Goal: Task Accomplishment & Management: Manage account settings

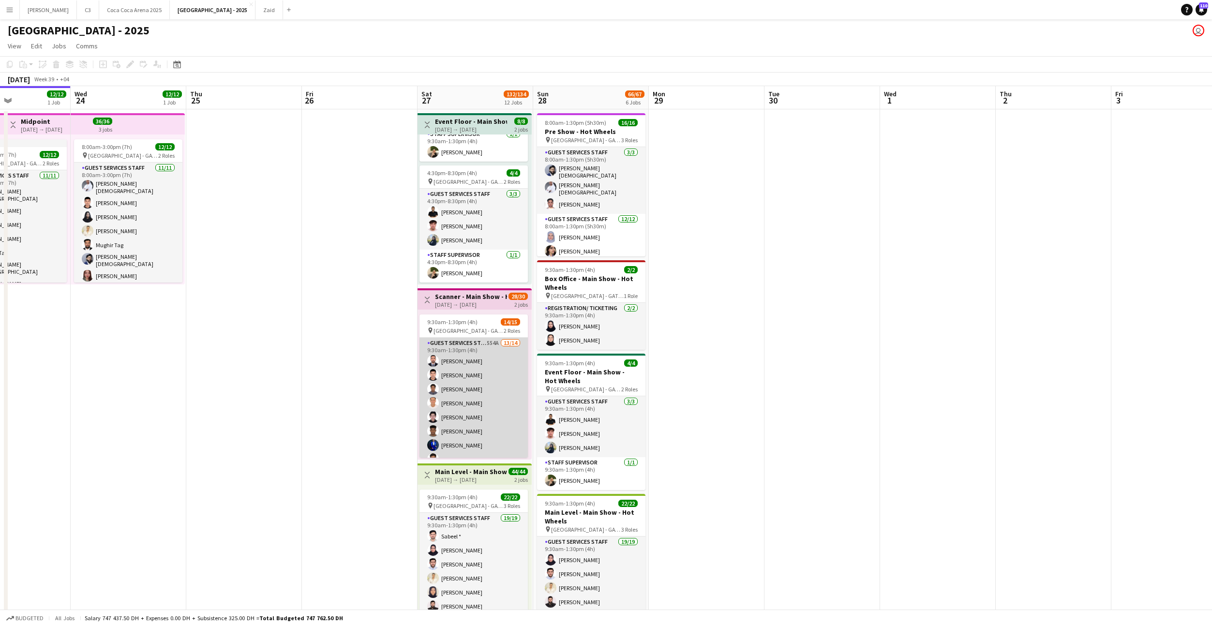
click at [443, 388] on app-card-role "Guest Services Staff 554A 13/14 9:30am-1:30pm (4h) [PERSON_NAME] [PERSON_NAME] …" at bounding box center [474, 445] width 108 height 215
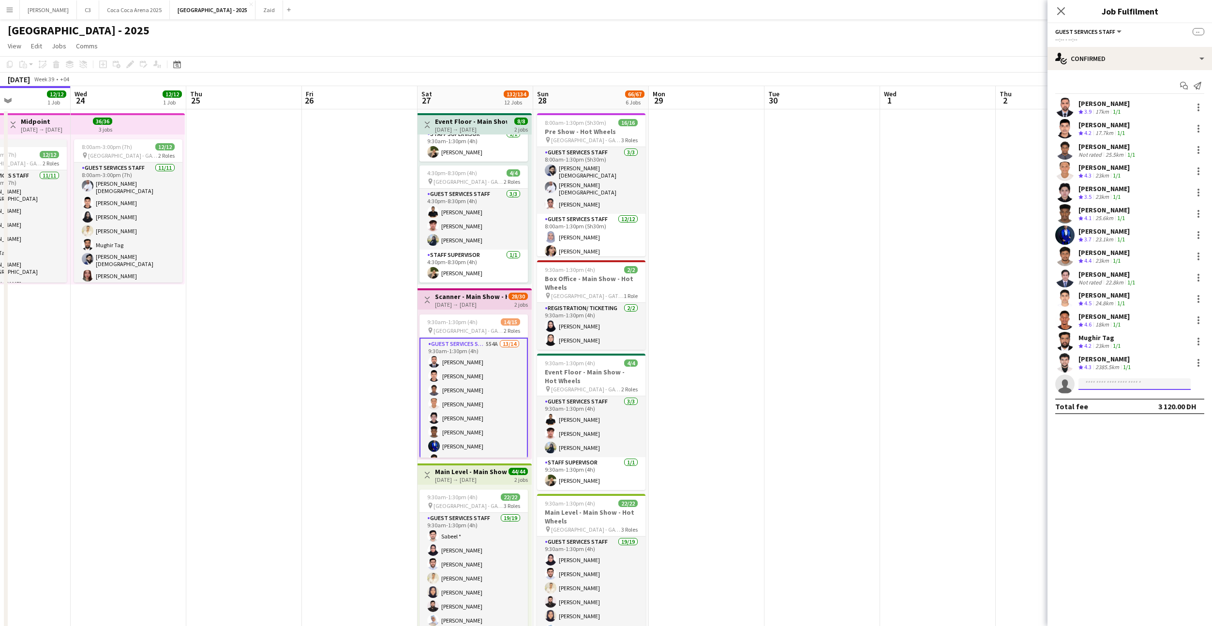
click at [1091, 386] on input at bounding box center [1135, 384] width 112 height 12
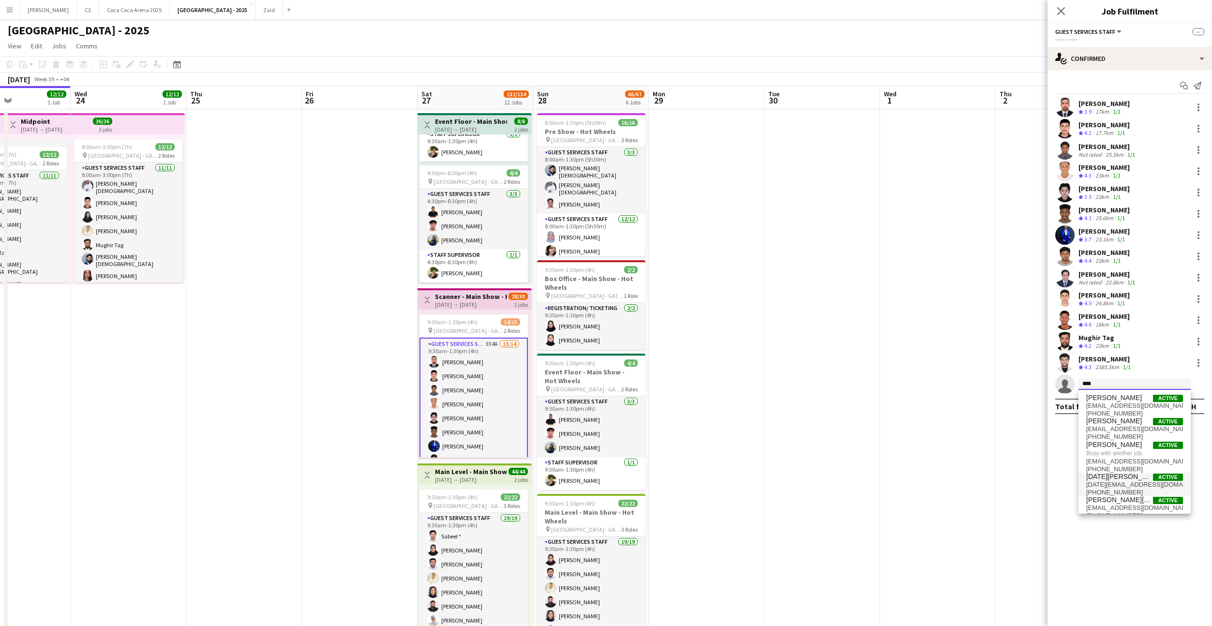
type input "****"
click at [1112, 485] on span "[DATE][EMAIL_ADDRESS][DOMAIN_NAME]" at bounding box center [1135, 485] width 97 height 8
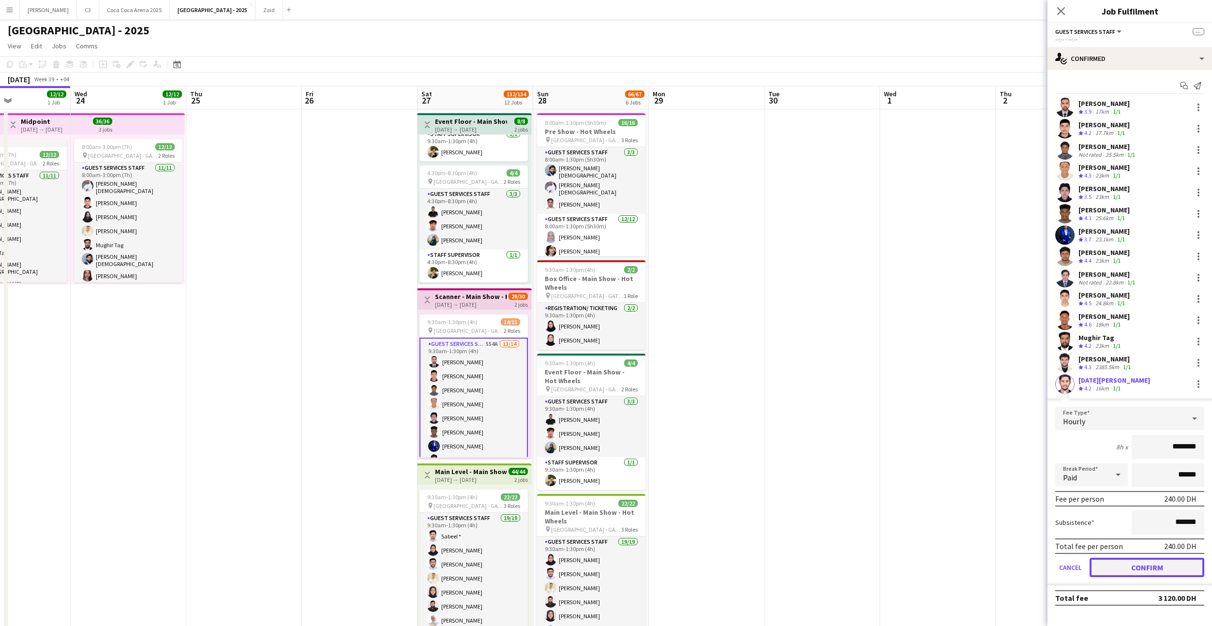
click at [1123, 570] on button "Confirm" at bounding box center [1147, 567] width 115 height 19
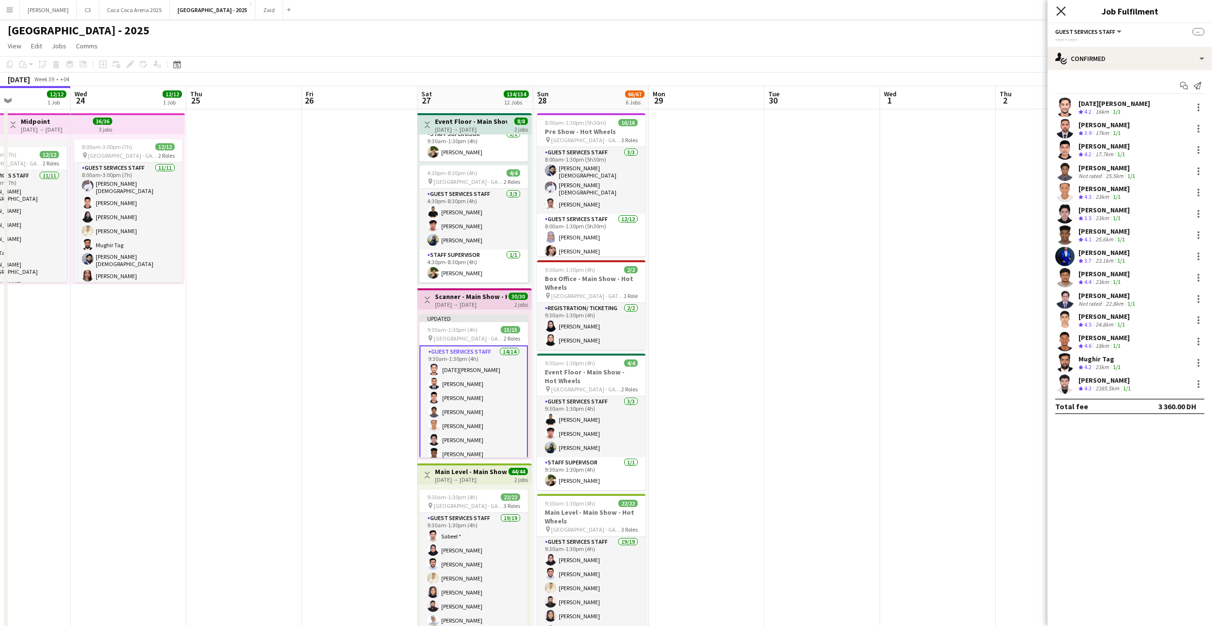
click at [1062, 14] on icon "Close pop-in" at bounding box center [1061, 10] width 9 height 9
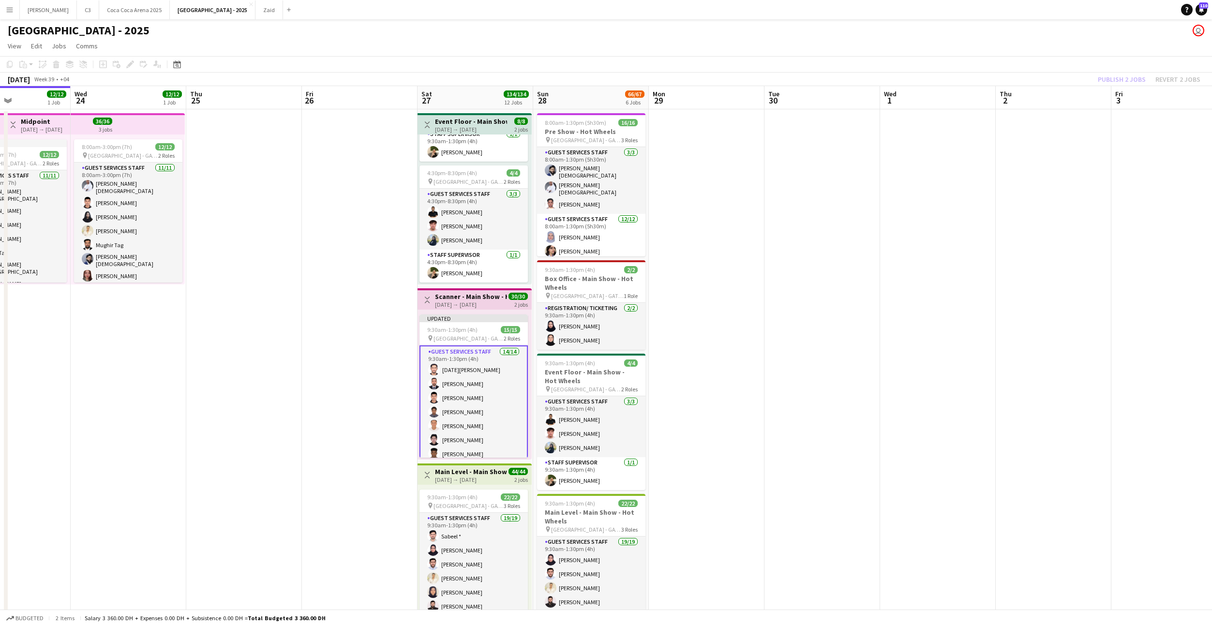
click at [1120, 77] on div "Publish 2 jobs Revert 2 jobs" at bounding box center [1150, 79] width 126 height 13
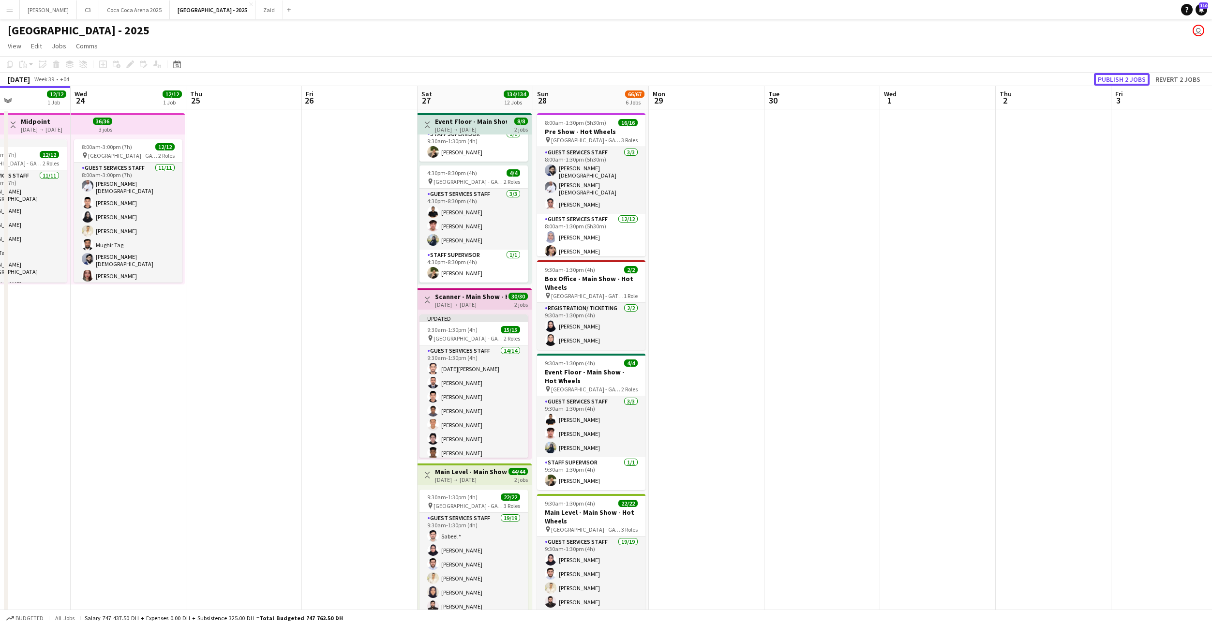
click at [1120, 77] on button "Publish 2 jobs" at bounding box center [1122, 79] width 56 height 13
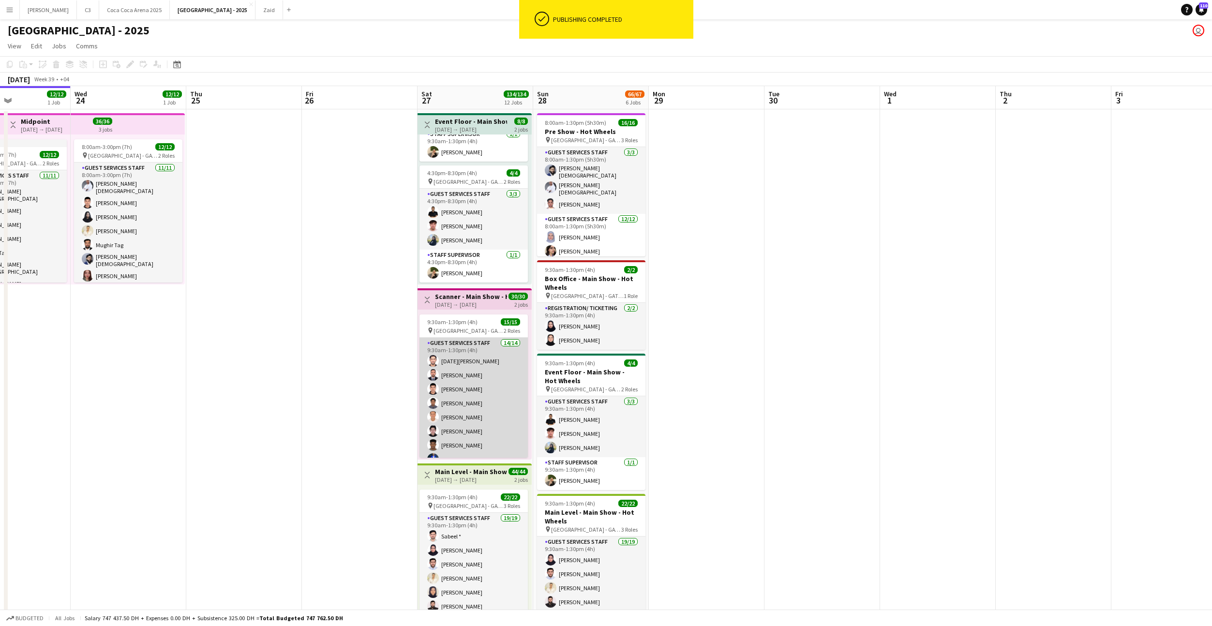
click at [493, 379] on app-card-role "Guest Services Staff 14/14 9:30am-1:30pm (4h) [DATE] [PERSON_NAME] Sial [PERSON…" at bounding box center [474, 445] width 108 height 215
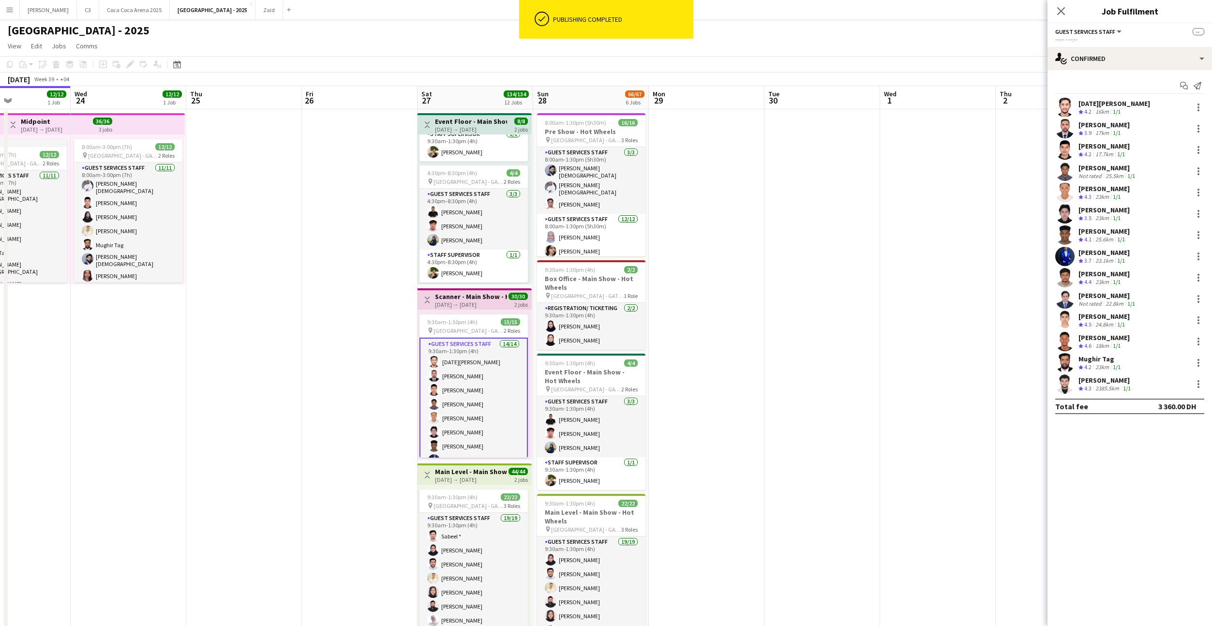
click at [1066, 104] on app-user-avatar at bounding box center [1065, 107] width 19 height 19
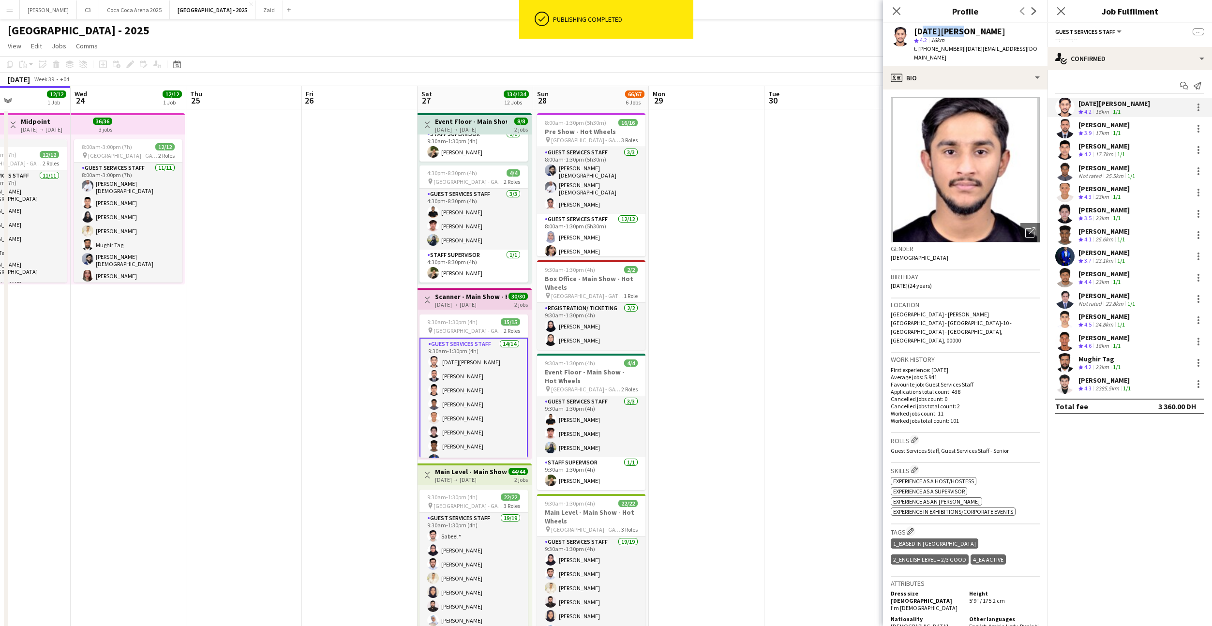
drag, startPoint x: 960, startPoint y: 31, endPoint x: 920, endPoint y: 31, distance: 40.2
click at [920, 31] on div "[DATE][PERSON_NAME]" at bounding box center [977, 31] width 126 height 9
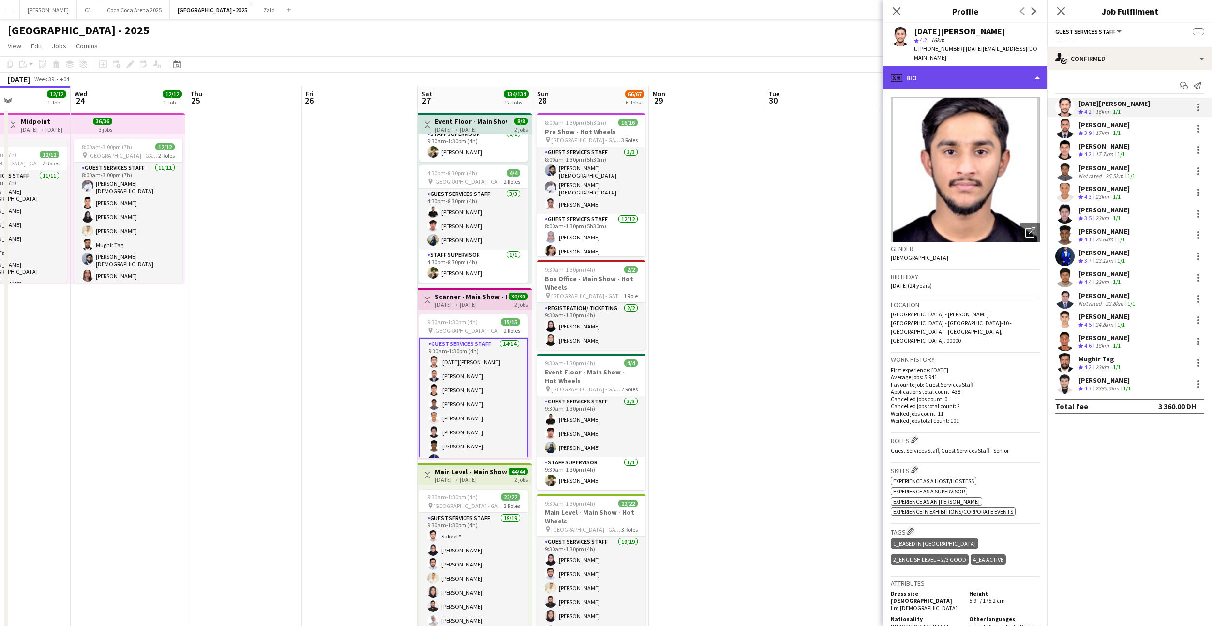
click at [965, 73] on div "profile Bio" at bounding box center [965, 77] width 165 height 23
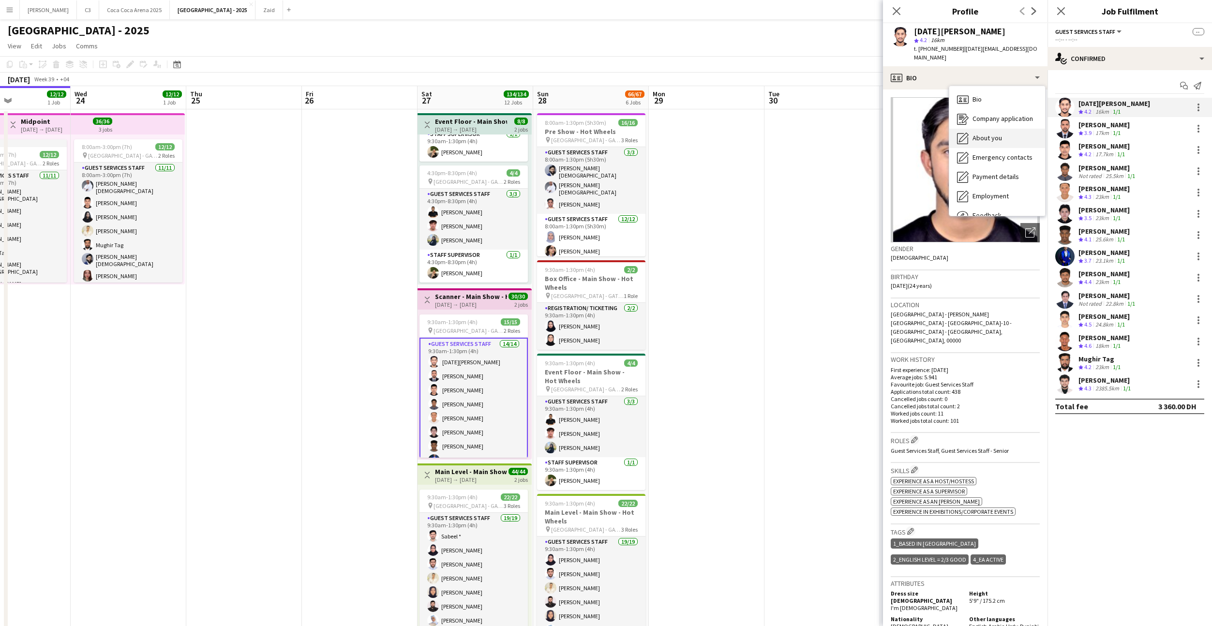
click at [987, 134] on span "About you" at bounding box center [988, 138] width 30 height 9
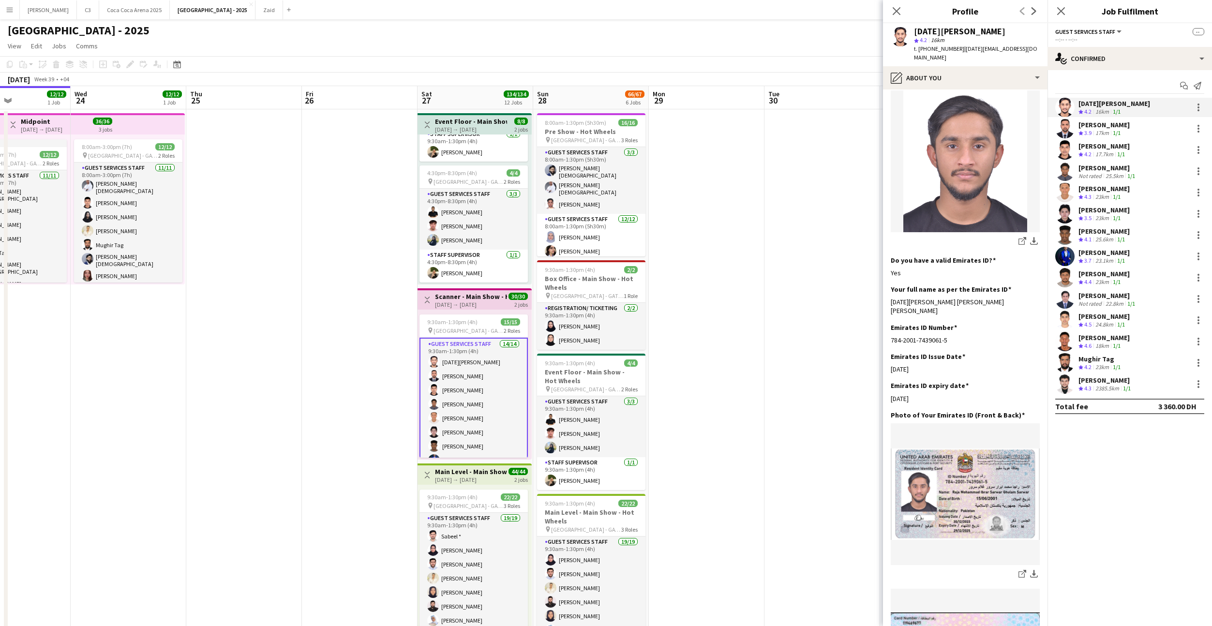
scroll to position [127, 0]
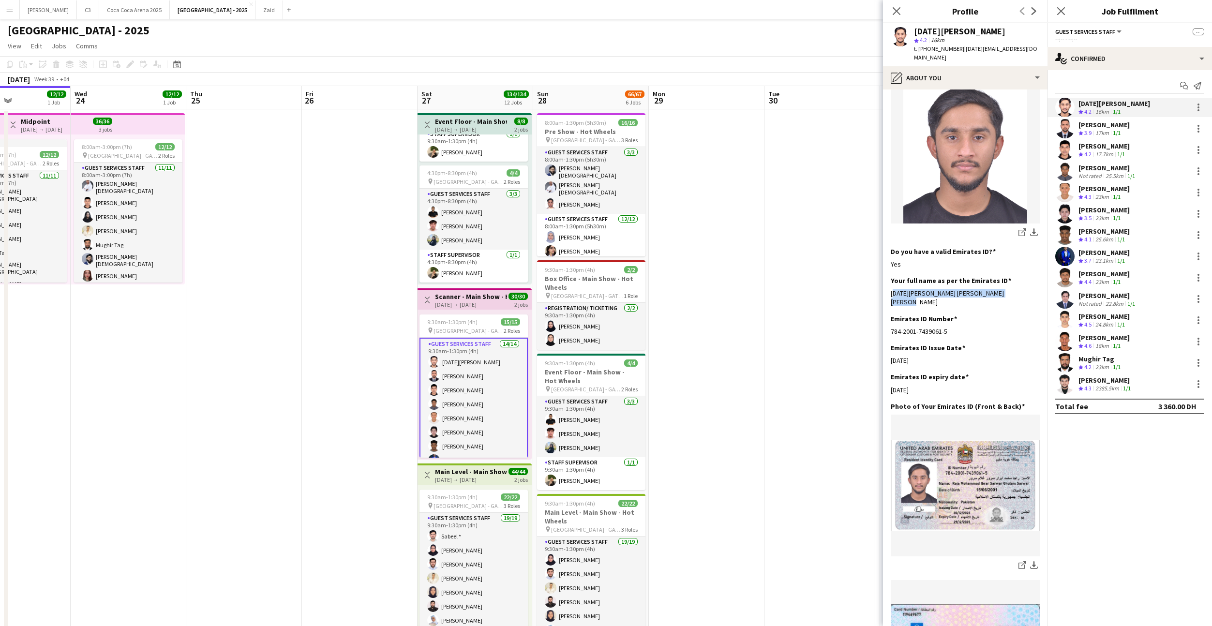
drag, startPoint x: 1026, startPoint y: 303, endPoint x: 885, endPoint y: 304, distance: 141.3
click at [885, 304] on app-section-data-types "Bio Edit this field I am a highly motivated, energetic and innovative in my wor…" at bounding box center [965, 358] width 165 height 537
copy div "[DATE][PERSON_NAME] [PERSON_NAME] [PERSON_NAME]"
drag, startPoint x: 943, startPoint y: 32, endPoint x: 912, endPoint y: 32, distance: 31.5
click at [912, 32] on div "[DATE][PERSON_NAME] star 4.2 16km t. [PHONE_NUMBER] | [DATE][EMAIL_ADDRESS][DOM…" at bounding box center [965, 44] width 165 height 43
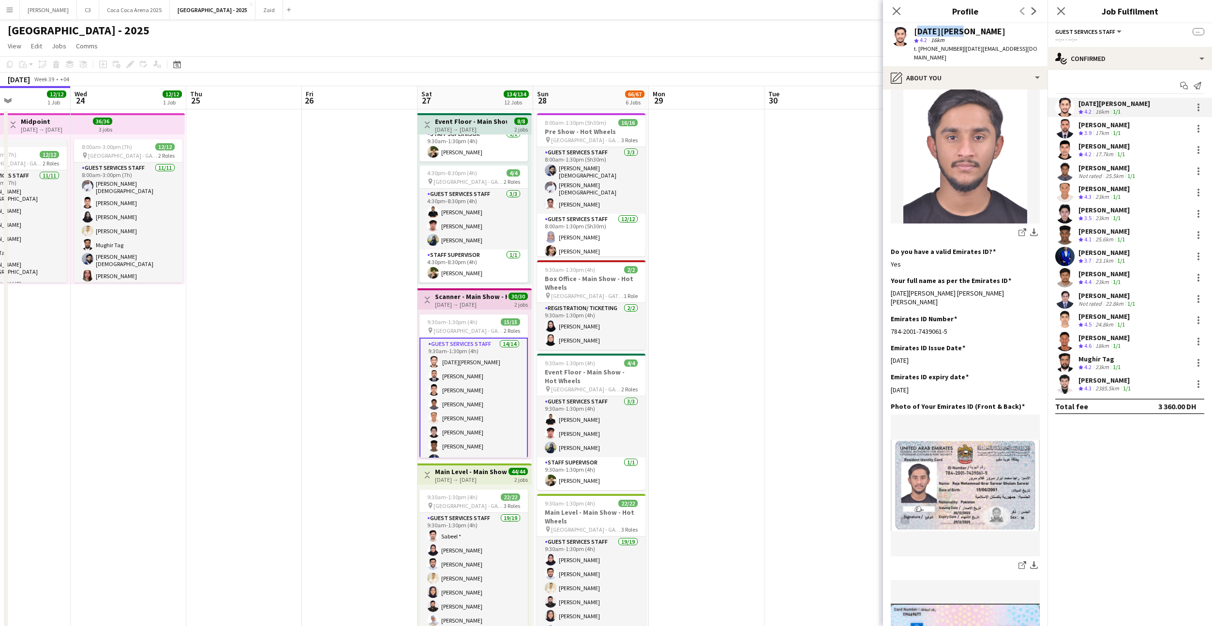
copy div "[DATE][PERSON_NAME]"
click at [1183, 82] on icon "Start chat" at bounding box center [1185, 86] width 8 height 8
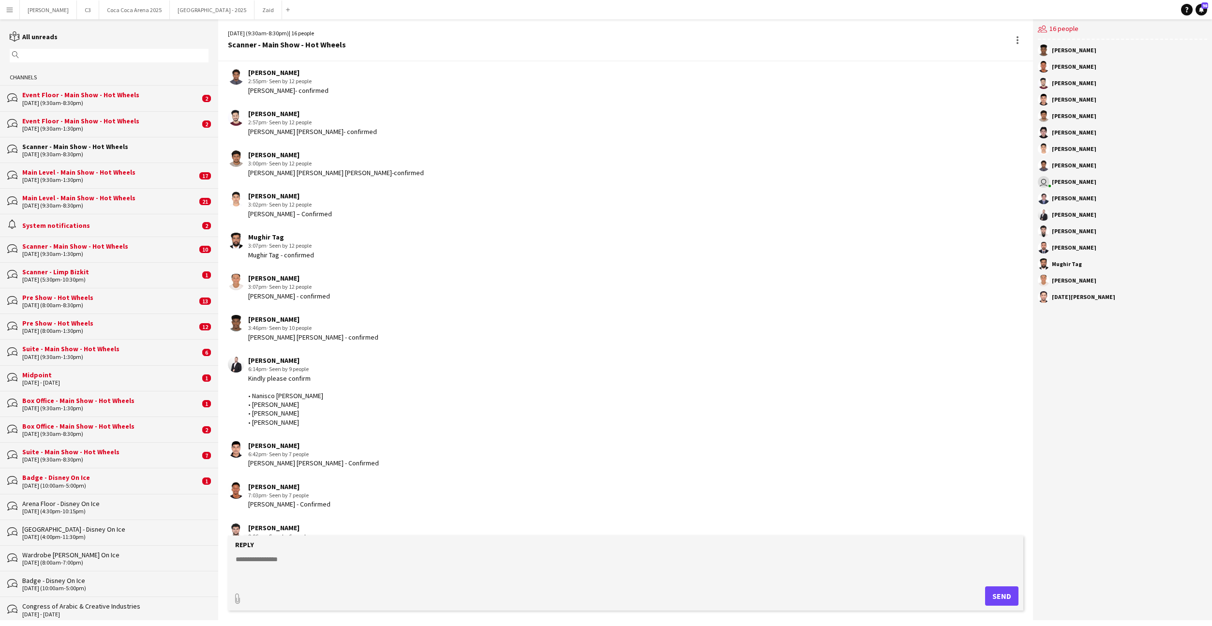
scroll to position [394, 0]
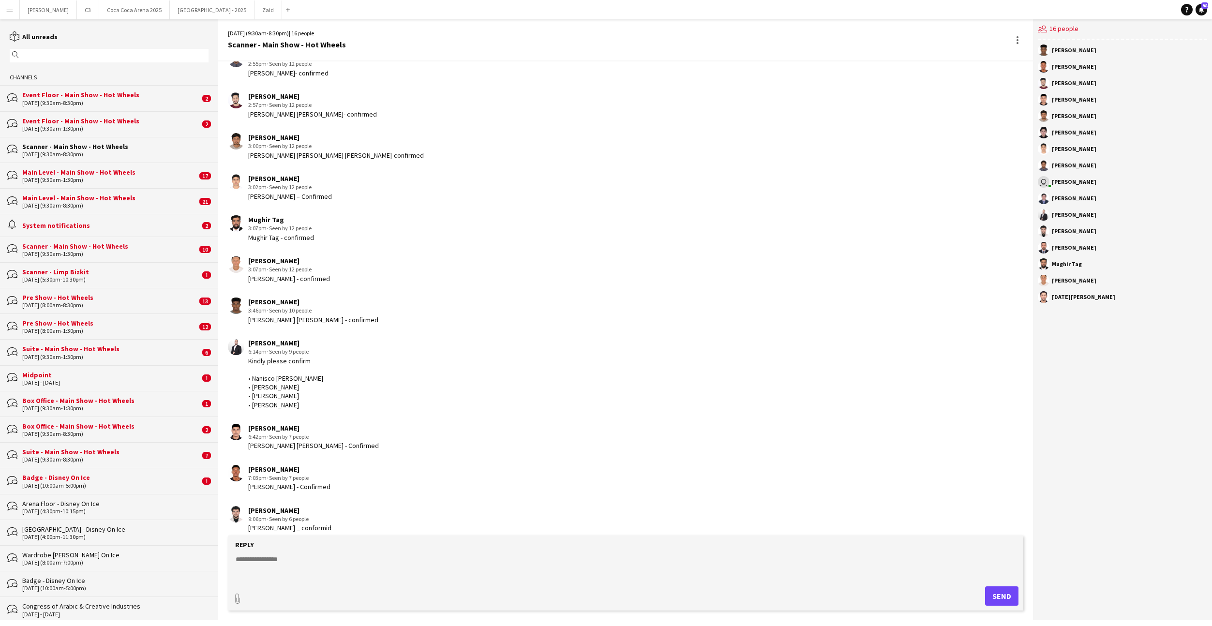
click at [352, 563] on textarea at bounding box center [628, 567] width 786 height 25
paste textarea "**********"
type textarea "**********"
click at [170, 13] on button "[GEOGRAPHIC_DATA] - 2025 Close" at bounding box center [212, 9] width 85 height 19
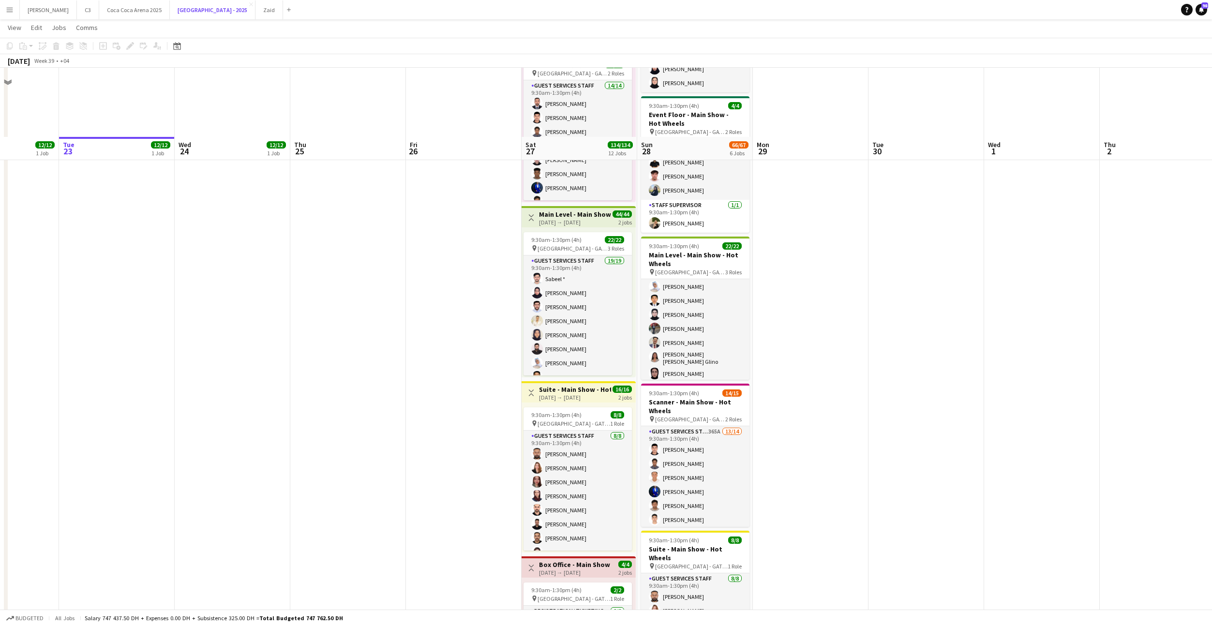
scroll to position [457, 0]
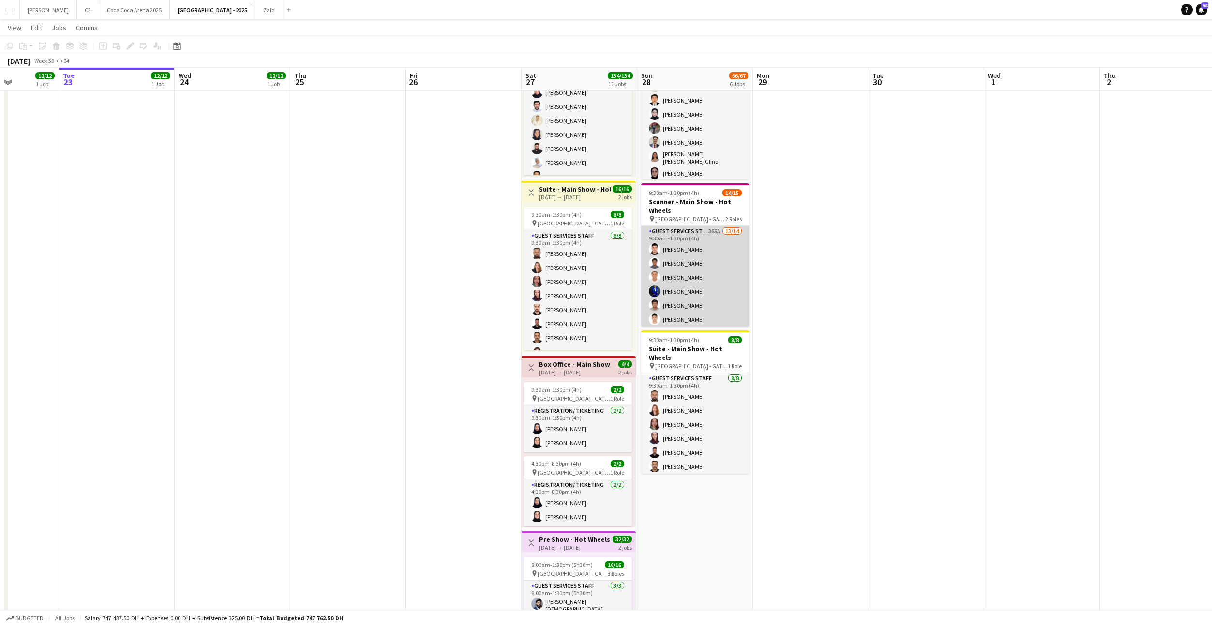
click at [702, 274] on app-card-role "Guest Services Staff 365A 13/14 9:30am-1:30pm (4h) [PERSON_NAME] [PERSON_NAME] …" at bounding box center [695, 333] width 108 height 215
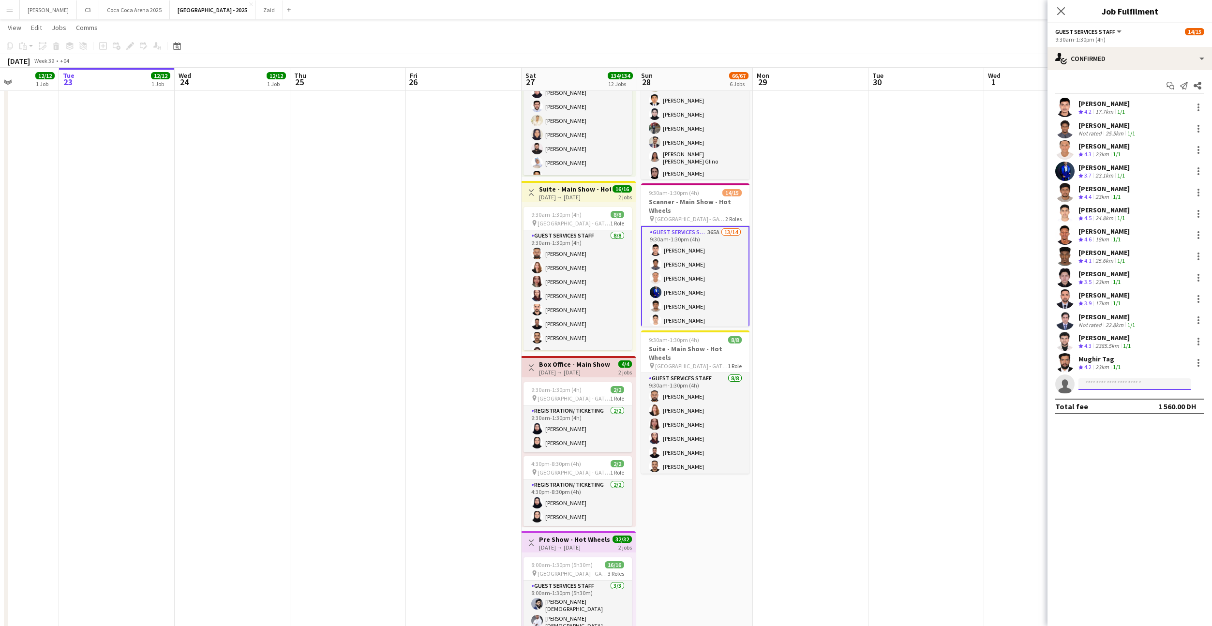
click at [1119, 378] on input at bounding box center [1135, 384] width 112 height 12
type input "*********"
click at [1112, 396] on span "[DATE][PERSON_NAME]" at bounding box center [1120, 398] width 67 height 8
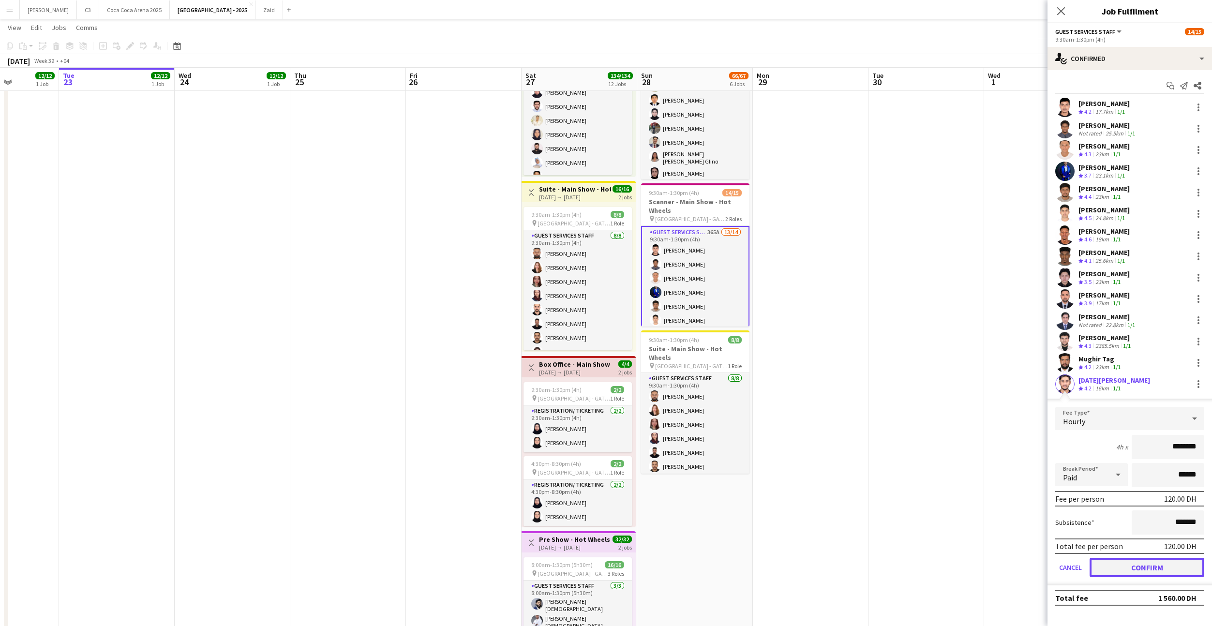
click at [1133, 563] on button "Confirm" at bounding box center [1147, 567] width 115 height 19
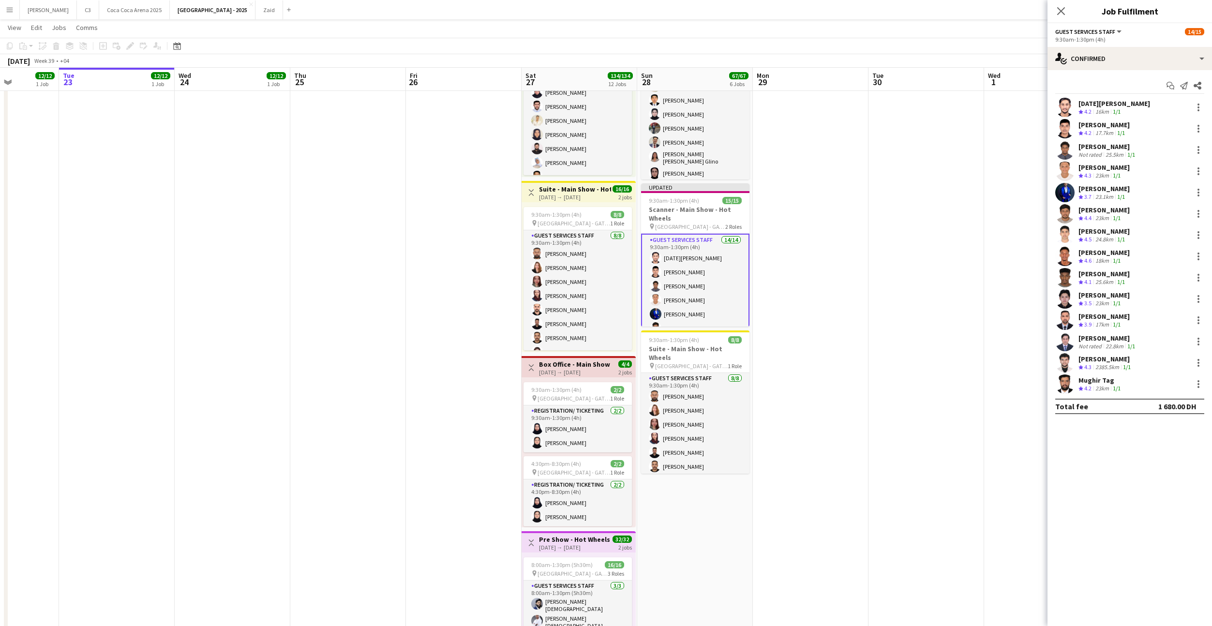
click at [1058, 13] on icon "Close pop-in" at bounding box center [1062, 11] width 8 height 8
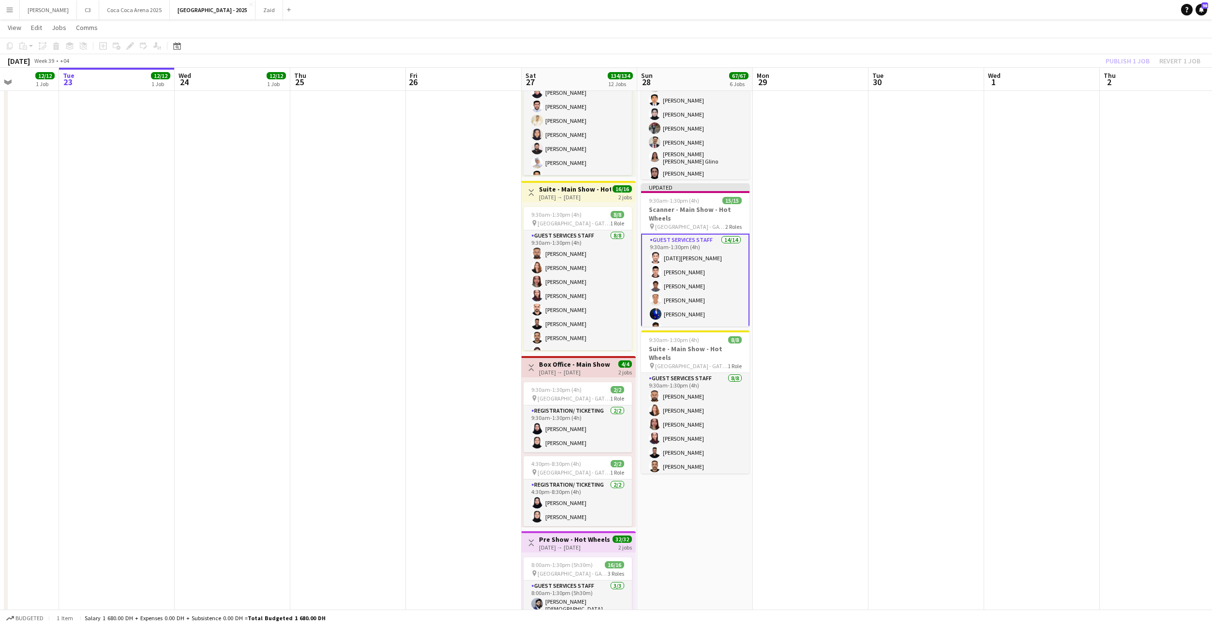
click at [1126, 60] on div "Publish 1 job Revert 1 job" at bounding box center [1153, 61] width 118 height 13
click at [1126, 60] on button "Publish 1 job" at bounding box center [1128, 61] width 52 height 13
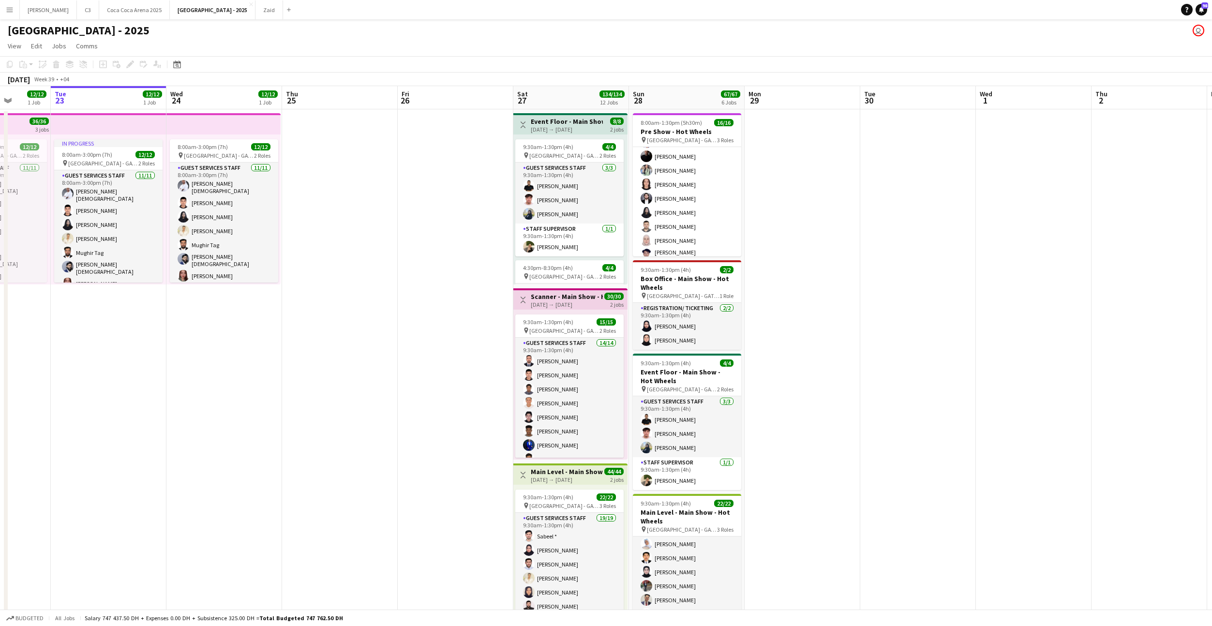
scroll to position [0, 422]
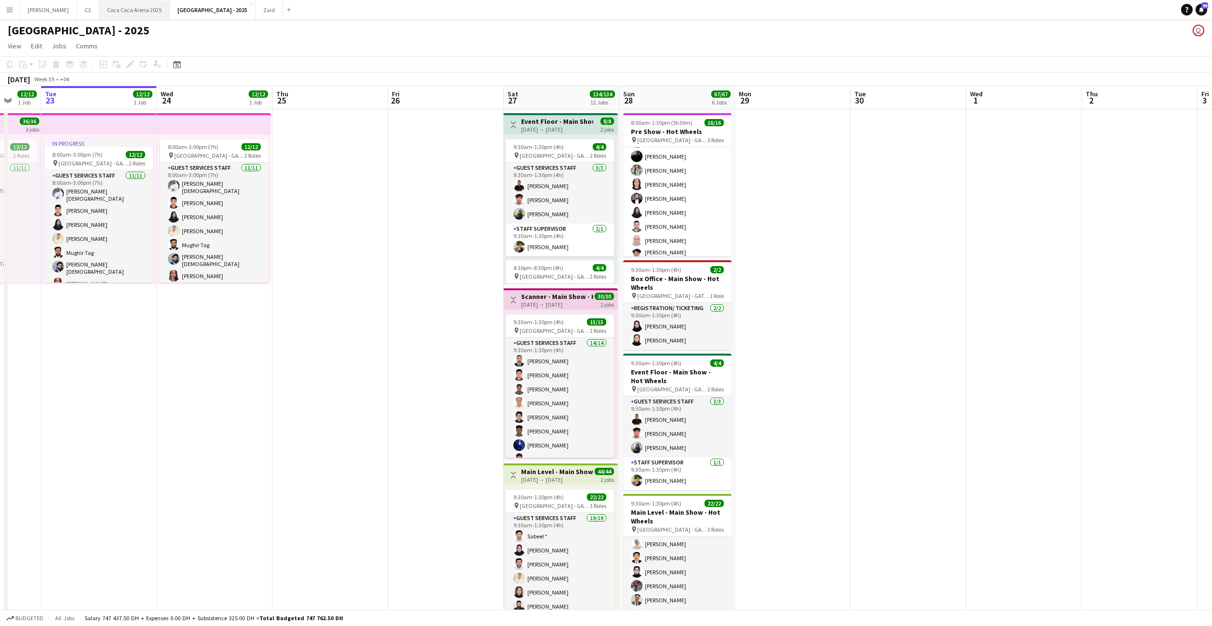
click at [106, 12] on button "[GEOGRAPHIC_DATA] 2025 Close" at bounding box center [134, 9] width 71 height 19
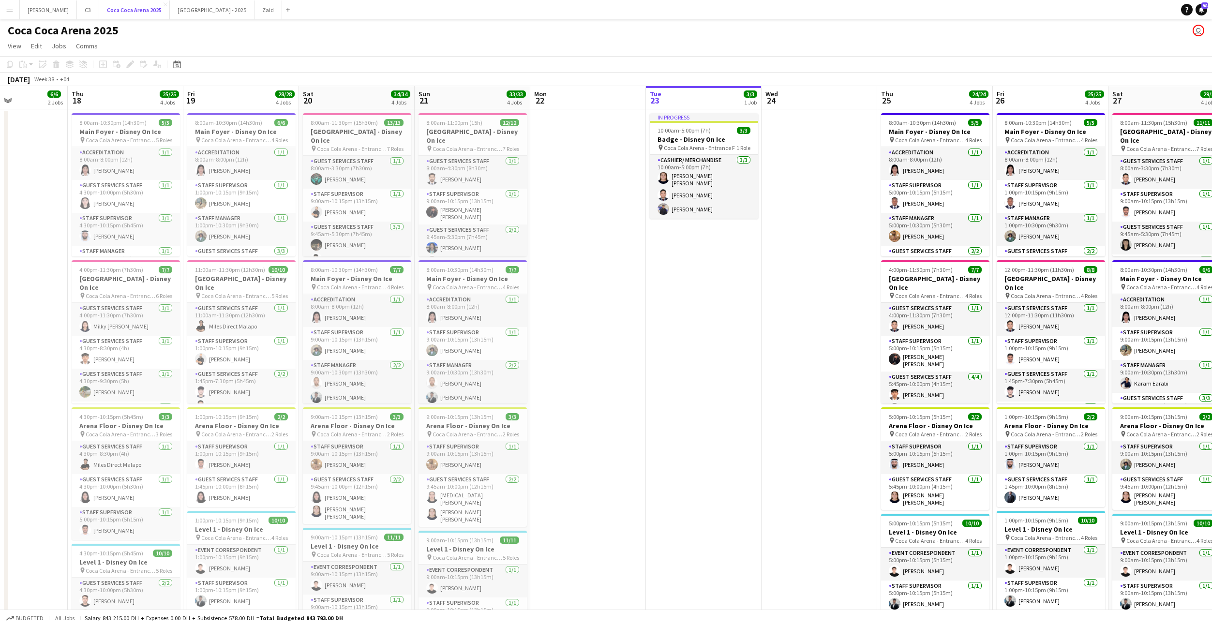
scroll to position [0, 430]
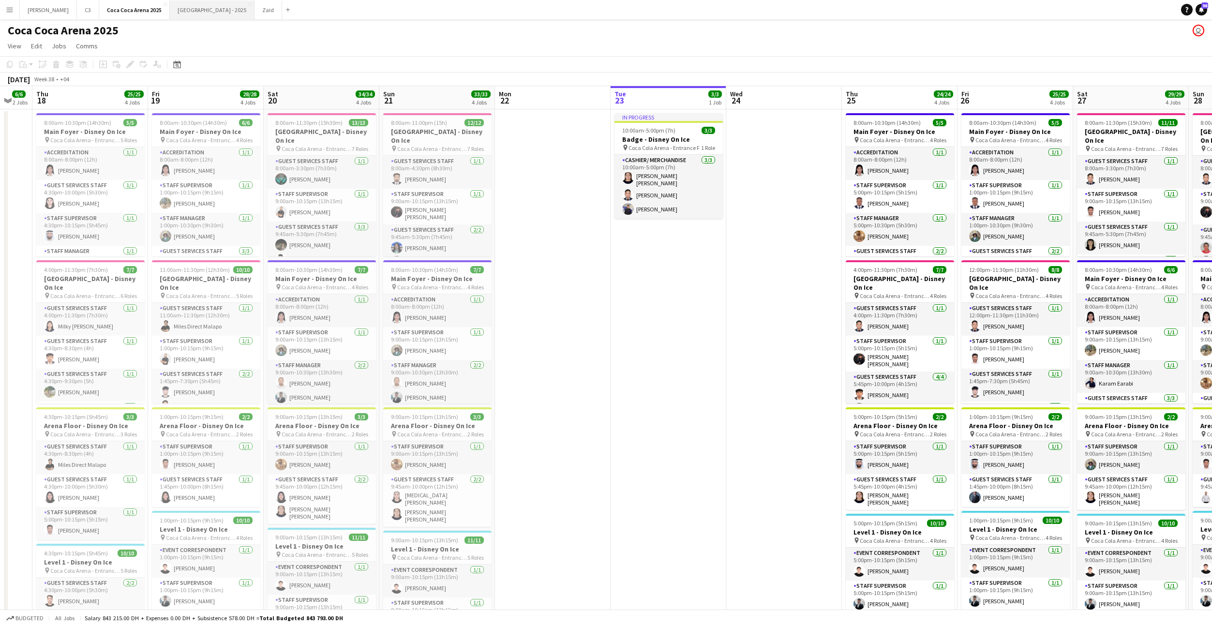
click at [173, 17] on button "[GEOGRAPHIC_DATA] - 2025 Close" at bounding box center [212, 9] width 85 height 19
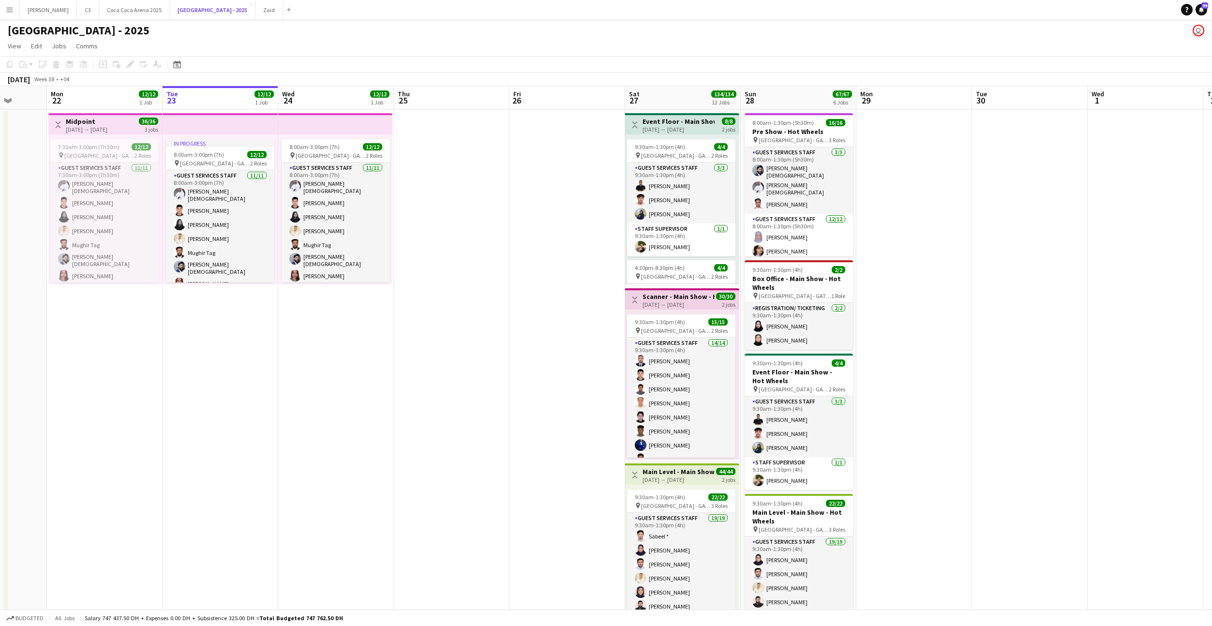
scroll to position [0, 294]
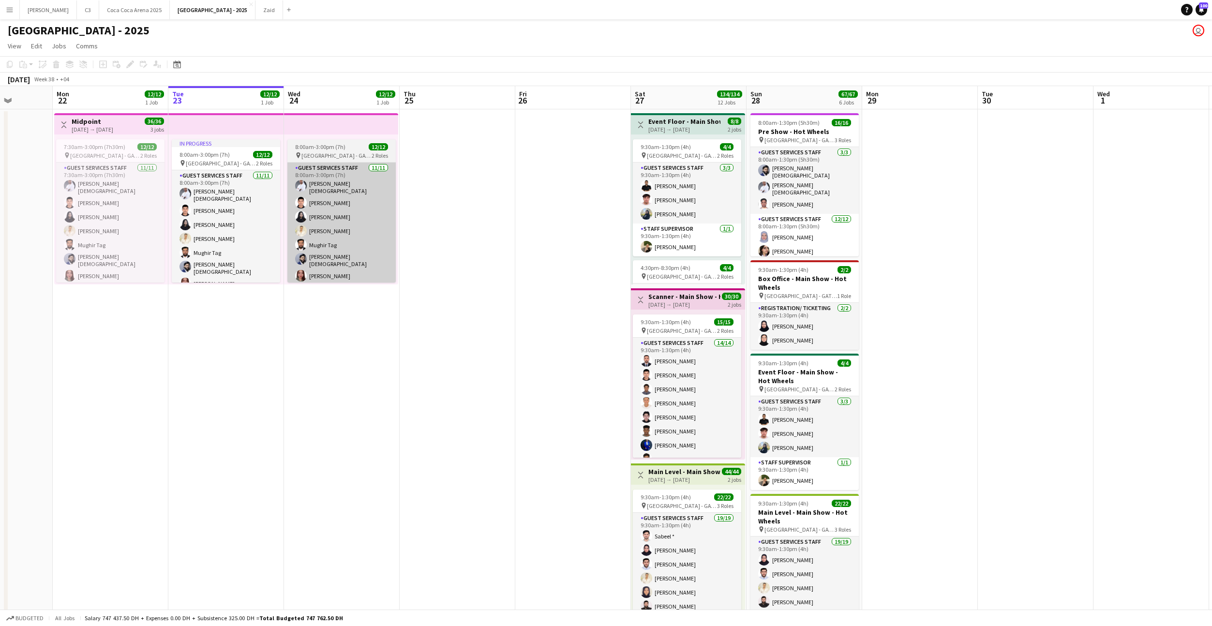
click at [358, 179] on app-card-role "Guest Services Staff [DATE] 8:00am-3:00pm (7h) [PERSON_NAME] Muhammad [PERSON_N…" at bounding box center [342, 252] width 108 height 179
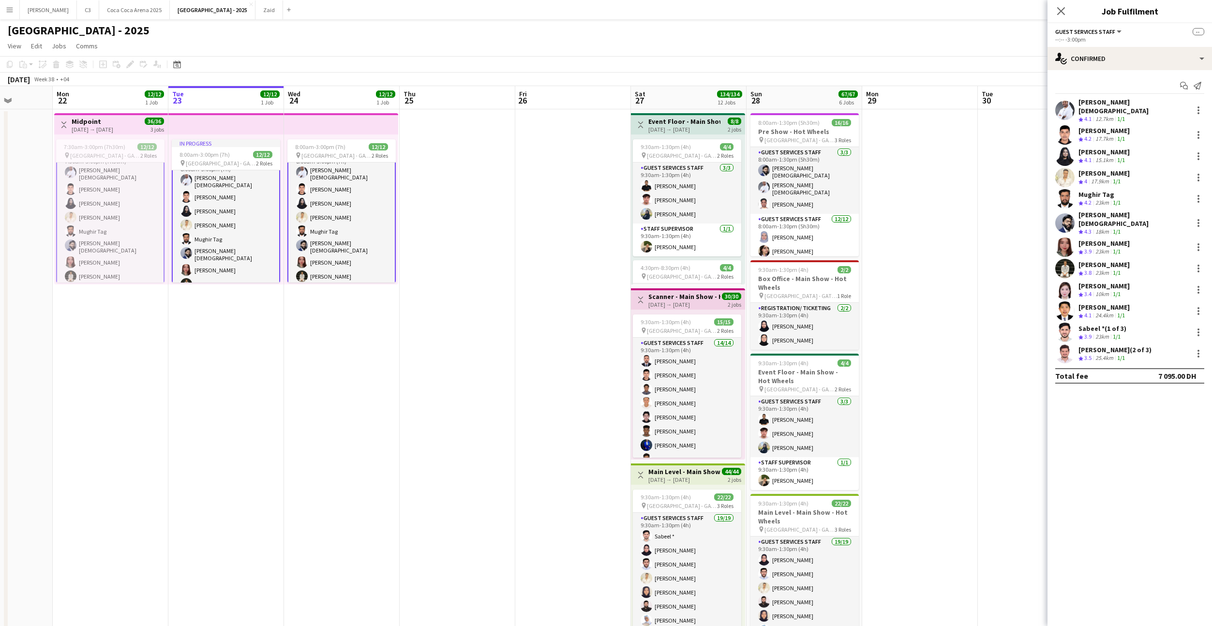
scroll to position [0, 0]
click at [328, 202] on app-card-role "Guest Services Staff [DATE] 8:00am-3:00pm (7h) [PERSON_NAME] Muhammad [PERSON_N…" at bounding box center [342, 165] width 108 height 181
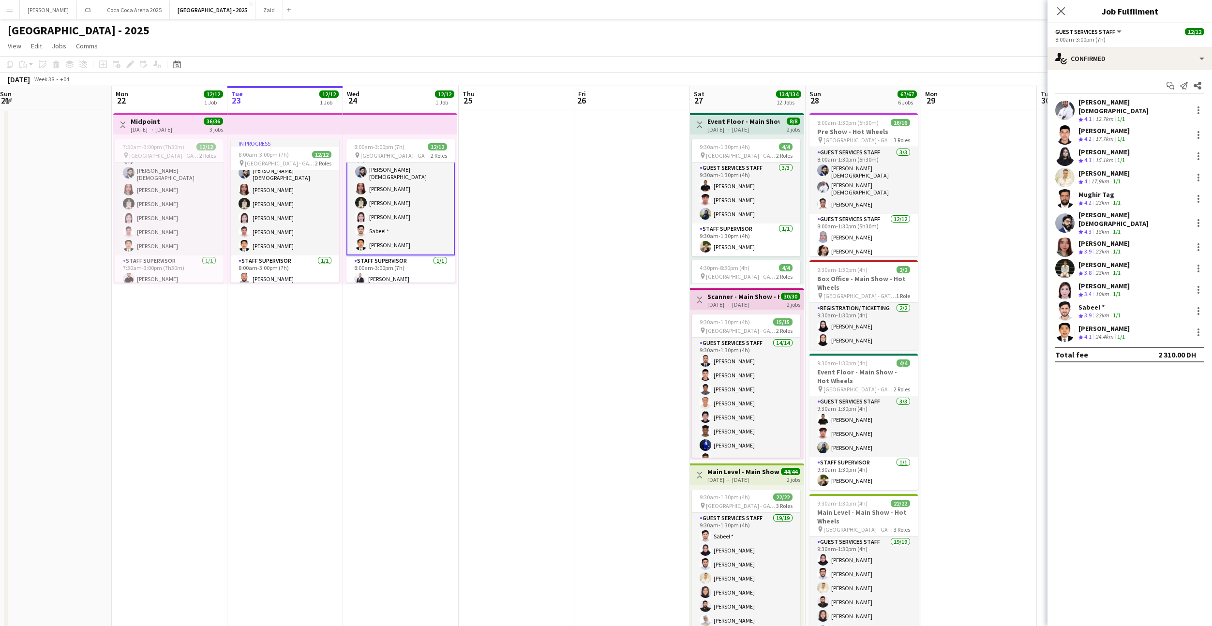
click at [291, 329] on app-date-cell "In progress 8:00am-3:00pm (7h) 12/12 pin [GEOGRAPHIC_DATA] - GATE 7 2 Roles Gue…" at bounding box center [285, 636] width 116 height 1055
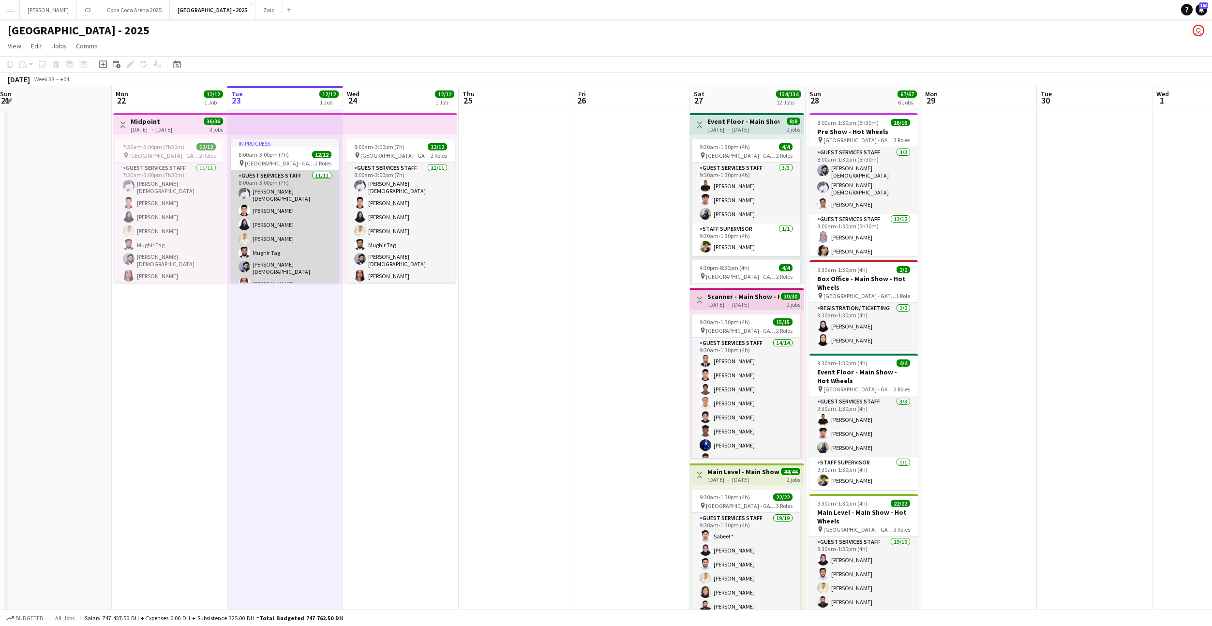
click at [275, 188] on app-card-role "Guest Services Staff [DATE] 8:00am-3:00pm (7h) [PERSON_NAME] Muhammad [PERSON_N…" at bounding box center [285, 259] width 108 height 179
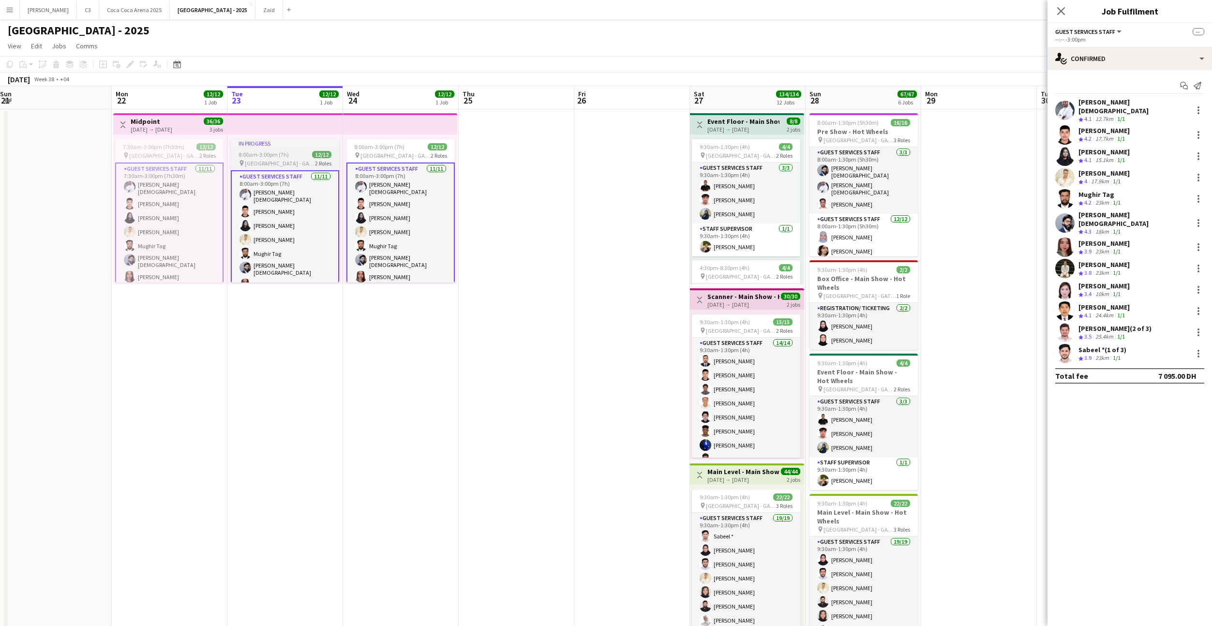
click at [272, 161] on span "[GEOGRAPHIC_DATA] - GATE 7" at bounding box center [280, 163] width 70 height 7
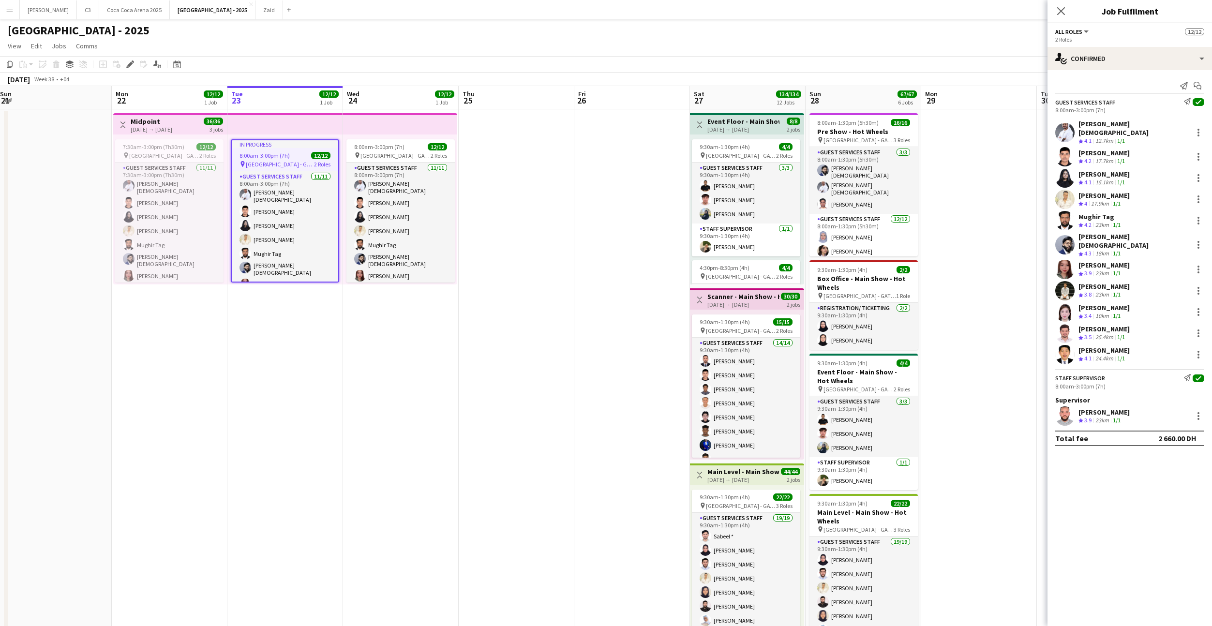
click at [270, 334] on app-date-cell "In progress 8:00am-3:00pm (7h) 12/12 pin [GEOGRAPHIC_DATA] - GATE 7 2 Roles Gue…" at bounding box center [285, 636] width 116 height 1055
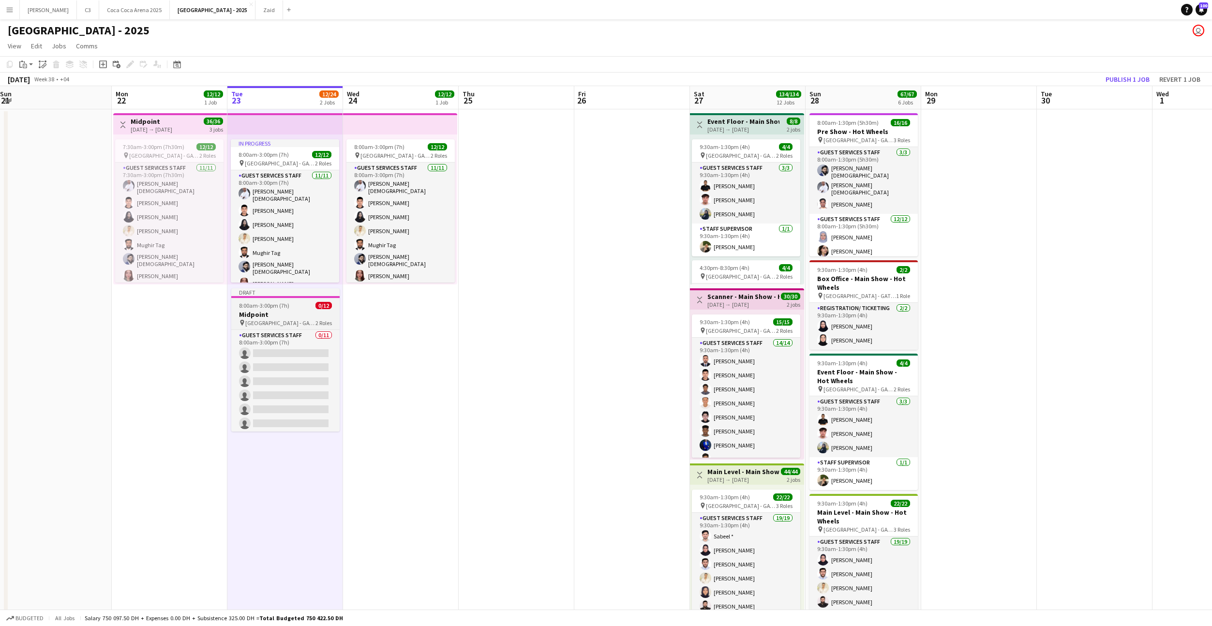
click at [287, 309] on span "8:00am-3:00pm (7h)" at bounding box center [264, 305] width 50 height 7
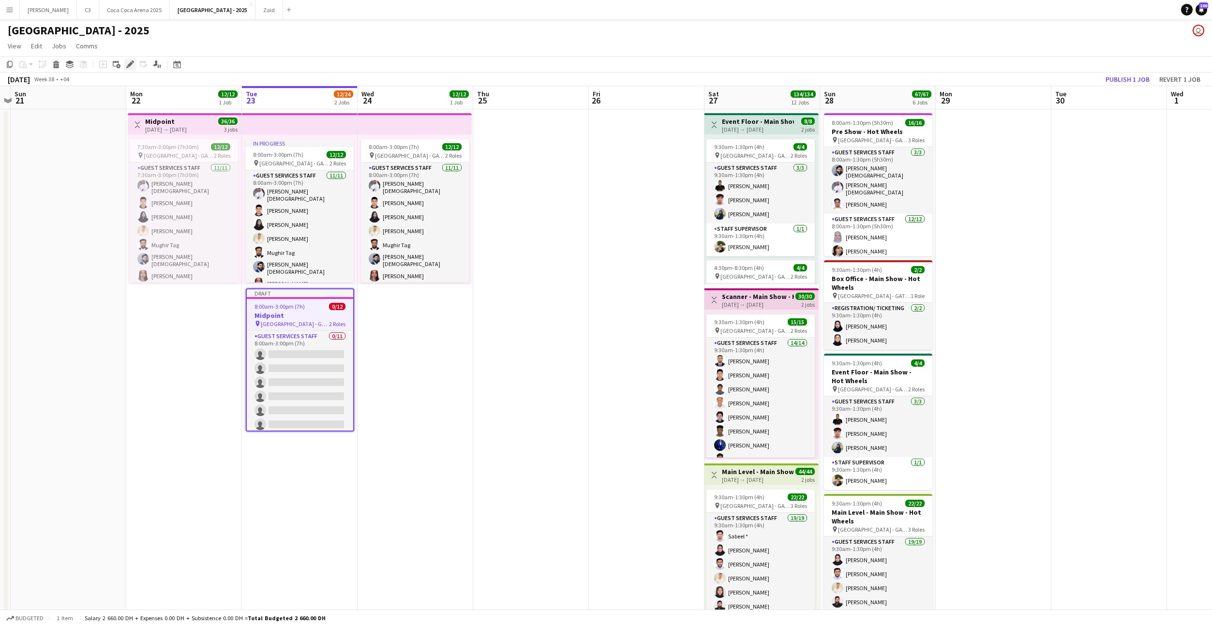
click at [131, 64] on icon at bounding box center [129, 64] width 5 height 5
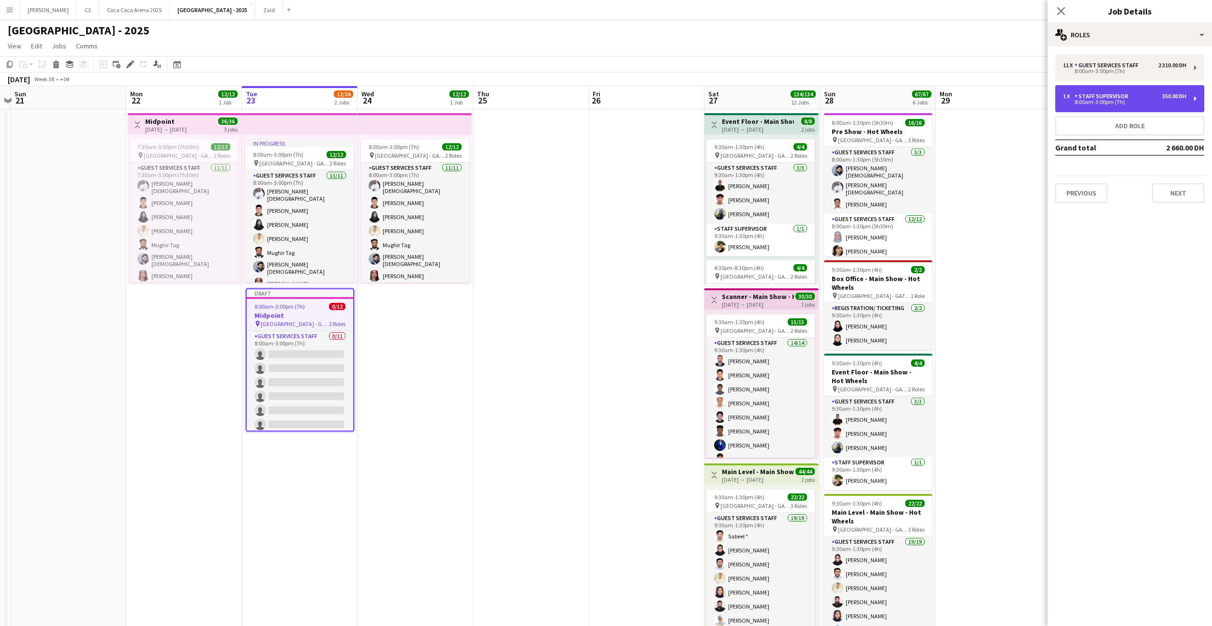
click at [1090, 99] on div "Staff Supervisor" at bounding box center [1104, 96] width 58 height 7
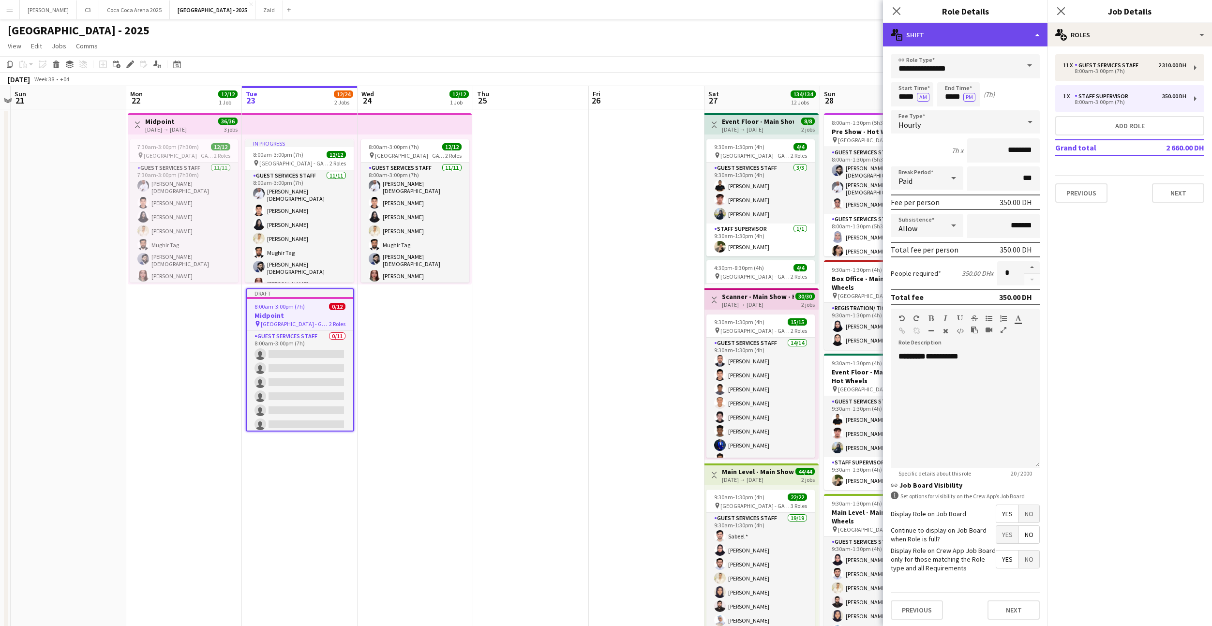
click at [938, 35] on div "multiple-actions-text Shift" at bounding box center [965, 34] width 165 height 23
click at [976, 116] on div "bin-2 Delete Role" at bounding box center [998, 115] width 96 height 19
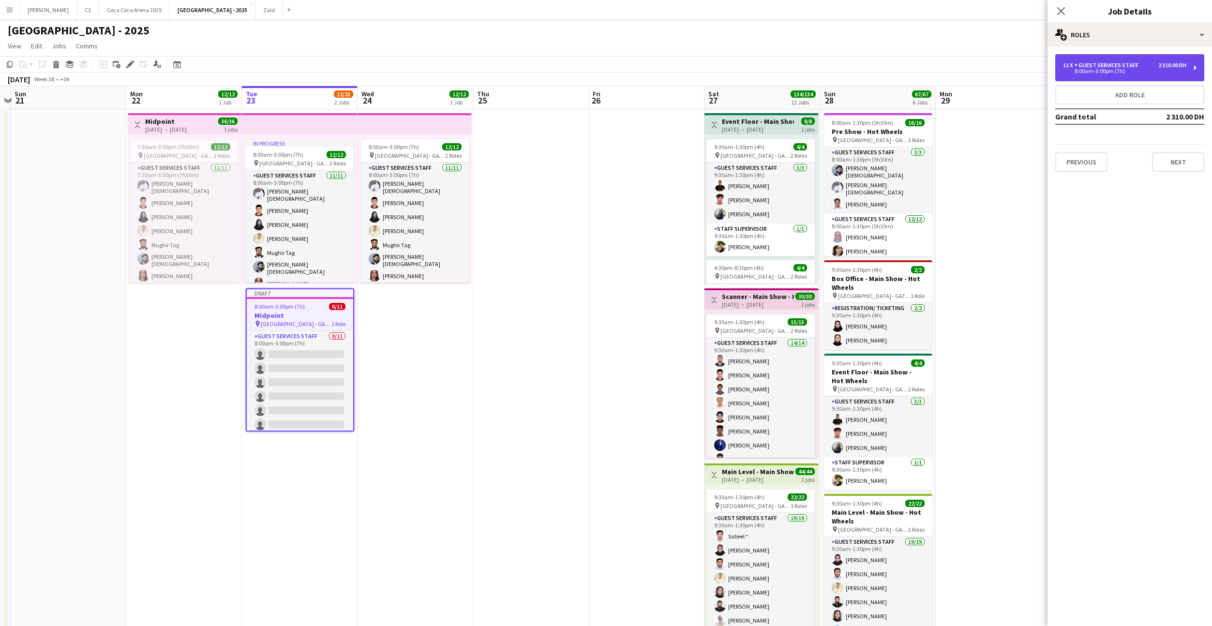
click at [1114, 63] on div "Guest Services Staff" at bounding box center [1109, 65] width 68 height 7
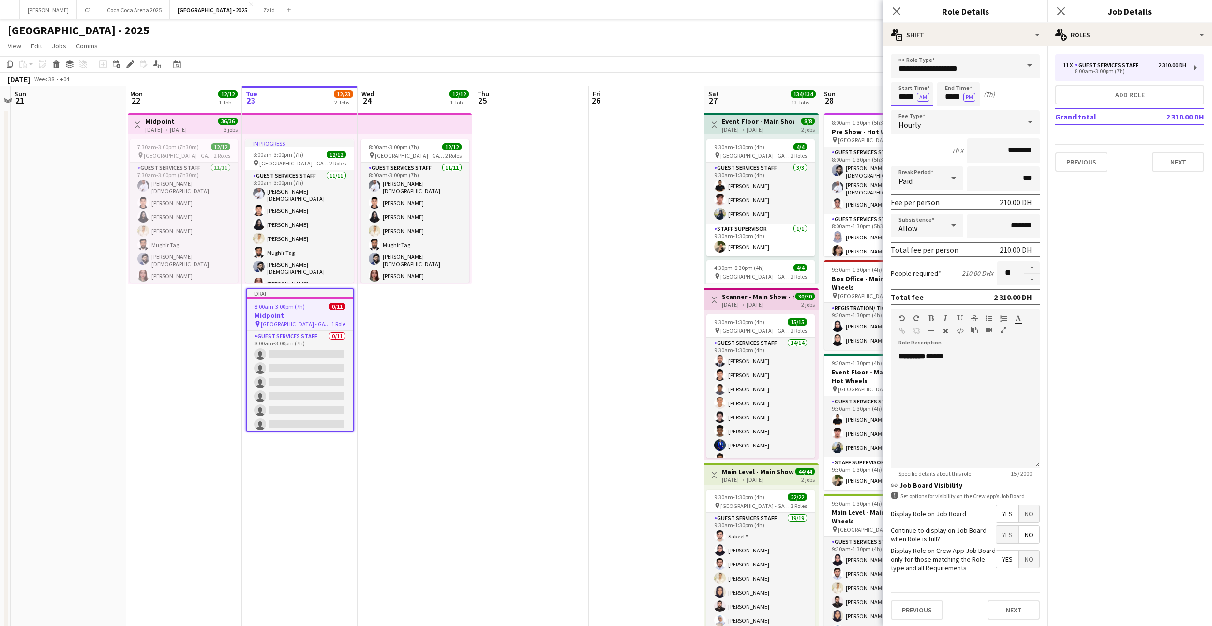
click at [906, 97] on input "*****" at bounding box center [912, 94] width 43 height 24
type input "*****"
click at [923, 101] on button "AM" at bounding box center [923, 97] width 13 height 9
type input "*****"
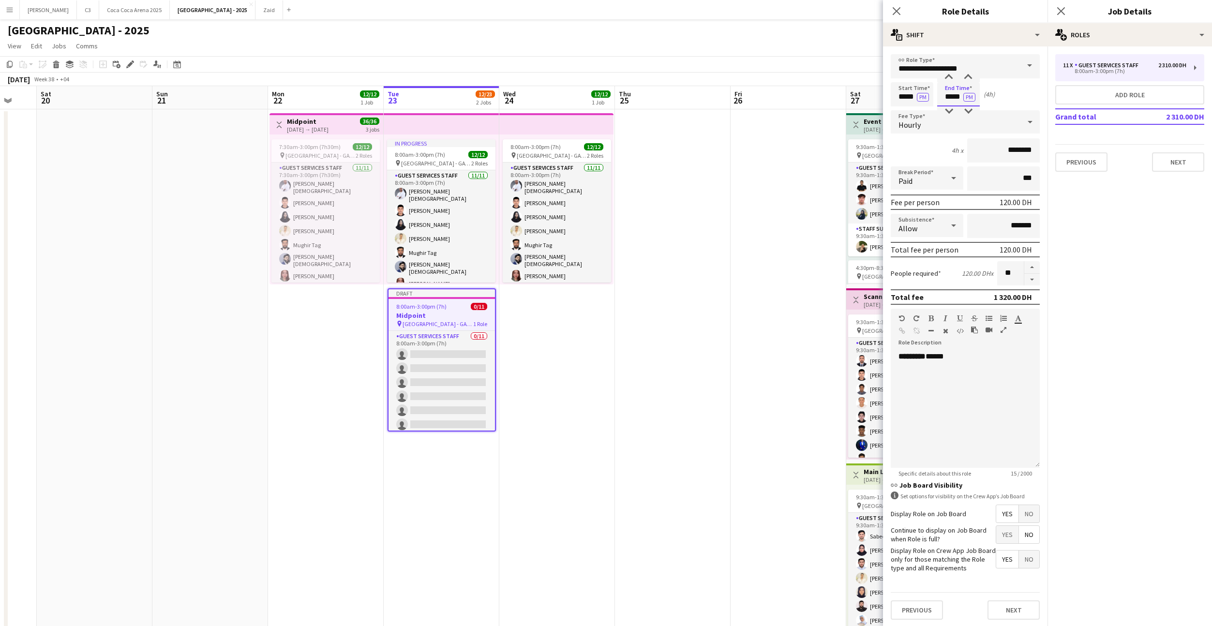
scroll to position [0, 268]
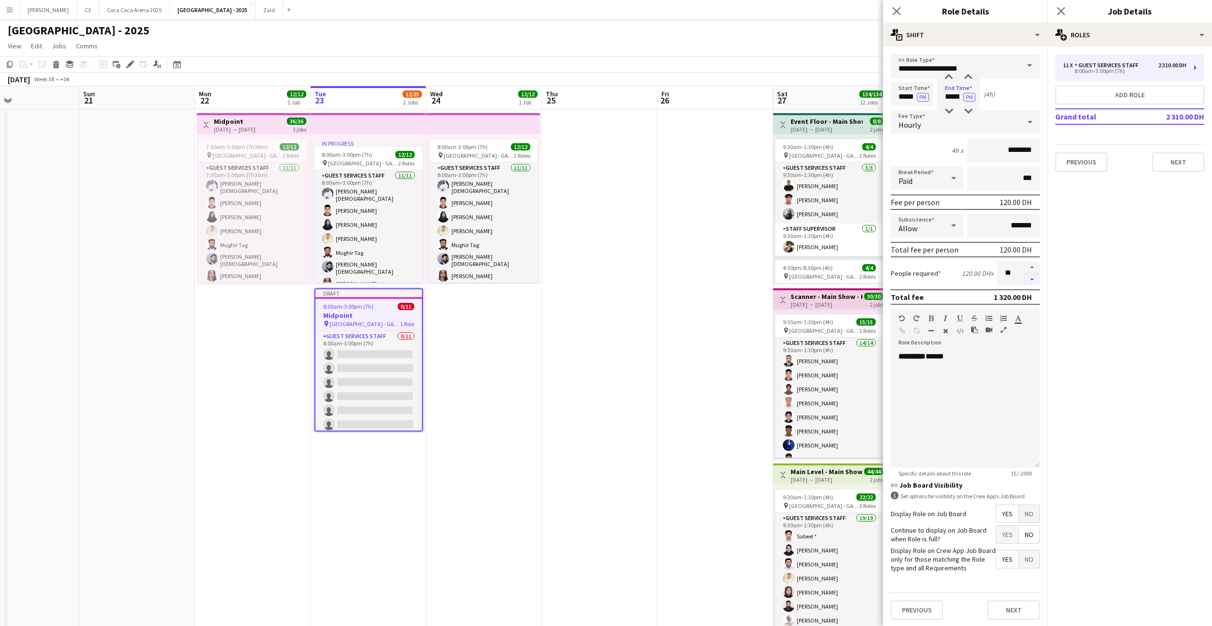
click at [1034, 275] on button "button" at bounding box center [1032, 280] width 15 height 12
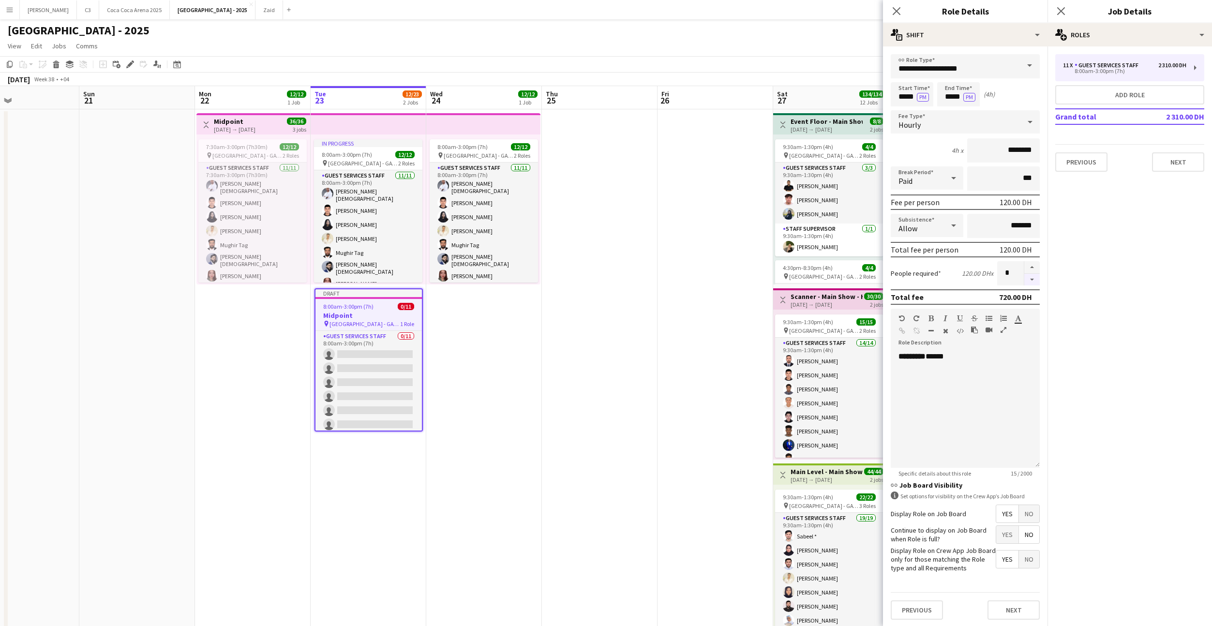
click at [1034, 275] on button "button" at bounding box center [1032, 280] width 15 height 12
type input "*"
click at [1000, 607] on button "Next" at bounding box center [1014, 610] width 52 height 19
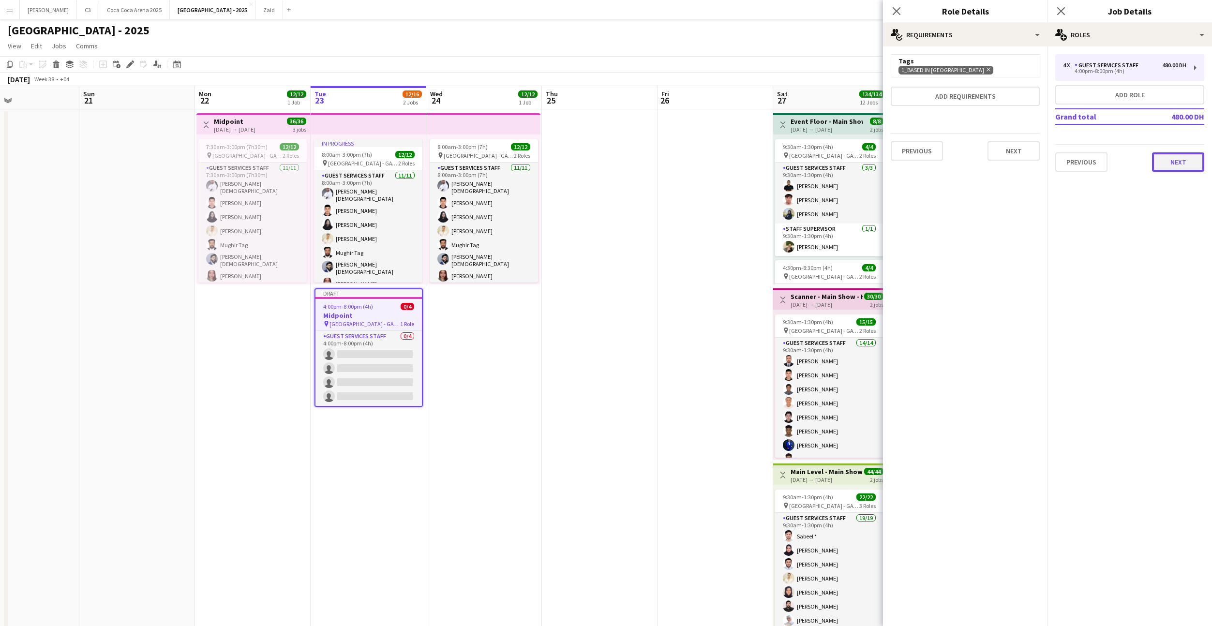
click at [1168, 161] on button "Next" at bounding box center [1178, 161] width 52 height 19
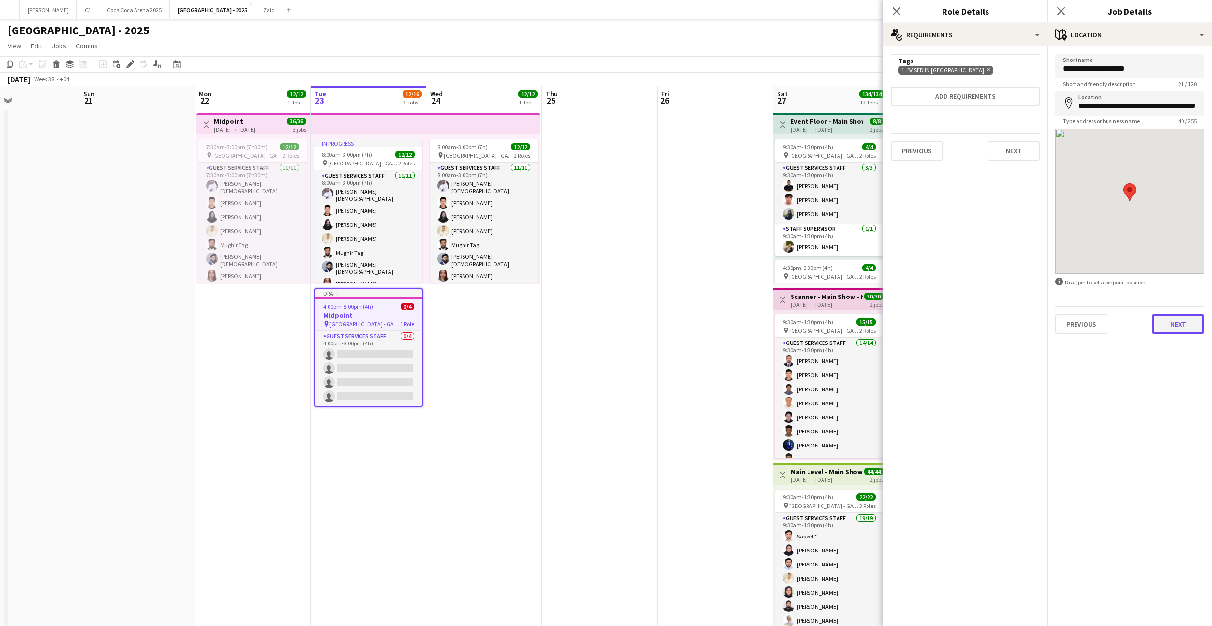
click at [1166, 324] on button "Next" at bounding box center [1178, 324] width 52 height 19
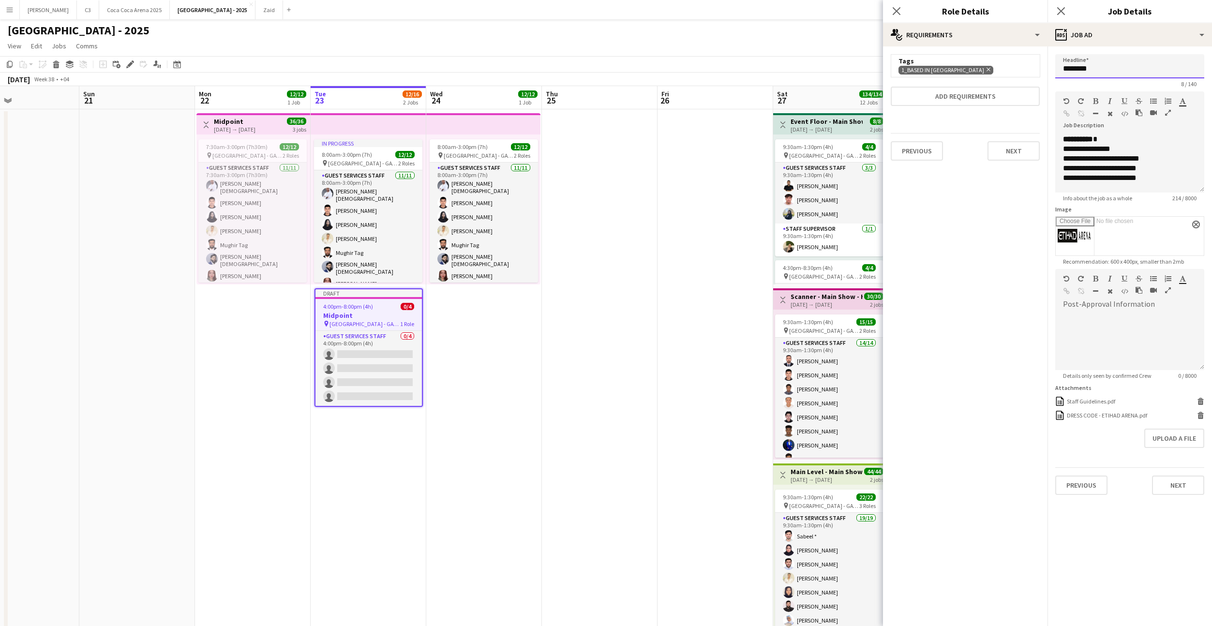
drag, startPoint x: 1075, startPoint y: 70, endPoint x: 999, endPoint y: 70, distance: 75.5
click at [999, 70] on body "Menu Boards Boards Boards All jobs Status Workforce Workforce My Workforce Recr…" at bounding box center [606, 590] width 1212 height 1181
type input "**********"
click at [1168, 484] on button "Next" at bounding box center [1178, 485] width 52 height 19
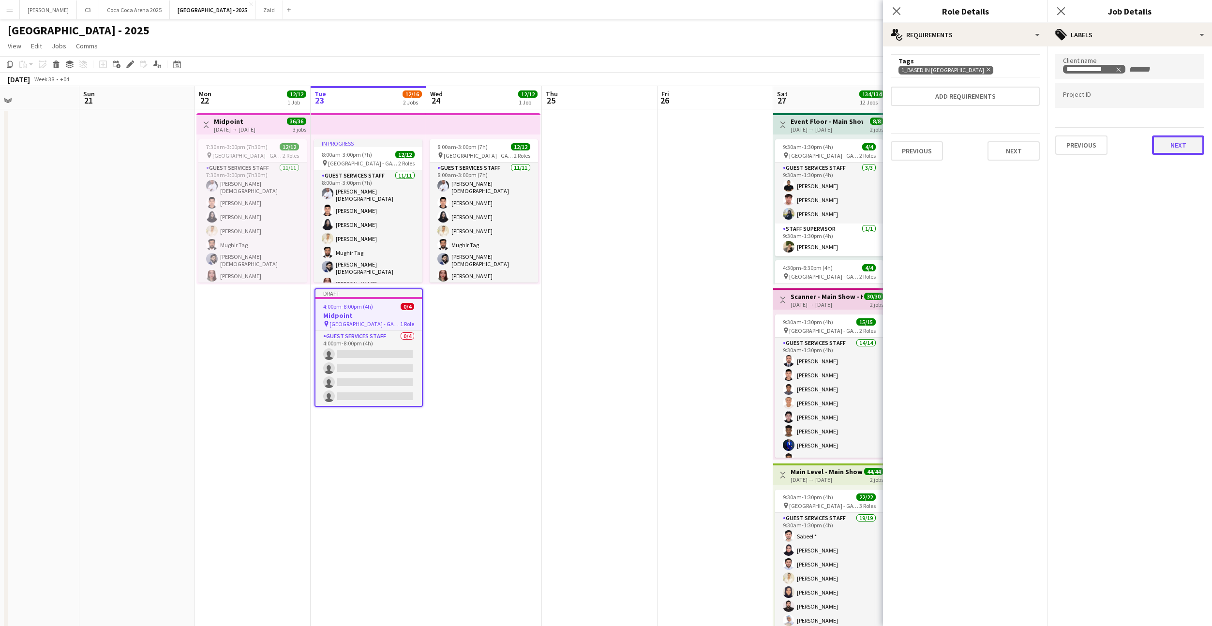
click at [1171, 151] on button "Next" at bounding box center [1178, 145] width 52 height 19
click at [1175, 97] on button "Next" at bounding box center [1178, 100] width 52 height 19
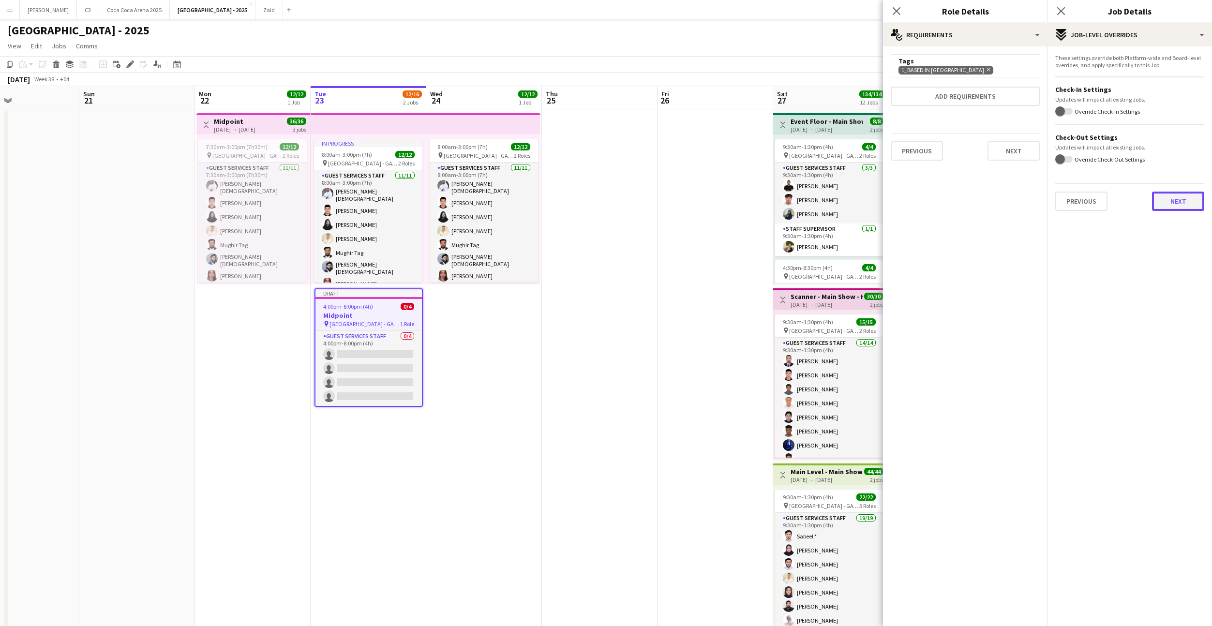
click at [1166, 198] on button "Next" at bounding box center [1178, 201] width 52 height 19
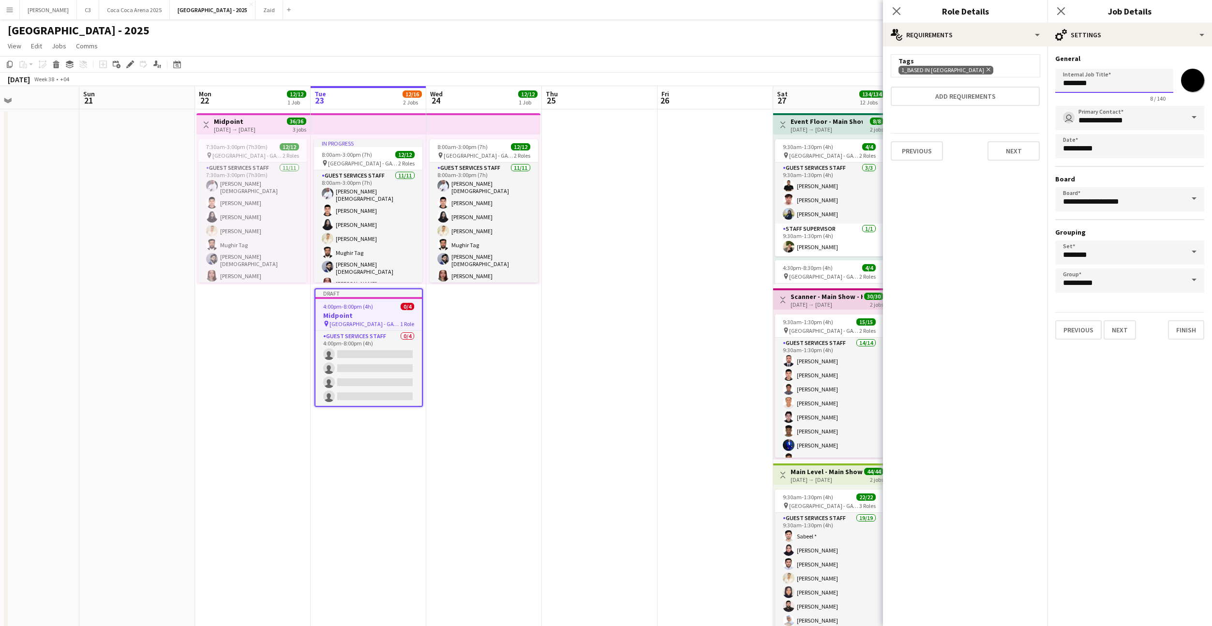
click at [1139, 83] on input "********" at bounding box center [1115, 81] width 118 height 24
paste input "***"
type input "**********"
click at [1197, 74] on input "*******" at bounding box center [1193, 80] width 35 height 35
type input "*******"
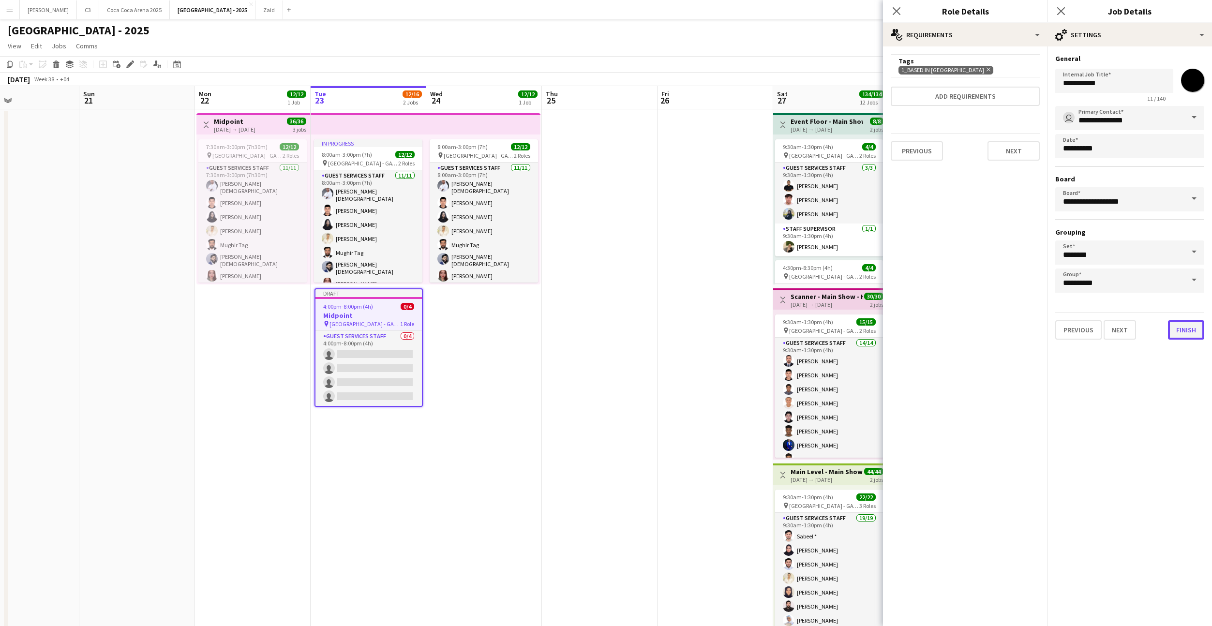
click at [1187, 333] on button "Finish" at bounding box center [1186, 329] width 36 height 19
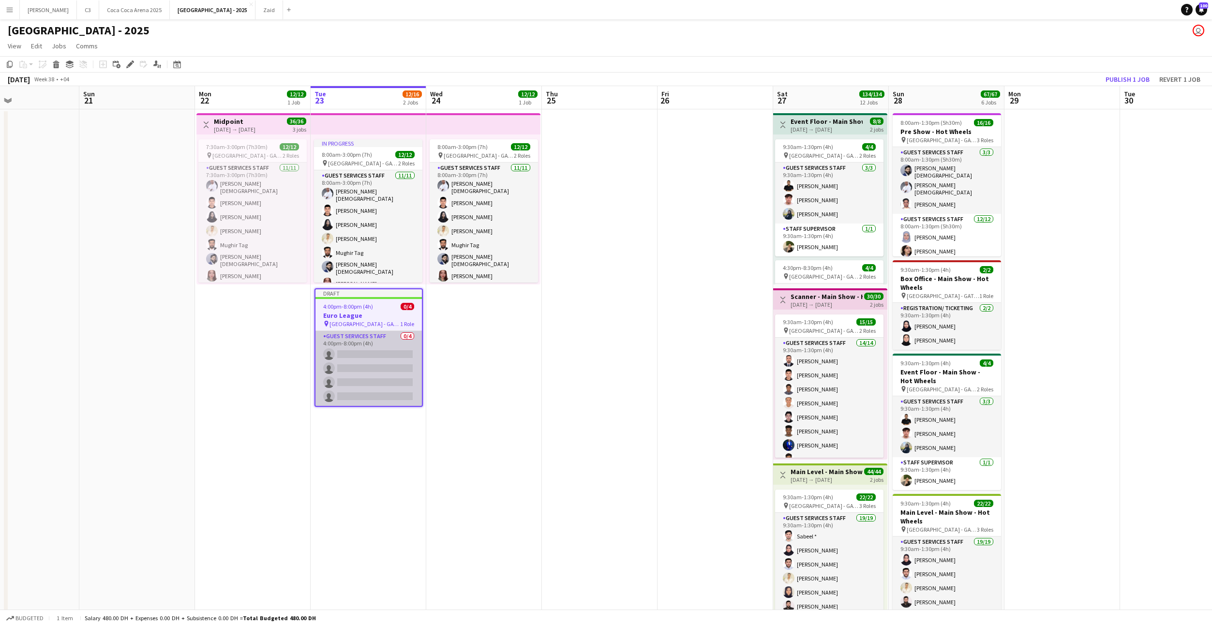
click at [390, 371] on app-card-role "Guest Services Staff 0/4 4:00pm-8:00pm (4h) single-neutral-actions single-neutr…" at bounding box center [369, 368] width 106 height 75
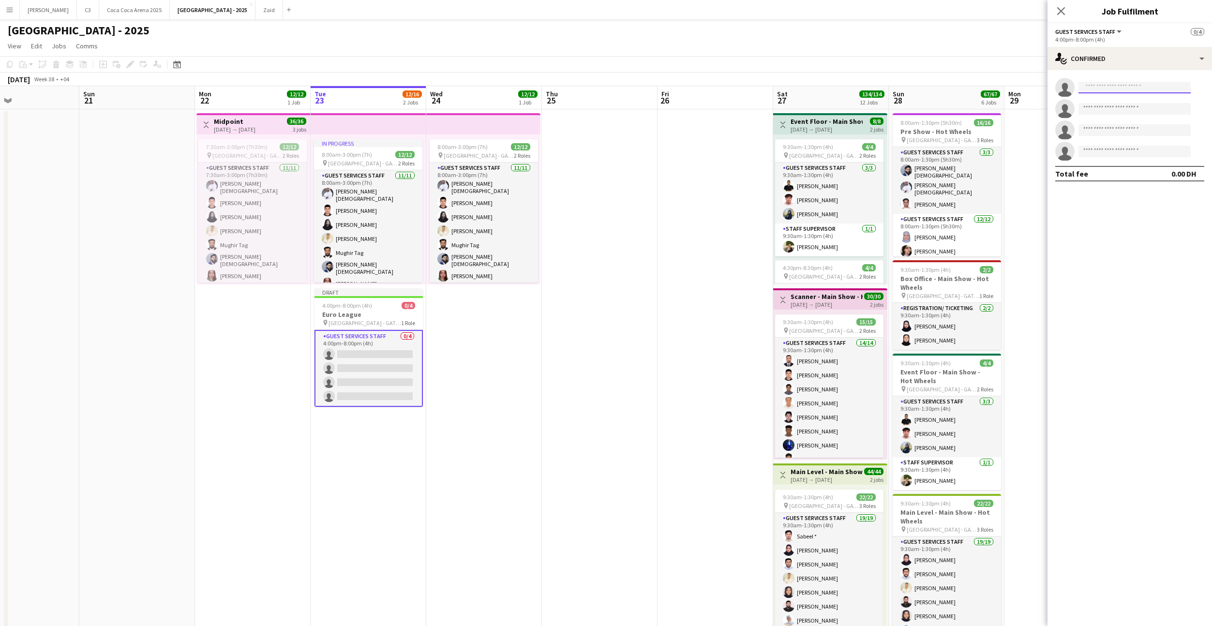
click at [1131, 88] on input at bounding box center [1135, 88] width 112 height 12
click at [1128, 90] on input "**" at bounding box center [1135, 88] width 112 height 12
type input "*****"
click at [1111, 108] on span "[PERSON_NAME][EMAIL_ADDRESS][DOMAIN_NAME]" at bounding box center [1135, 110] width 97 height 8
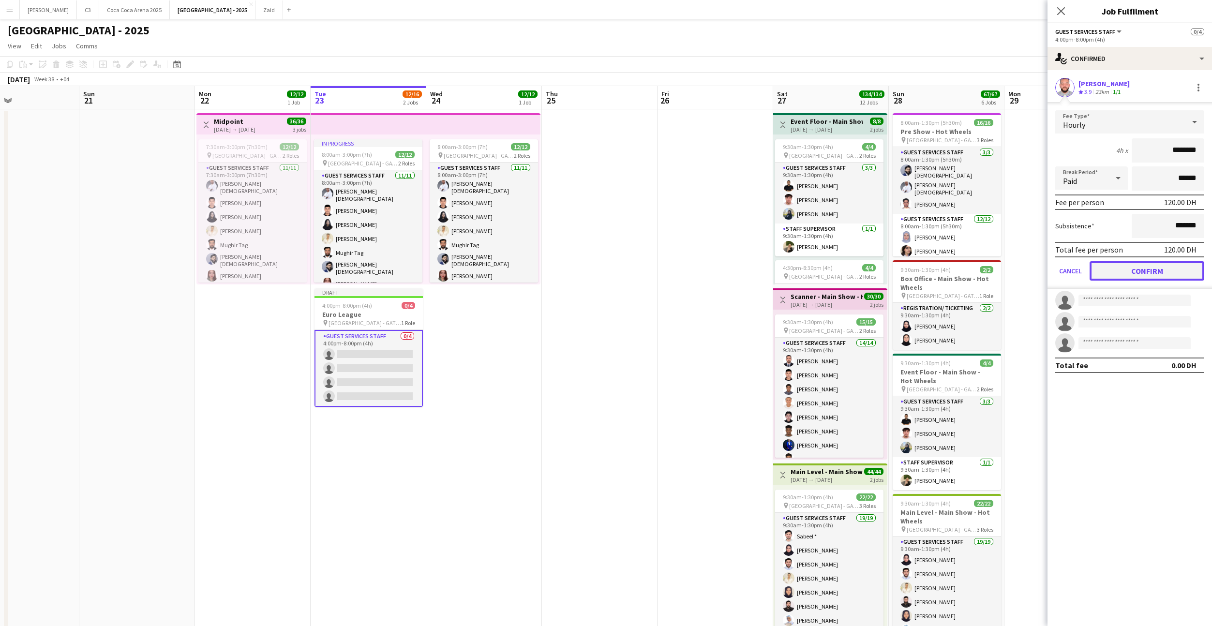
click at [1122, 266] on button "Confirm" at bounding box center [1147, 270] width 115 height 19
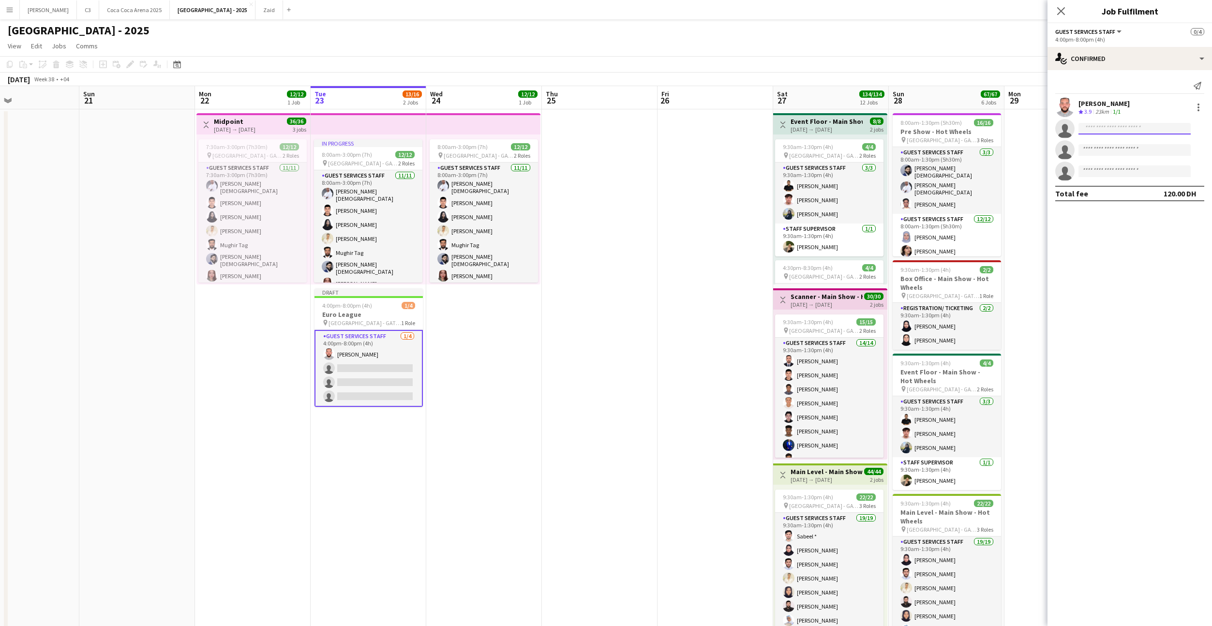
click at [1099, 130] on input at bounding box center [1135, 129] width 112 height 12
type input "******"
click at [1120, 152] on span "[PERSON_NAME][EMAIL_ADDRESS][DOMAIN_NAME]" at bounding box center [1135, 151] width 97 height 8
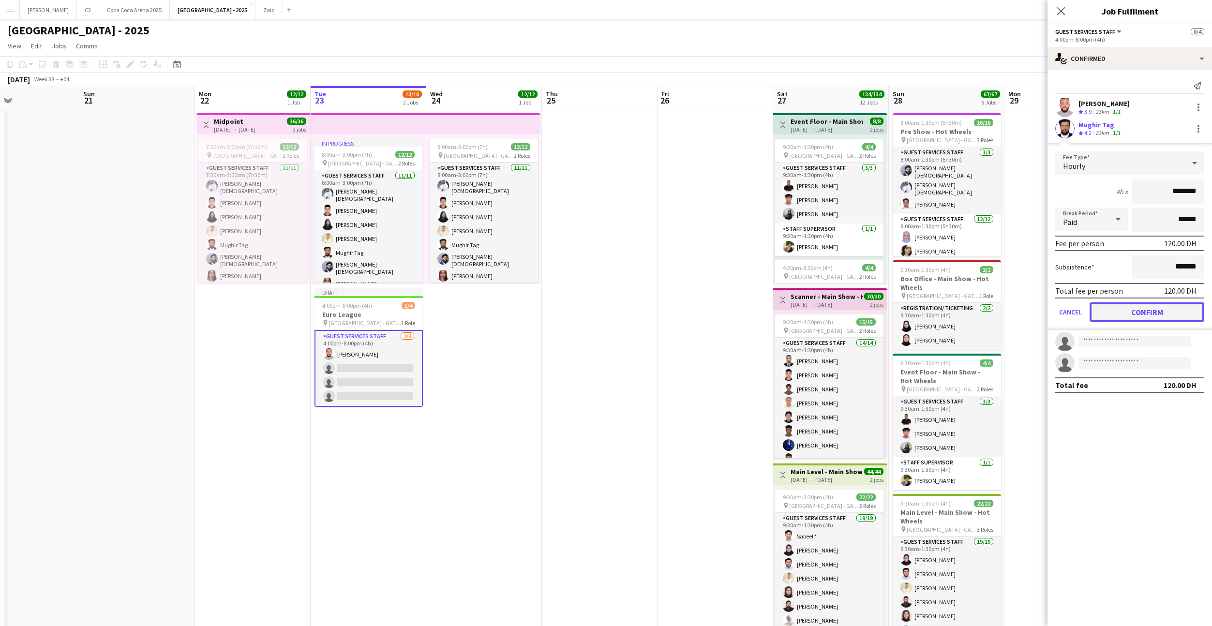
click at [1129, 318] on button "Confirm" at bounding box center [1147, 312] width 115 height 19
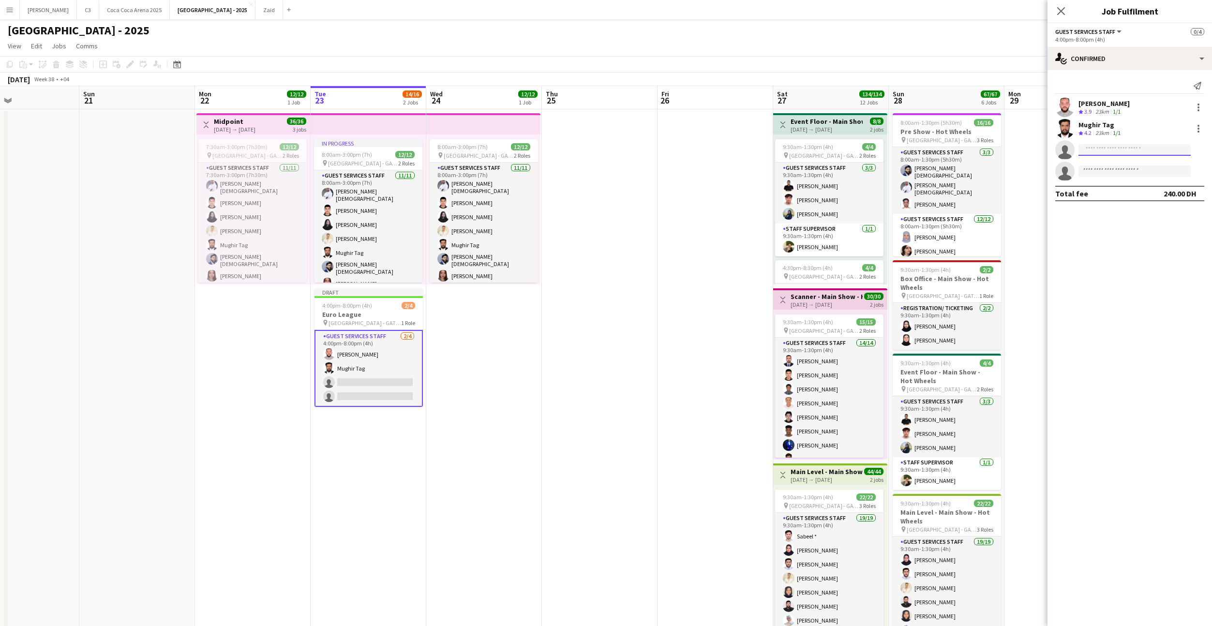
click at [1104, 152] on input at bounding box center [1135, 150] width 112 height 12
type input "******"
click at [1115, 167] on span "[PERSON_NAME][DEMOGRAPHIC_DATA]" at bounding box center [1120, 164] width 67 height 8
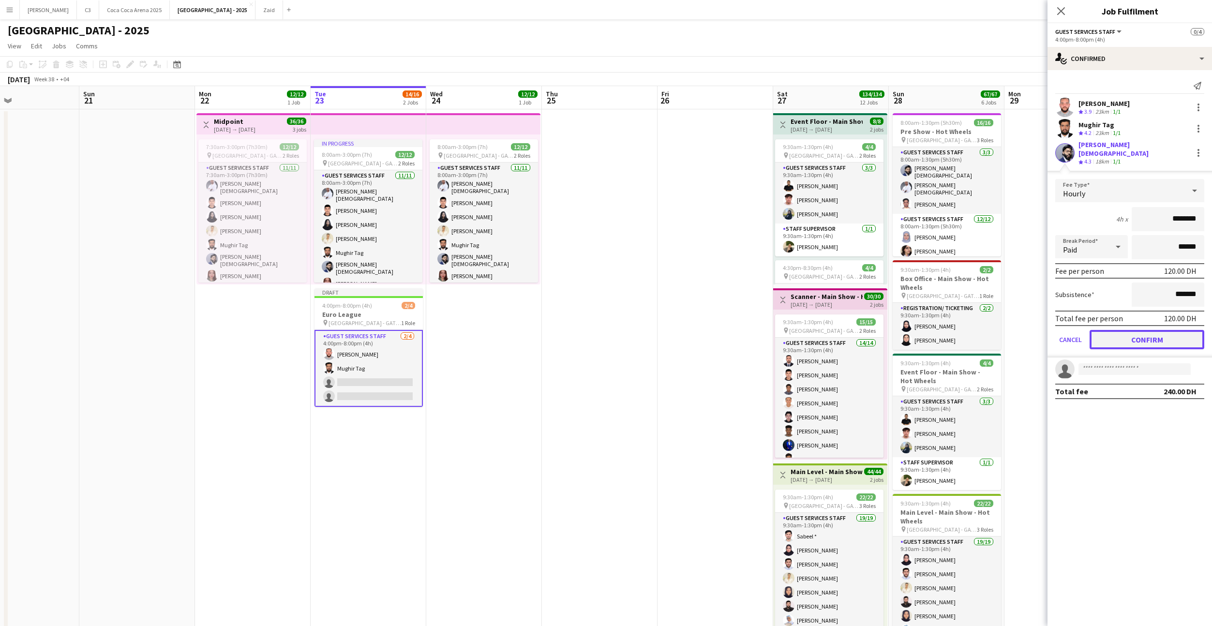
click at [1120, 337] on button "Confirm" at bounding box center [1147, 339] width 115 height 19
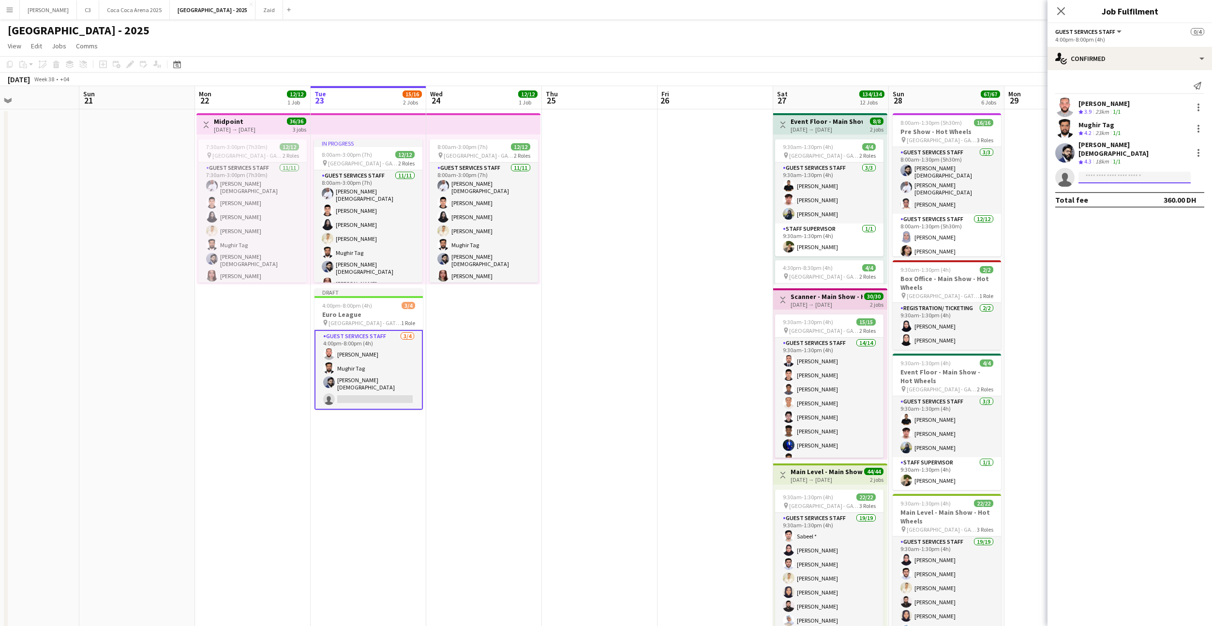
click at [1104, 172] on input at bounding box center [1135, 178] width 112 height 12
type input "******"
click at [1116, 189] on span "[EMAIL_ADDRESS][DOMAIN_NAME]" at bounding box center [1135, 193] width 97 height 8
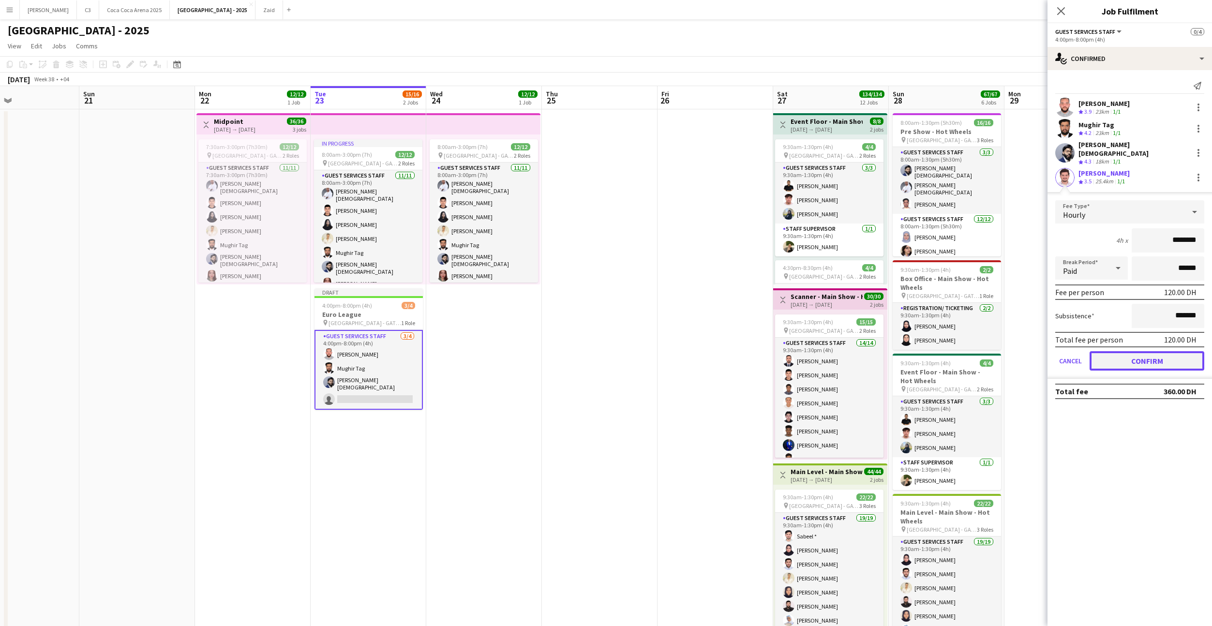
click at [1125, 353] on button "Confirm" at bounding box center [1147, 360] width 115 height 19
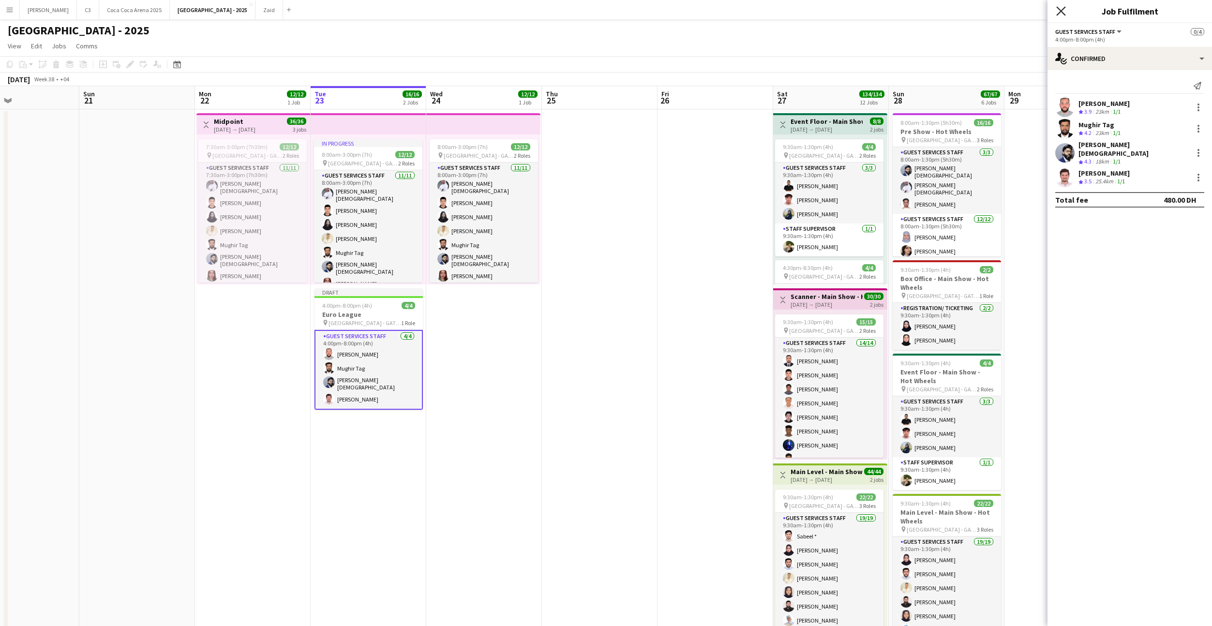
click at [1063, 10] on icon at bounding box center [1061, 10] width 9 height 9
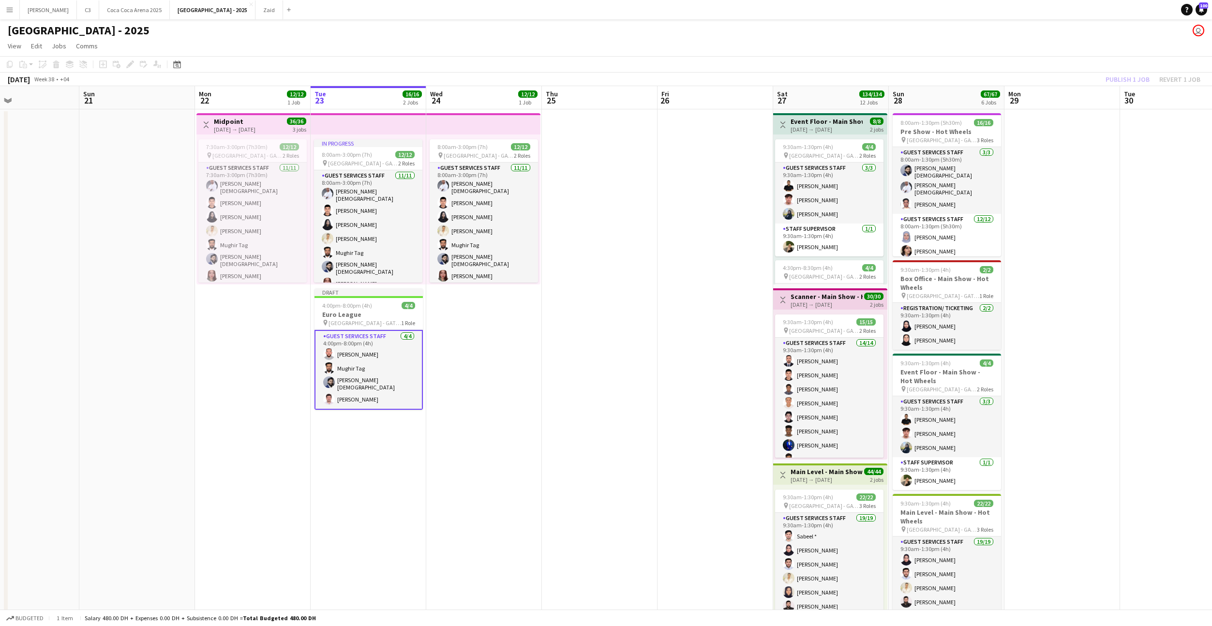
click at [1126, 79] on div "Publish 1 job Revert 1 job" at bounding box center [1153, 79] width 118 height 13
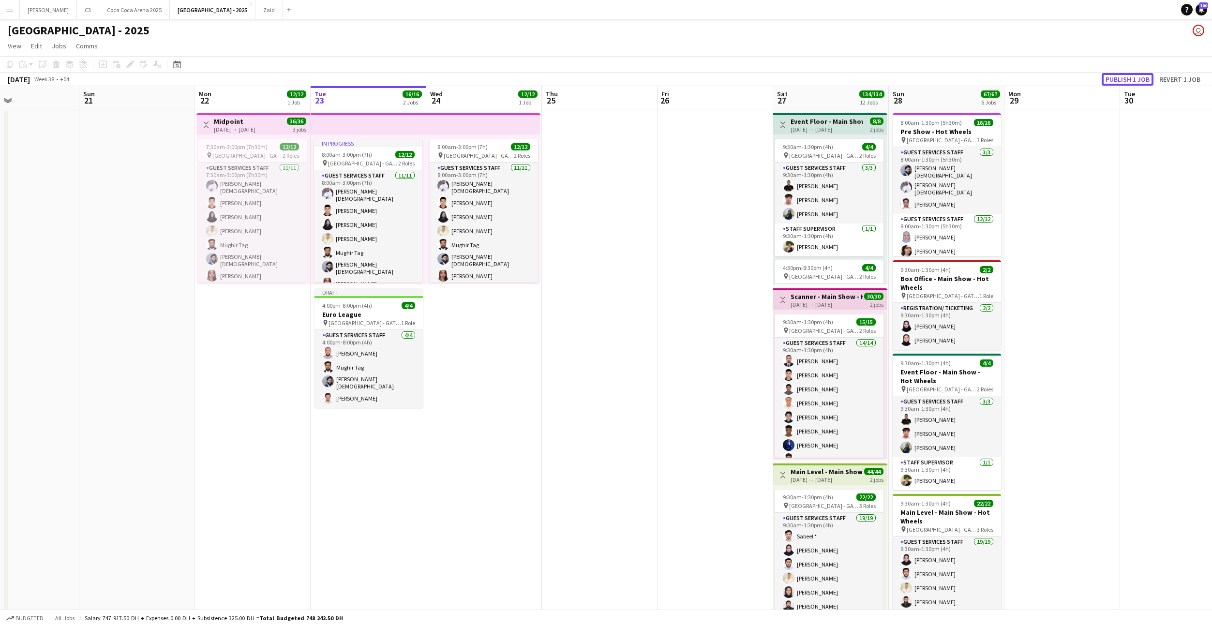
click at [1126, 79] on button "Publish 1 job" at bounding box center [1128, 79] width 52 height 13
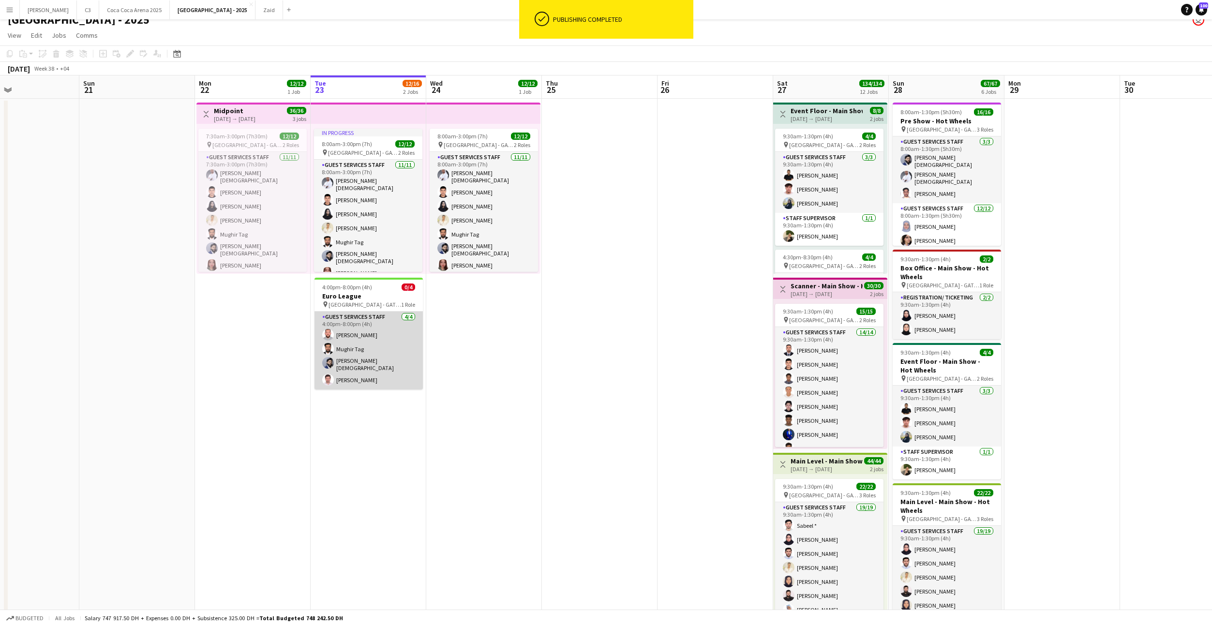
scroll to position [0, 257]
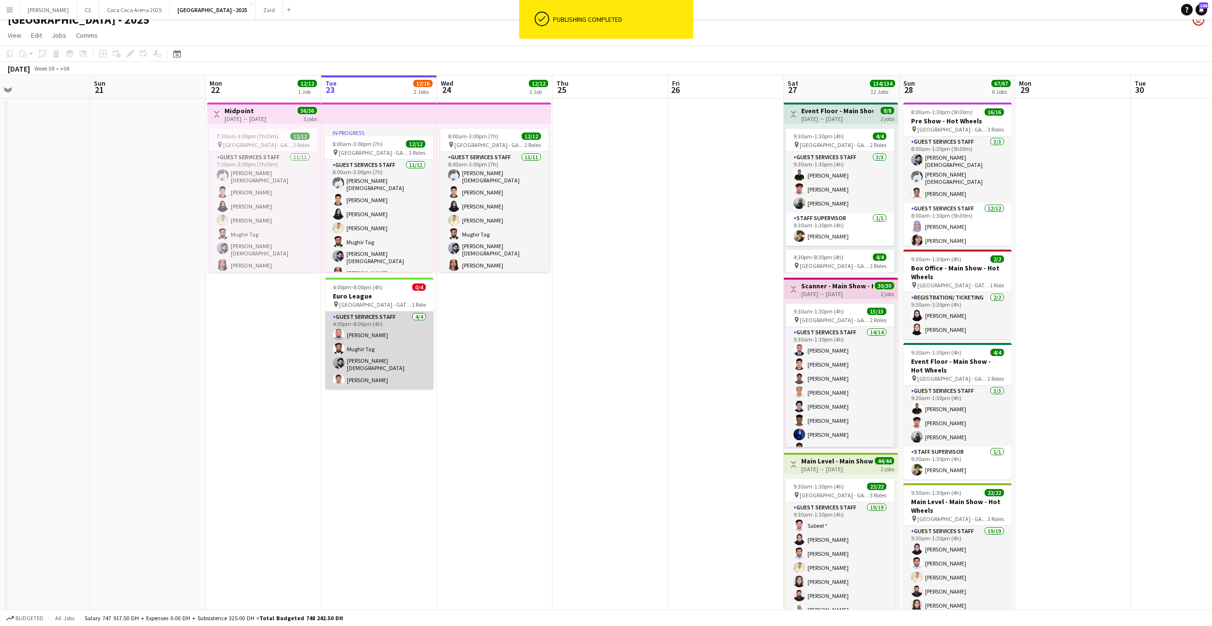
click at [381, 352] on app-card-role "Guest Services Staff [DATE] 4:00pm-8:00pm (4h) [PERSON_NAME] [PERSON_NAME] Tag …" at bounding box center [379, 351] width 108 height 78
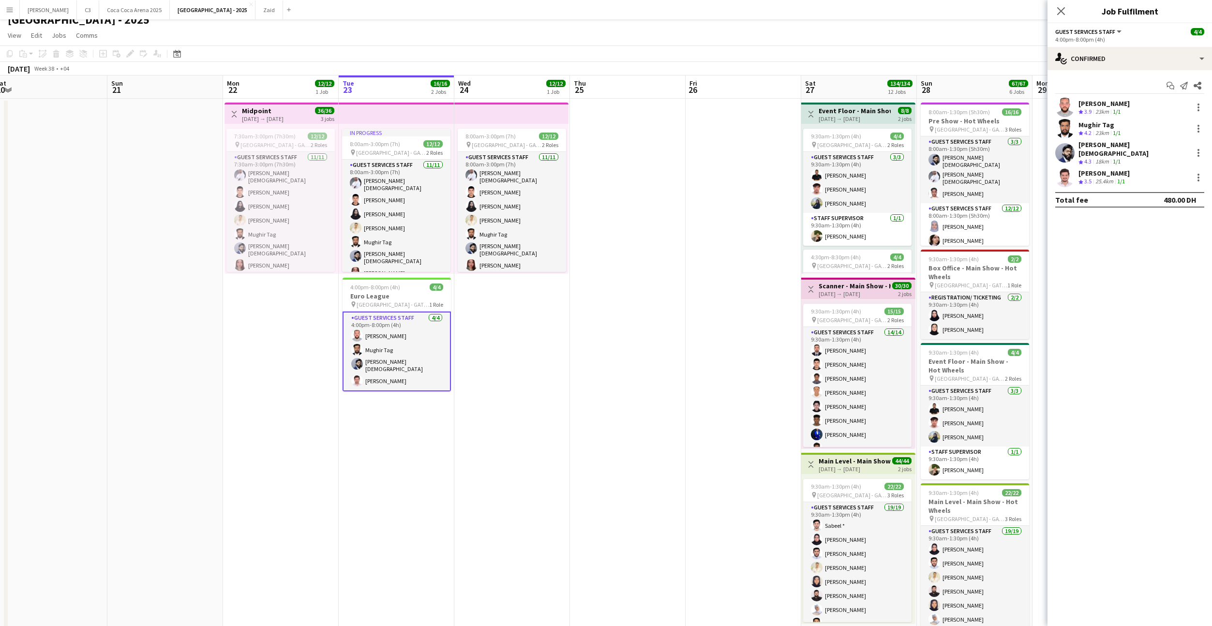
scroll to position [5, 0]
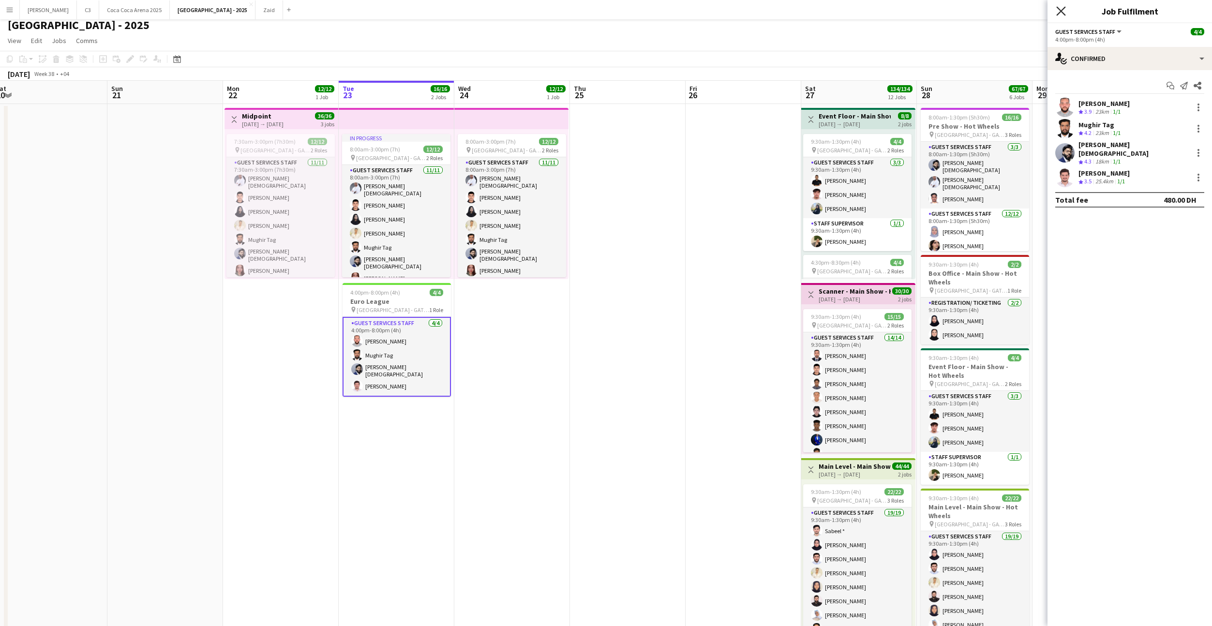
click at [1062, 8] on icon "Close pop-in" at bounding box center [1061, 10] width 9 height 9
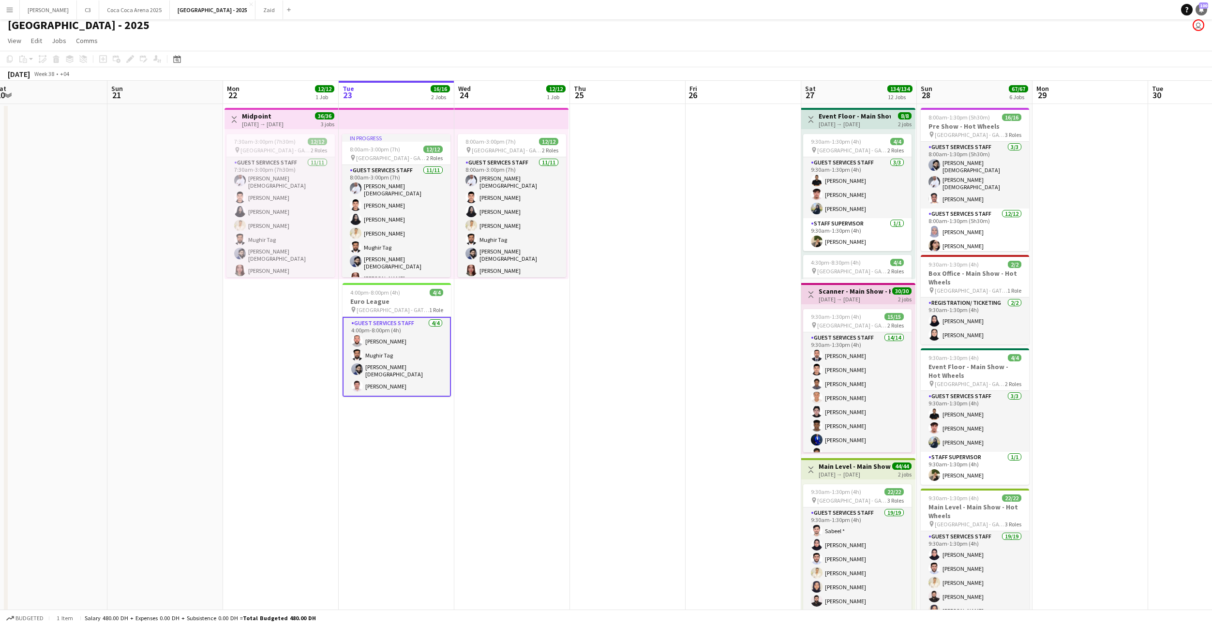
click at [1204, 10] on icon "Notifications" at bounding box center [1202, 10] width 6 height 6
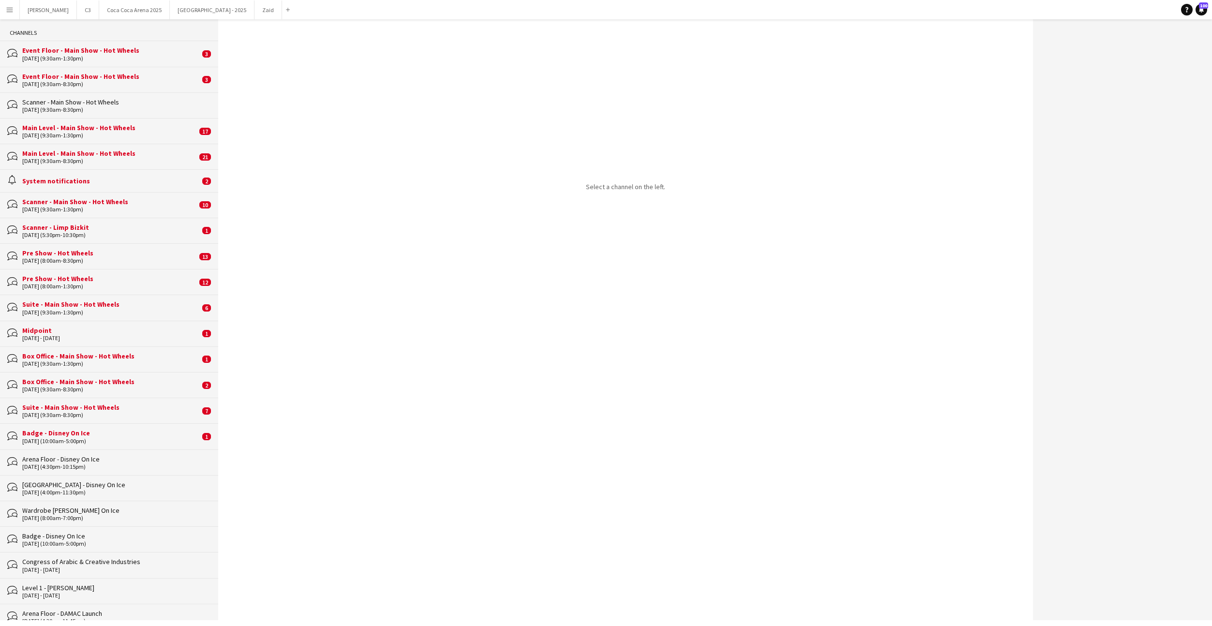
scroll to position [62, 0]
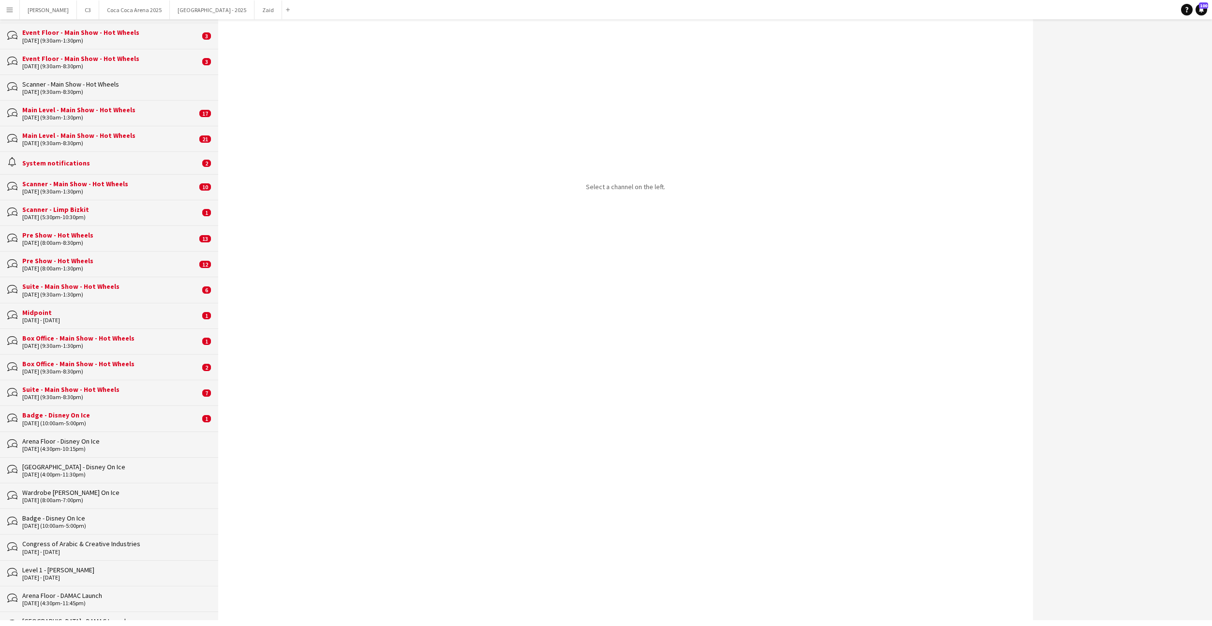
click at [103, 421] on div "[DATE] (10:00am-5:00pm)" at bounding box center [111, 423] width 178 height 7
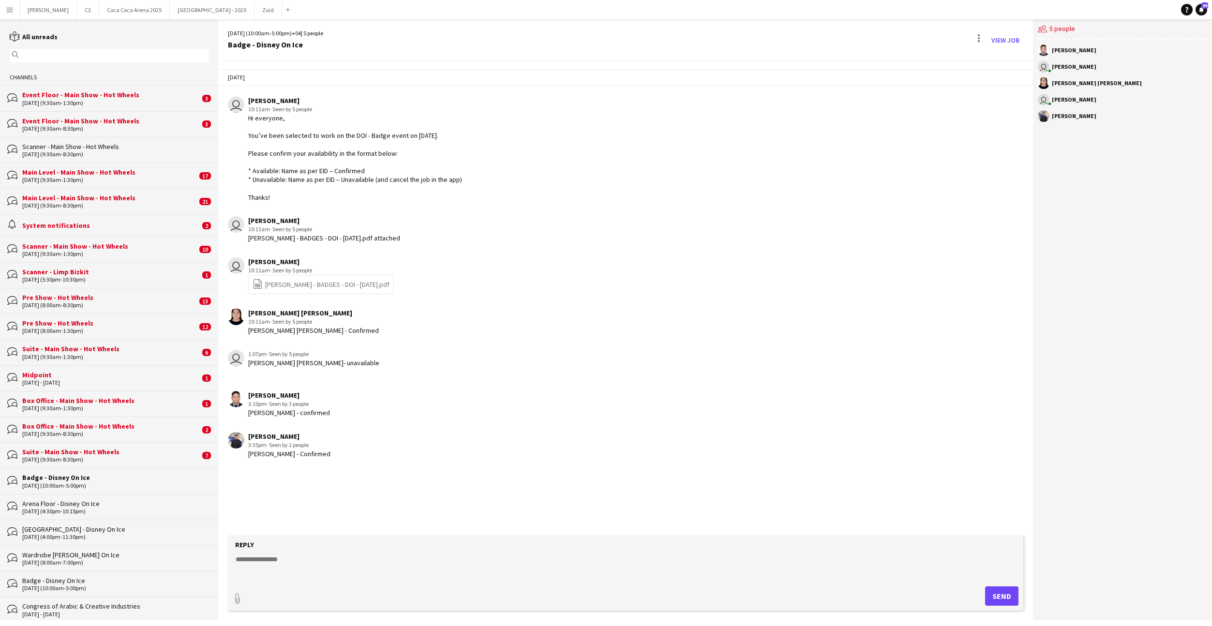
click at [285, 185] on div "Hi everyone, You’ve been selected to work on the DOI - Badge event on [DATE]. P…" at bounding box center [355, 158] width 214 height 88
drag, startPoint x: 287, startPoint y: 200, endPoint x: 244, endPoint y: 117, distance: 92.9
click at [244, 117] on div "user [PERSON_NAME] 10:11am · Seen by 5 people Hi everyone, You’ve been selected…" at bounding box center [554, 149] width 652 height 106
copy div "Hi everyone, You’ve been selected to work on the DOI - Badge event on [DATE]. P…"
click at [160, 19] on app-channels-list "reading All unreads magnifier Channels bubbles Event Floor - Main Show - Hot Wh…" at bounding box center [109, 319] width 218 height 601
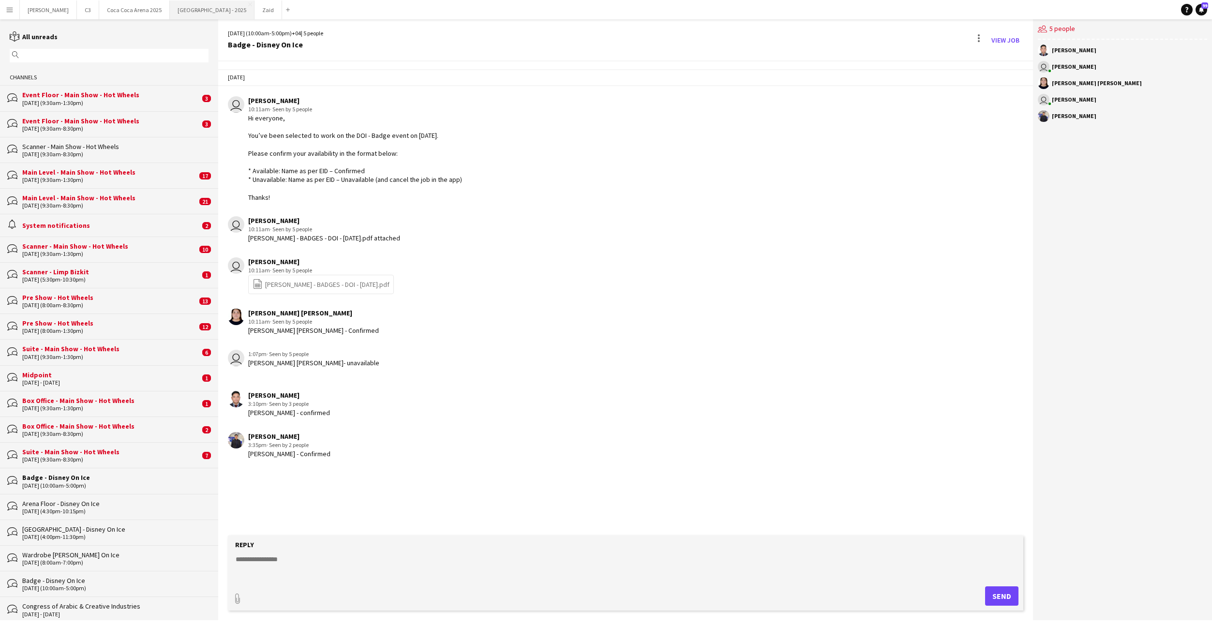
click at [170, 14] on button "[GEOGRAPHIC_DATA] - 2025 Close" at bounding box center [212, 9] width 85 height 19
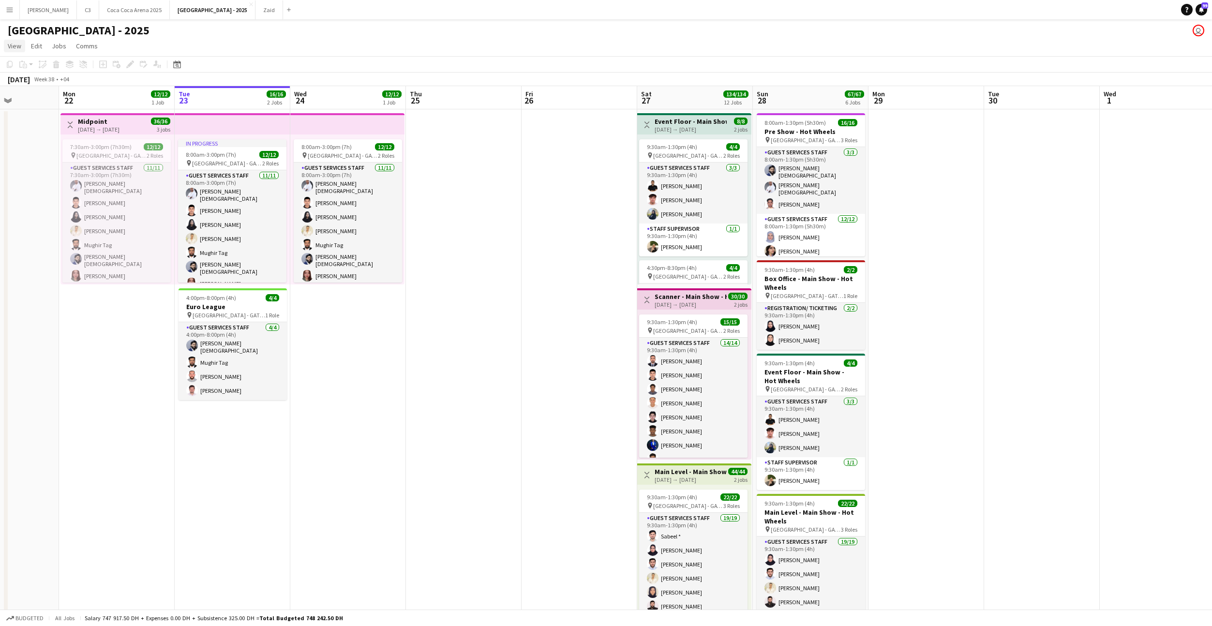
scroll to position [0, 208]
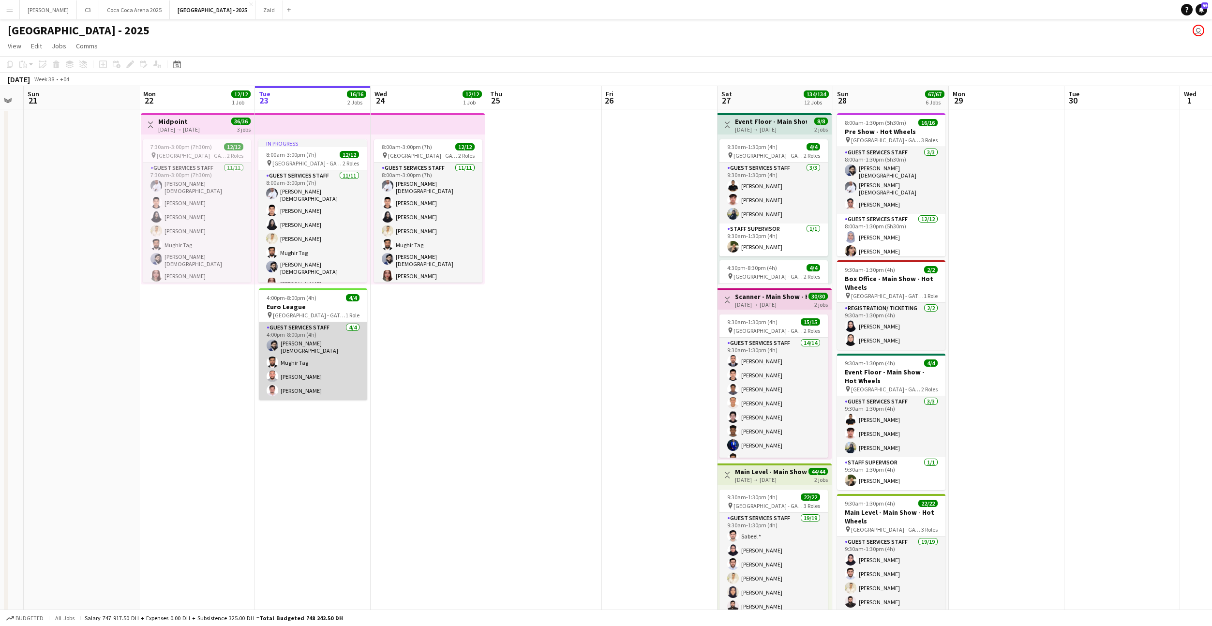
click at [339, 341] on app-card-role "Guest Services Staff [DATE] 4:00pm-8:00pm (4h) [PERSON_NAME][DEMOGRAPHIC_DATA] …" at bounding box center [313, 361] width 108 height 78
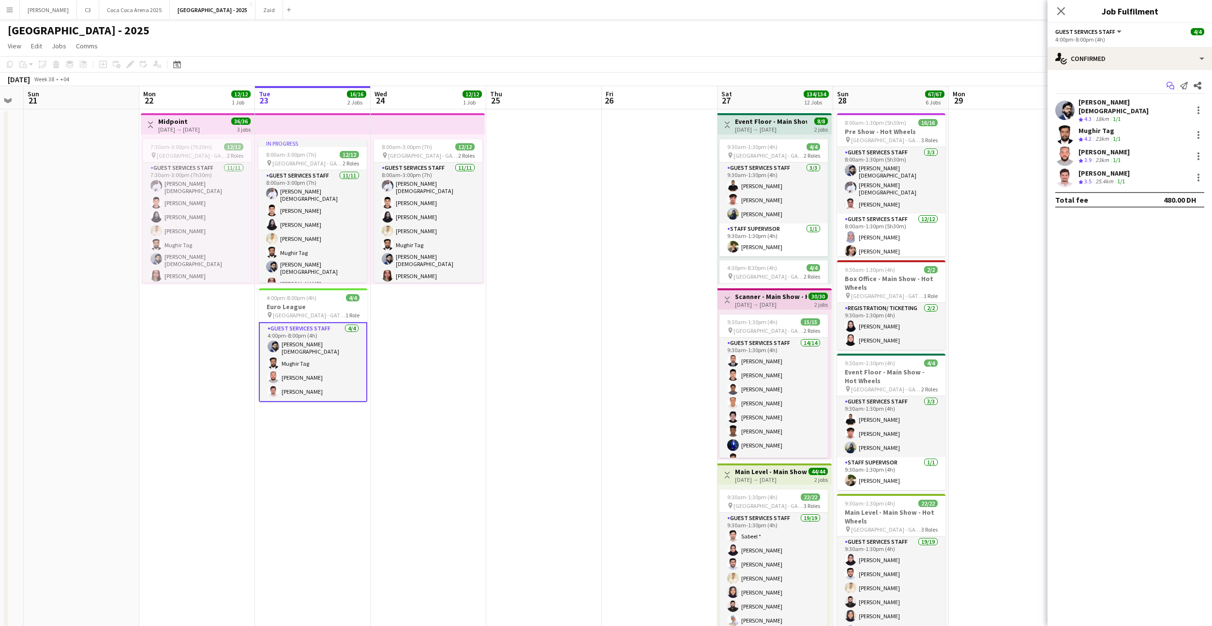
click at [1173, 87] on icon "Start chat" at bounding box center [1171, 86] width 8 height 8
click at [1172, 86] on icon "Start chat" at bounding box center [1171, 86] width 8 height 8
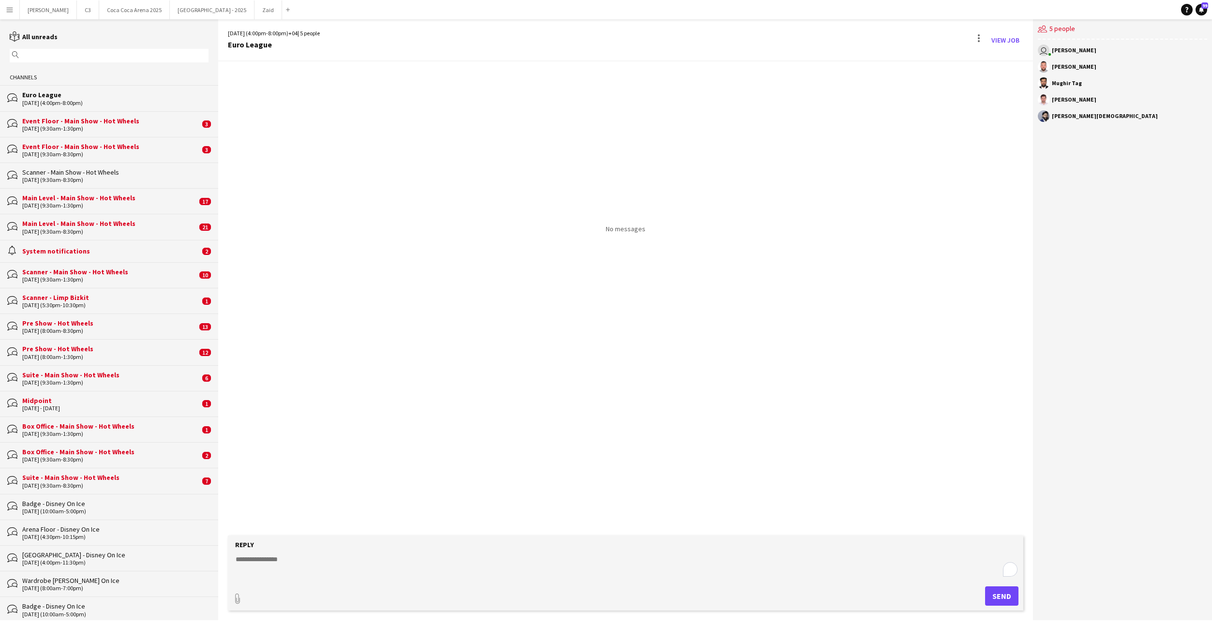
click at [311, 561] on textarea "To enrich screen reader interactions, please activate Accessibility in Grammarl…" at bounding box center [628, 567] width 786 height 25
paste textarea "**********"
click at [351, 563] on textarea "**********" at bounding box center [628, 567] width 786 height 25
click at [369, 561] on textarea "**********" at bounding box center [628, 567] width 786 height 25
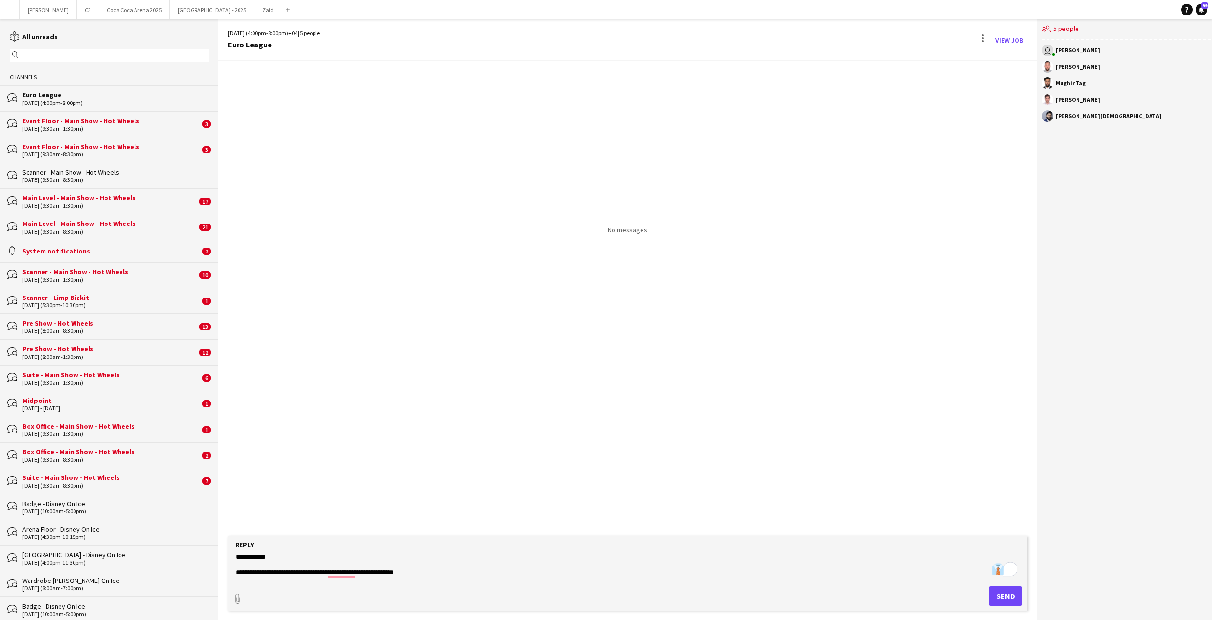
scroll to position [8, 0]
click at [456, 569] on textarea "**********" at bounding box center [628, 567] width 786 height 25
drag, startPoint x: 466, startPoint y: 568, endPoint x: 413, endPoint y: 568, distance: 52.8
click at [413, 568] on textarea "**********" at bounding box center [628, 567] width 786 height 25
type textarea "**********"
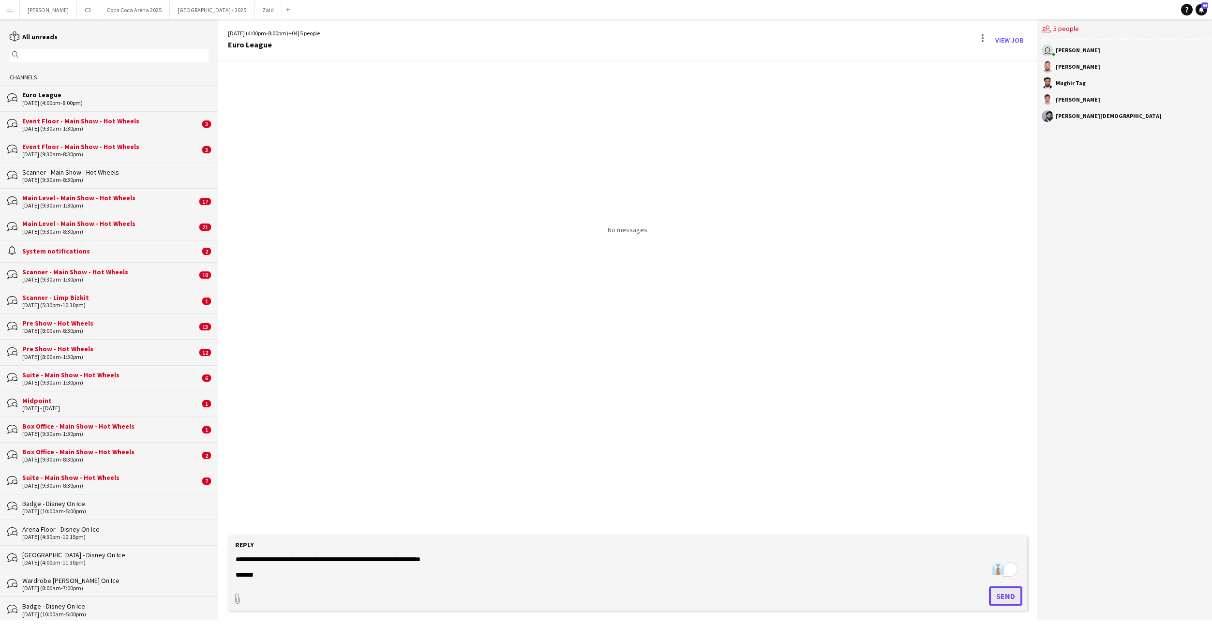
click at [1002, 590] on button "Send" at bounding box center [1005, 596] width 33 height 19
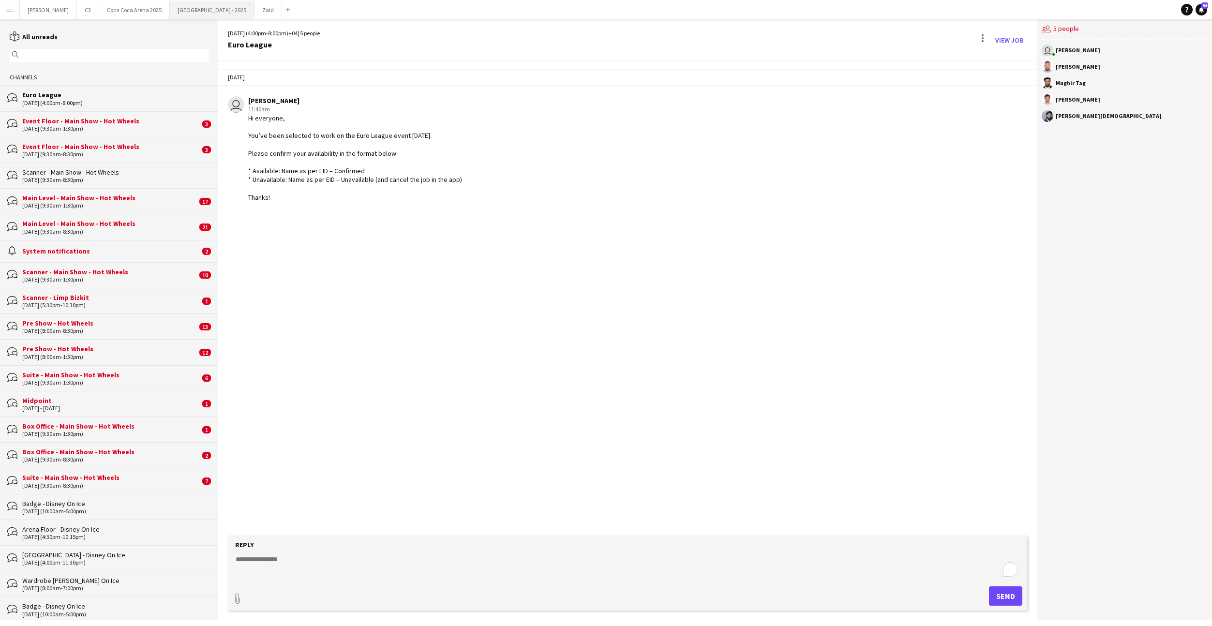
click at [172, 10] on button "[GEOGRAPHIC_DATA] - 2025 Close" at bounding box center [212, 9] width 85 height 19
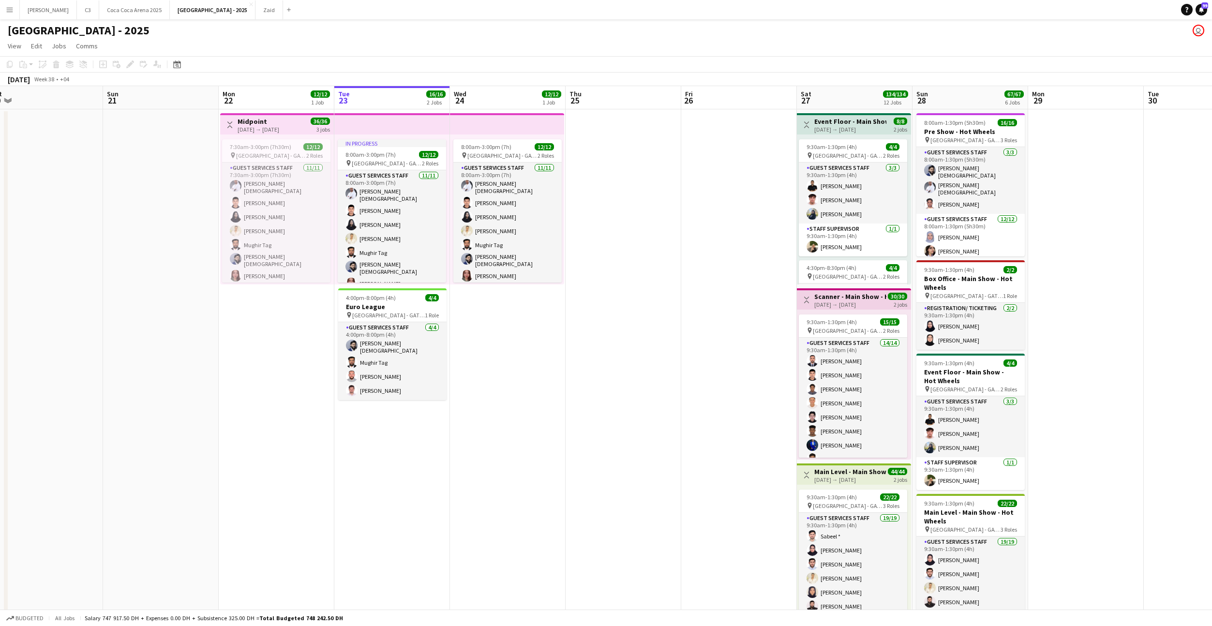
scroll to position [0, 229]
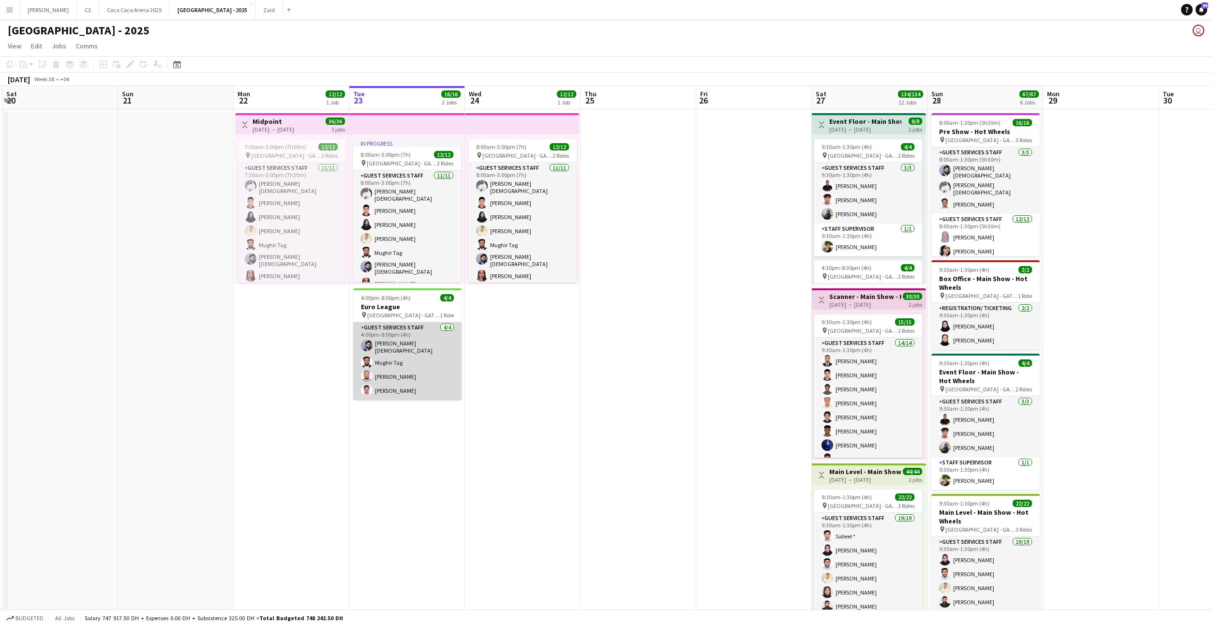
click at [423, 356] on app-card-role "Guest Services Staff [DATE] 4:00pm-8:00pm (4h) [PERSON_NAME][DEMOGRAPHIC_DATA] …" at bounding box center [407, 361] width 108 height 78
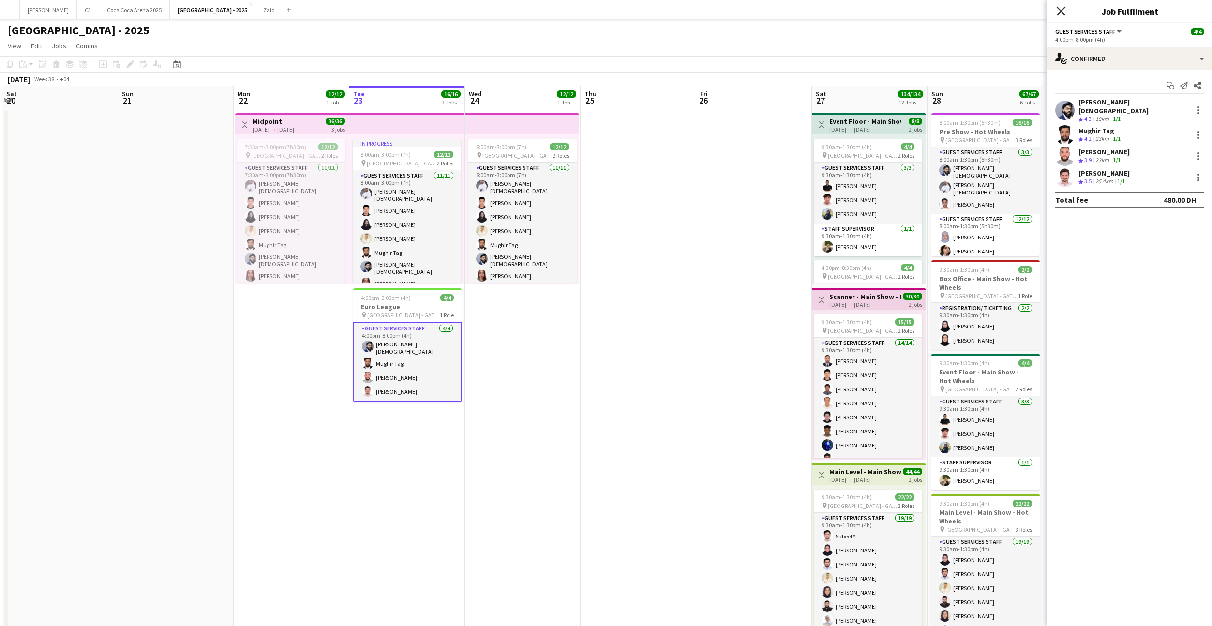
click at [1062, 8] on icon "Close pop-in" at bounding box center [1061, 10] width 9 height 9
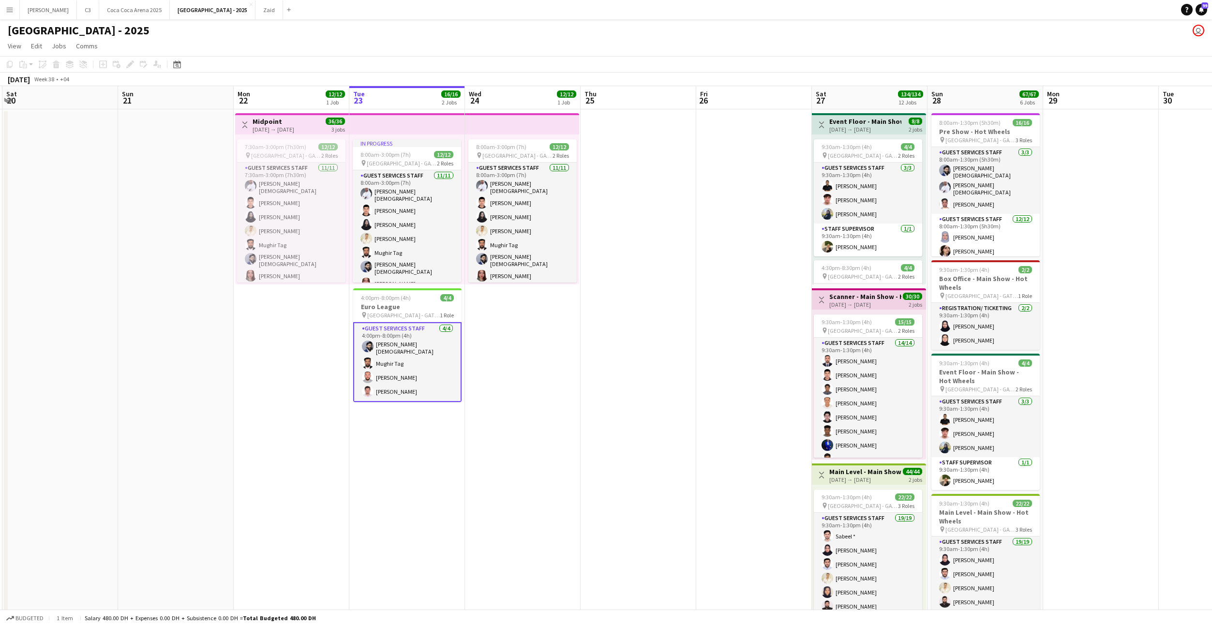
click at [741, 318] on app-date-cell at bounding box center [754, 636] width 116 height 1055
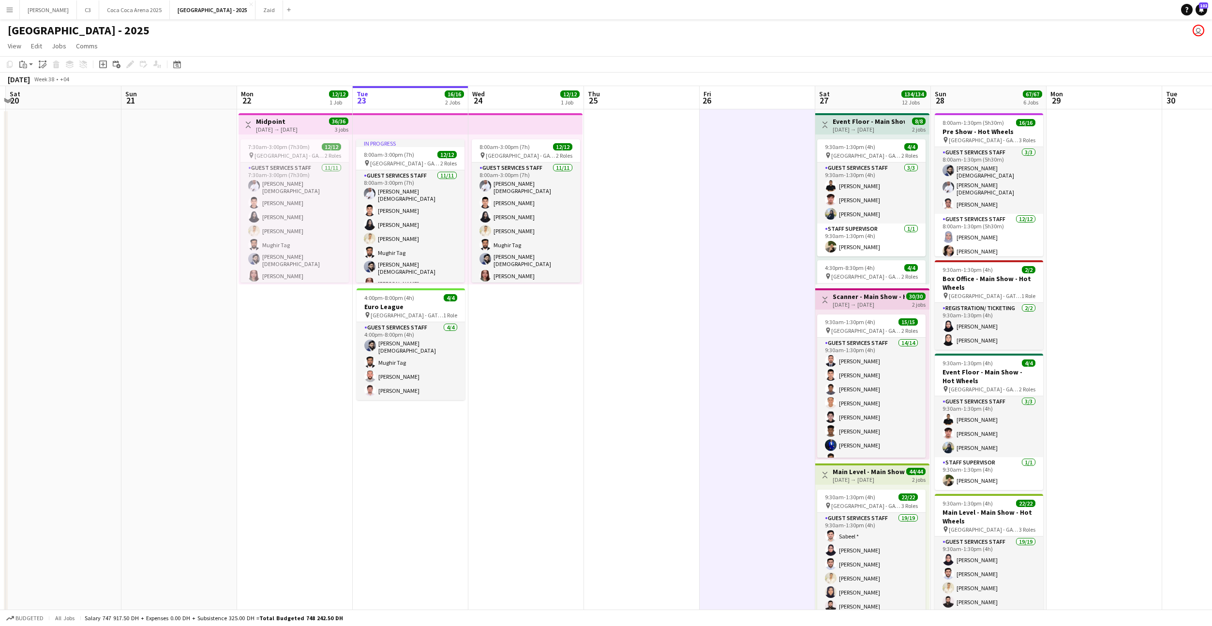
scroll to position [0, 221]
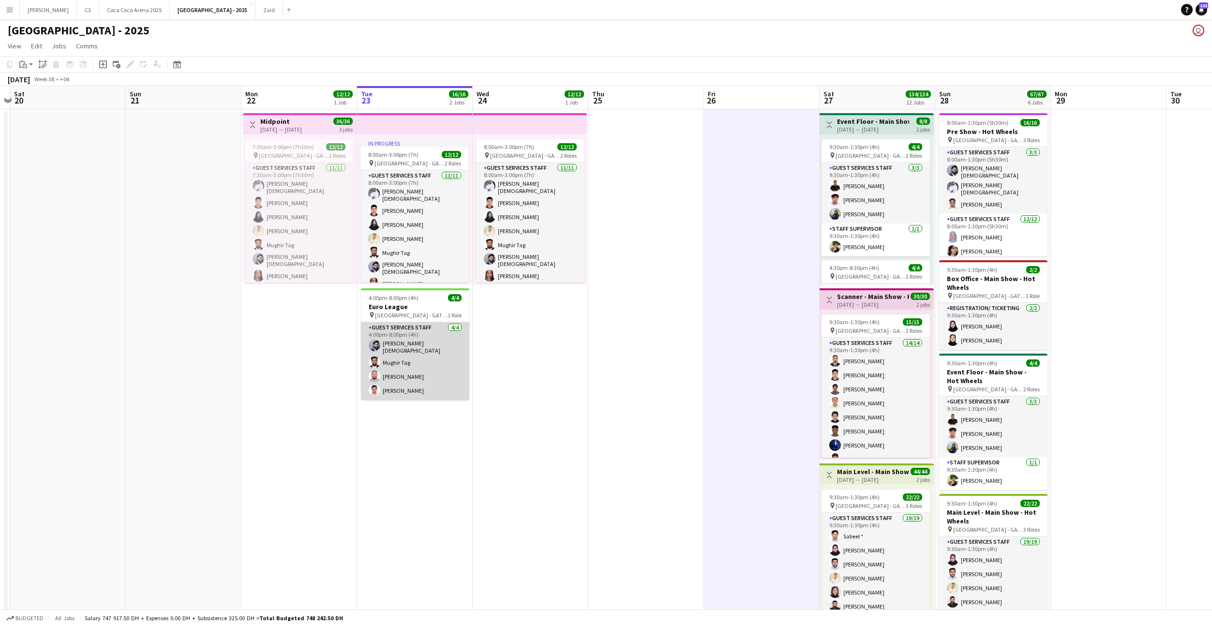
click at [417, 372] on app-card-role "Guest Services Staff [DATE] 4:00pm-8:00pm (4h) [PERSON_NAME][DEMOGRAPHIC_DATA] …" at bounding box center [415, 361] width 108 height 78
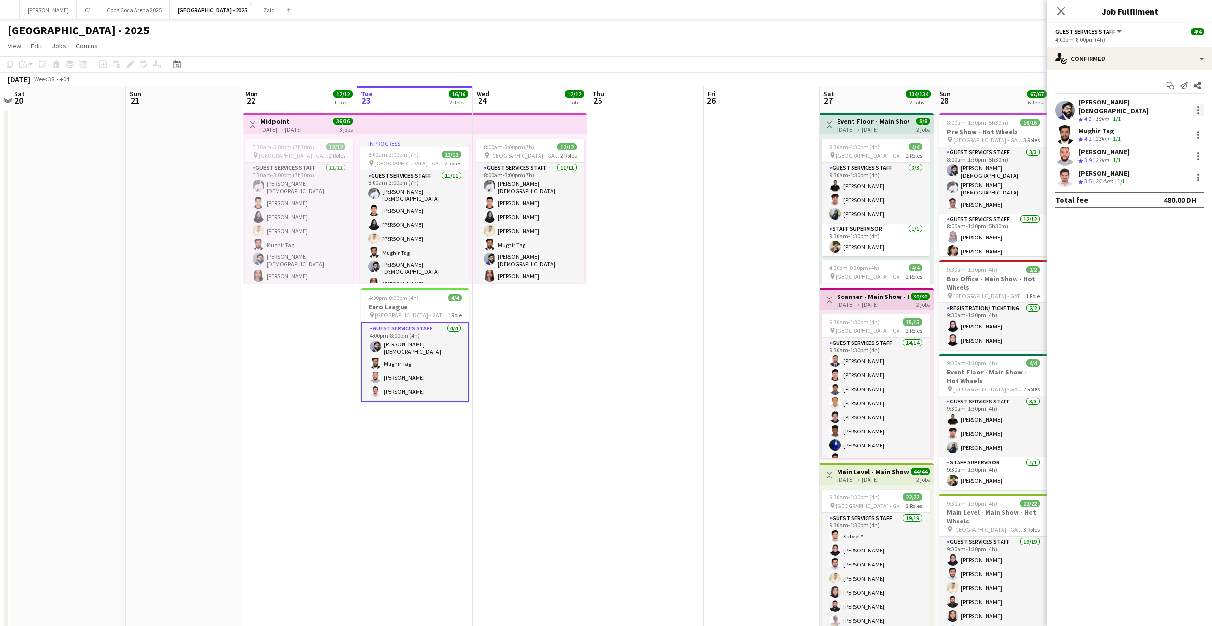
click at [1199, 112] on div at bounding box center [1199, 113] width 2 height 2
click at [1187, 122] on span "Edit fee" at bounding box center [1167, 125] width 60 height 9
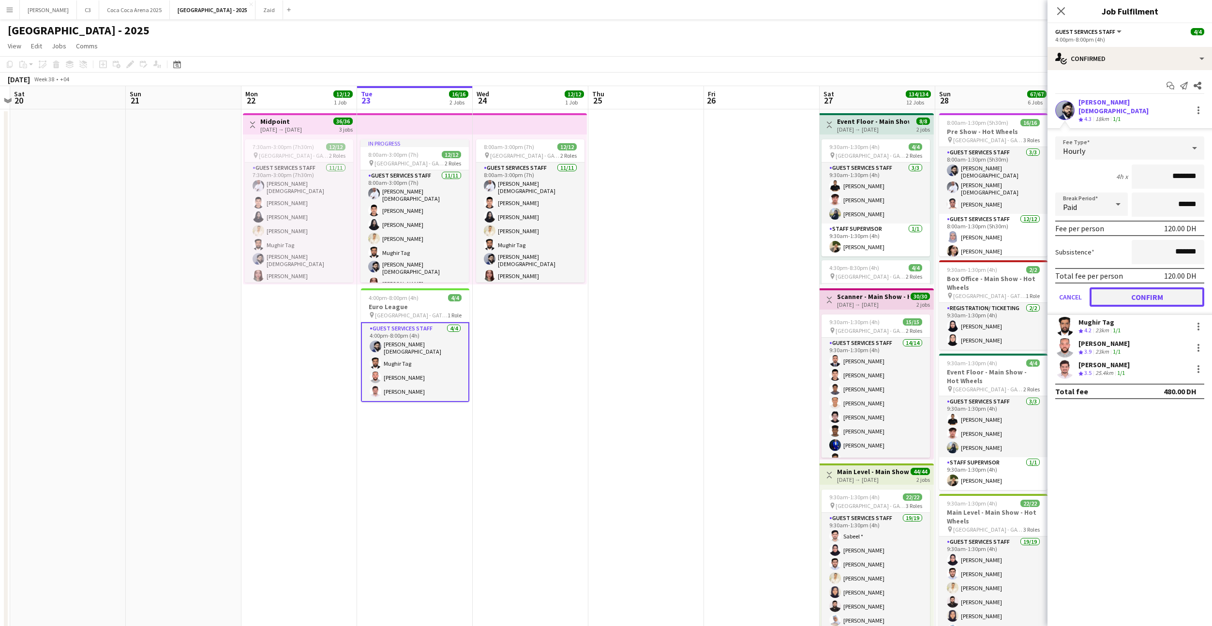
click at [1151, 289] on button "Confirm" at bounding box center [1147, 297] width 115 height 19
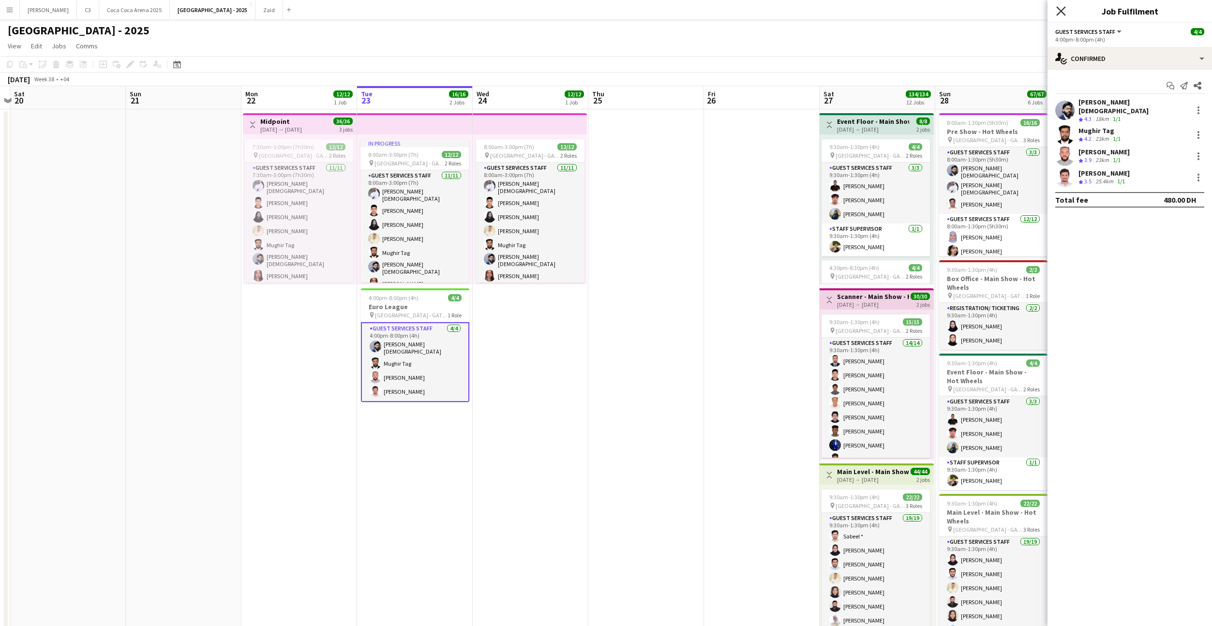
click at [1059, 10] on icon "Close pop-in" at bounding box center [1061, 10] width 9 height 9
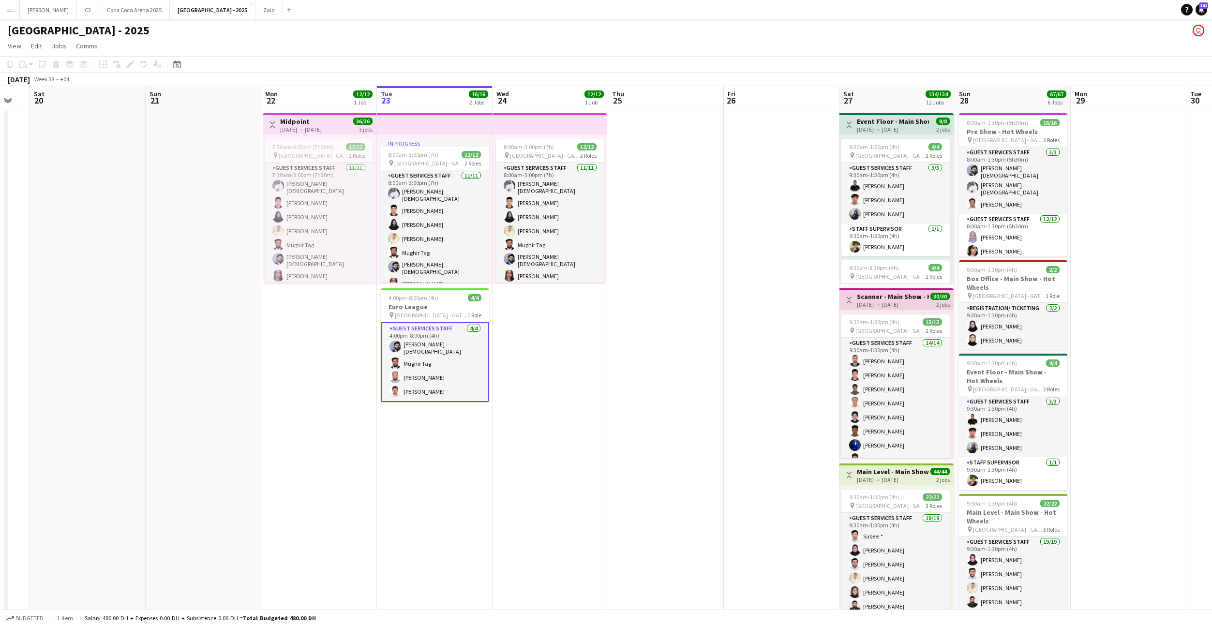
scroll to position [0, 198]
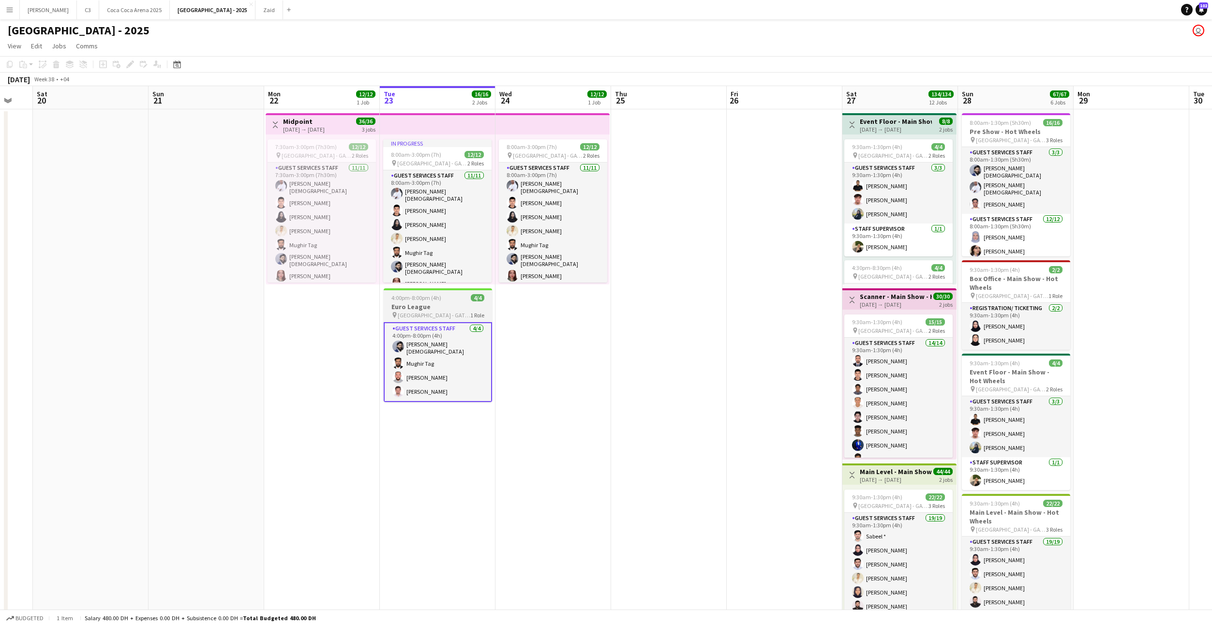
click at [454, 357] on app-card-role "Guest Services Staff [DATE] 4:00pm-8:00pm (4h) [PERSON_NAME][DEMOGRAPHIC_DATA] …" at bounding box center [438, 362] width 108 height 80
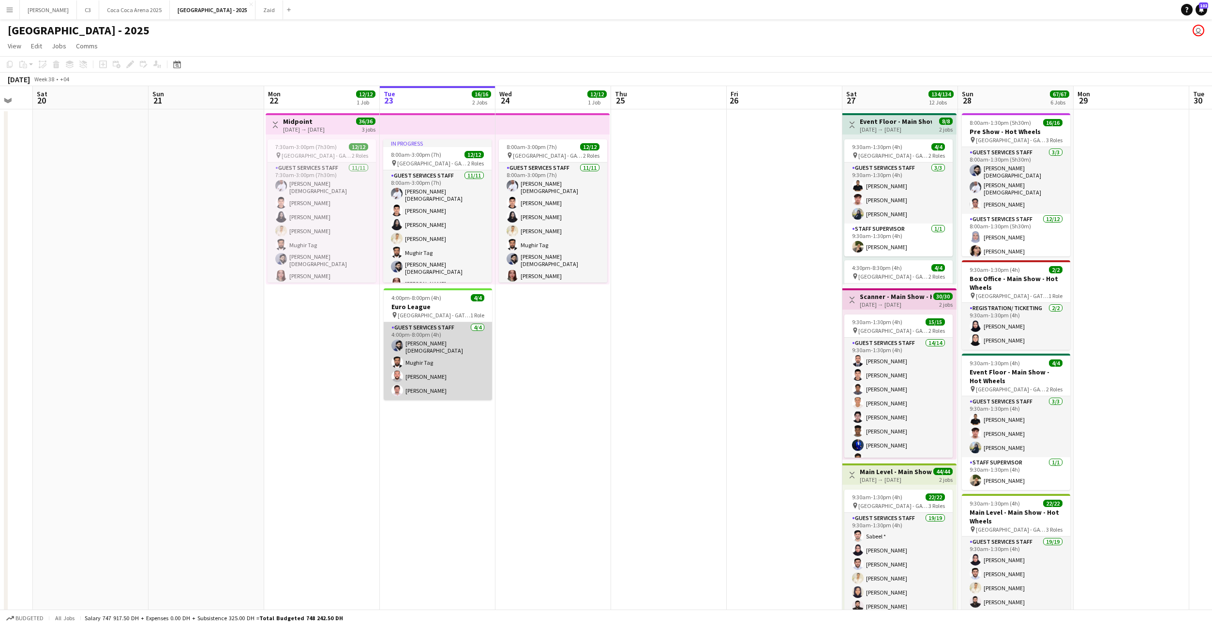
click at [447, 370] on app-card-role "Guest Services Staff [DATE] 4:00pm-8:00pm (4h) [PERSON_NAME][DEMOGRAPHIC_DATA] …" at bounding box center [438, 361] width 108 height 78
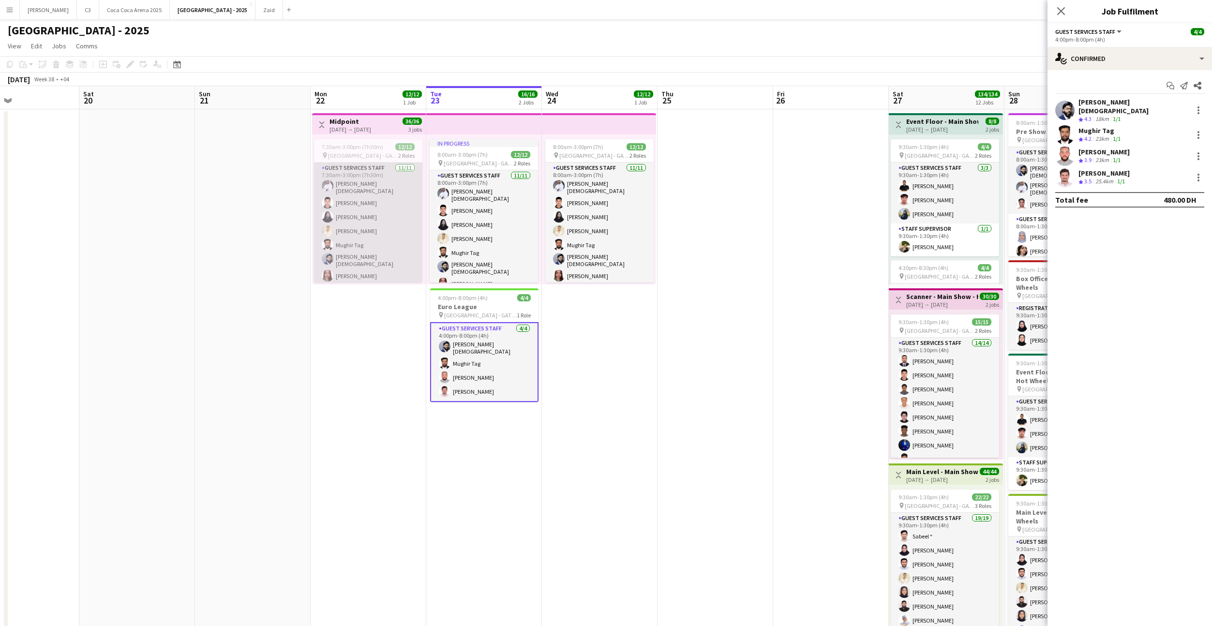
click at [374, 247] on app-card-role "Guest Services Staff [DATE] 7:30am-3:00pm (7h30m) [PERSON_NAME] Muhammad [PERSO…" at bounding box center [368, 252] width 108 height 179
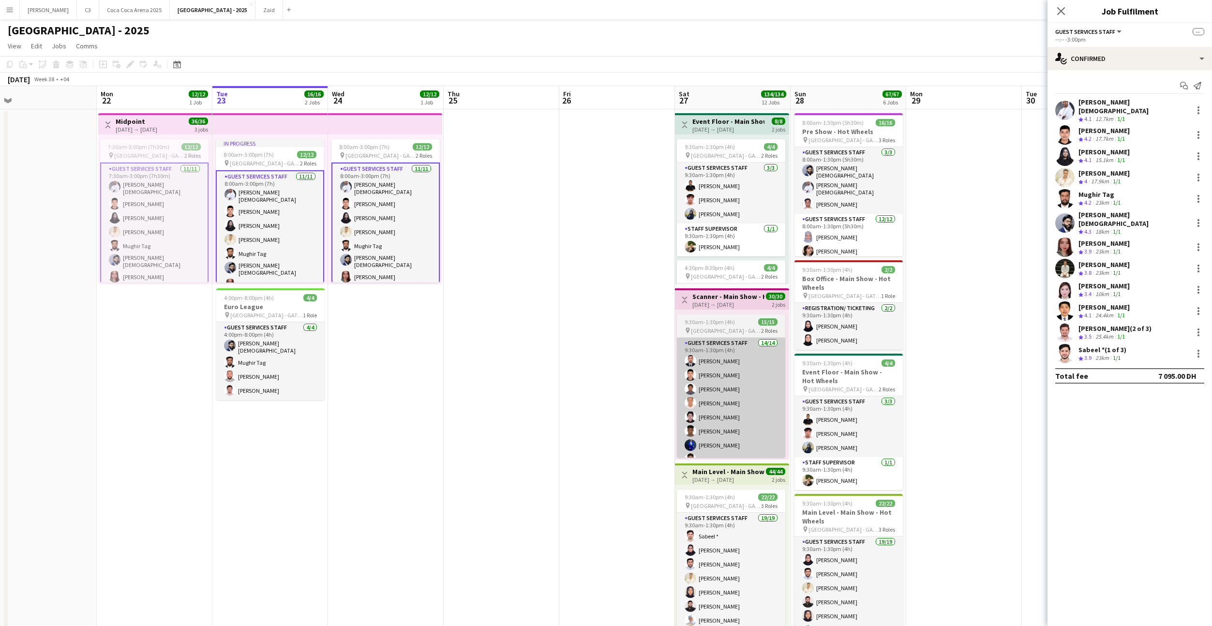
scroll to position [0, 379]
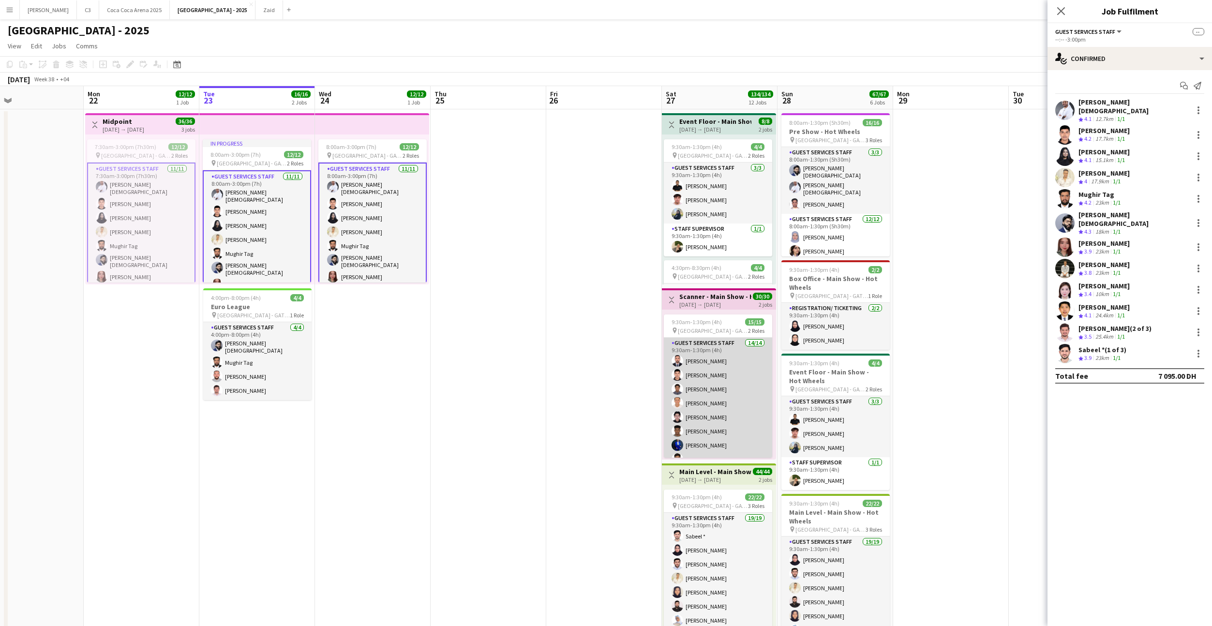
click at [724, 428] on app-card-role "Guest Services Staff 14/14 9:30am-1:30pm (4h) [PERSON_NAME] [PERSON_NAME] [PERS…" at bounding box center [718, 445] width 108 height 215
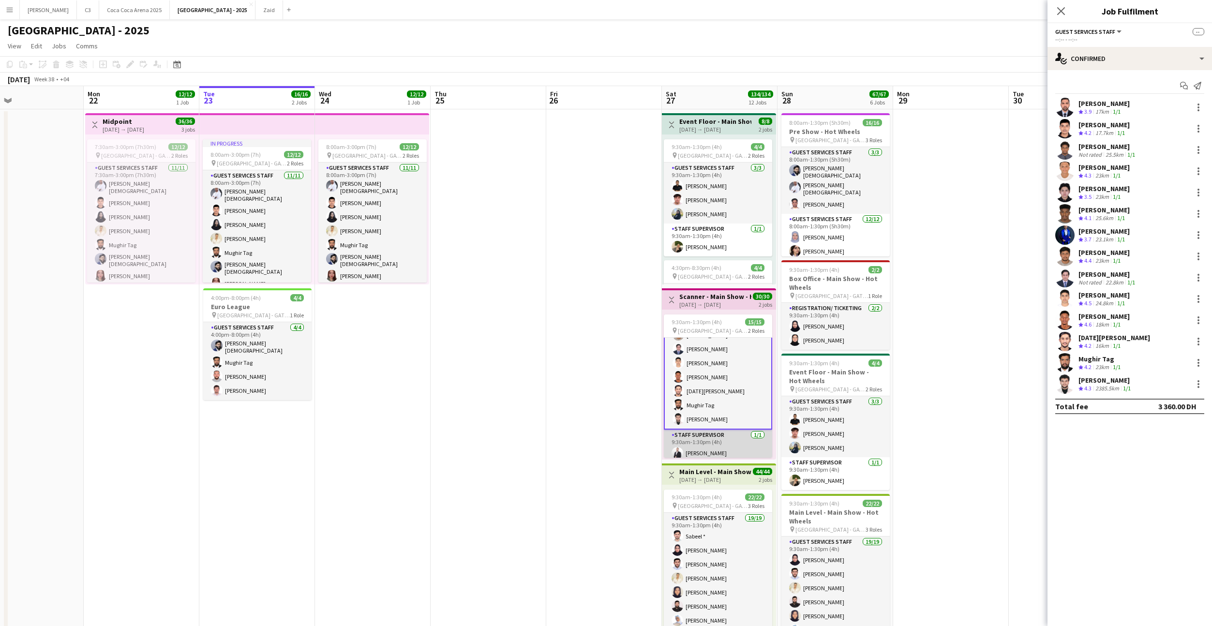
scroll to position [130, 0]
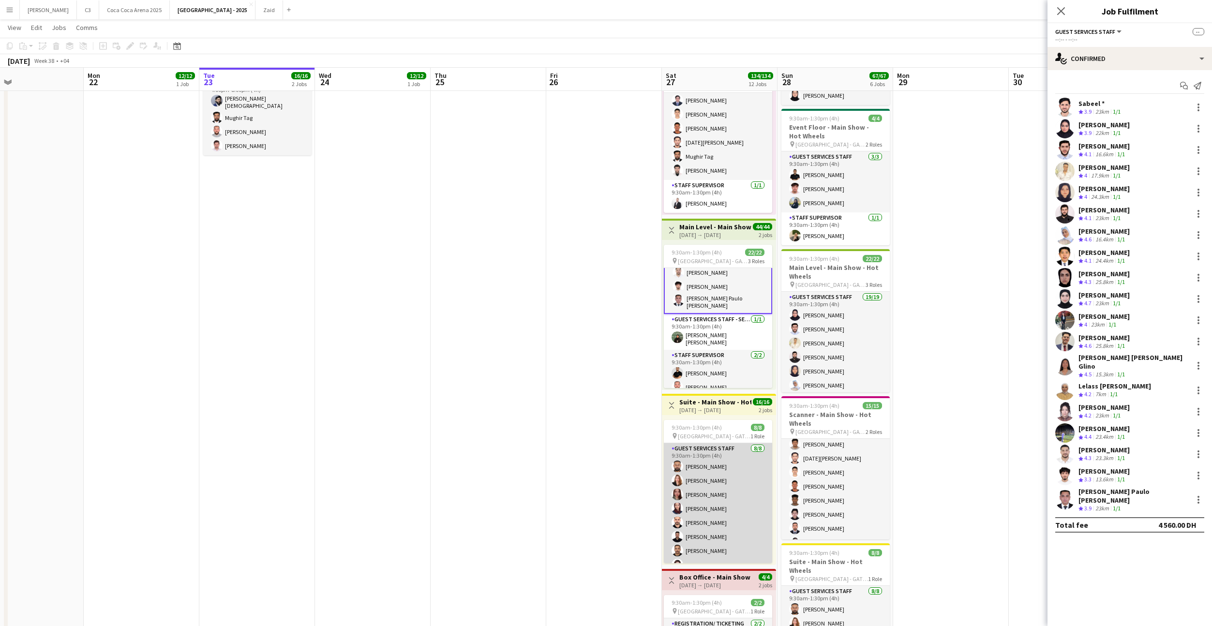
scroll to position [11, 0]
click at [737, 488] on app-card-role "Guest Services Staff [DATE] 9:30am-1:30pm (4h) [PERSON_NAME] [PERSON_NAME] [PER…" at bounding box center [718, 497] width 108 height 131
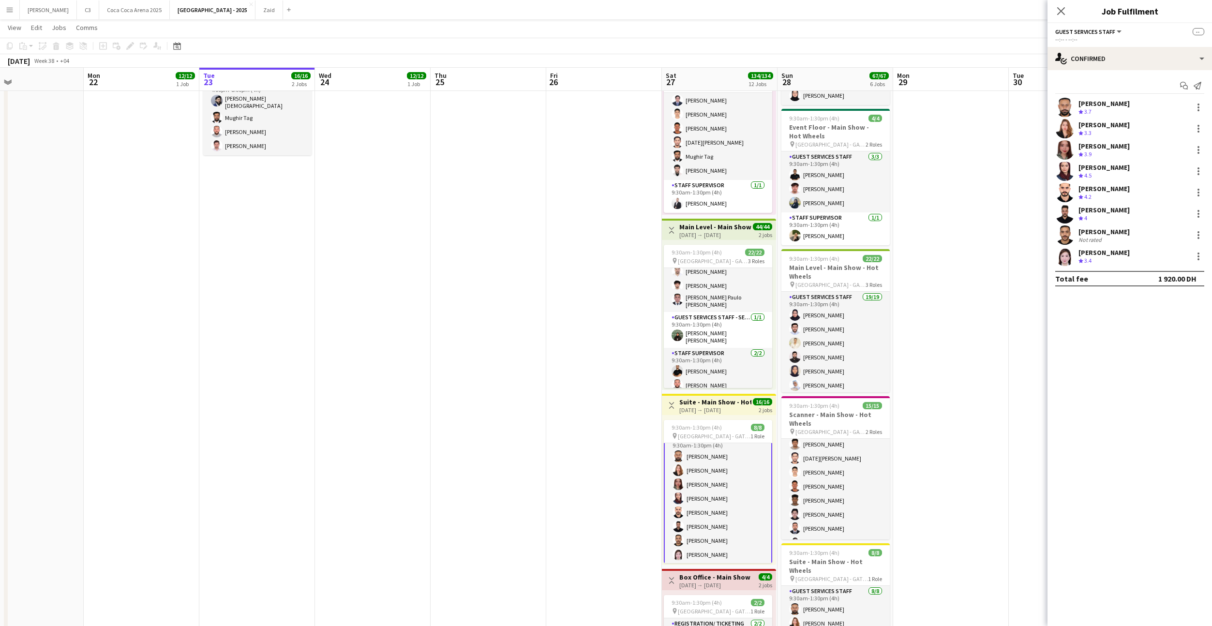
scroll to position [12, 0]
click at [1070, 237] on app-user-avatar at bounding box center [1065, 235] width 19 height 19
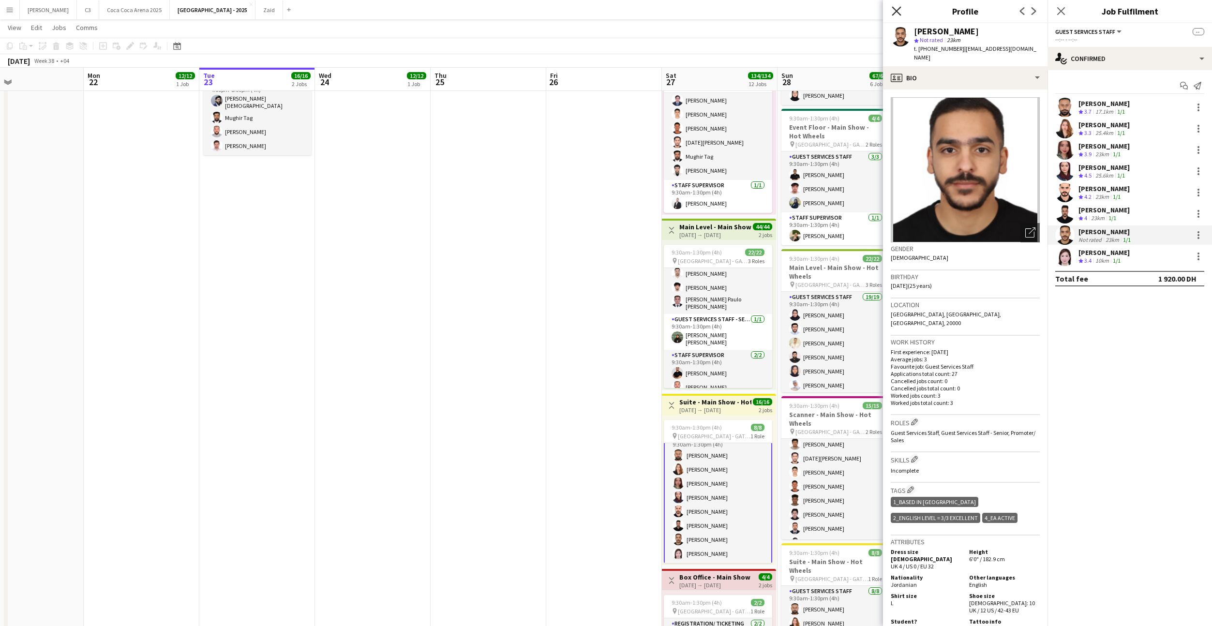
click at [895, 11] on icon "Close pop-in" at bounding box center [896, 10] width 9 height 9
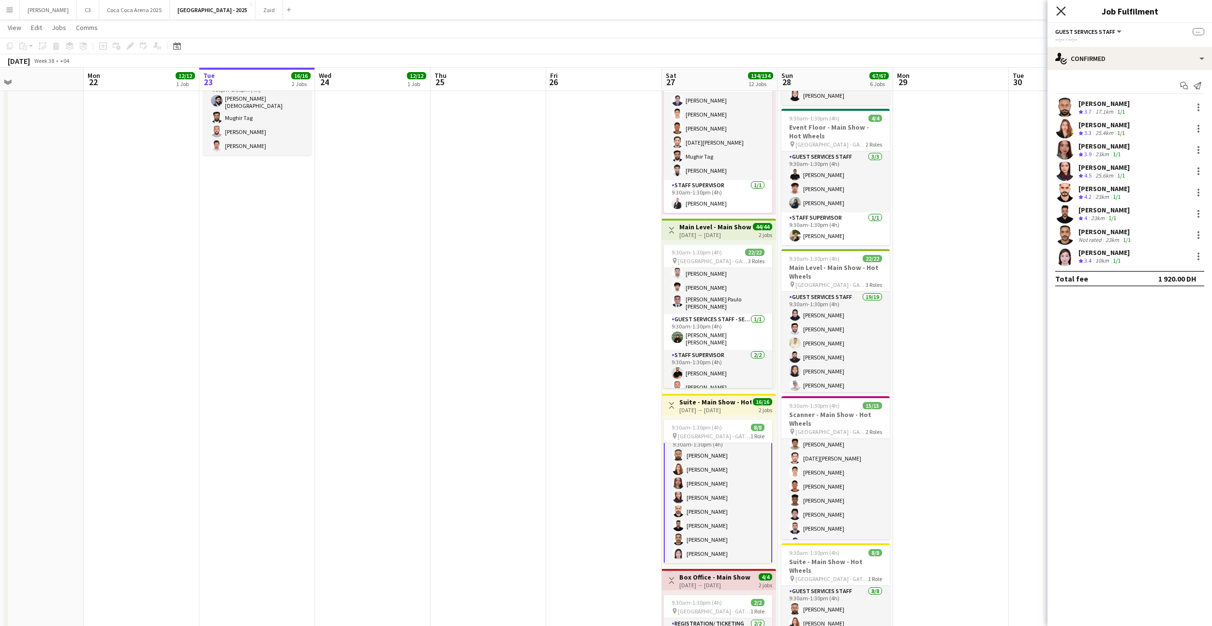
click at [1059, 7] on icon "Close pop-in" at bounding box center [1061, 10] width 9 height 9
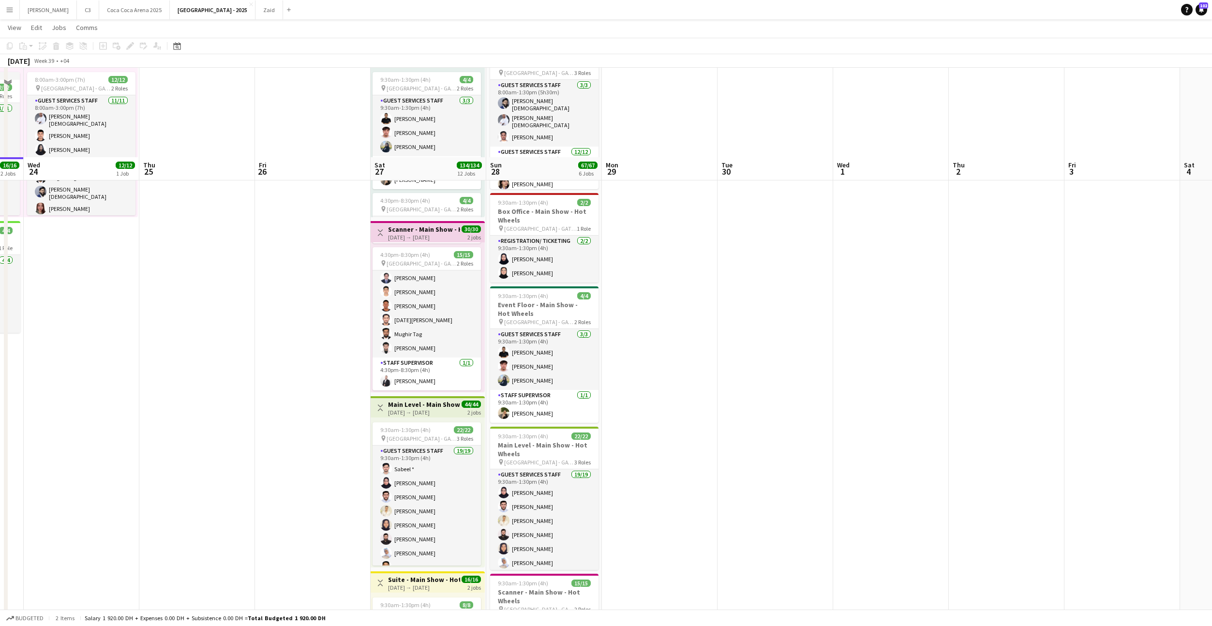
scroll to position [41, 0]
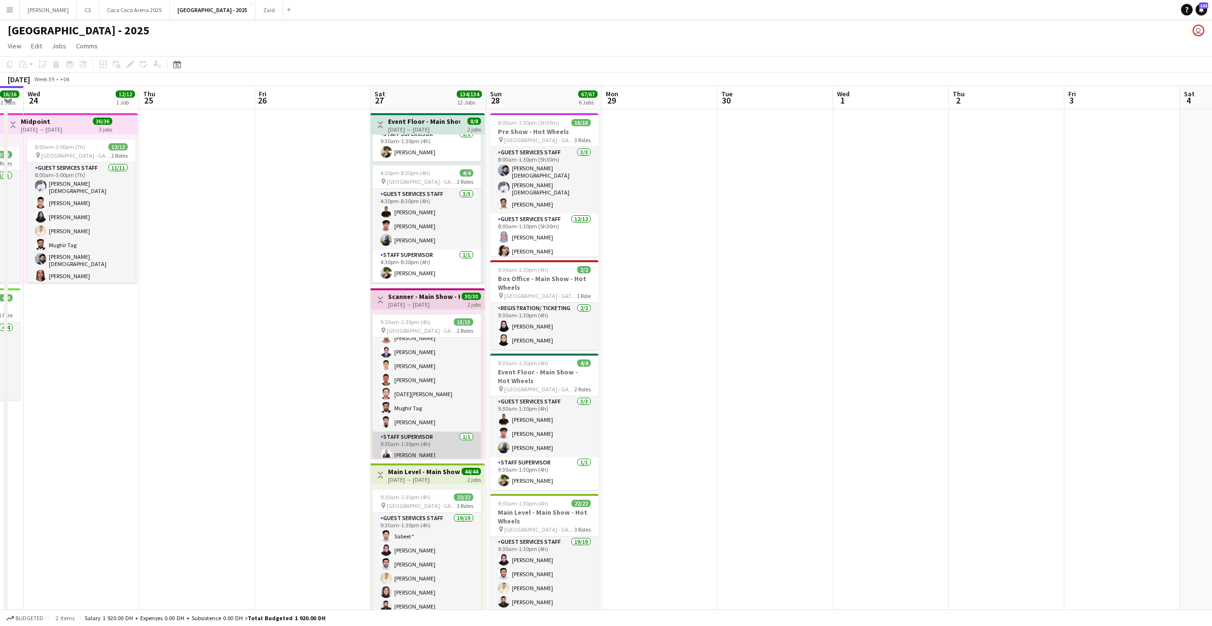
click at [429, 446] on app-card-role "Staff Supervisor [DATE] 9:30am-1:30pm (4h) [PERSON_NAME]" at bounding box center [427, 448] width 108 height 33
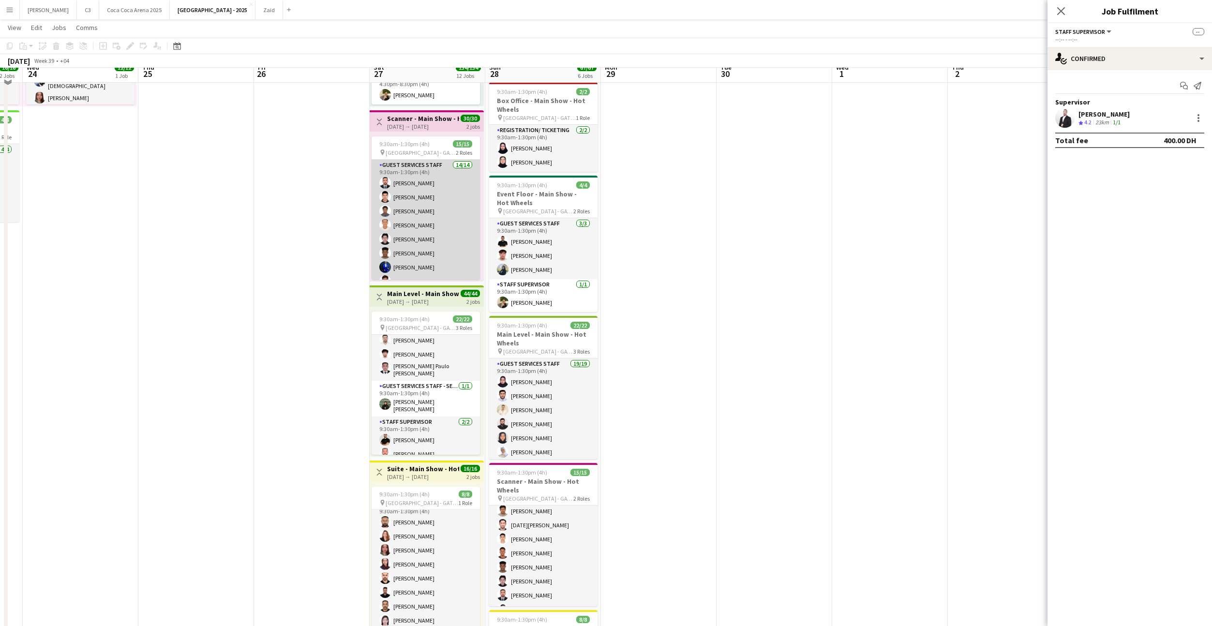
scroll to position [167, 0]
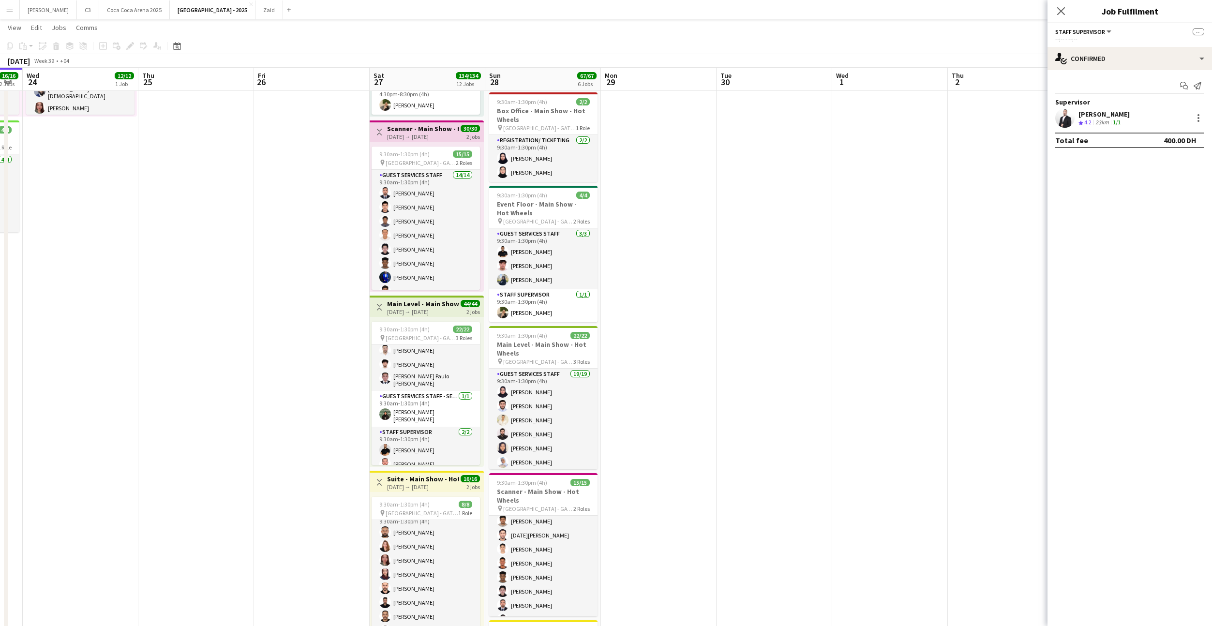
click at [431, 313] on div "[DATE] → [DATE]" at bounding box center [423, 311] width 72 height 7
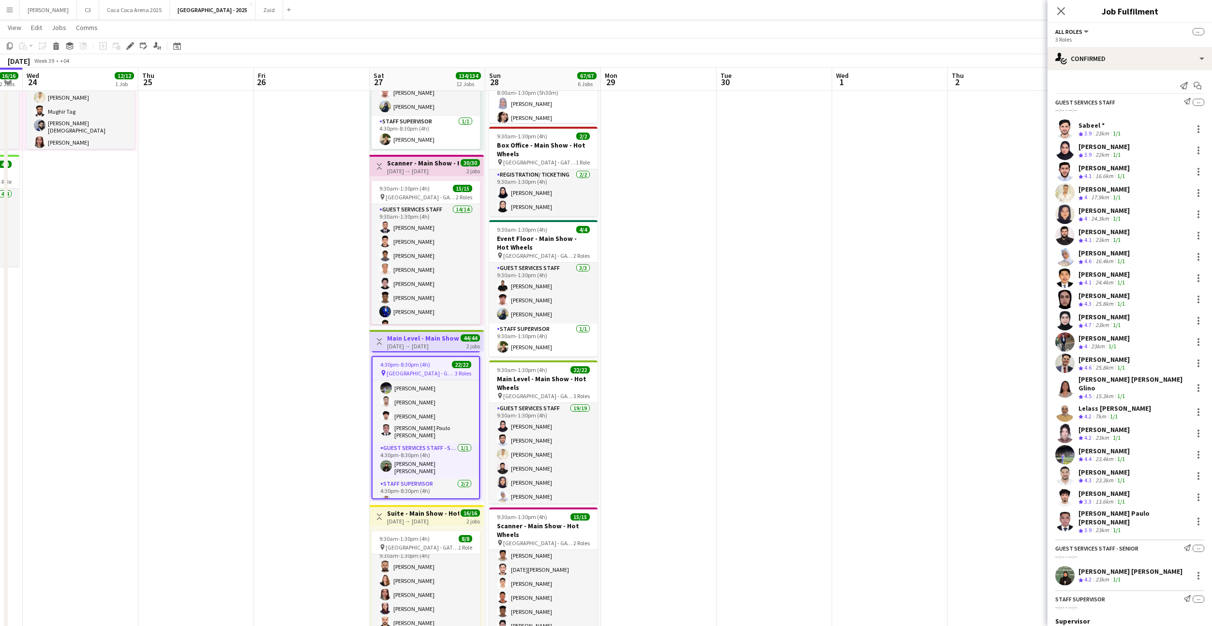
scroll to position [209, 0]
click at [413, 368] on span "4:30pm-8:30pm (4h)" at bounding box center [405, 364] width 50 height 7
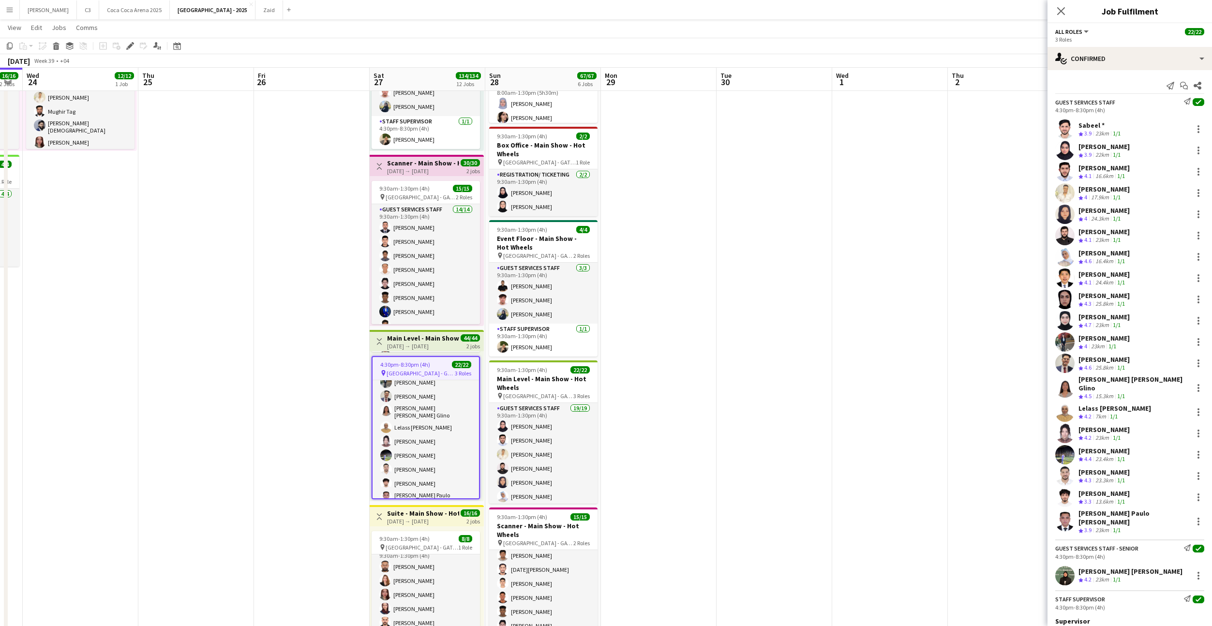
click at [411, 370] on span "[GEOGRAPHIC_DATA] - GATE 7" at bounding box center [421, 373] width 68 height 7
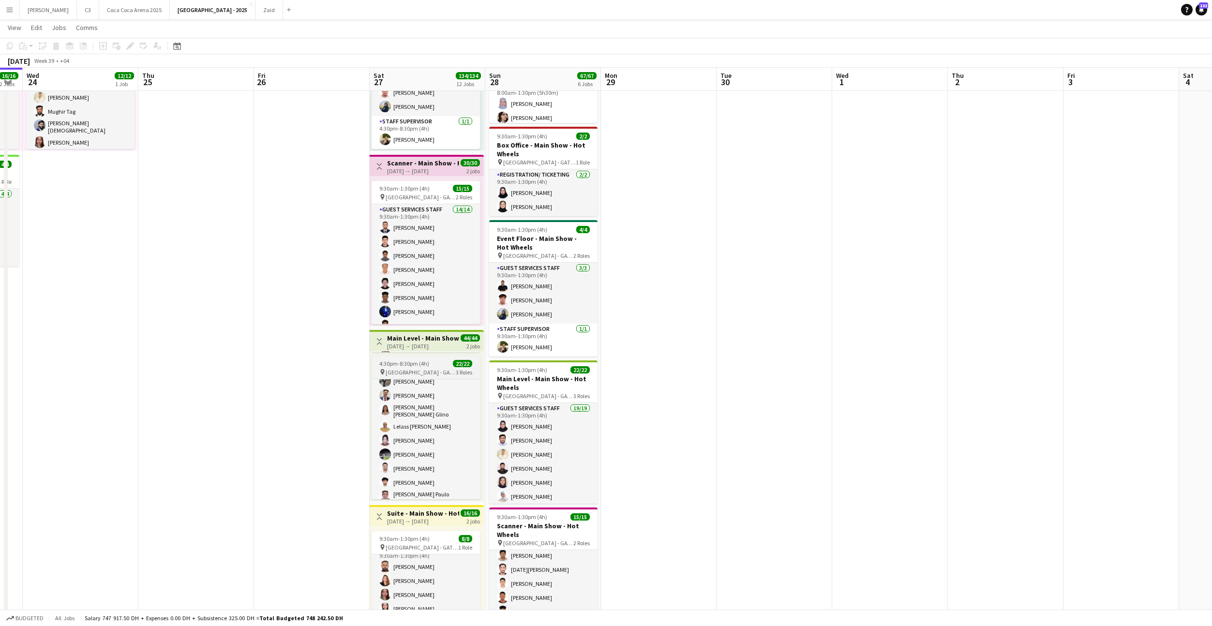
click at [411, 370] on span "[GEOGRAPHIC_DATA] - GATE 7" at bounding box center [421, 372] width 70 height 7
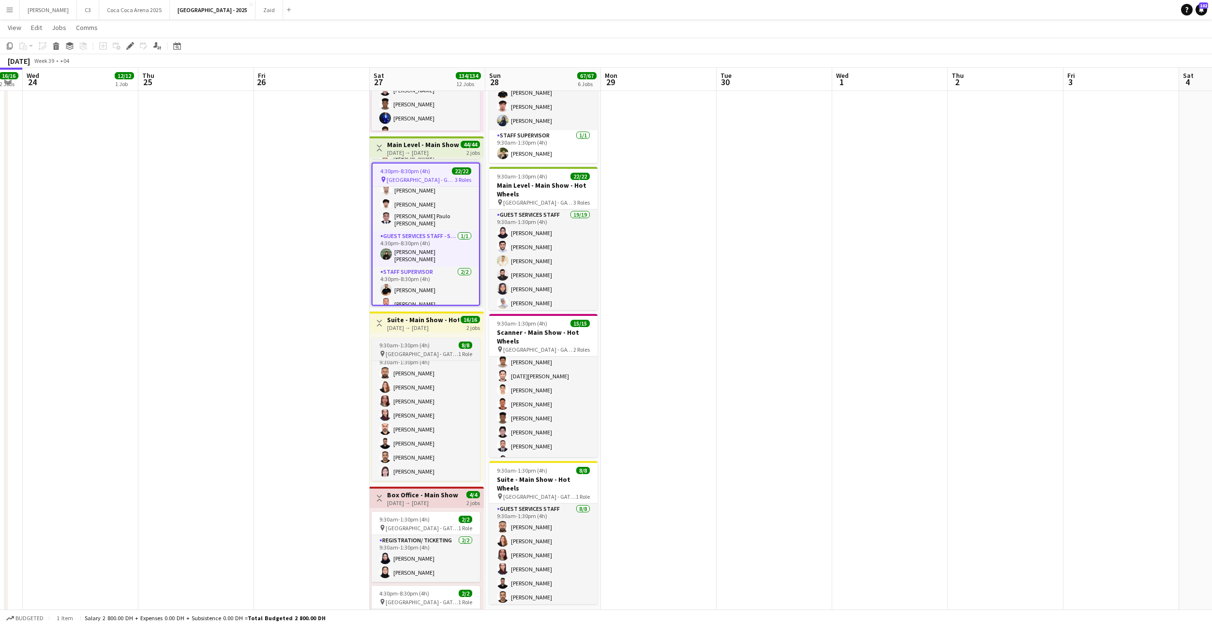
click at [421, 351] on span "[GEOGRAPHIC_DATA] - GATE 7" at bounding box center [422, 353] width 73 height 7
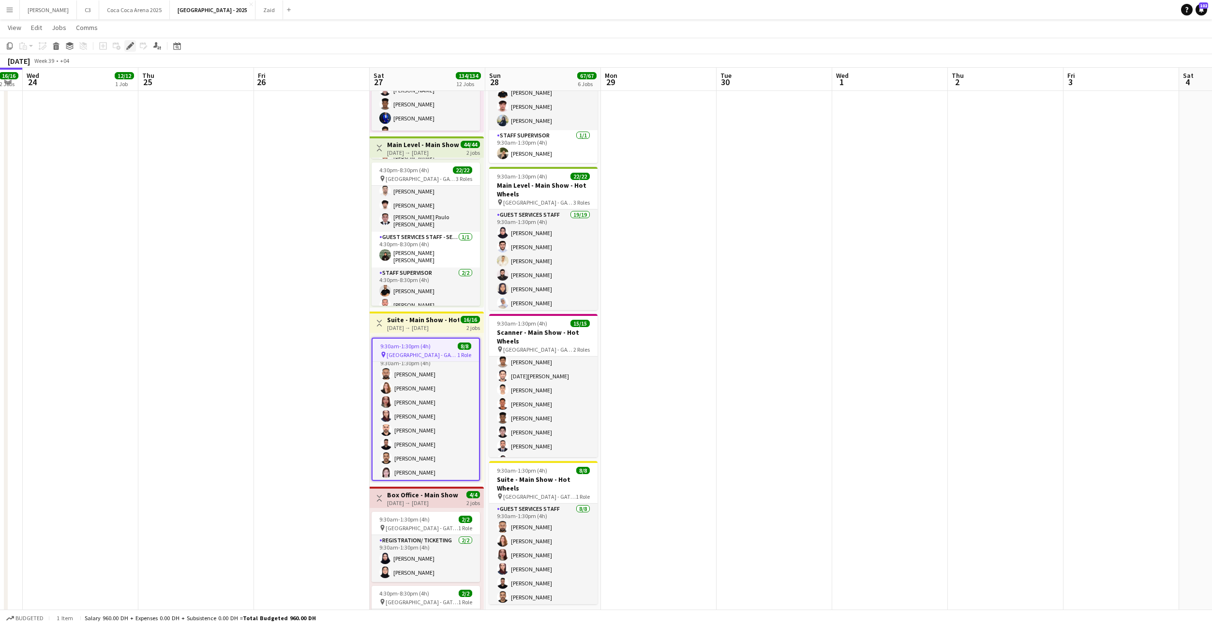
click at [131, 45] on icon at bounding box center [129, 46] width 5 height 5
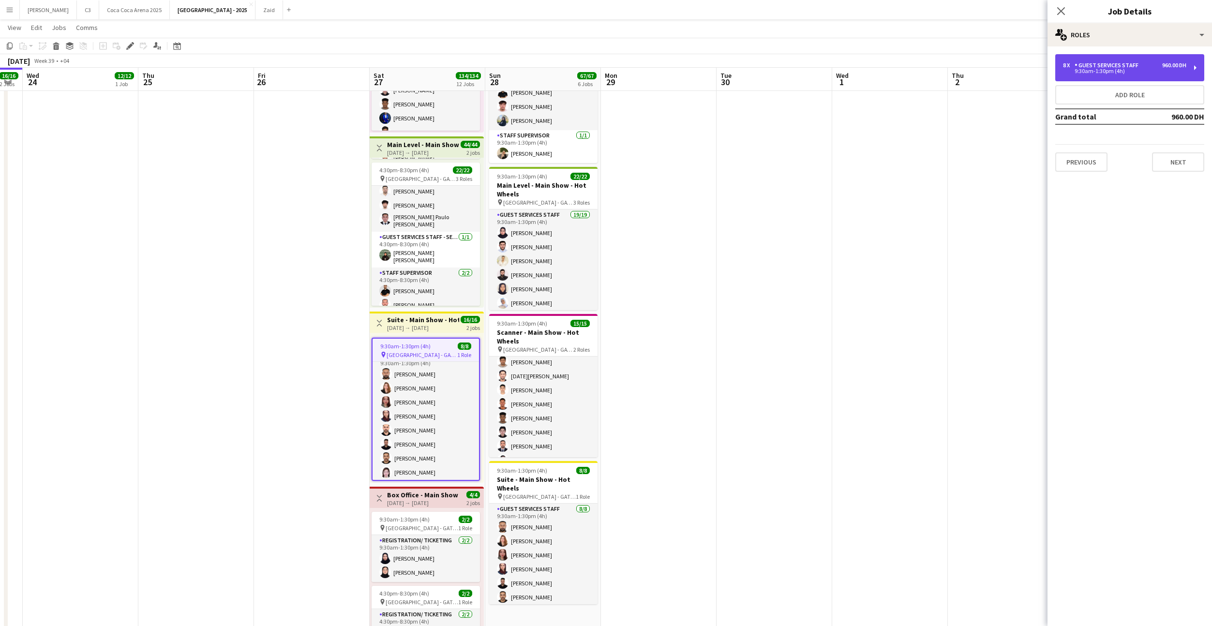
click at [1161, 59] on div "8 x Guest Services Staff 960.00 DH 9:30am-1:30pm (4h)" at bounding box center [1130, 67] width 149 height 27
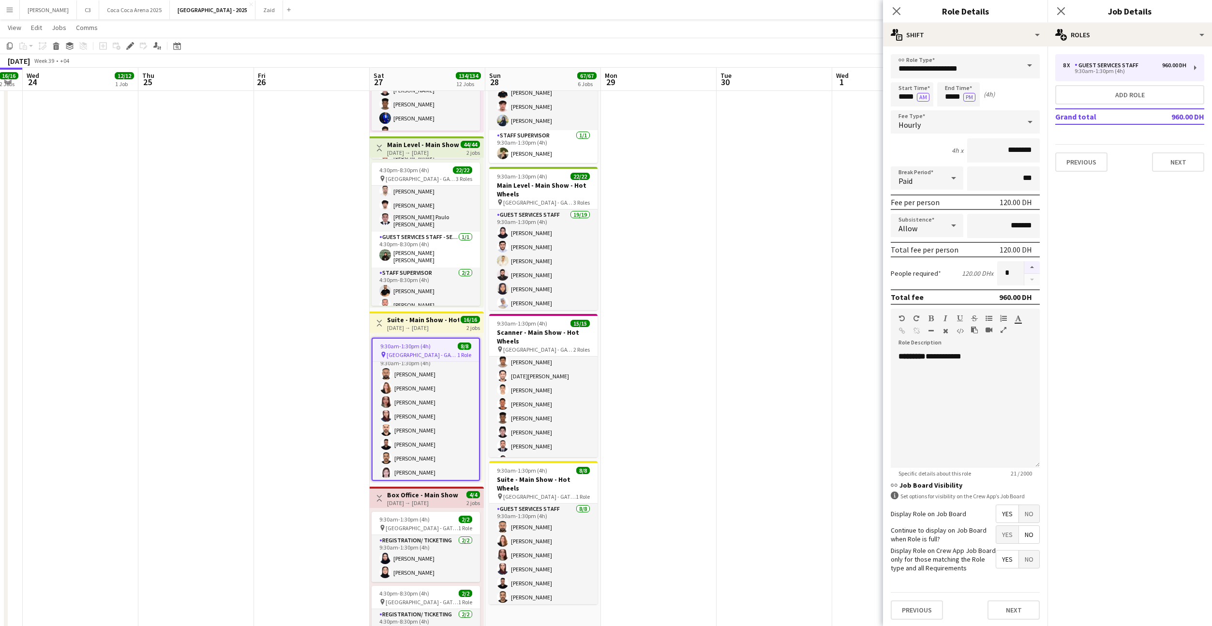
click at [1030, 271] on button "button" at bounding box center [1032, 267] width 15 height 13
type input "*"
click at [1020, 606] on button "Next" at bounding box center [1014, 610] width 52 height 19
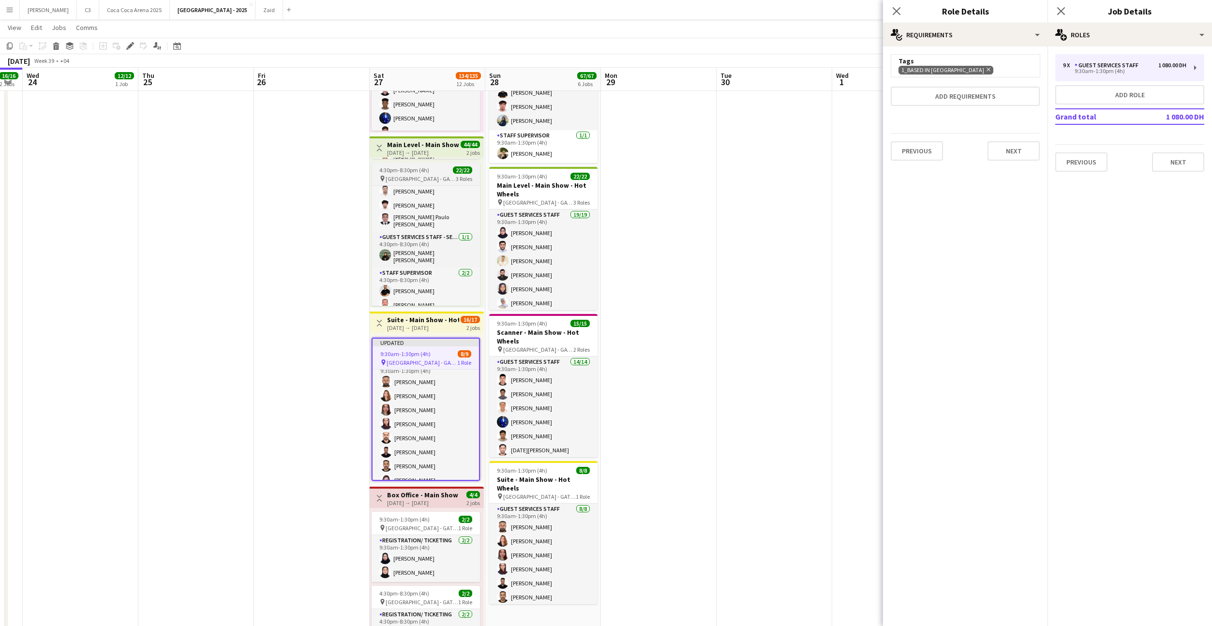
click at [407, 175] on span "[GEOGRAPHIC_DATA] - GATE 7" at bounding box center [421, 178] width 70 height 7
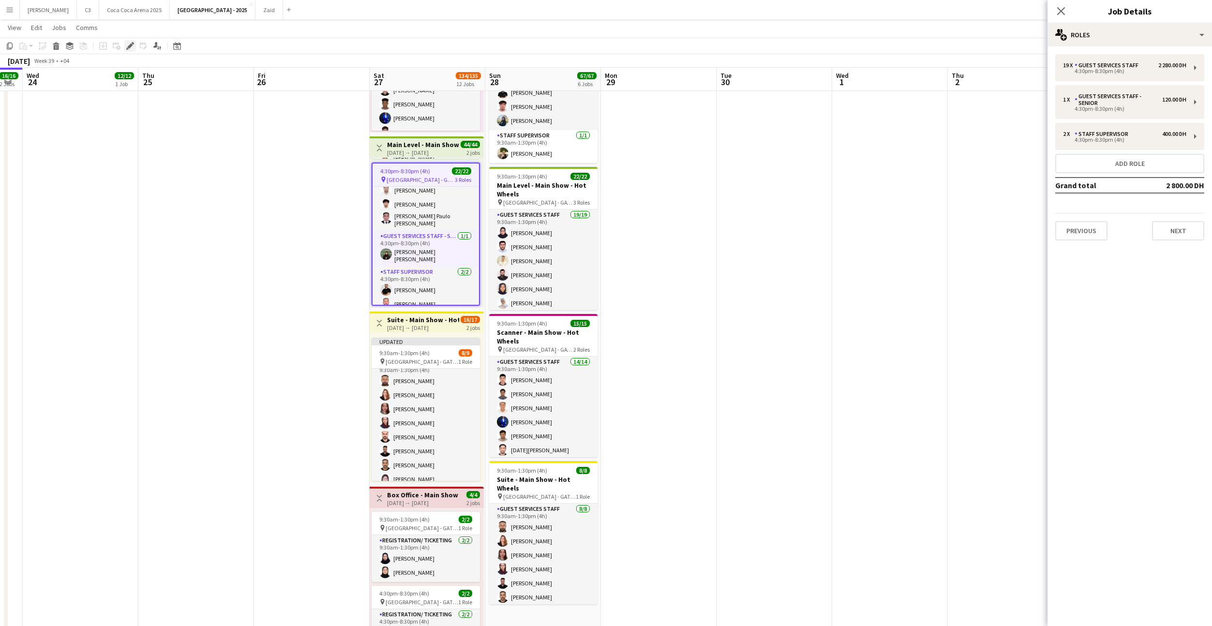
click at [128, 49] on icon "Edit" at bounding box center [130, 46] width 8 height 8
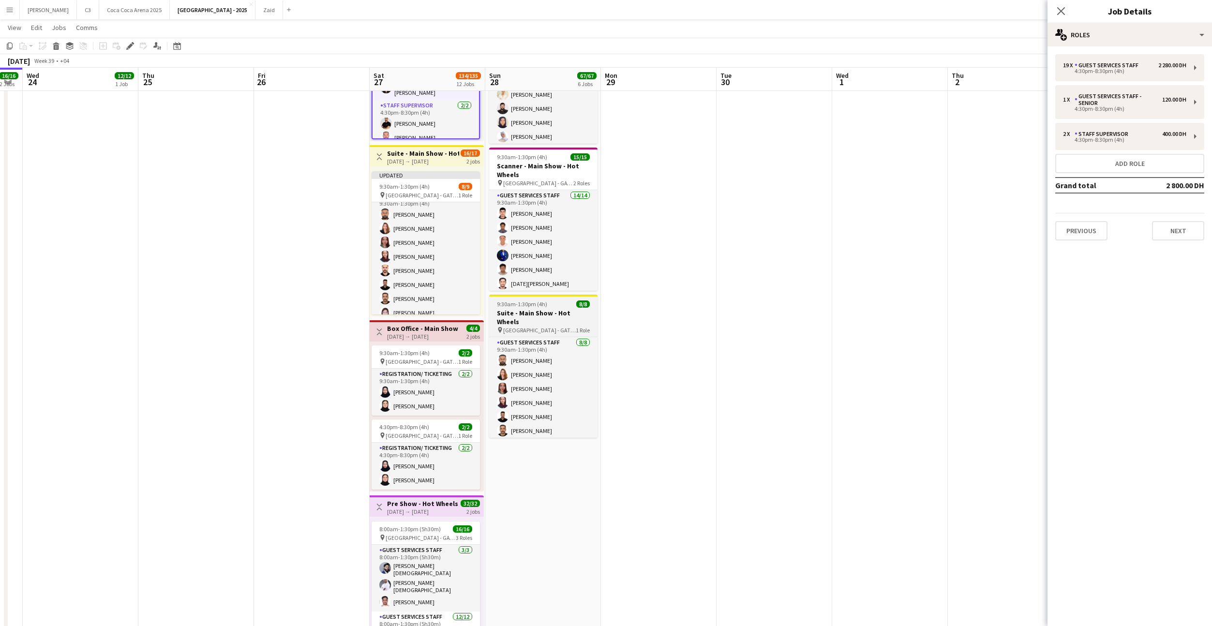
click at [558, 314] on h3 "Suite - Main Show - Hot Wheels" at bounding box center [543, 317] width 108 height 17
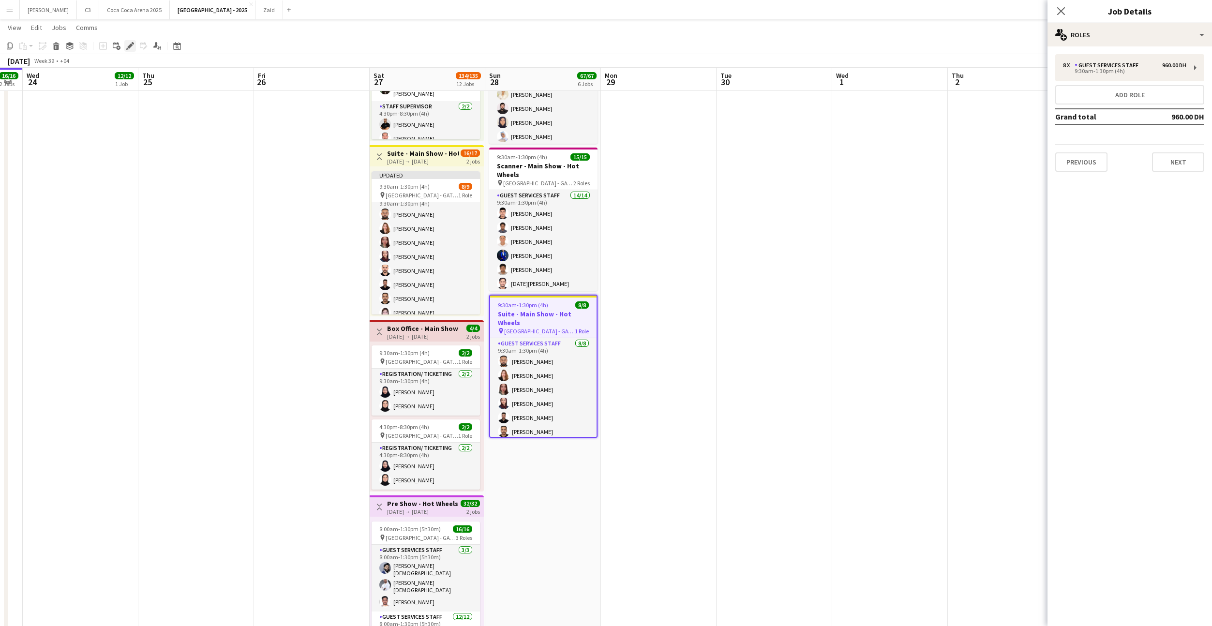
click at [132, 50] on div "Edit" at bounding box center [130, 46] width 12 height 12
click at [1089, 69] on div "9:30am-1:30pm (4h)" at bounding box center [1124, 71] width 123 height 5
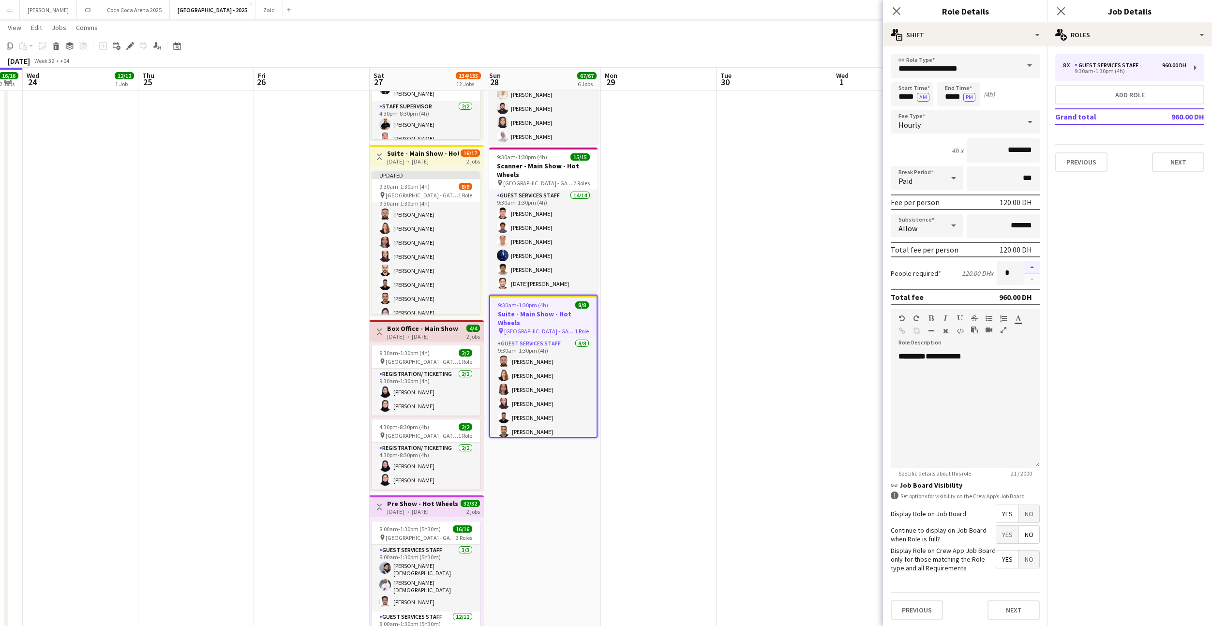
click at [1032, 267] on button "button" at bounding box center [1032, 267] width 15 height 13
type input "*"
click at [1004, 608] on button "Next" at bounding box center [1014, 610] width 52 height 19
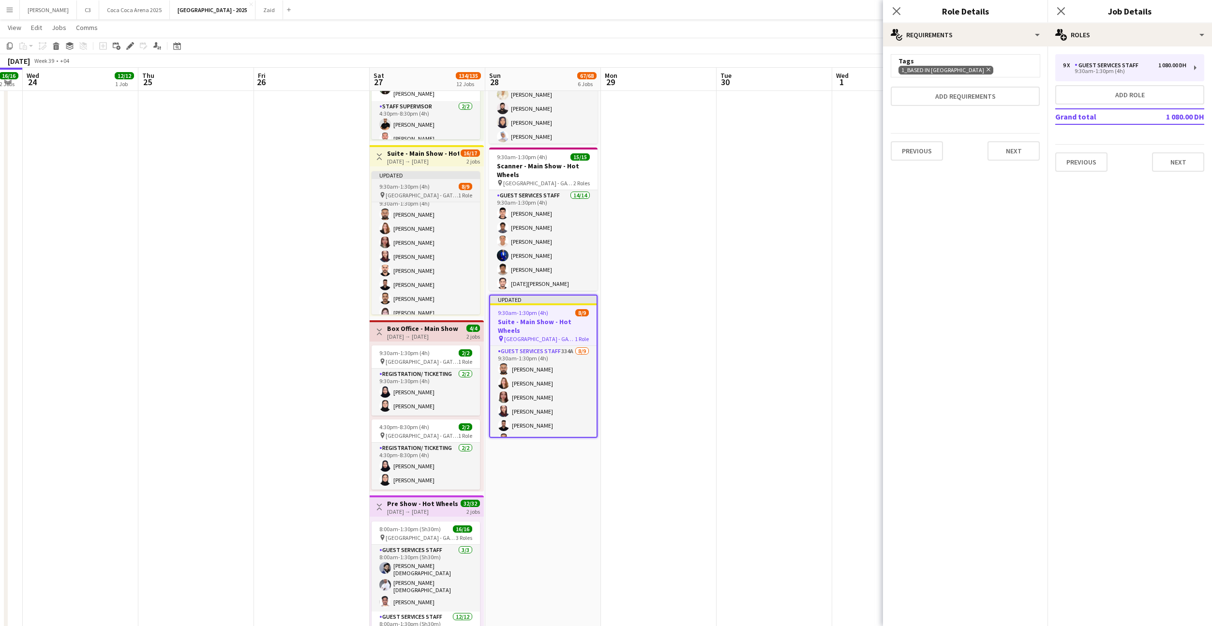
click at [420, 183] on span "9:30am-1:30pm (4h)" at bounding box center [404, 186] width 50 height 7
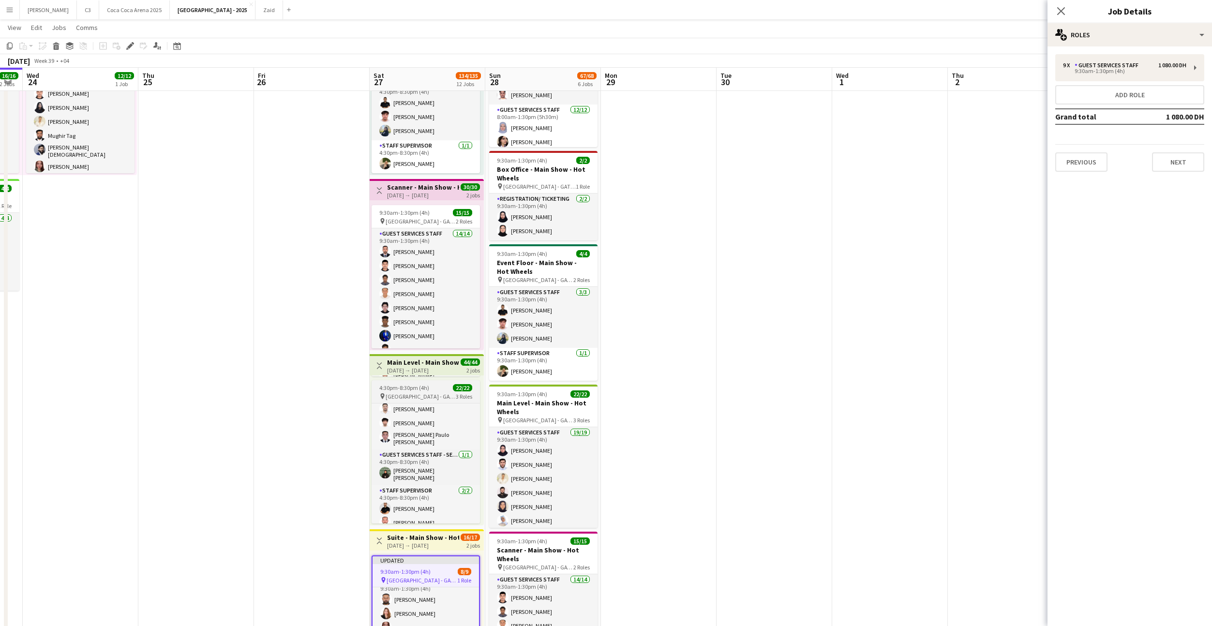
click at [421, 384] on span "4:30pm-8:30pm (4h)" at bounding box center [404, 387] width 50 height 7
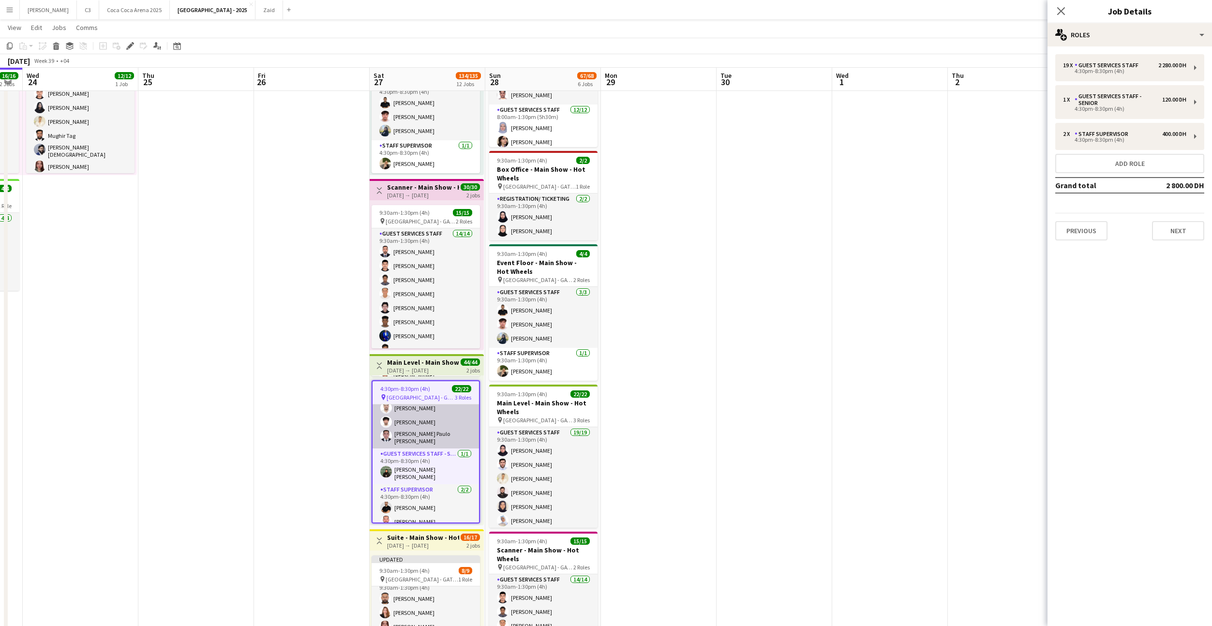
click at [438, 437] on app-card-role "Guest Services Staff 19/19 4:30pm-8:30pm (4h) Sabeel * [PERSON_NAME] [PERSON_NA…" at bounding box center [426, 302] width 106 height 291
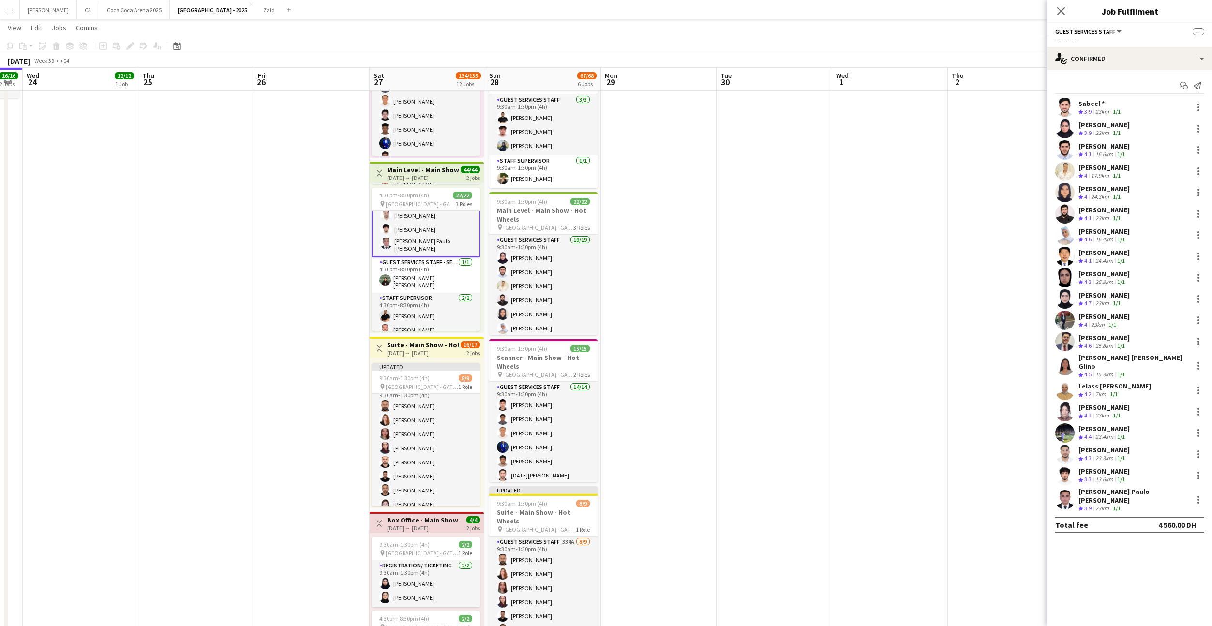
click at [1060, 301] on app-user-avatar at bounding box center [1065, 298] width 19 height 19
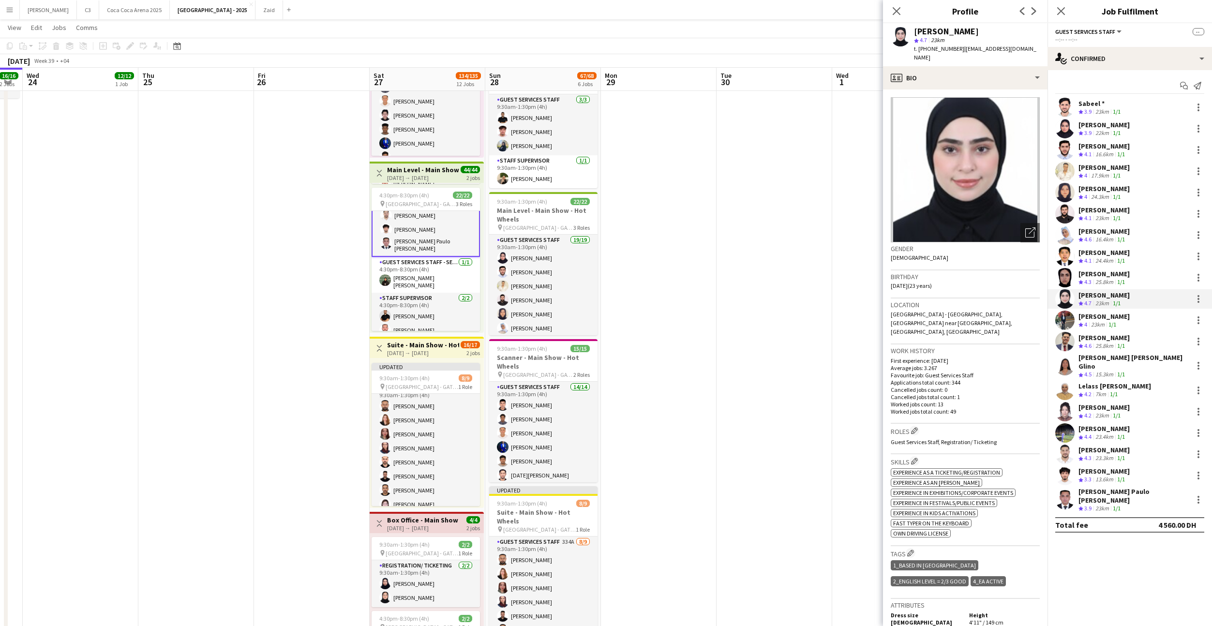
click at [1064, 404] on app-user-avatar at bounding box center [1065, 411] width 19 height 19
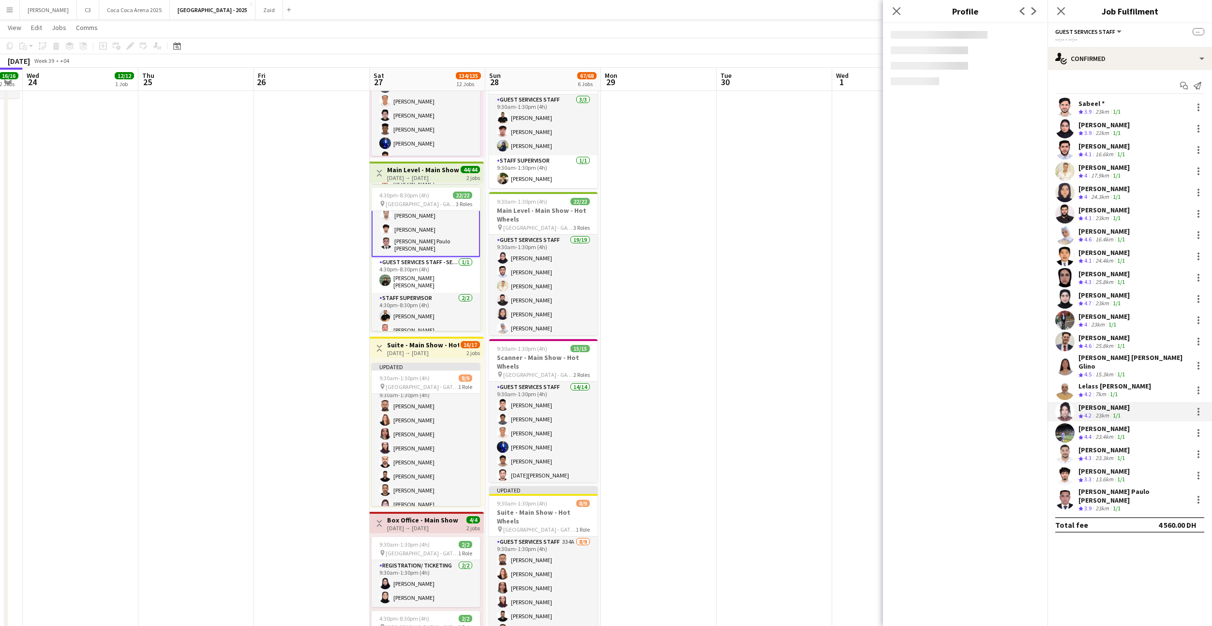
click at [1064, 383] on app-user-avatar at bounding box center [1065, 390] width 19 height 19
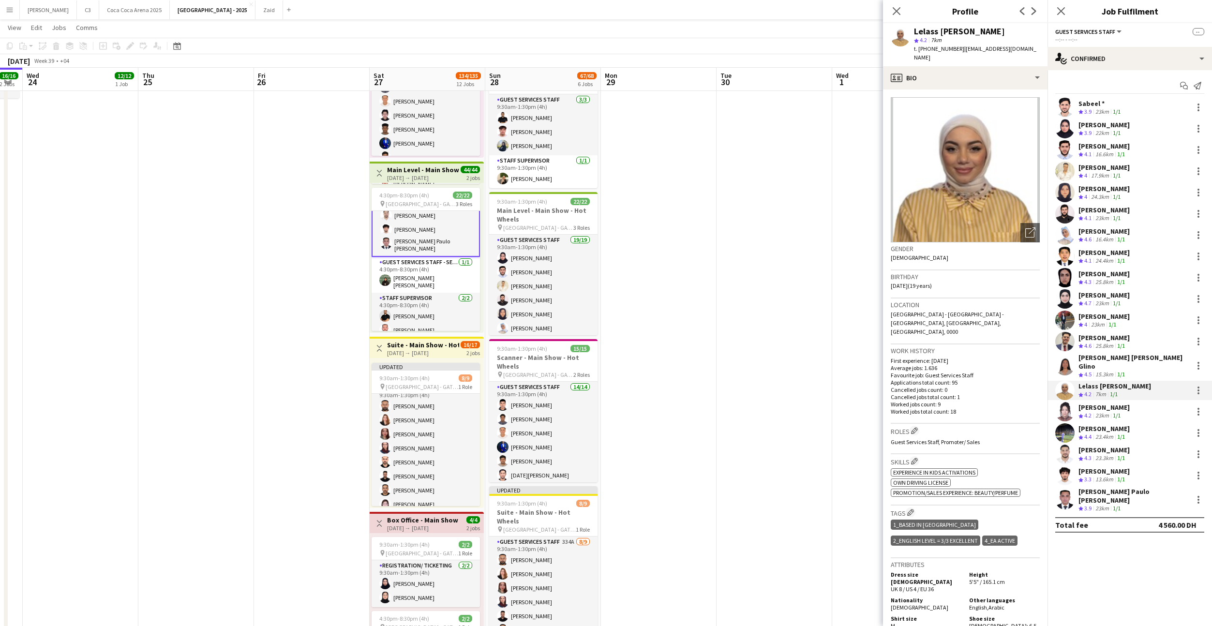
click at [1063, 362] on app-user-avatar at bounding box center [1065, 365] width 19 height 19
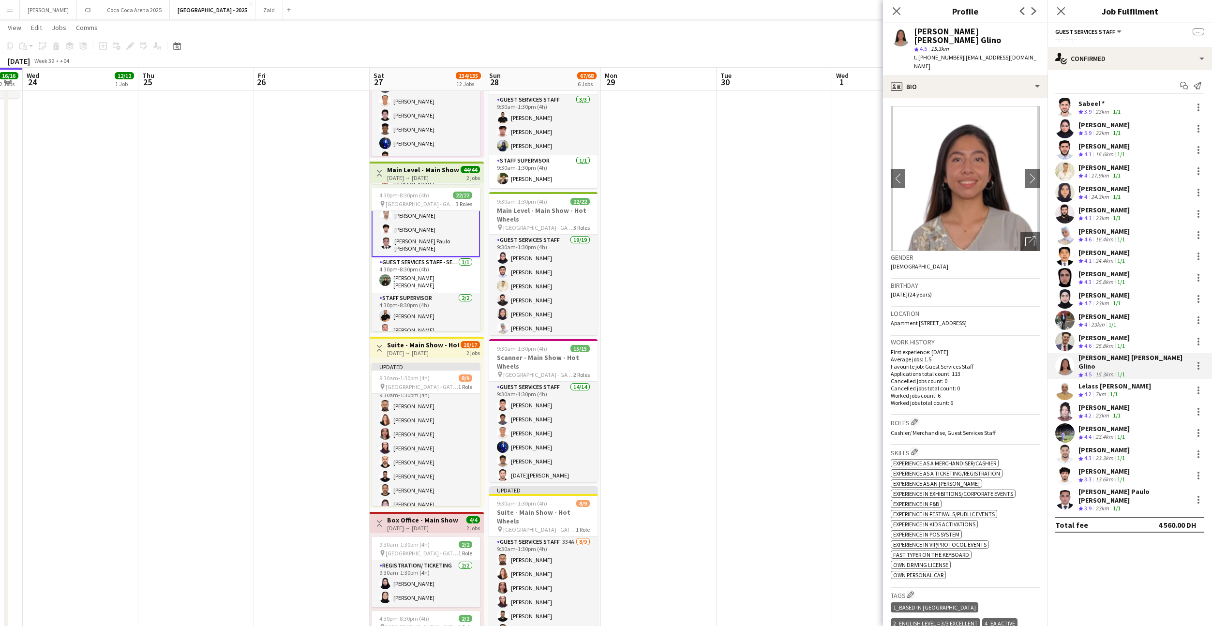
click at [1062, 240] on app-user-avatar at bounding box center [1065, 235] width 19 height 19
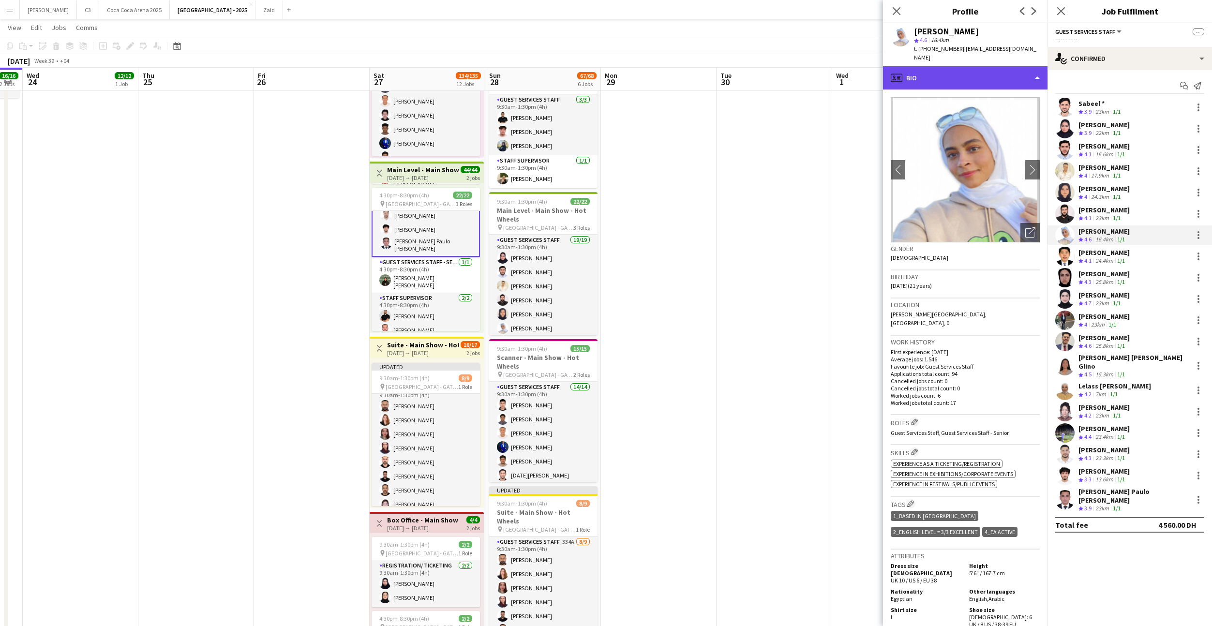
click at [986, 73] on div "profile Bio" at bounding box center [965, 77] width 165 height 23
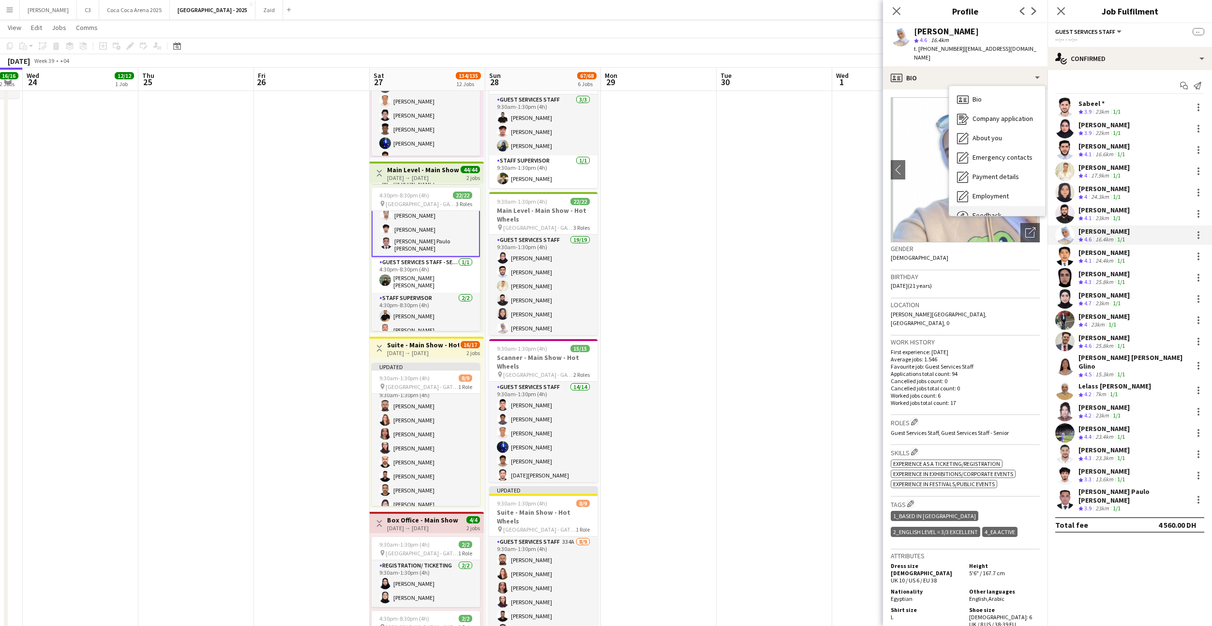
click at [985, 206] on div "Feedback Feedback" at bounding box center [998, 215] width 96 height 19
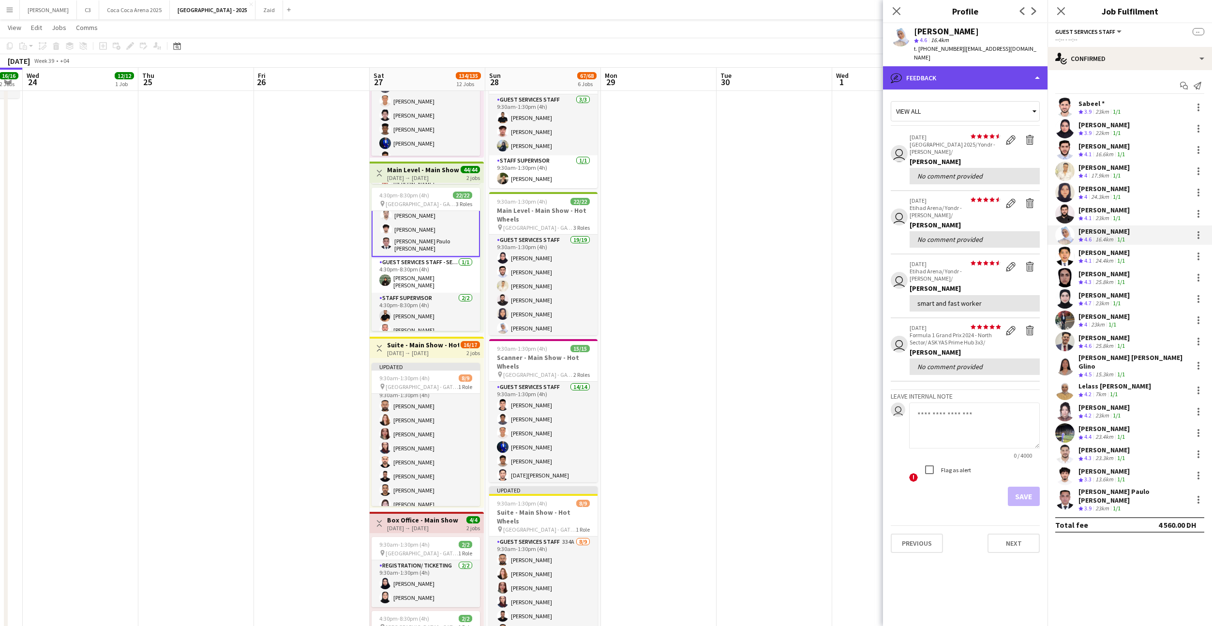
click at [984, 70] on div "bubble-pencil Feedback" at bounding box center [965, 77] width 165 height 23
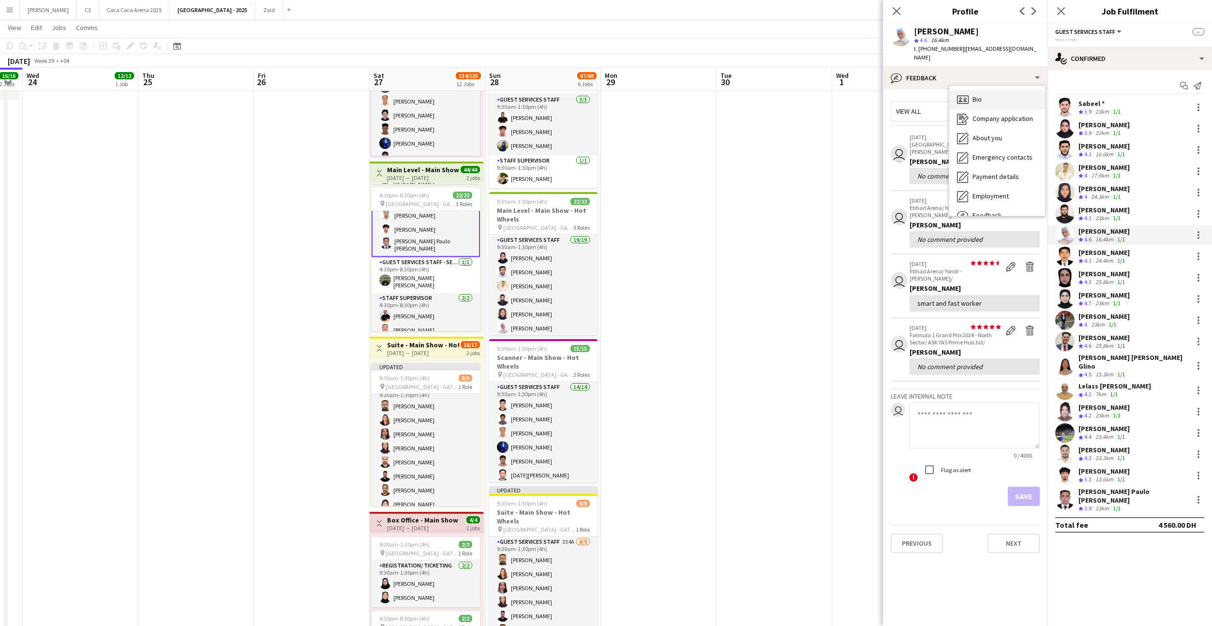
click at [990, 90] on div "Bio Bio" at bounding box center [998, 99] width 96 height 19
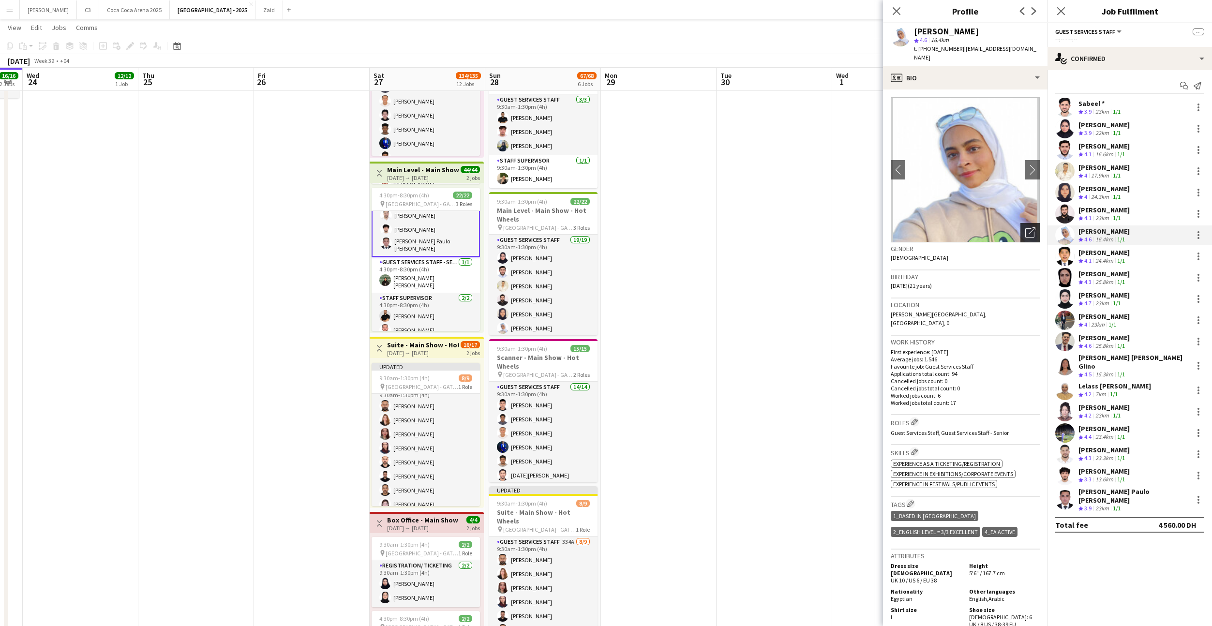
click at [1030, 227] on icon "Open photos pop-in" at bounding box center [1031, 232] width 10 height 10
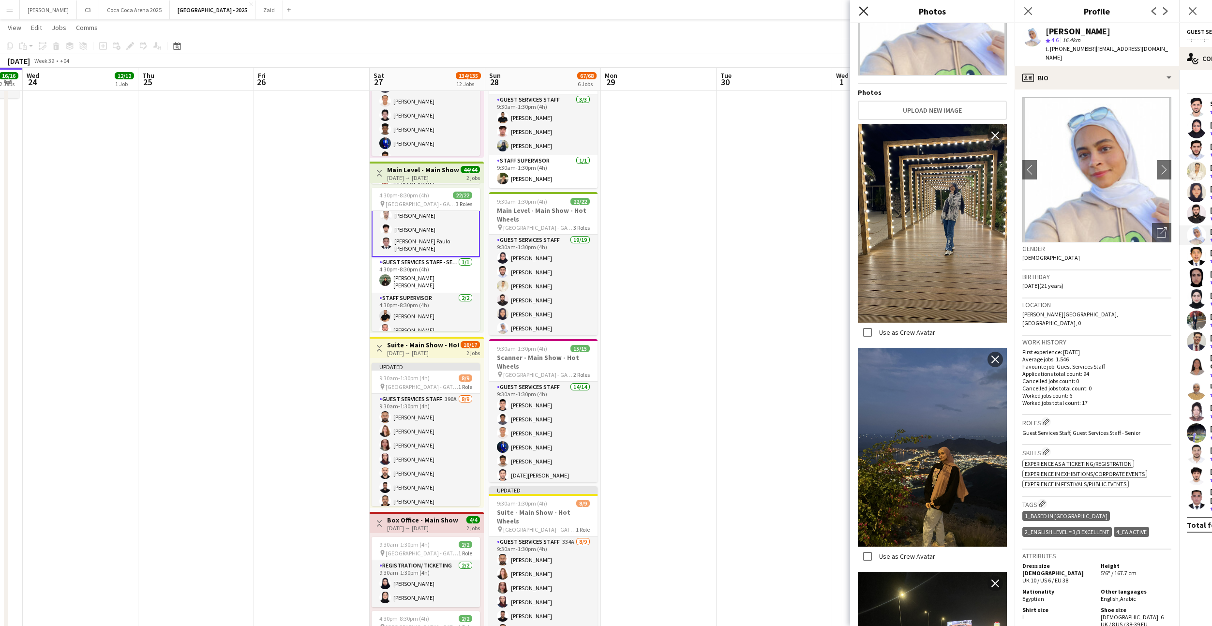
click at [862, 14] on icon at bounding box center [863, 10] width 9 height 9
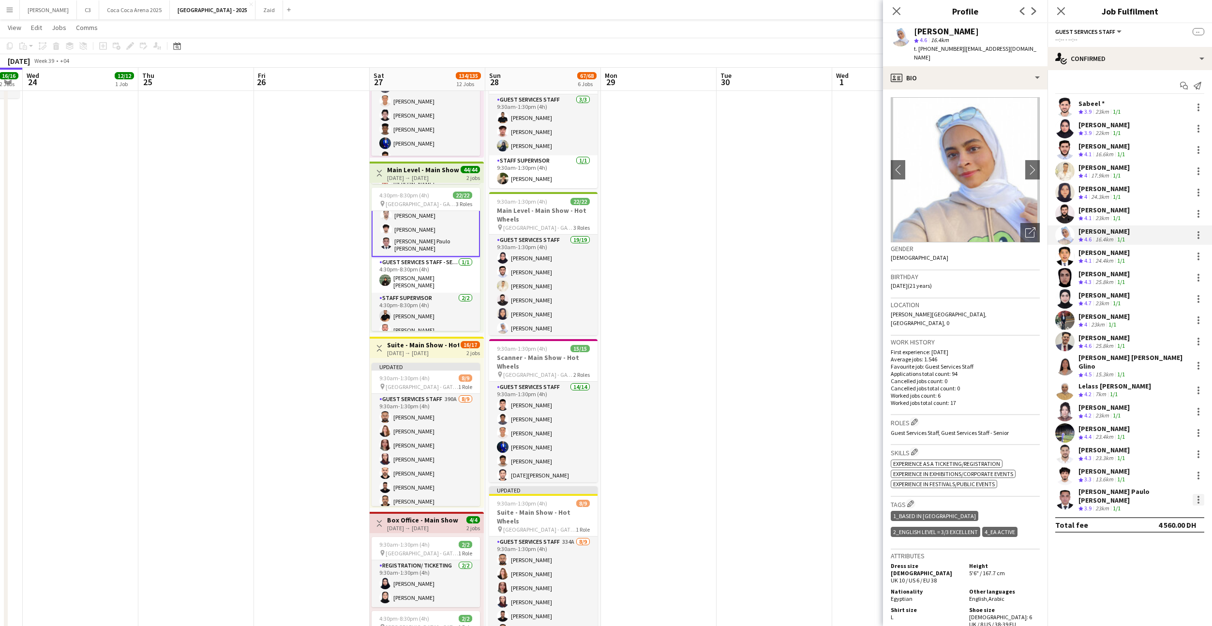
click at [1196, 496] on div at bounding box center [1199, 500] width 12 height 12
click at [1196, 496] on body "Menu Boards Boards Boards All jobs Status Workforce Workforce My Workforce Recr…" at bounding box center [606, 289] width 1212 height 1180
click at [1153, 575] on span "Remove" at bounding box center [1151, 578] width 29 height 8
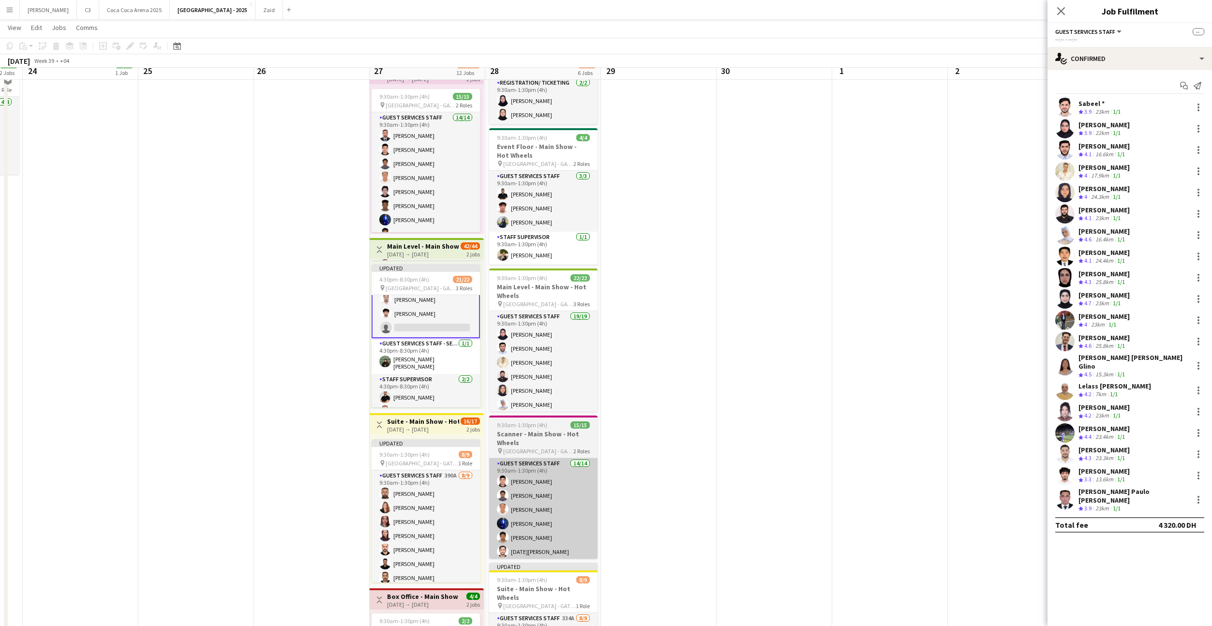
scroll to position [213, 0]
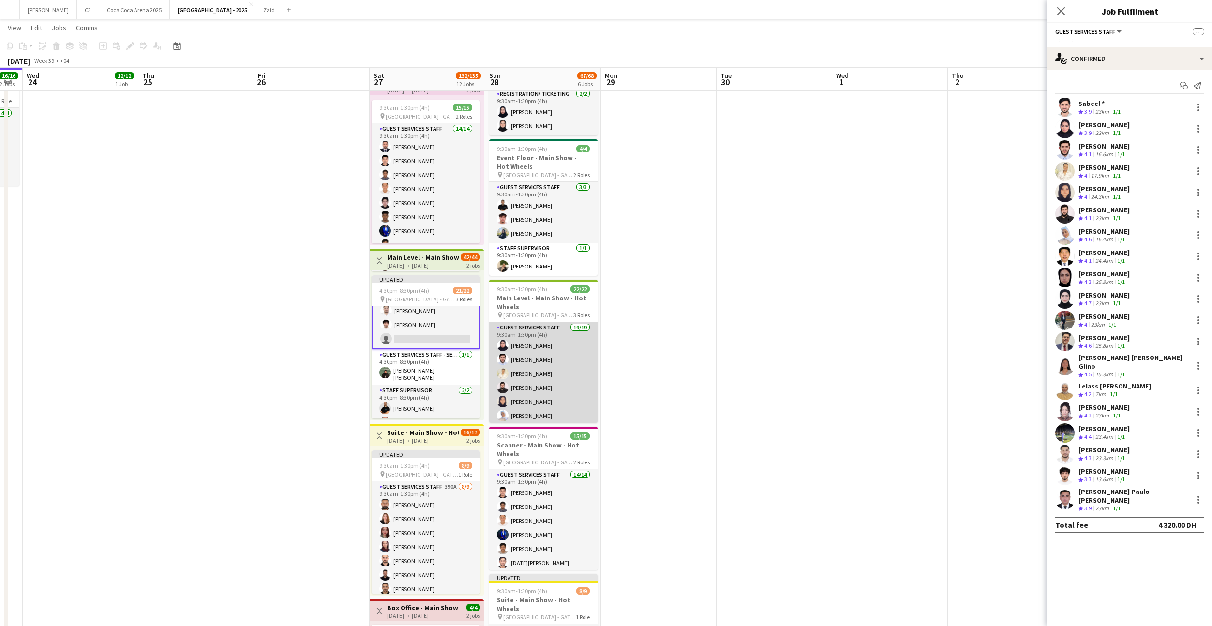
click at [546, 366] on app-card-role "Guest Services Staff 19/19 9:30am-1:30pm (4h) [PERSON_NAME] [PERSON_NAME] [PERS…" at bounding box center [543, 467] width 108 height 291
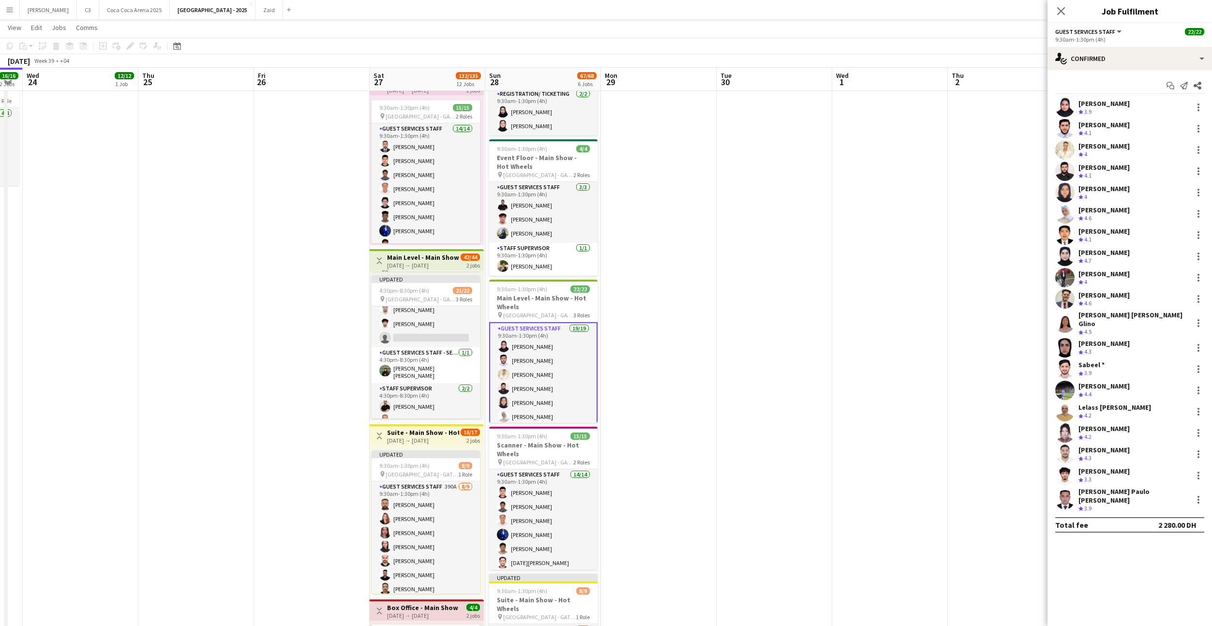
scroll to position [245, 0]
click at [1198, 499] on div at bounding box center [1199, 500] width 2 height 2
click at [1154, 449] on span "Remove" at bounding box center [1151, 449] width 29 height 8
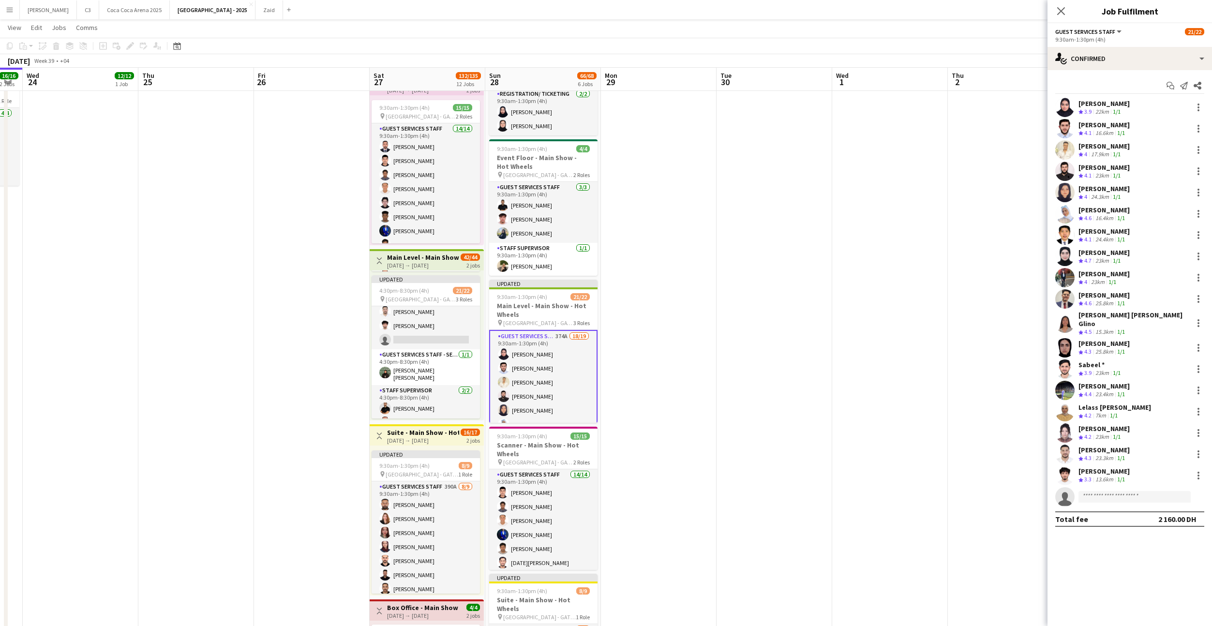
click at [864, 385] on app-date-cell at bounding box center [891, 422] width 116 height 1055
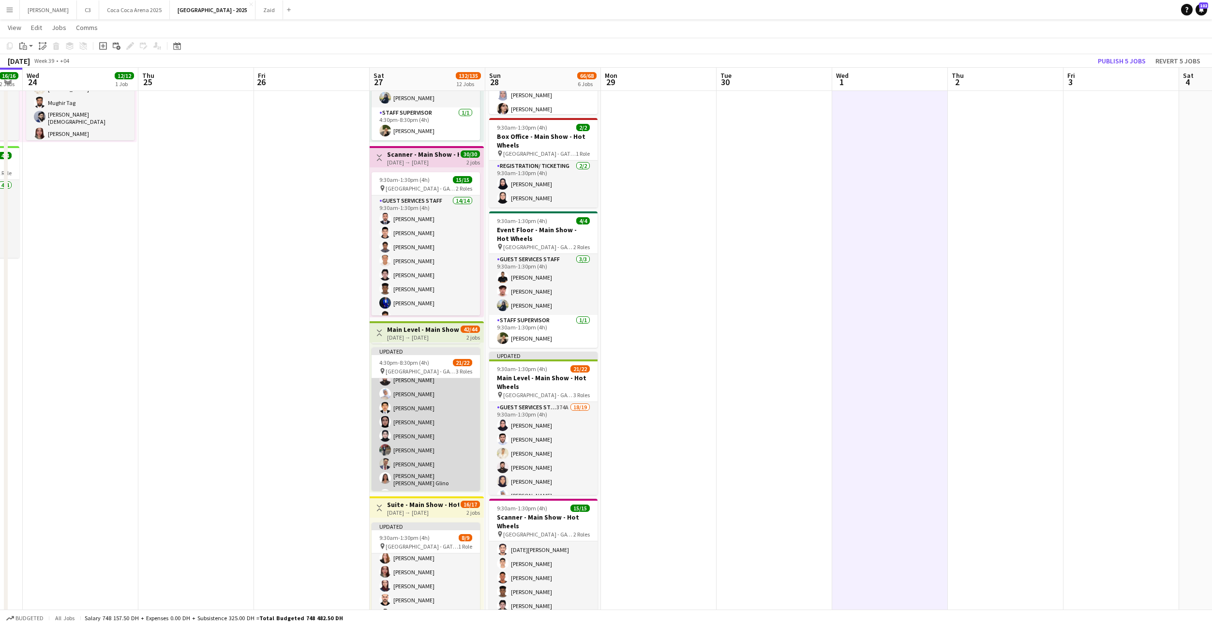
scroll to position [253, 0]
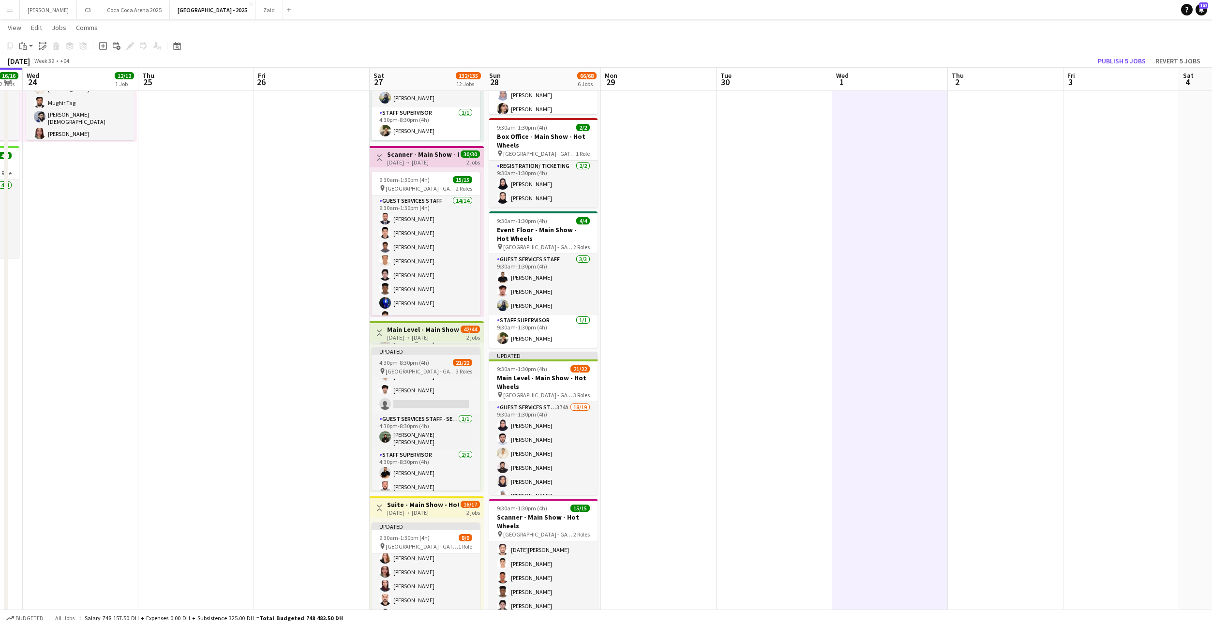
click at [426, 356] on app-job-card "Updated 4:30pm-8:30pm (4h) 21/22 pin [GEOGRAPHIC_DATA] - GATE 7 3 Roles Guest S…" at bounding box center [426, 419] width 108 height 143
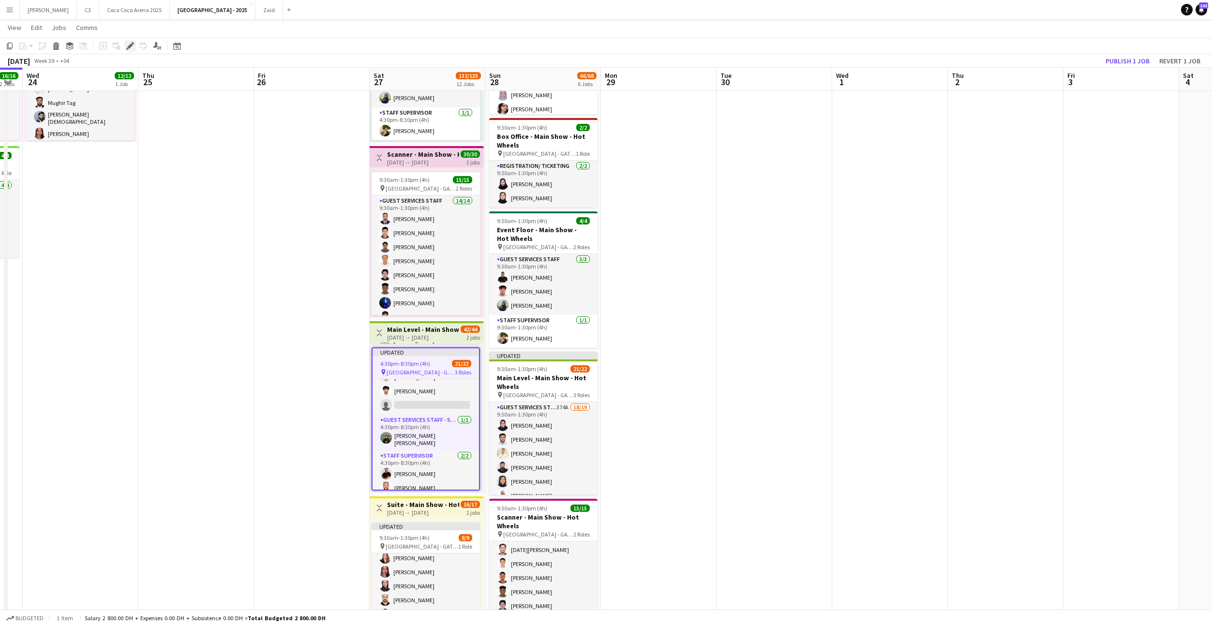
click at [131, 43] on icon "Edit" at bounding box center [130, 46] width 8 height 8
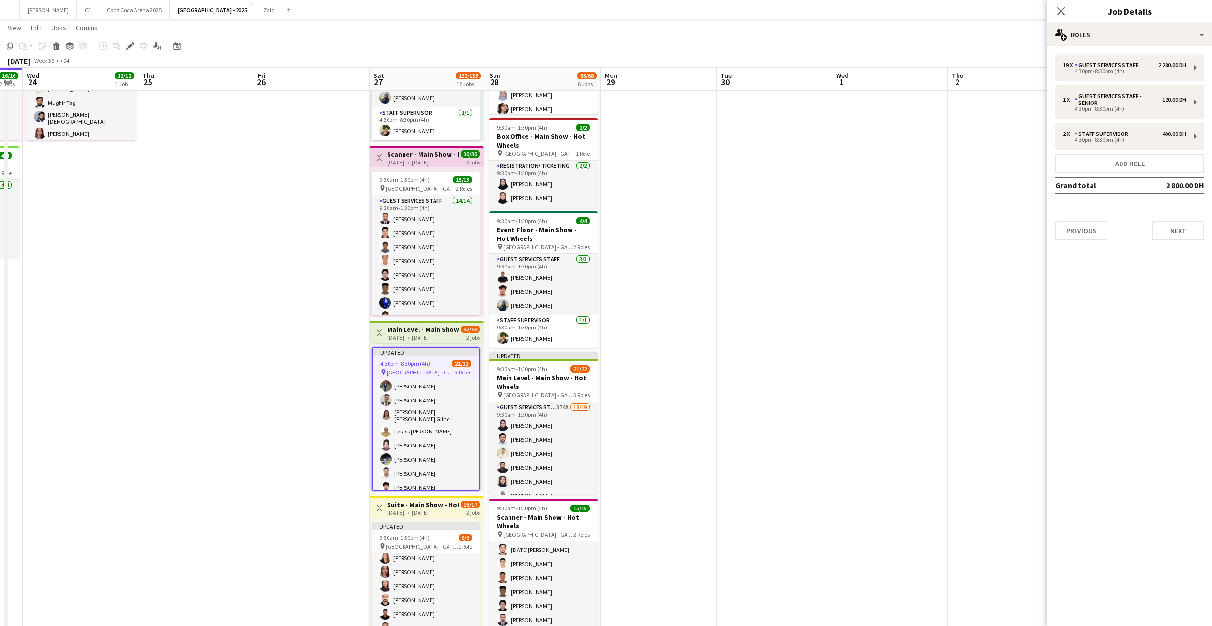
scroll to position [134, 0]
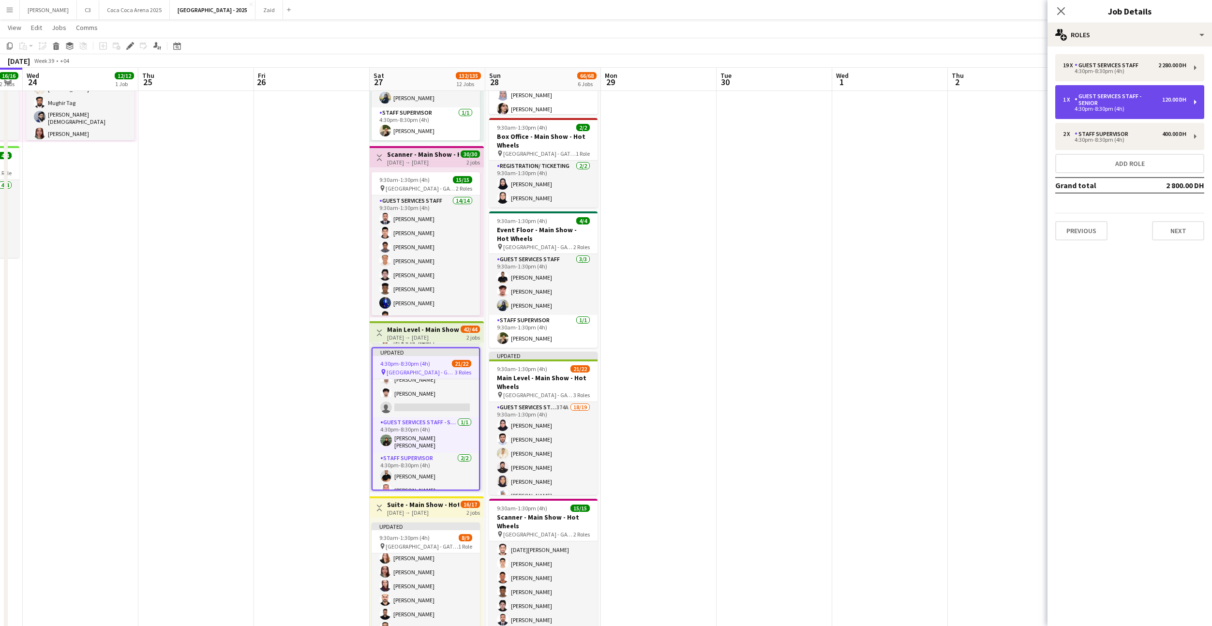
click at [1130, 108] on div "4:30pm-8:30pm (4h)" at bounding box center [1124, 108] width 123 height 5
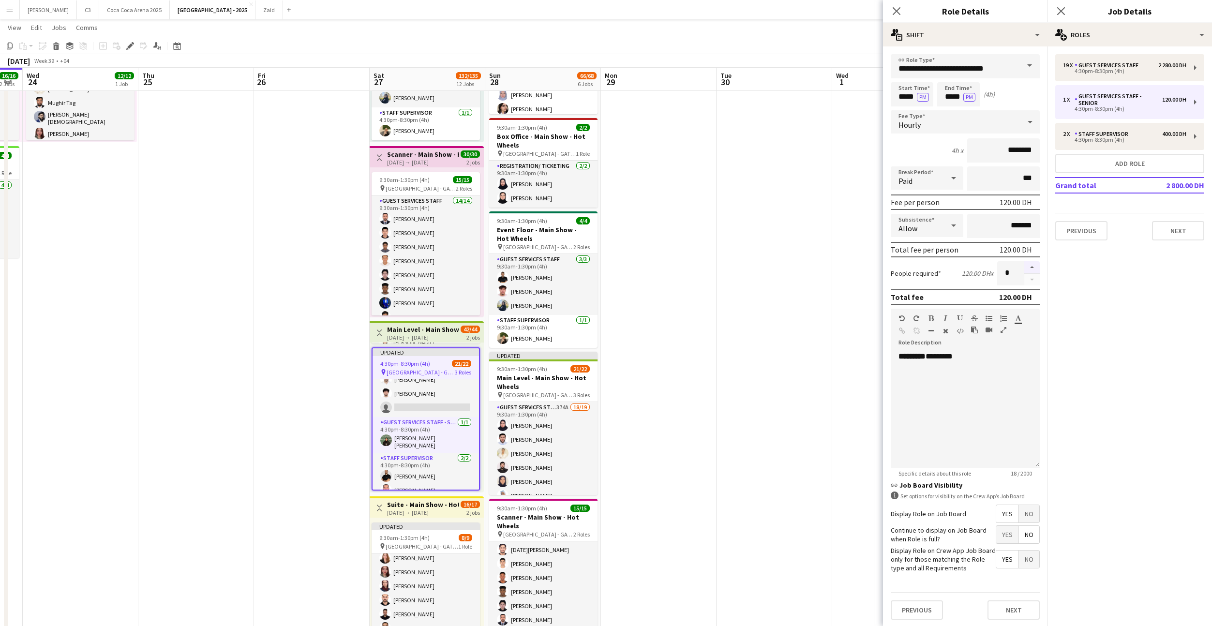
click at [1032, 270] on button "button" at bounding box center [1032, 267] width 15 height 13
type input "*"
click at [1020, 606] on button "Next" at bounding box center [1014, 610] width 52 height 19
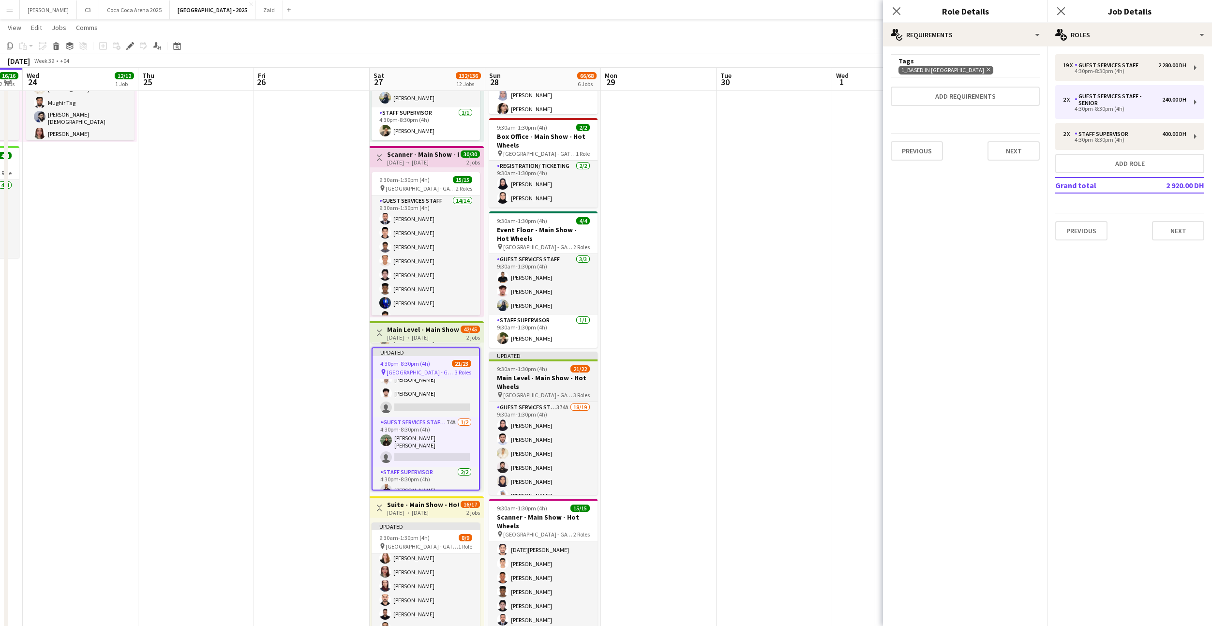
click at [552, 386] on h3 "Main Level - Main Show - Hot Wheels" at bounding box center [543, 382] width 108 height 17
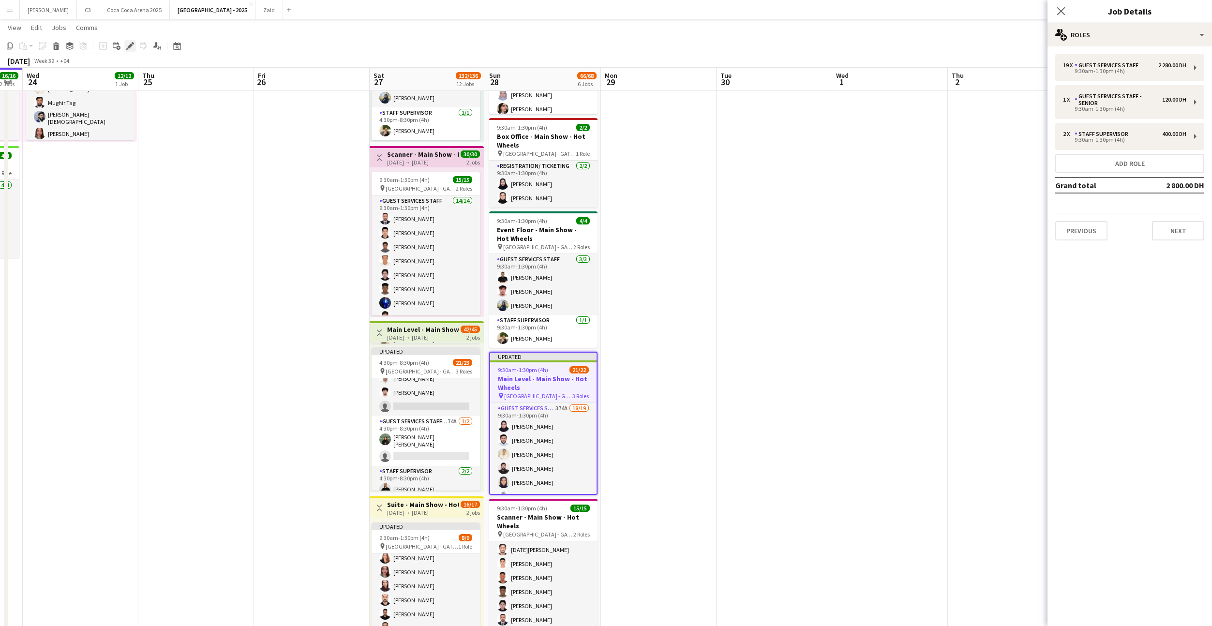
click at [129, 45] on icon "Edit" at bounding box center [130, 46] width 8 height 8
click at [1122, 112] on div "1 x Guest Services Staff - Senior 120.00 DH 9:30am-1:30pm (4h)" at bounding box center [1130, 102] width 149 height 34
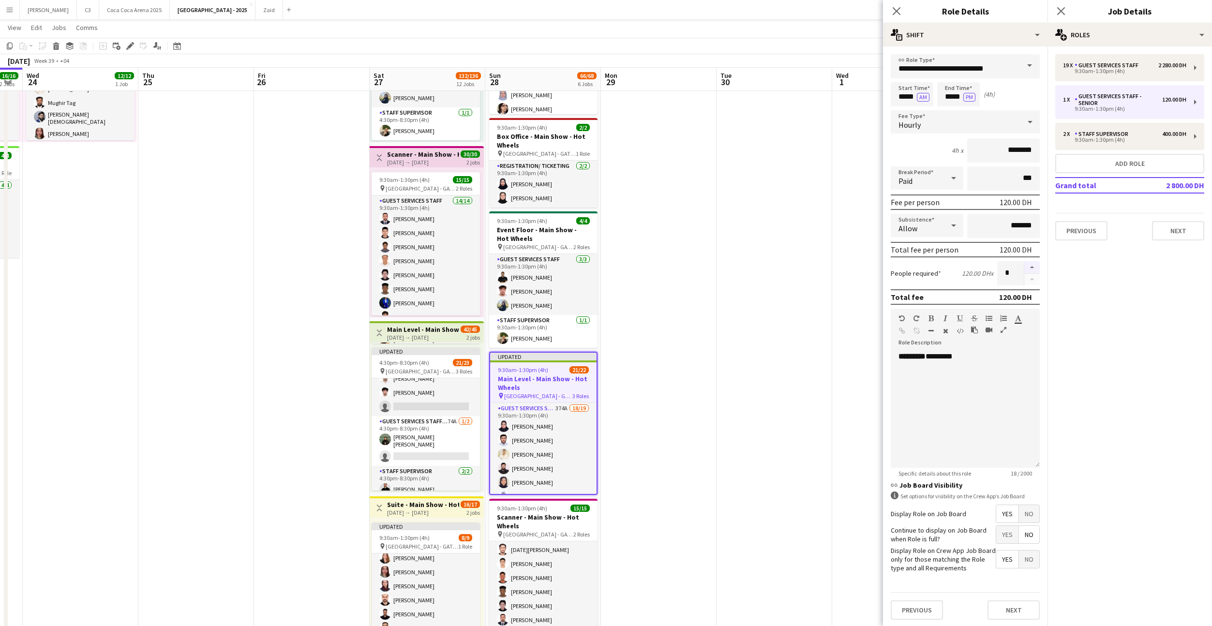
click at [1030, 270] on button "button" at bounding box center [1032, 267] width 15 height 13
type input "*"
click at [1004, 614] on button "Next" at bounding box center [1014, 610] width 52 height 19
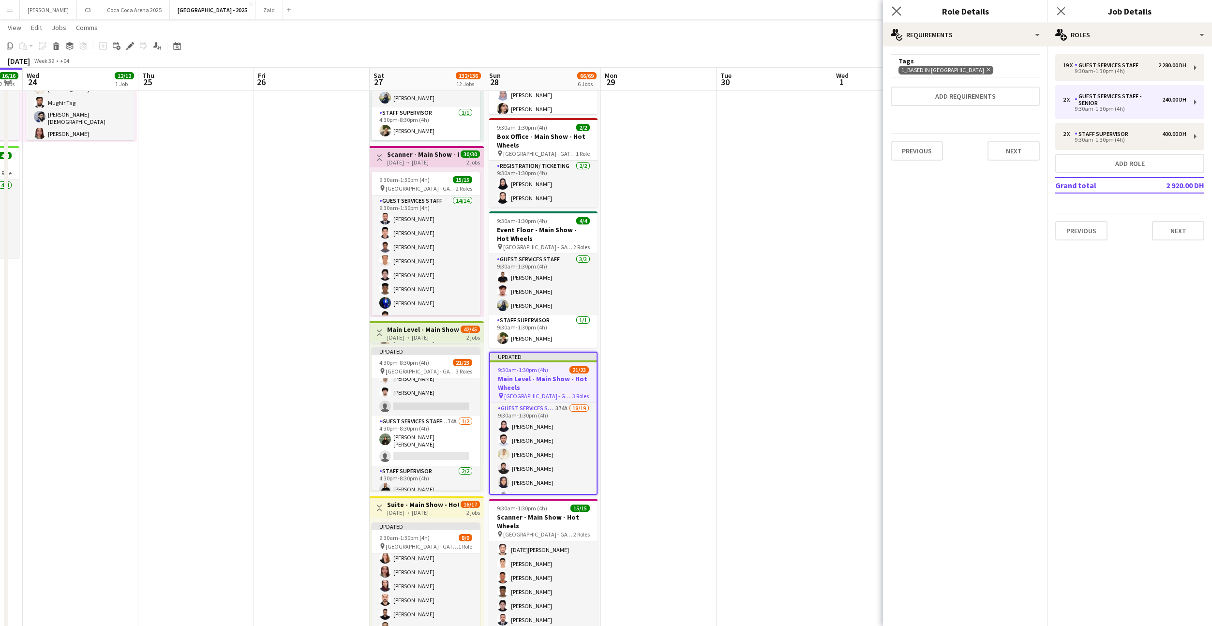
click at [900, 13] on icon at bounding box center [896, 10] width 9 height 9
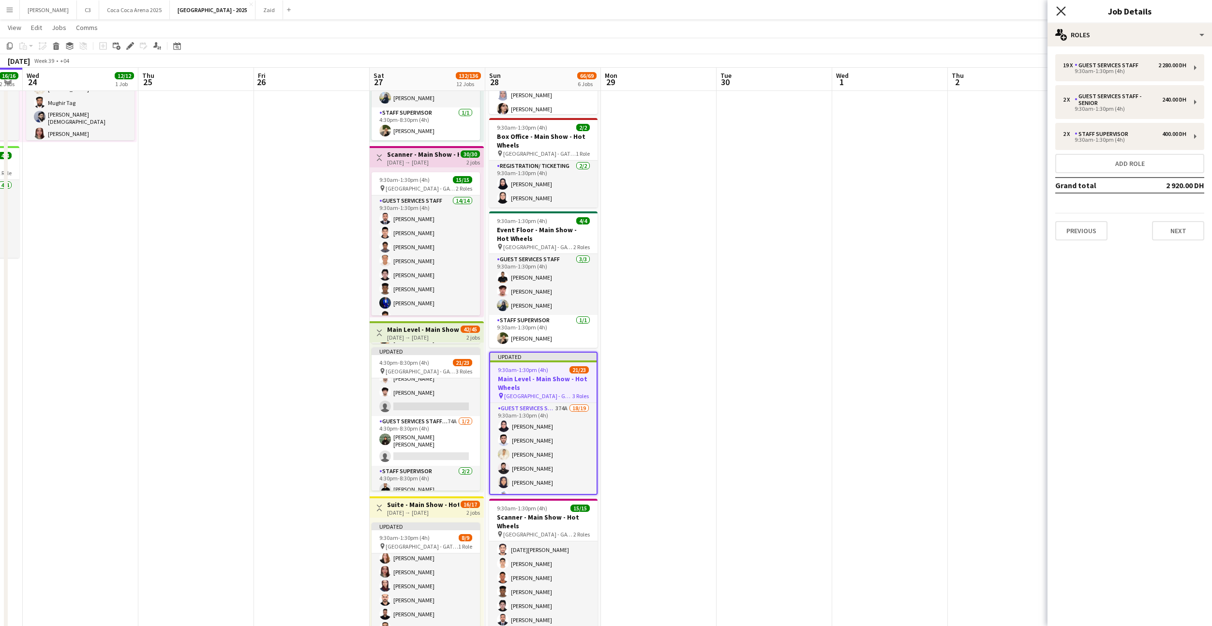
click at [1062, 13] on icon "Close pop-in" at bounding box center [1061, 10] width 9 height 9
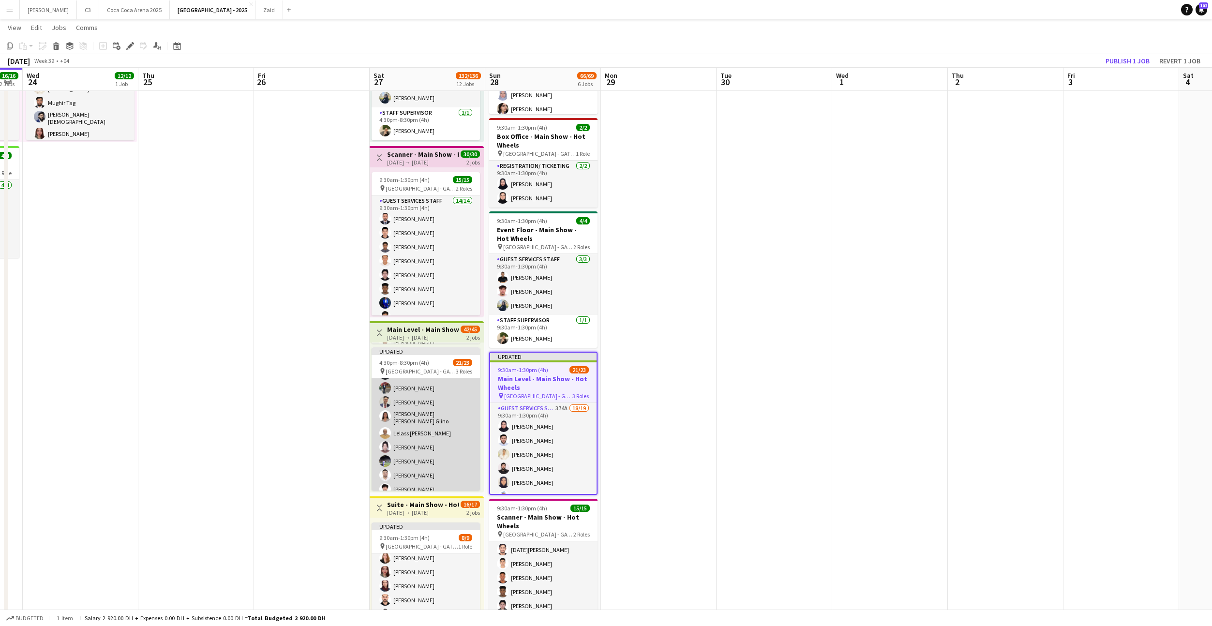
click at [438, 414] on app-card-role "Guest Services Staff 427A 18/19 4:30pm-8:30pm (4h) Sabeel * [PERSON_NAME] [PERS…" at bounding box center [426, 369] width 108 height 288
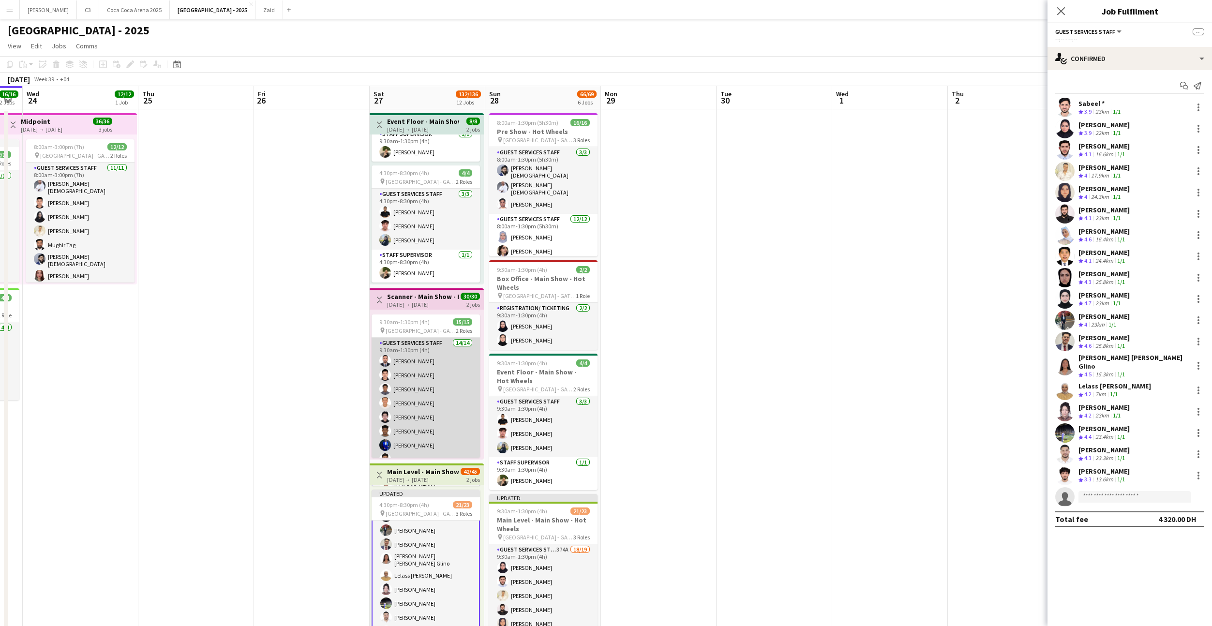
click at [433, 403] on app-card-role "Guest Services Staff 14/14 9:30am-1:30pm (4h) [PERSON_NAME] [PERSON_NAME] [PERS…" at bounding box center [426, 445] width 108 height 215
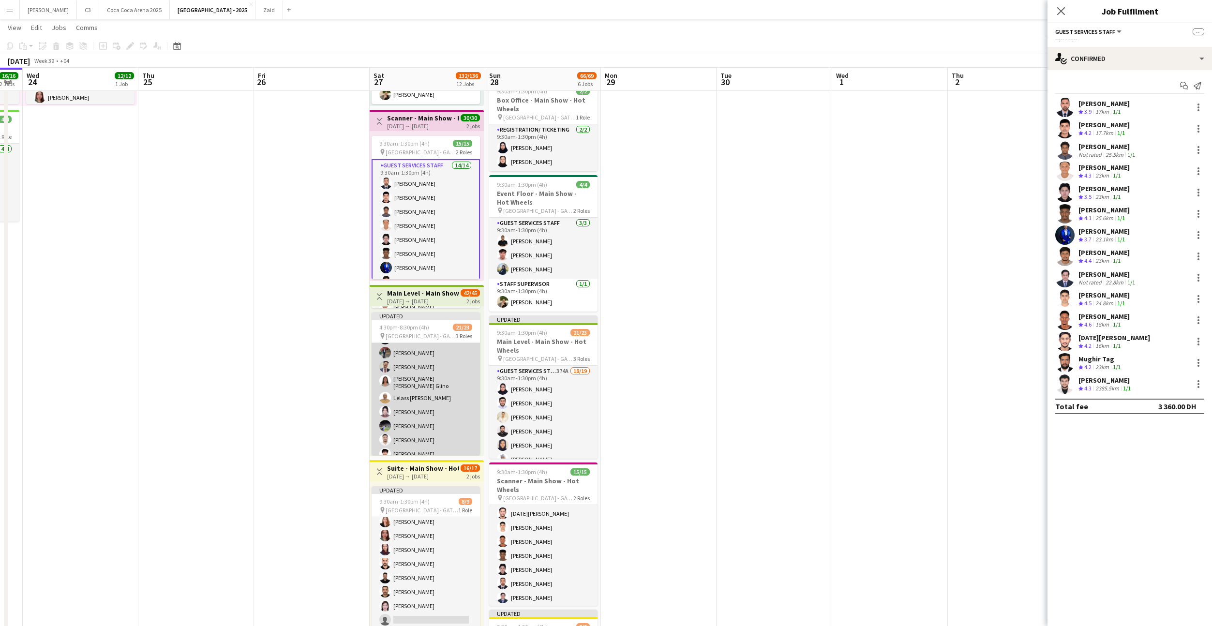
click at [450, 410] on app-card-role "Guest Services Staff 427A 18/19 4:30pm-8:30pm (4h) Sabeel * [PERSON_NAME] [PERS…" at bounding box center [426, 333] width 108 height 288
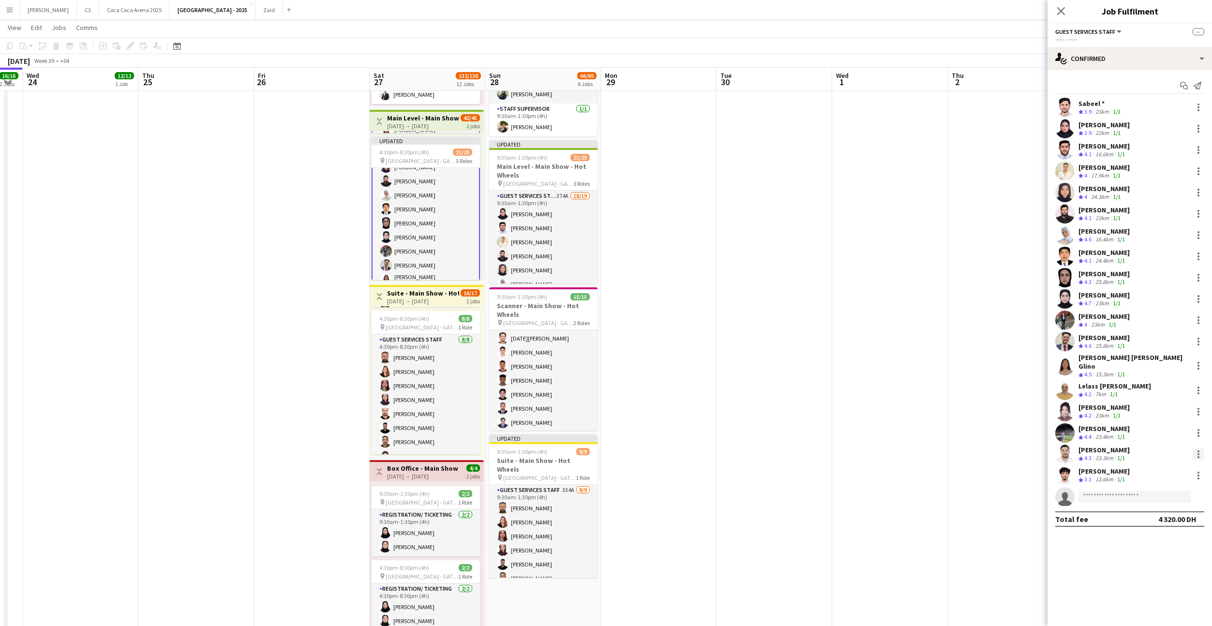
click at [1198, 449] on div at bounding box center [1199, 455] width 12 height 12
click at [1163, 531] on span "Remove" at bounding box center [1151, 535] width 29 height 8
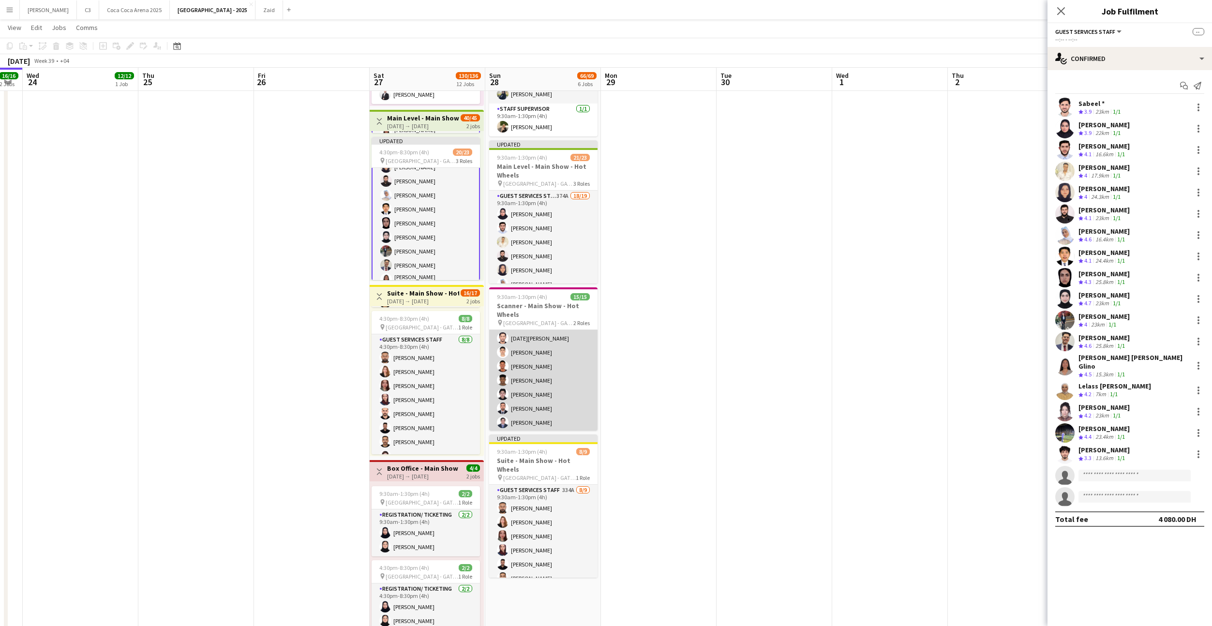
click at [564, 393] on app-card-role "Guest Services Staff 14/14 9:30am-1:30pm (4h) [PERSON_NAME] [PERSON_NAME] [PERS…" at bounding box center [543, 352] width 108 height 215
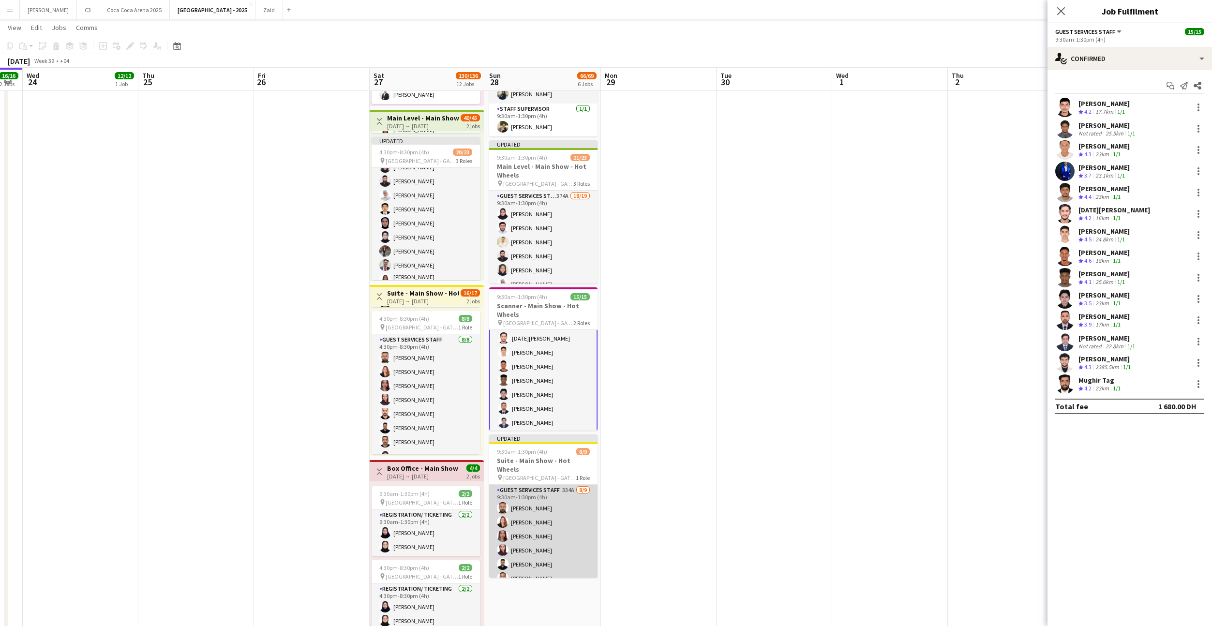
click at [536, 489] on app-card-role "Guest Services Staff 334A [DATE] 9:30am-1:30pm (4h) [PERSON_NAME] [PERSON_NAME]…" at bounding box center [543, 557] width 108 height 145
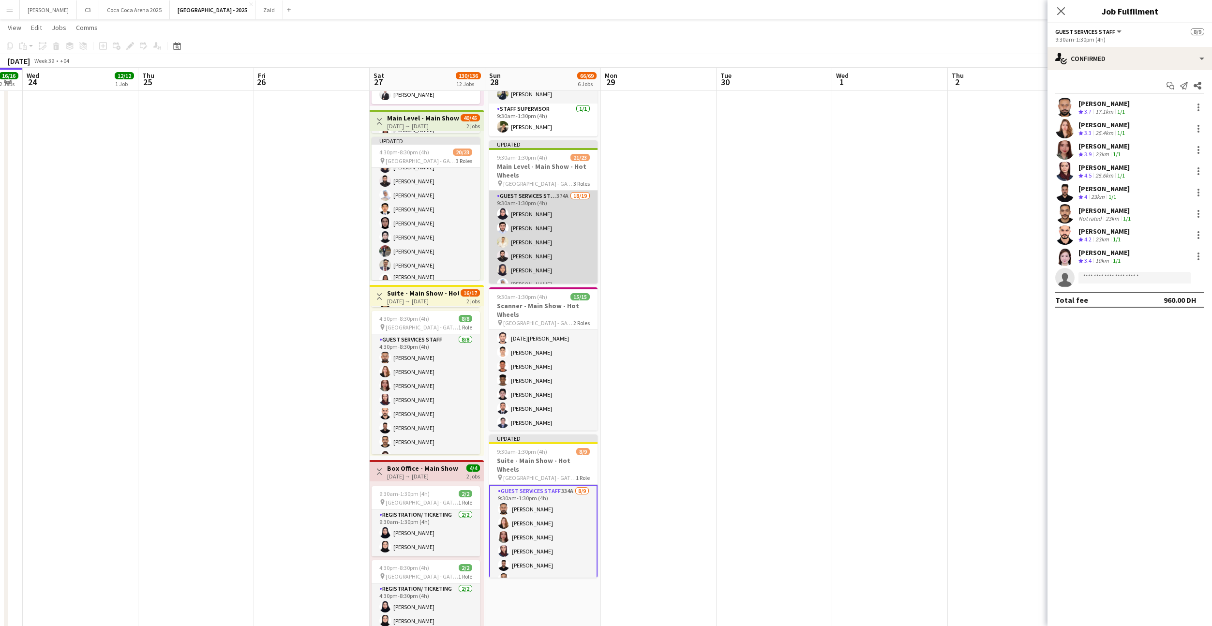
click at [540, 241] on app-card-role "Guest Services Staff 374A 18/19 9:30am-1:30pm (4h) [PERSON_NAME] [PERSON_NAME] …" at bounding box center [543, 335] width 108 height 288
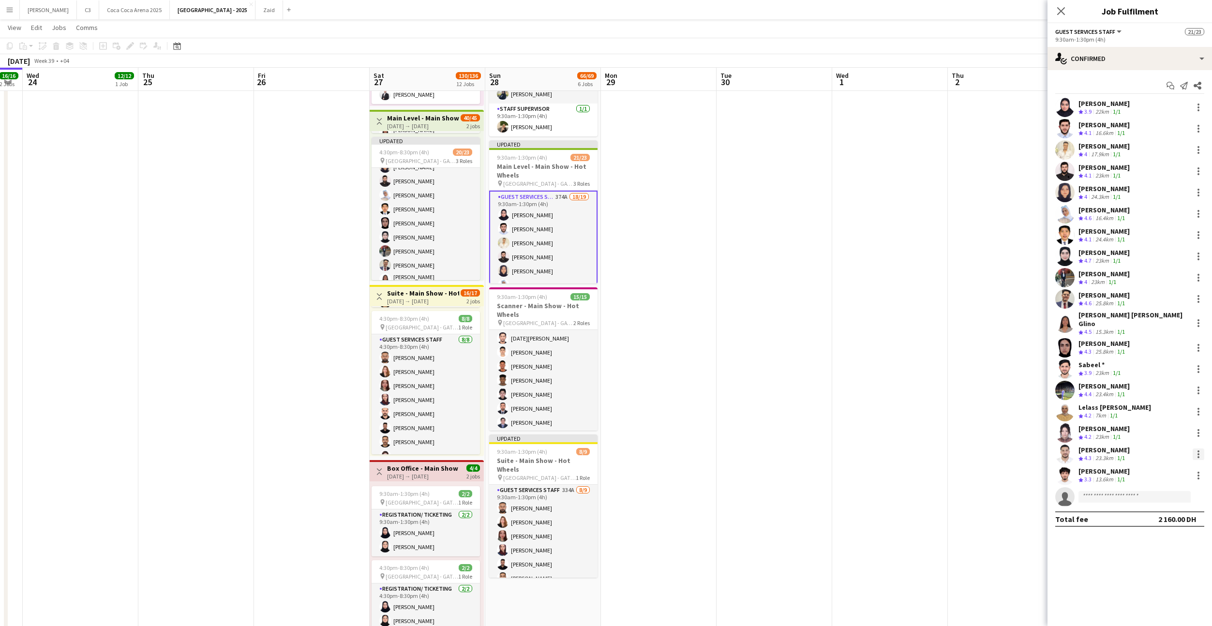
click at [1199, 449] on div at bounding box center [1199, 455] width 12 height 12
click at [1142, 556] on span "Remove" at bounding box center [1151, 559] width 29 height 8
click at [1063, 15] on icon "Close pop-in" at bounding box center [1061, 10] width 9 height 9
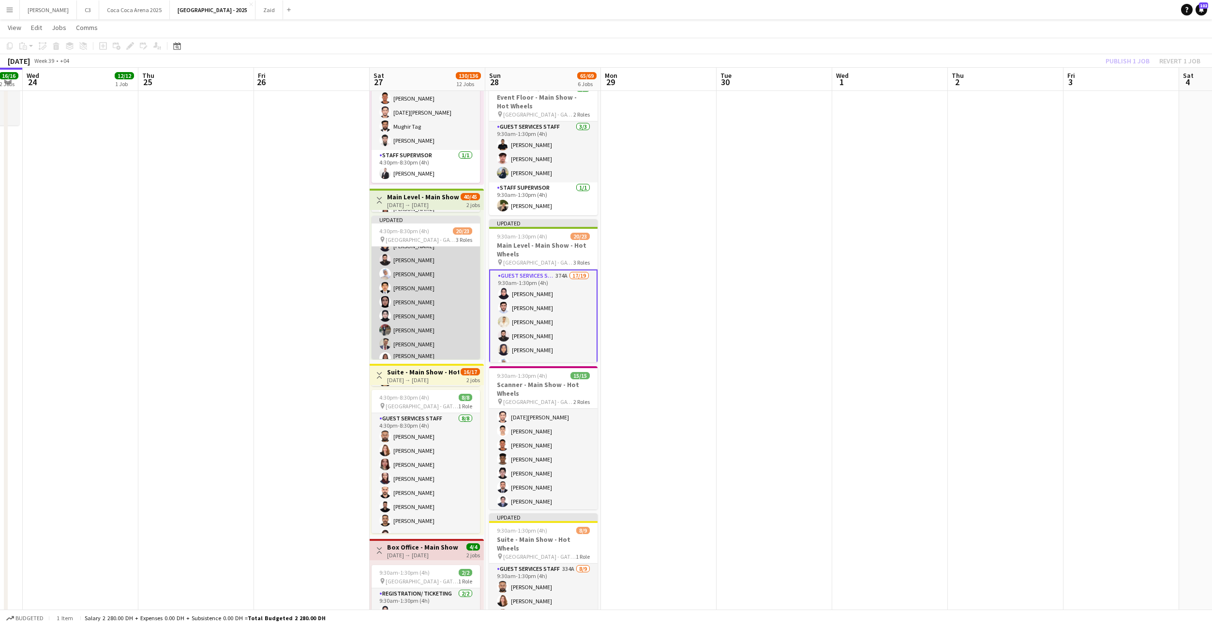
click at [417, 254] on app-card-role "Guest Services Staff 427A 17/19 4:30pm-8:30pm (4h) Sabeel * [PERSON_NAME] [PERS…" at bounding box center [426, 311] width 108 height 288
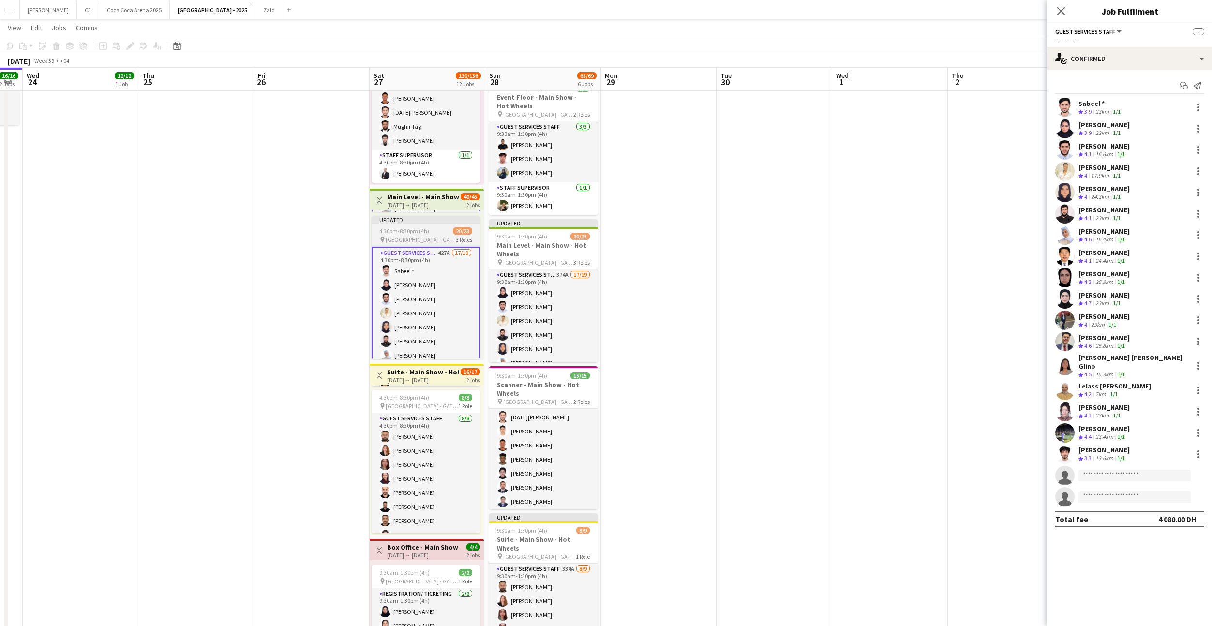
click at [409, 222] on div "Updated" at bounding box center [426, 220] width 108 height 8
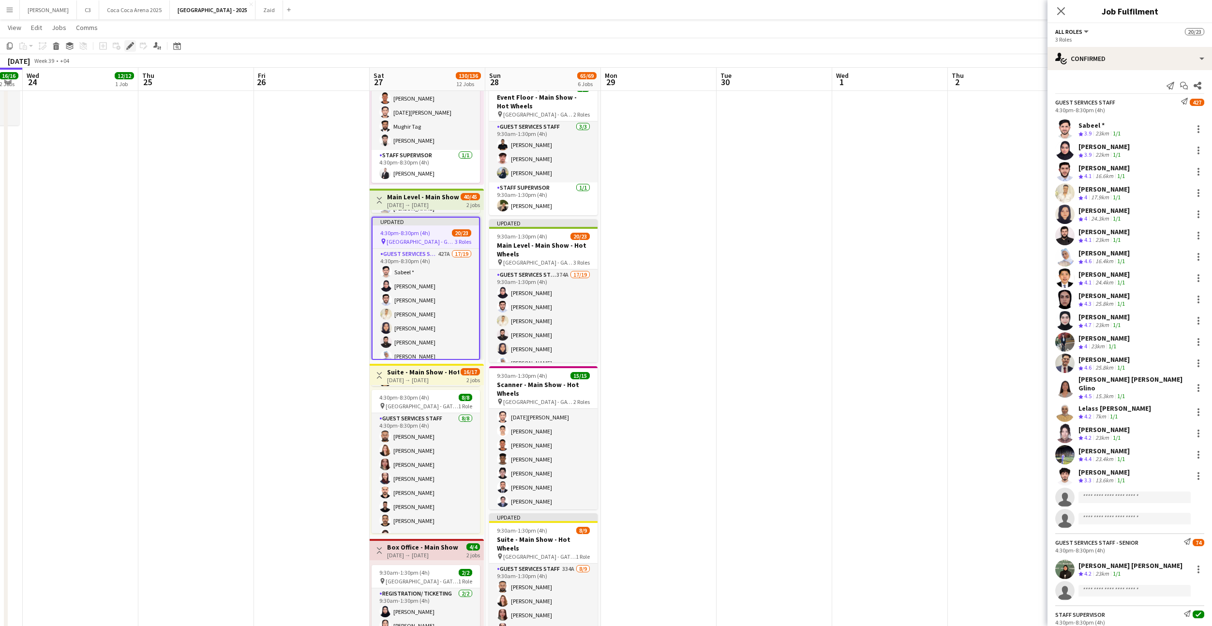
click at [131, 42] on icon "Edit" at bounding box center [130, 46] width 8 height 8
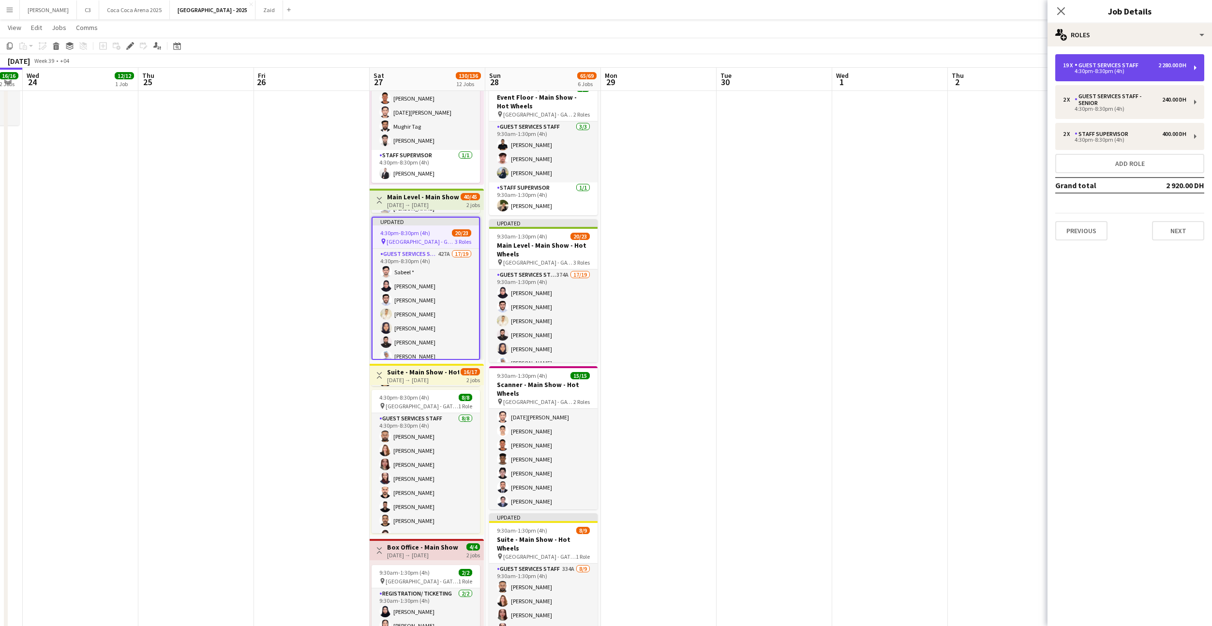
click at [1120, 70] on div "4:30pm-8:30pm (4h)" at bounding box center [1124, 71] width 123 height 5
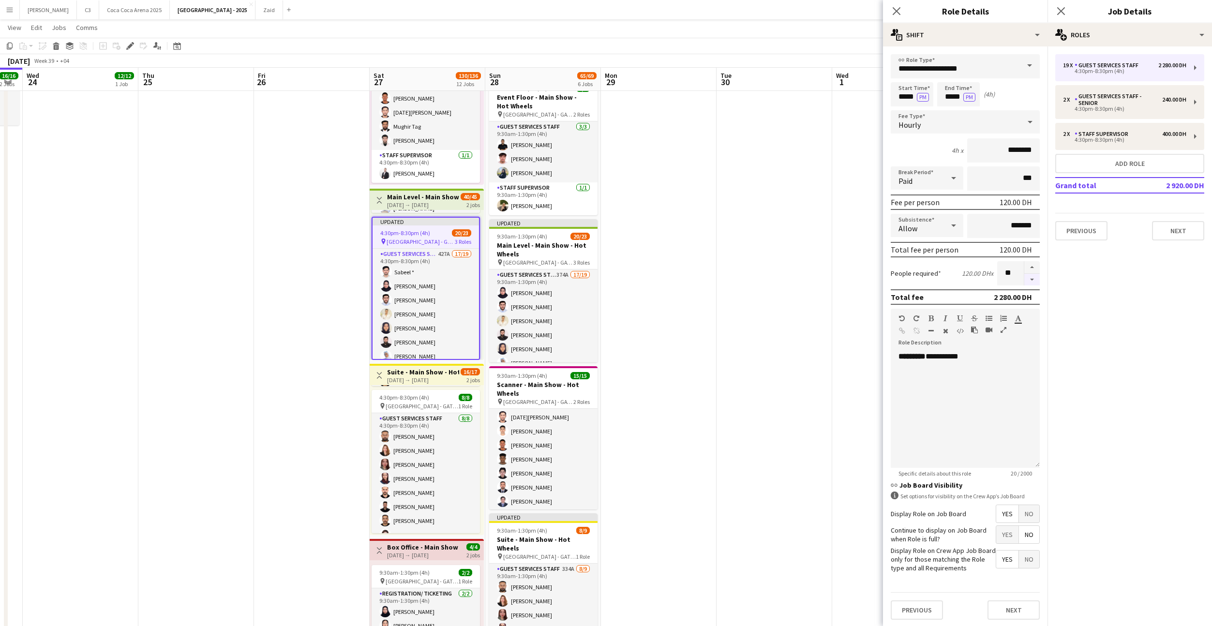
click at [1032, 282] on button "button" at bounding box center [1032, 280] width 15 height 12
type input "**"
click at [1007, 608] on button "Next" at bounding box center [1014, 610] width 52 height 19
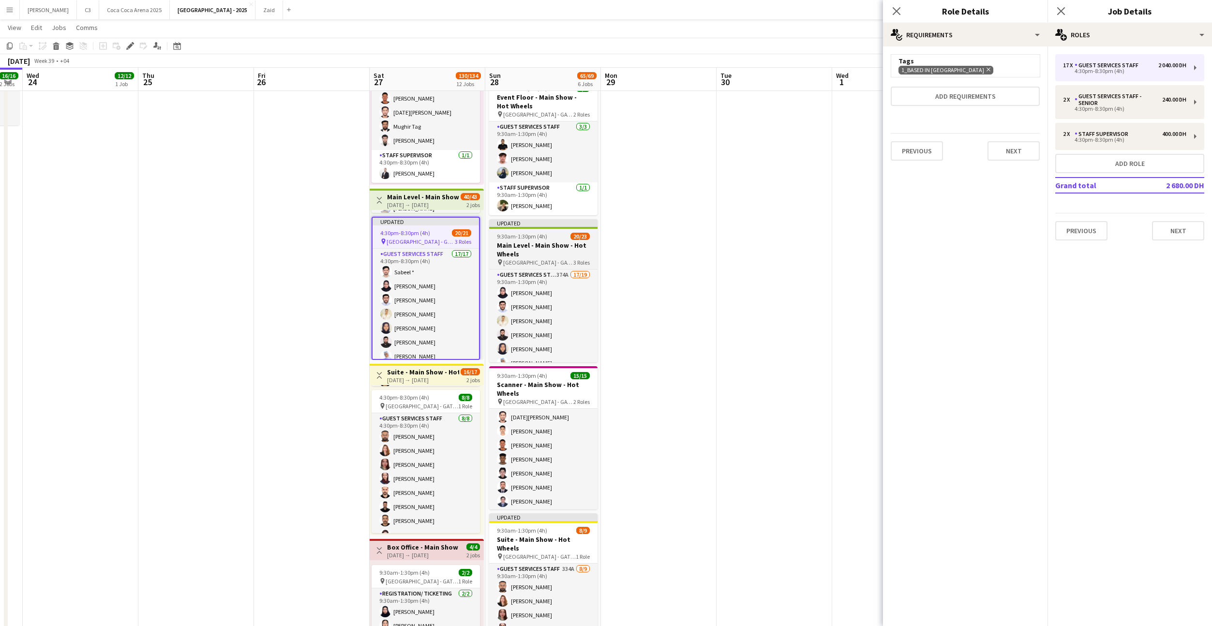
click at [556, 249] on h3 "Main Level - Main Show - Hot Wheels" at bounding box center [543, 249] width 108 height 17
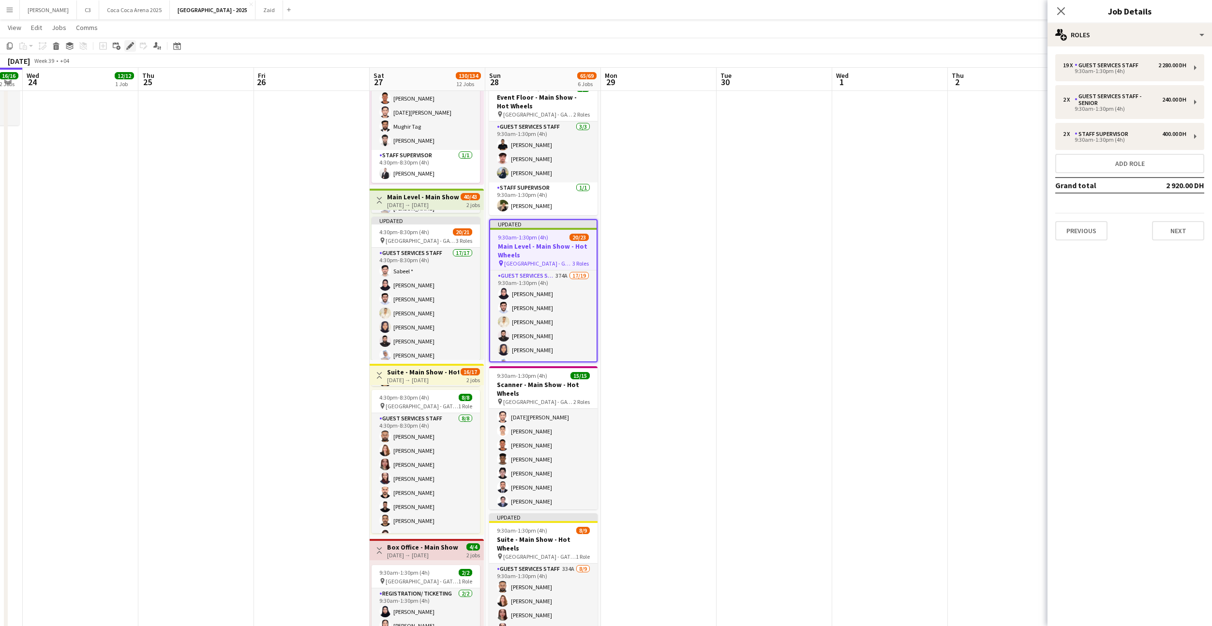
click at [128, 49] on icon "Edit" at bounding box center [130, 46] width 8 height 8
click at [1107, 78] on div "19 x Guest Services Staff 2 280.00 DH 9:30am-1:30pm (4h)" at bounding box center [1130, 67] width 149 height 27
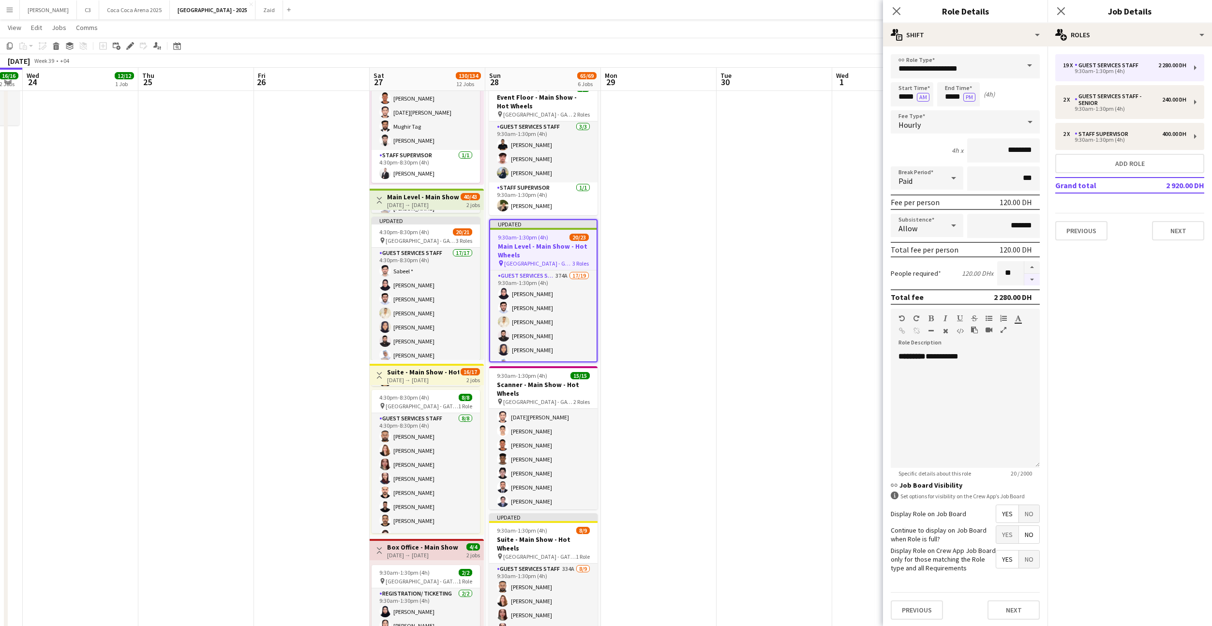
click at [1031, 274] on button "button" at bounding box center [1032, 280] width 15 height 12
type input "**"
click at [1006, 614] on button "Next" at bounding box center [1014, 610] width 52 height 19
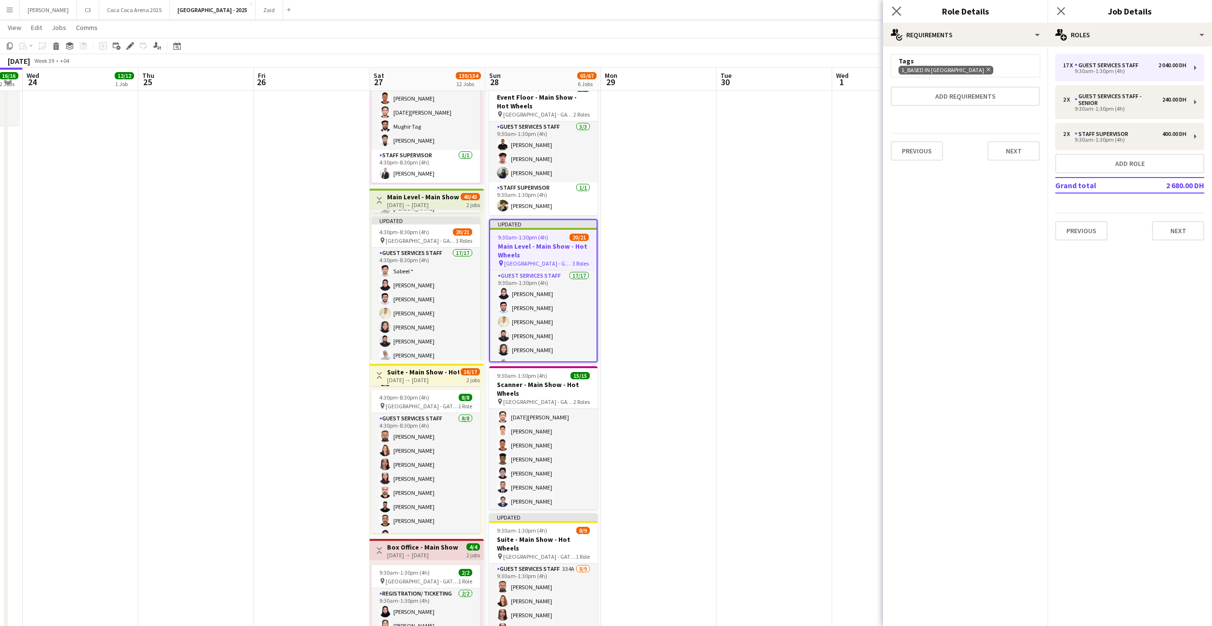
click at [902, 10] on app-icon "Close pop-in" at bounding box center [897, 11] width 14 height 14
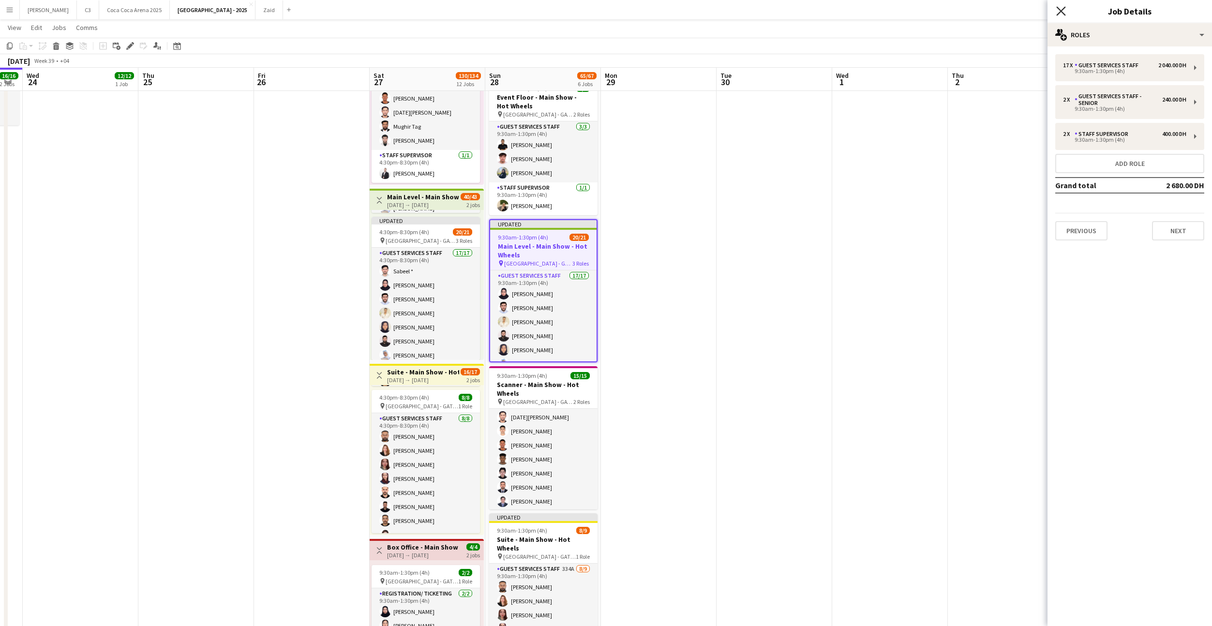
click at [1062, 13] on icon at bounding box center [1061, 10] width 9 height 9
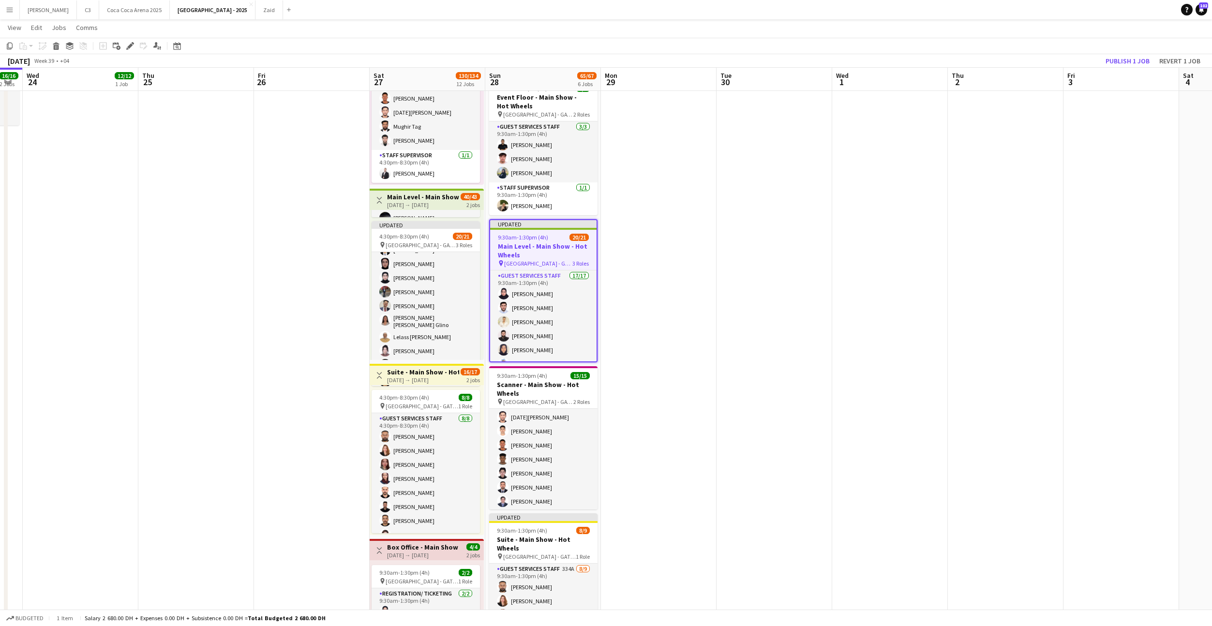
scroll to position [150, 0]
click at [1120, 61] on button "Publish 1 job" at bounding box center [1128, 61] width 52 height 13
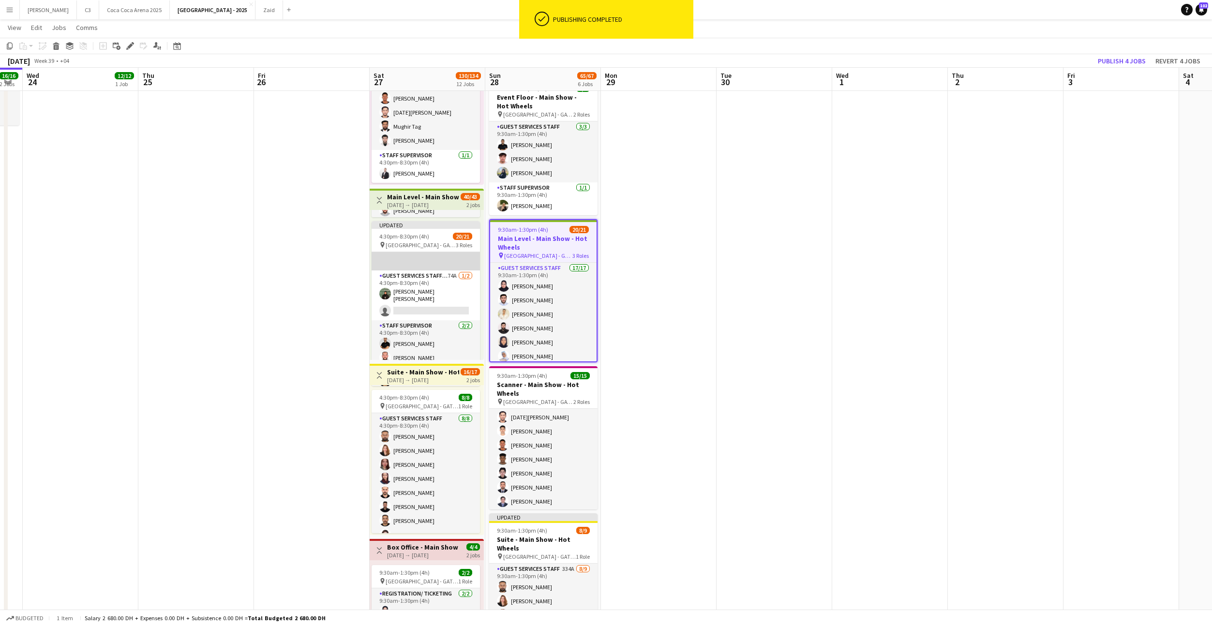
scroll to position [262, 0]
click at [417, 316] on app-card-role "Guest Services Staff - Senior 74A [DATE] 4:30pm-8:30pm (4h) [PERSON_NAME] [PERS…" at bounding box center [426, 300] width 108 height 50
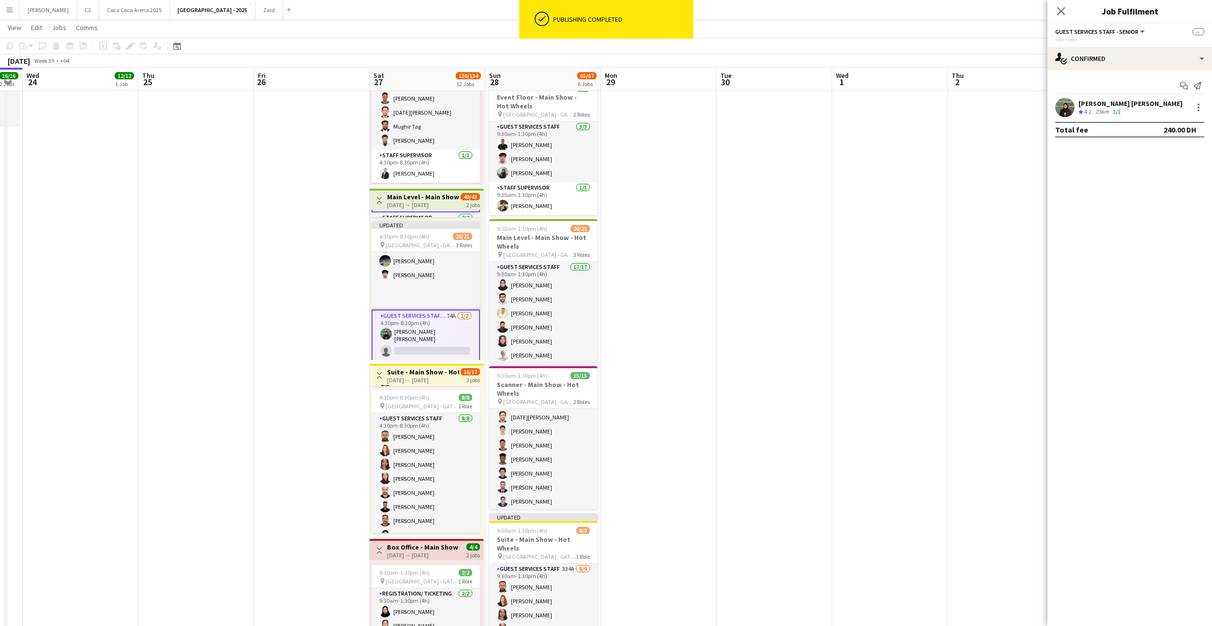
scroll to position [178, 0]
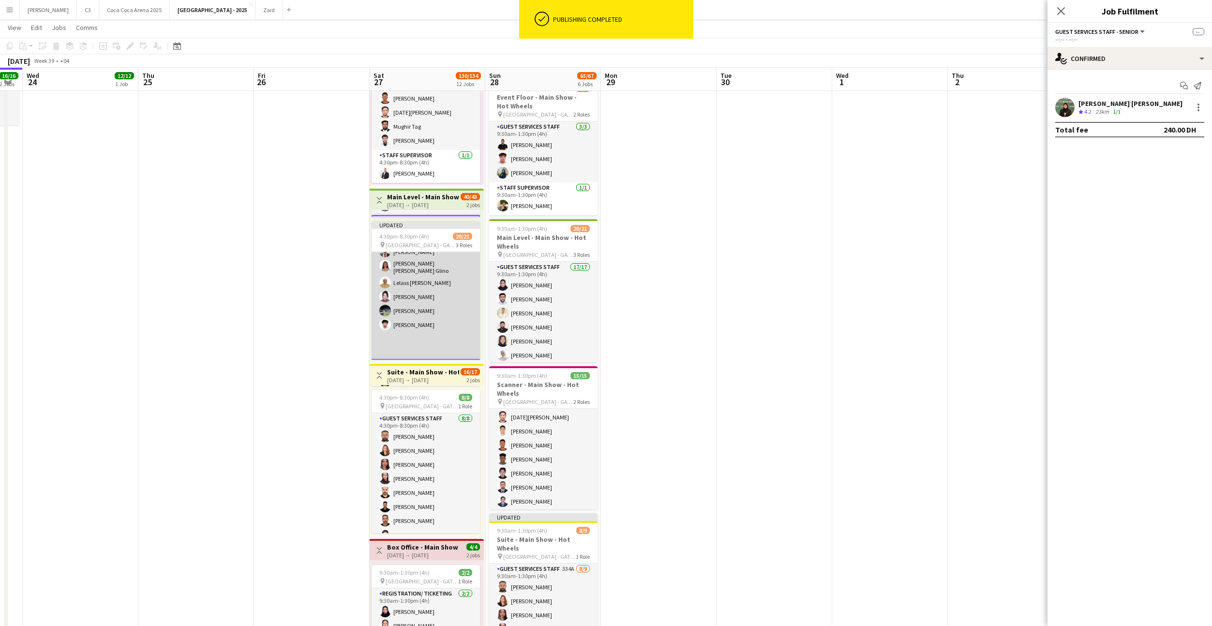
click at [429, 299] on app-card-role "Guest Services Staff 17/17 4:30pm-8:30pm (4h) Sabeel * [PERSON_NAME] [PERSON_NA…" at bounding box center [426, 217] width 108 height 286
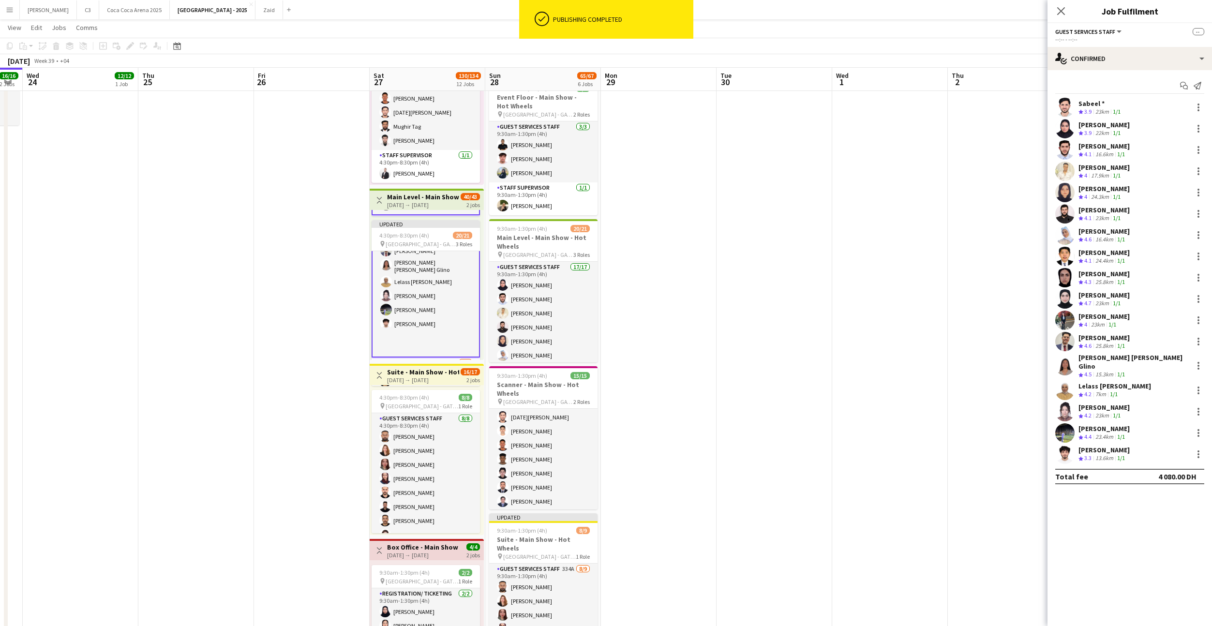
scroll to position [267, 0]
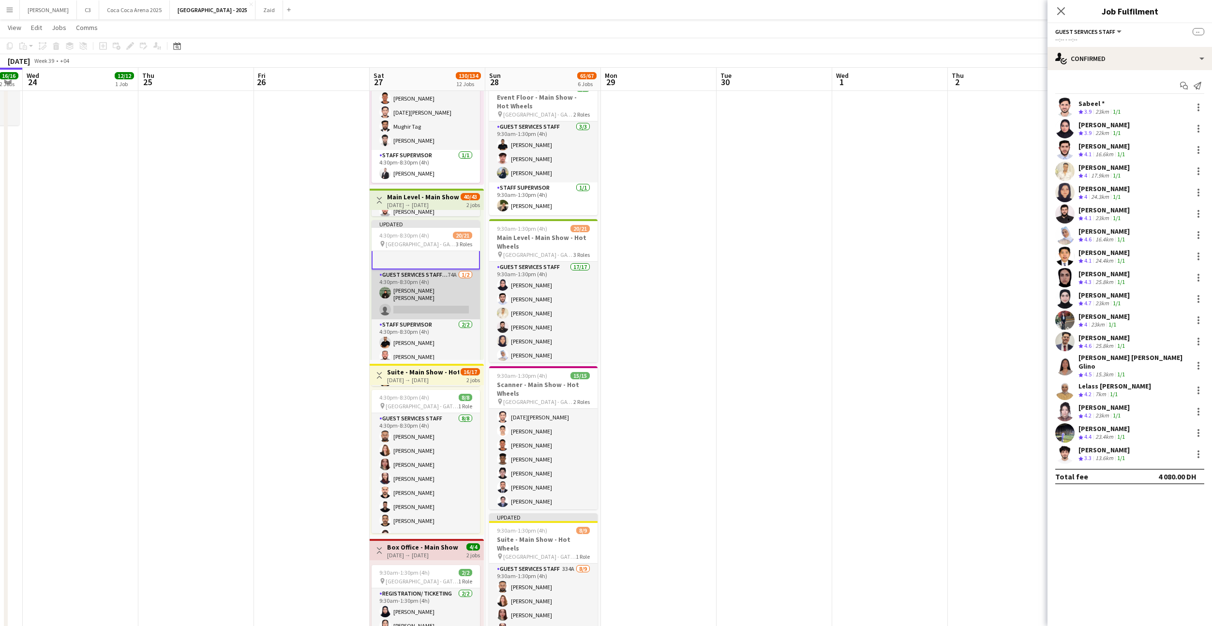
click at [426, 300] on app-card-role "Guest Services Staff - Senior 74A [DATE] 4:30pm-8:30pm (4h) [PERSON_NAME] [PERS…" at bounding box center [426, 295] width 108 height 50
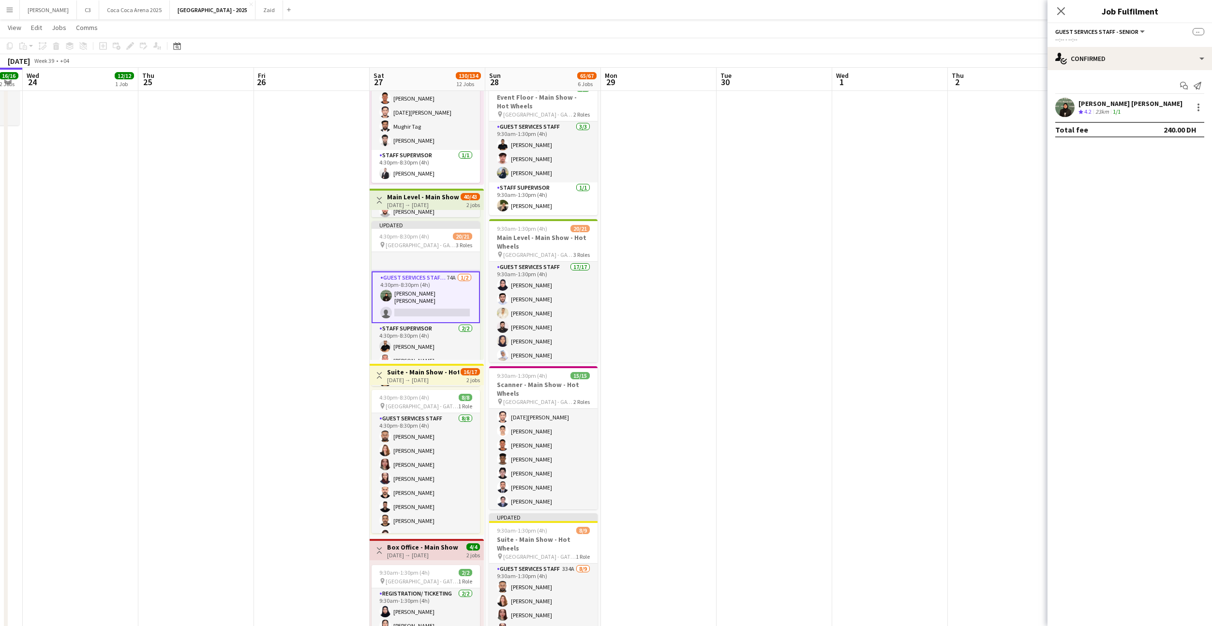
click at [438, 298] on app-card-role "Guest Services Staff - Senior 74A [DATE] 4:30pm-8:30pm (4h) [PERSON_NAME] [PERS…" at bounding box center [426, 298] width 108 height 52
click at [1147, 129] on input at bounding box center [1135, 129] width 112 height 12
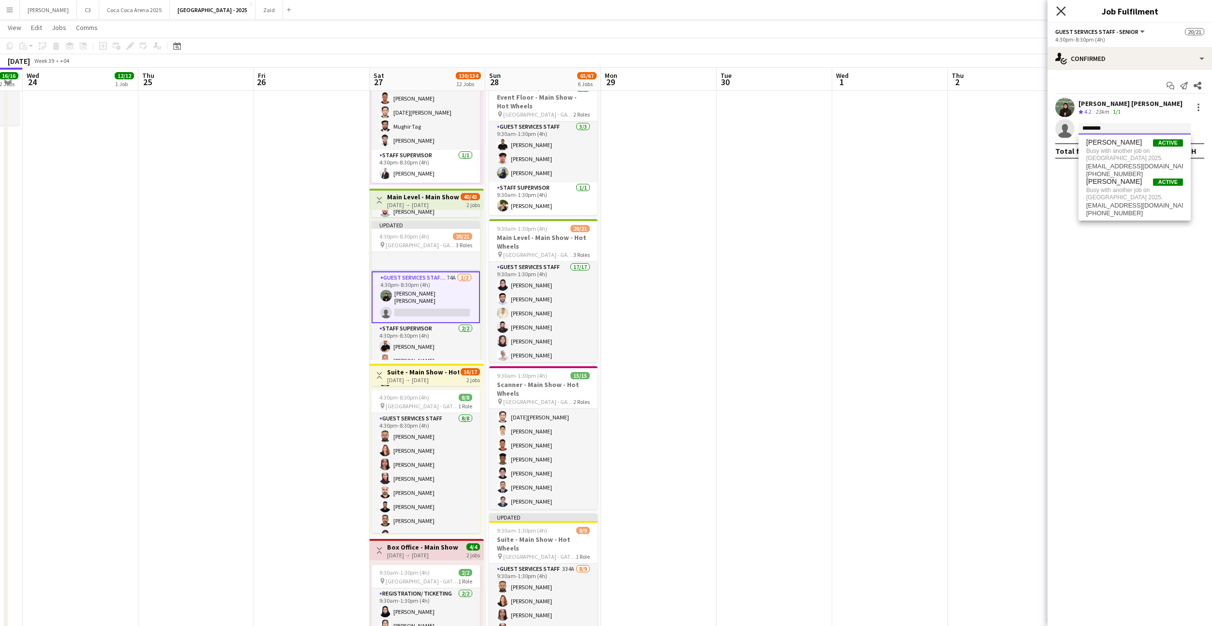
type input "********"
click at [1062, 15] on icon "Close pop-in" at bounding box center [1061, 10] width 9 height 9
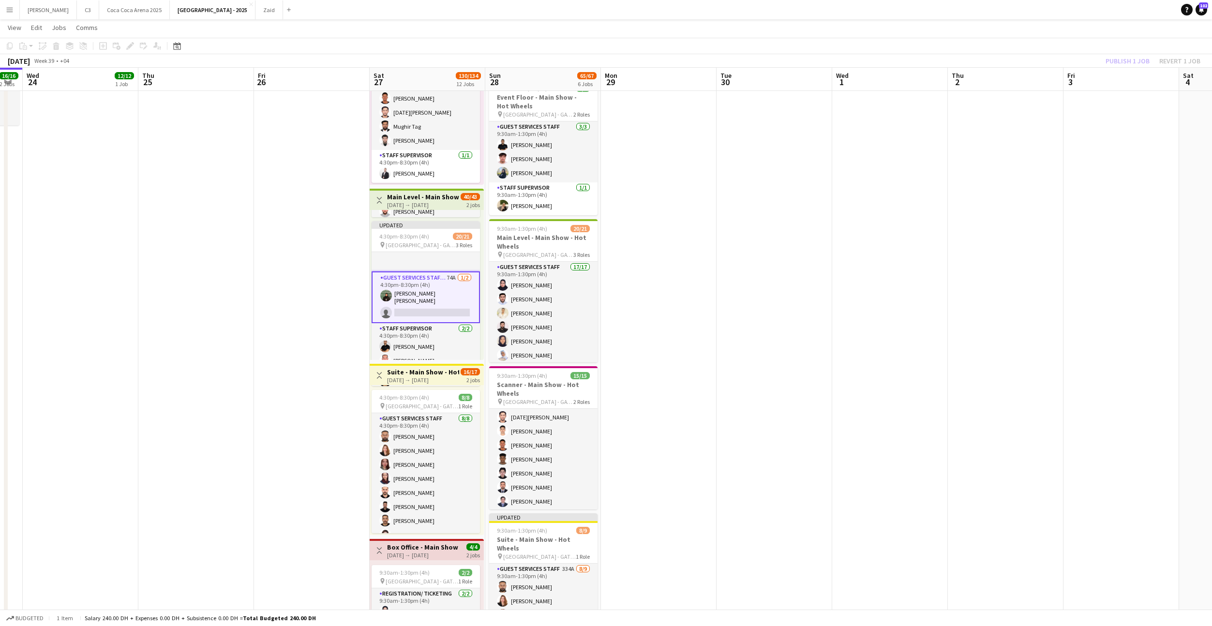
click at [1130, 64] on div "Publish 1 job Revert 1 job" at bounding box center [1153, 61] width 118 height 13
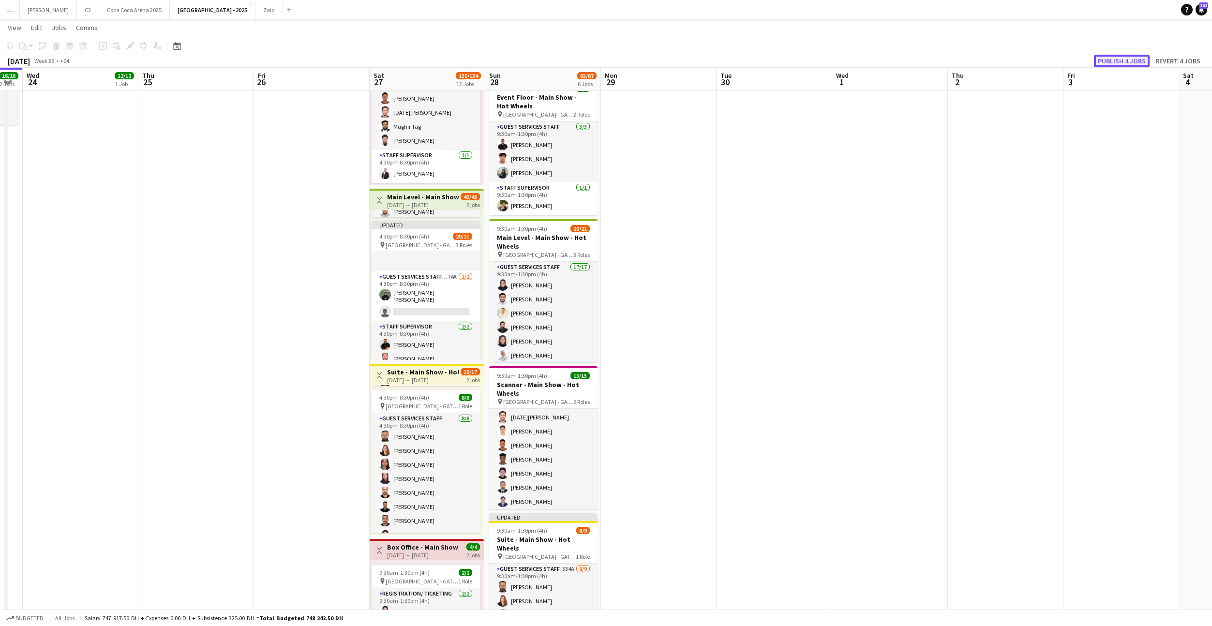
click at [1130, 61] on button "Publish 4 jobs" at bounding box center [1122, 61] width 56 height 13
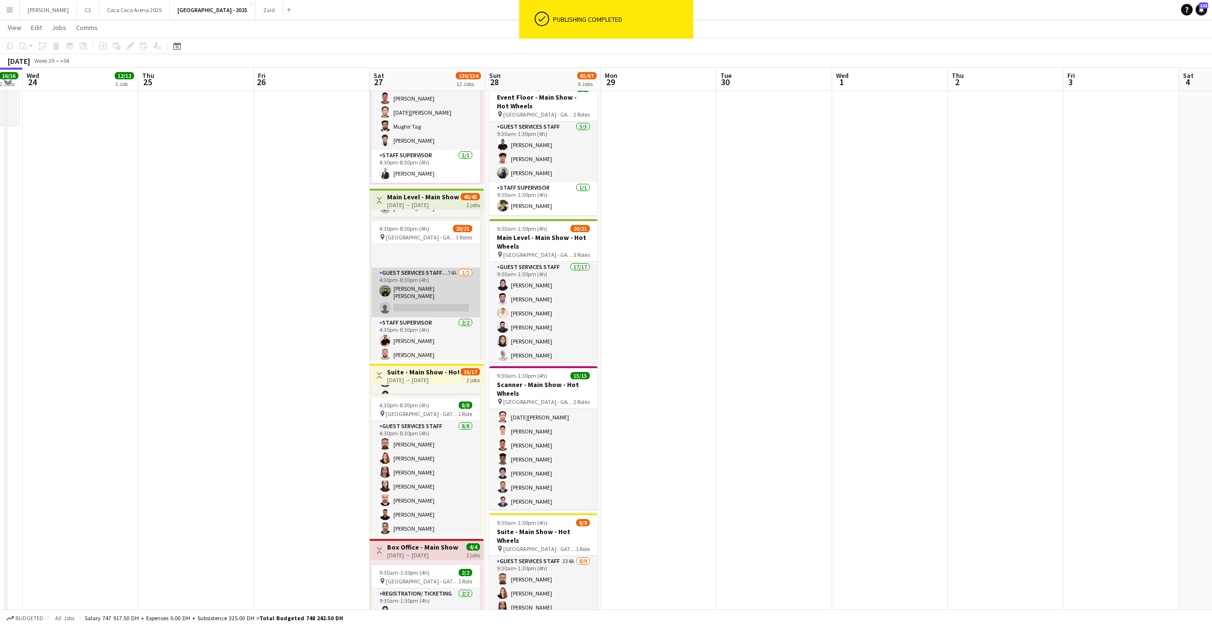
scroll to position [140, 0]
click at [441, 298] on app-card-role "Guest Services Staff - Senior 74A [DATE] 4:30pm-8:30pm (4h) [PERSON_NAME] [PERS…" at bounding box center [426, 297] width 108 height 50
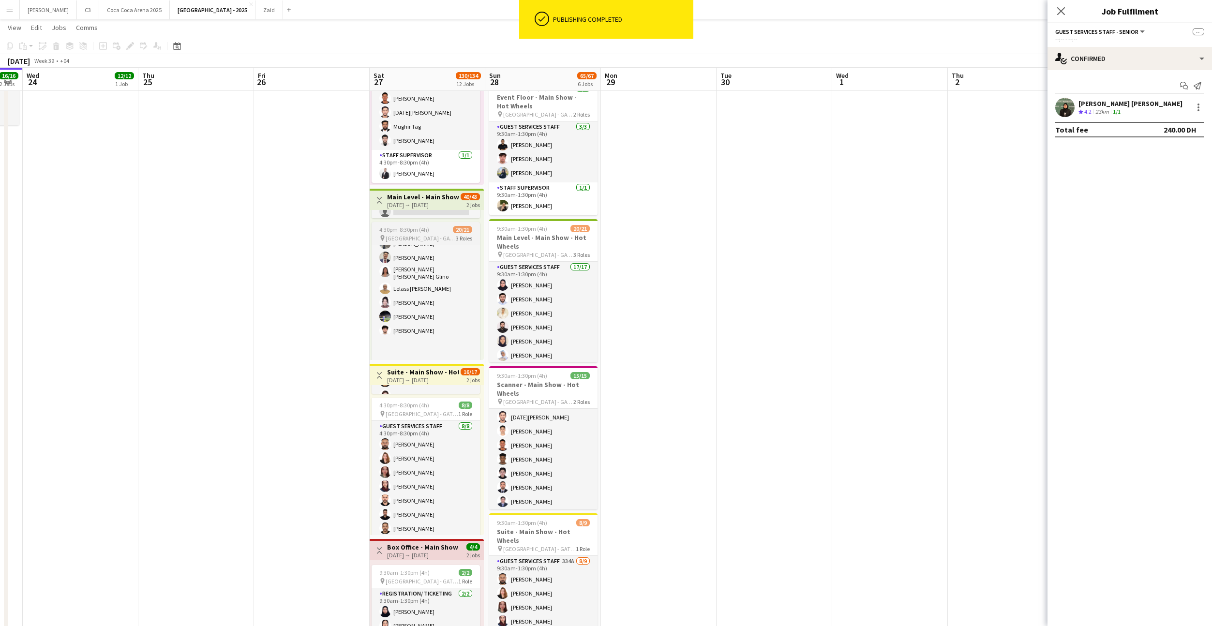
scroll to position [133, 0]
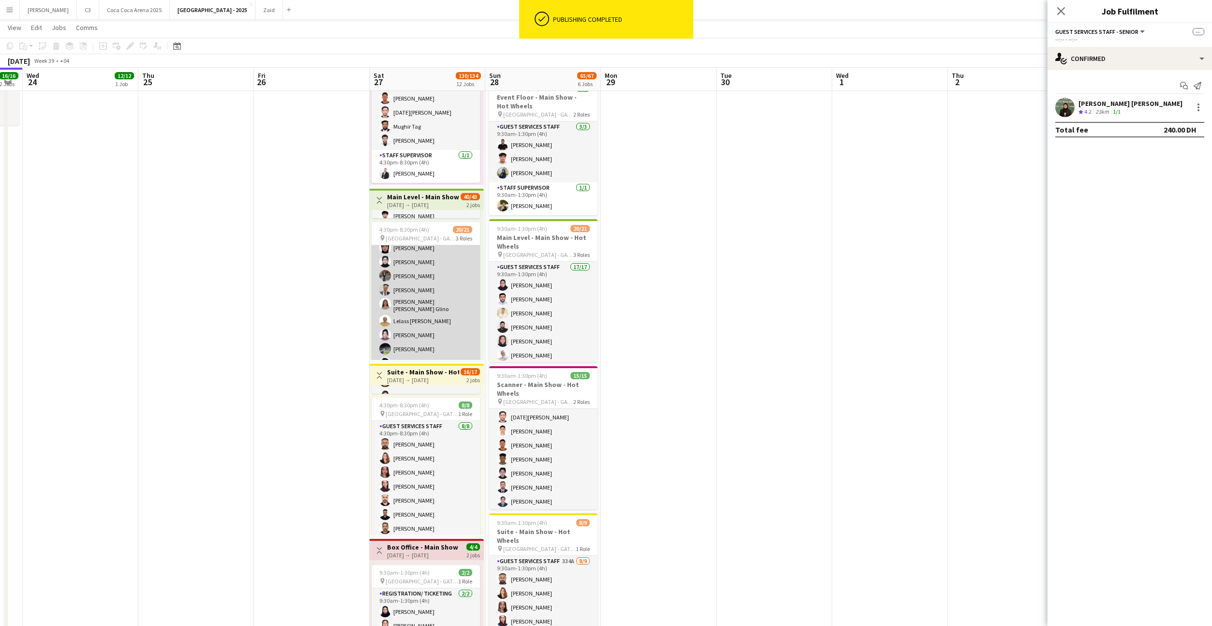
click at [423, 270] on app-card-role "Guest Services Staff 17/17 4:30pm-8:30pm (4h) Sabeel * [PERSON_NAME] [PERSON_NA…" at bounding box center [426, 255] width 108 height 286
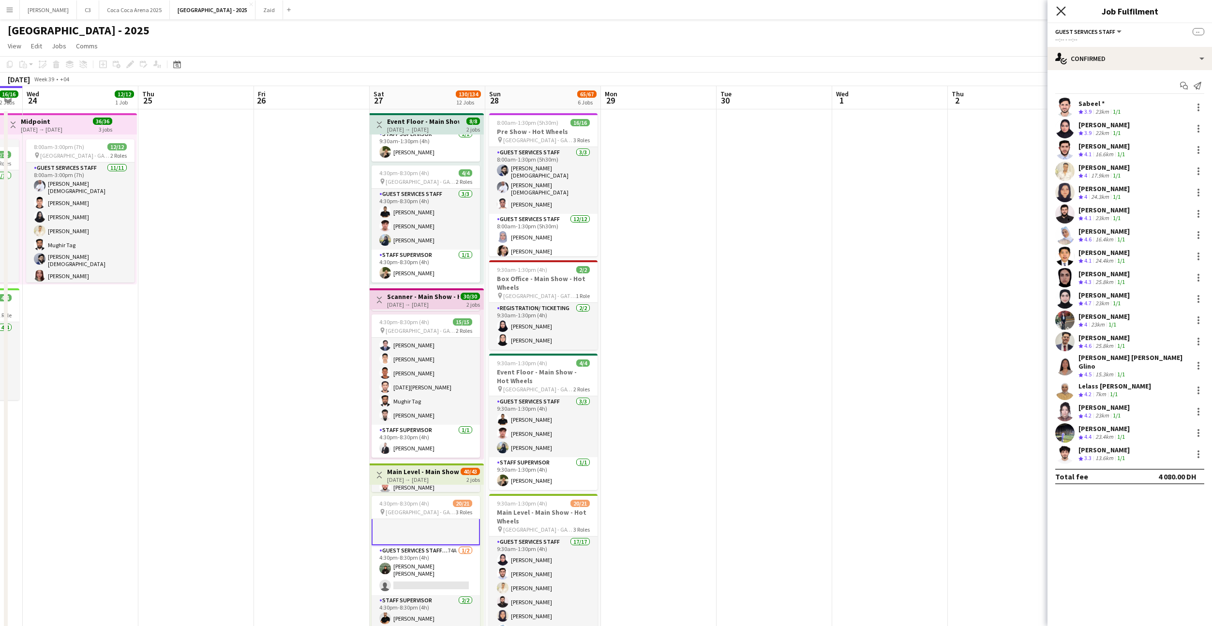
click at [1065, 11] on icon "Close pop-in" at bounding box center [1061, 10] width 9 height 9
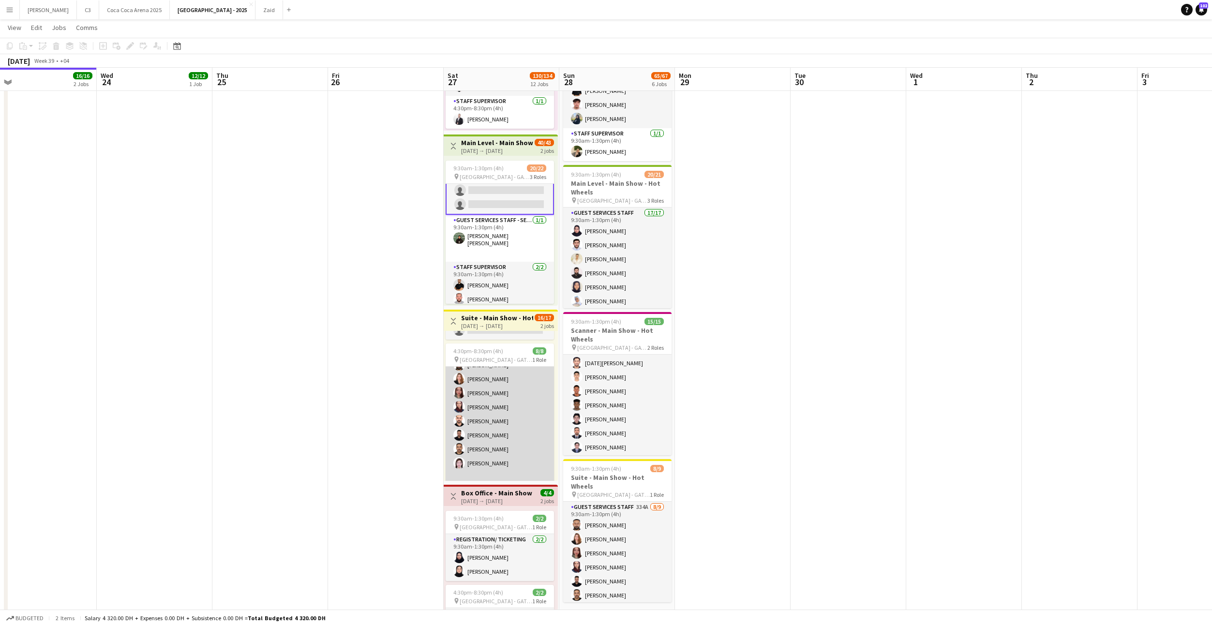
click at [495, 406] on app-card-role "Guest Services Staff [DATE] 4:30pm-8:30pm (4h) [PERSON_NAME] [PERSON_NAME] [PER…" at bounding box center [500, 414] width 108 height 145
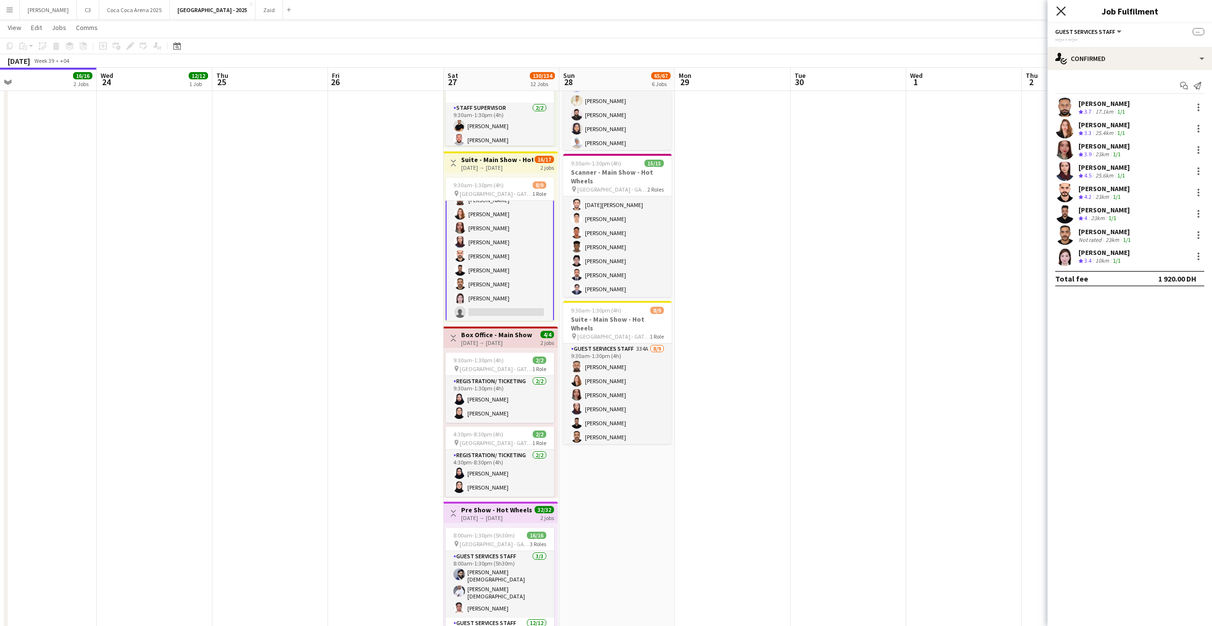
click at [1064, 9] on icon "Close pop-in" at bounding box center [1061, 10] width 9 height 9
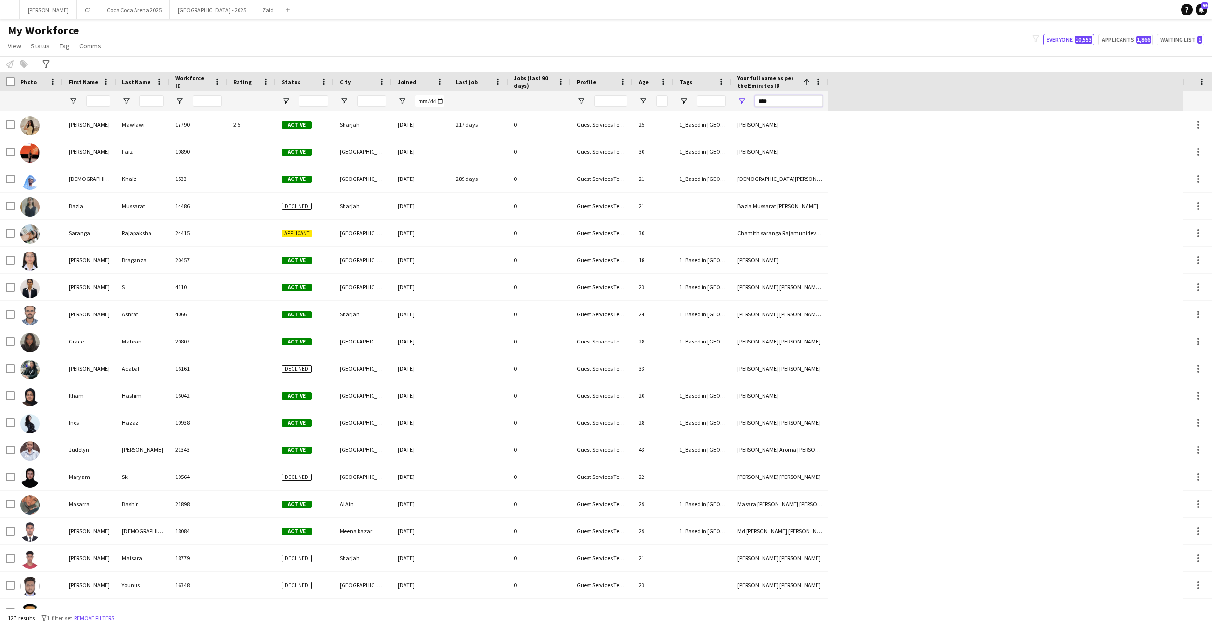
click at [781, 98] on input "****" at bounding box center [789, 101] width 68 height 12
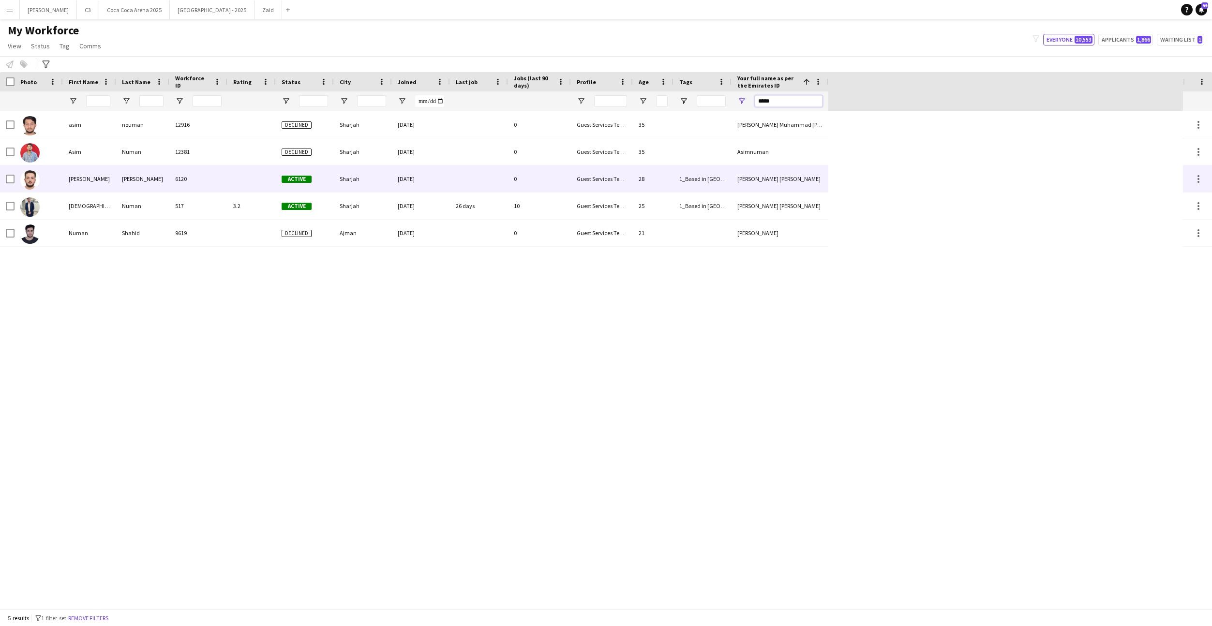
type input "*****"
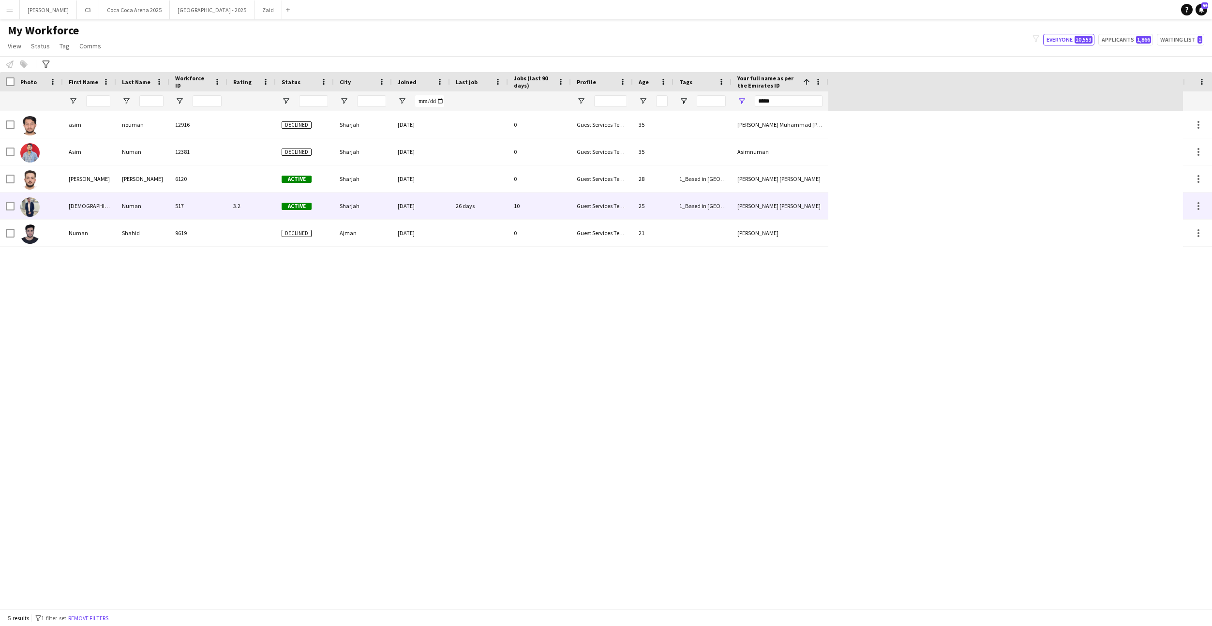
click at [212, 206] on div "517" at bounding box center [198, 206] width 58 height 27
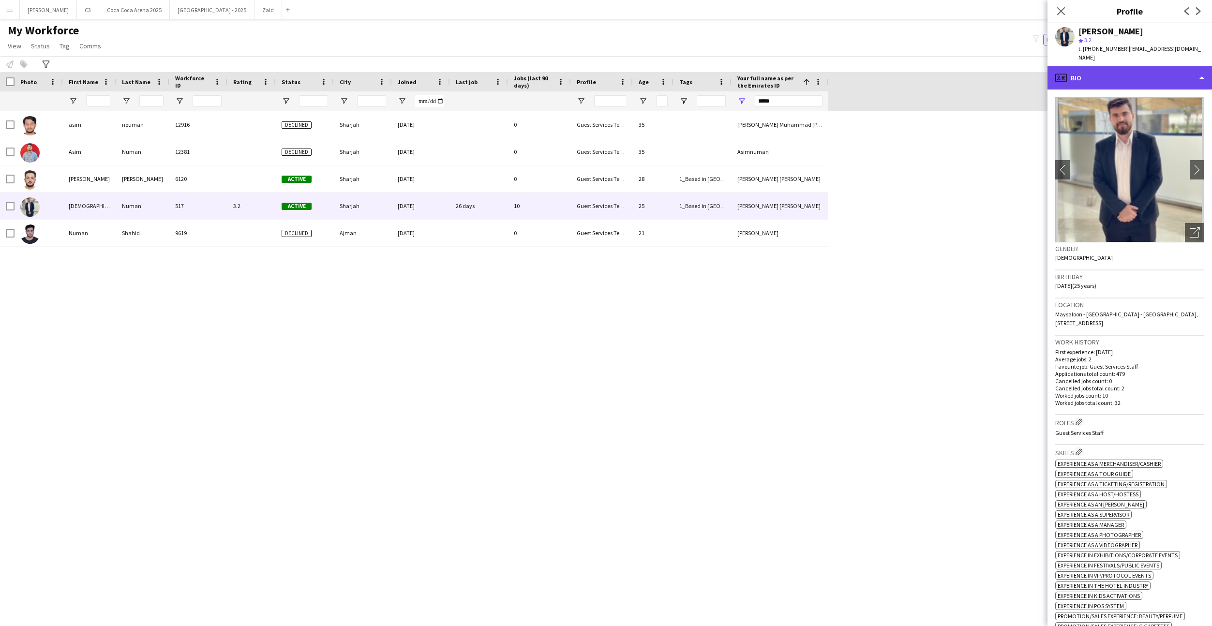
click at [1135, 67] on div "profile Bio" at bounding box center [1130, 77] width 165 height 23
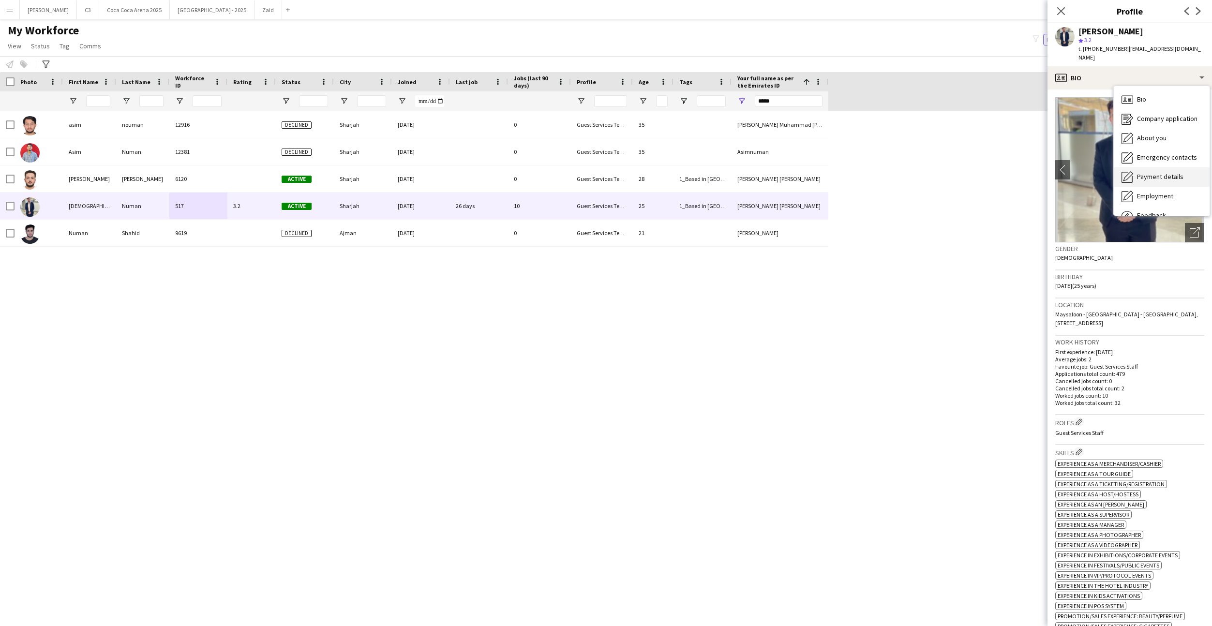
click at [1157, 167] on div "Payment details Payment details" at bounding box center [1162, 176] width 96 height 19
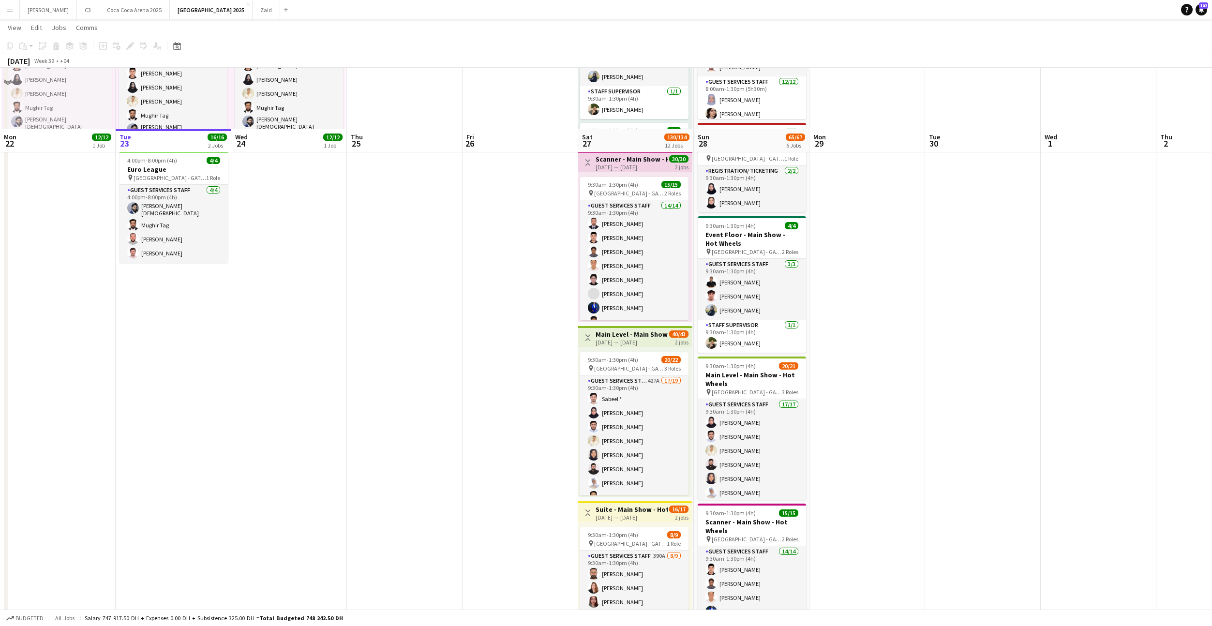
scroll to position [236, 0]
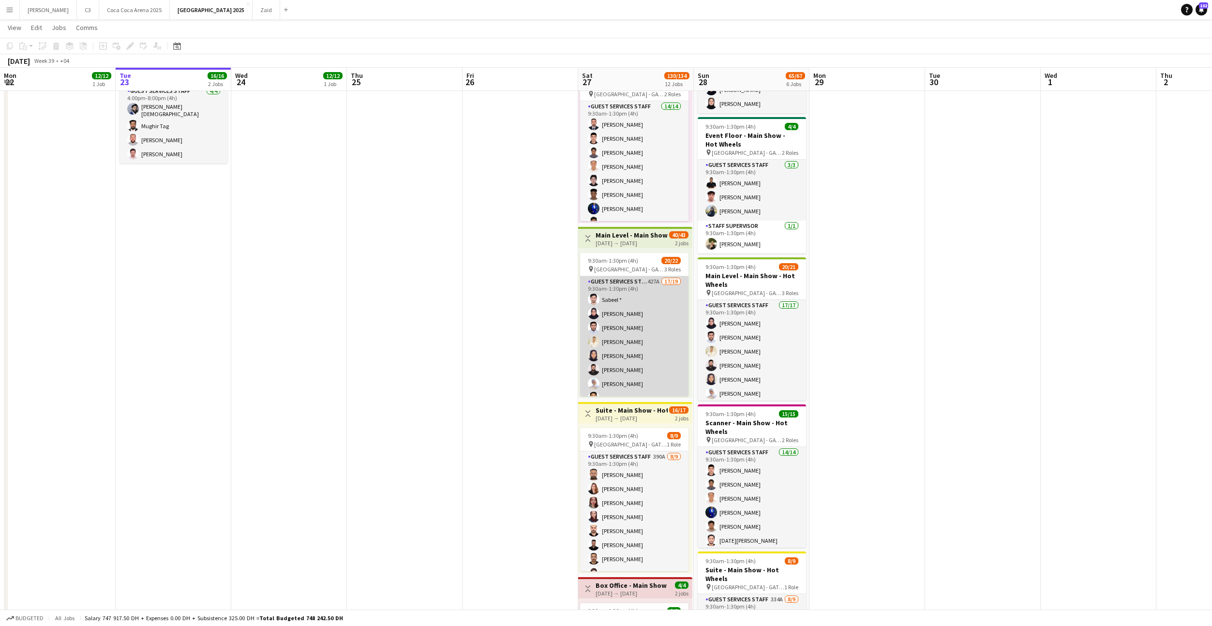
click at [642, 342] on app-card-role "Guest Services Staff 427A 17/19 9:30am-1:30pm (4h) Sabeel * [PERSON_NAME] [PERS…" at bounding box center [634, 420] width 108 height 288
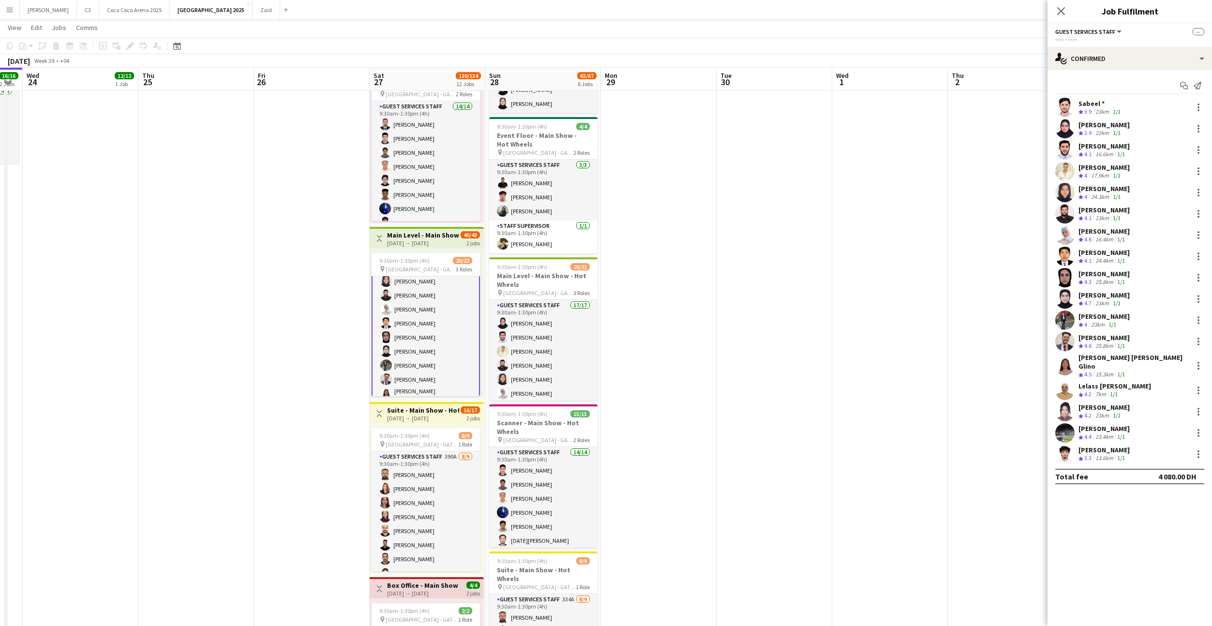
scroll to position [259, 0]
click at [430, 331] on app-card-role "Guest Services Staff - Senior 1/1 9:30am-1:30pm (4h) Afia Anjum Sharin" at bounding box center [426, 328] width 108 height 47
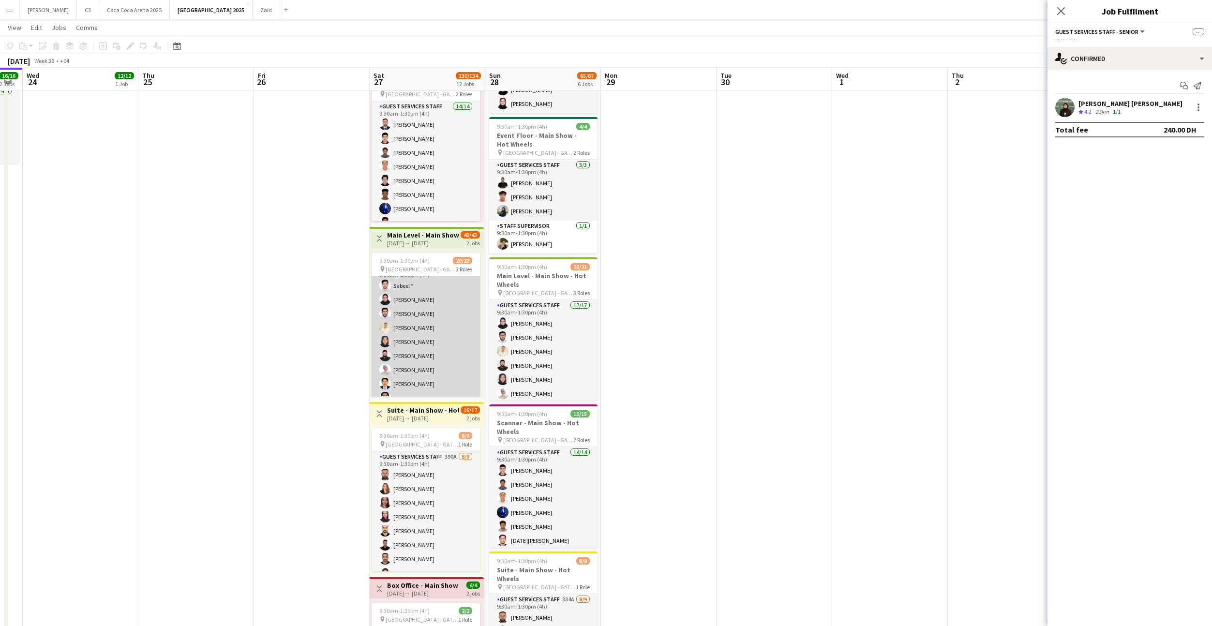
scroll to position [0, 0]
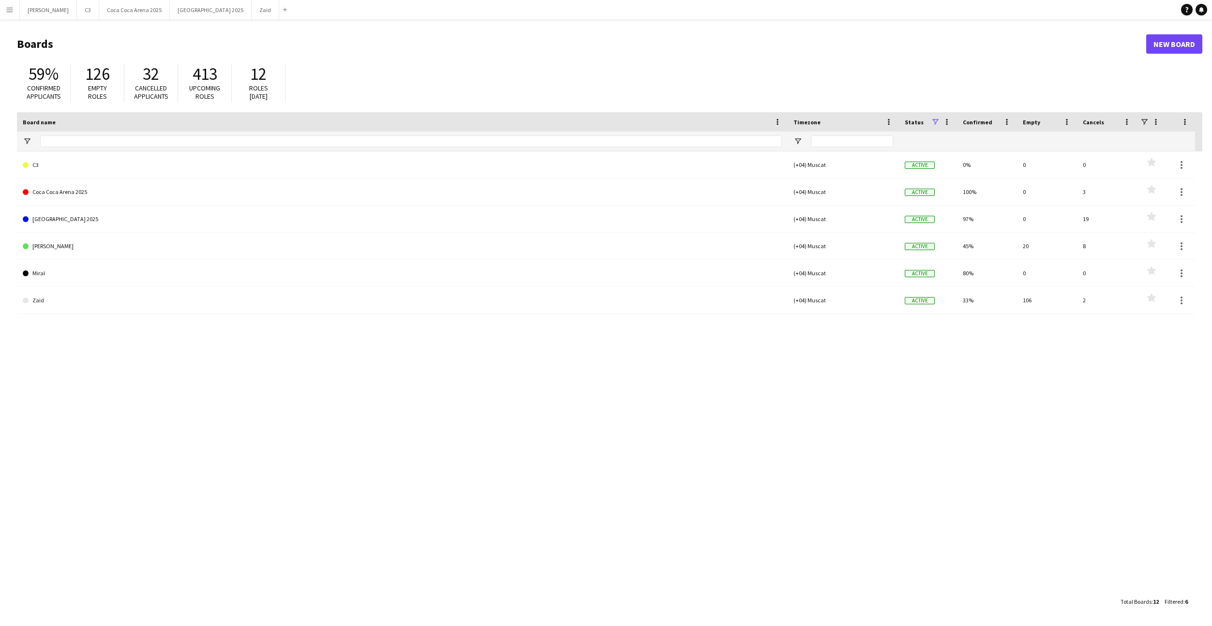
click at [154, 19] on main "Boards New Board 59% Confirmed applicants 126 Empty roles 32 Cancelled applican…" at bounding box center [606, 322] width 1212 height 606
click at [170, 11] on button "[GEOGRAPHIC_DATA] 2025 Close" at bounding box center [211, 9] width 82 height 19
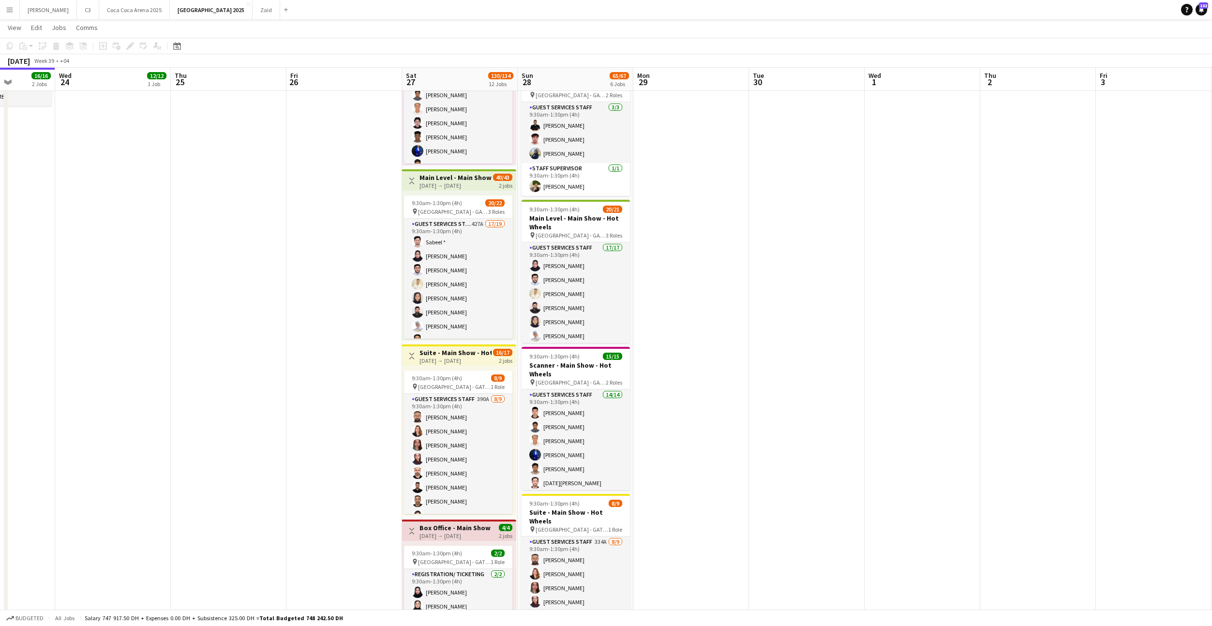
click at [451, 186] on div "[DATE] → [DATE]" at bounding box center [456, 185] width 72 height 7
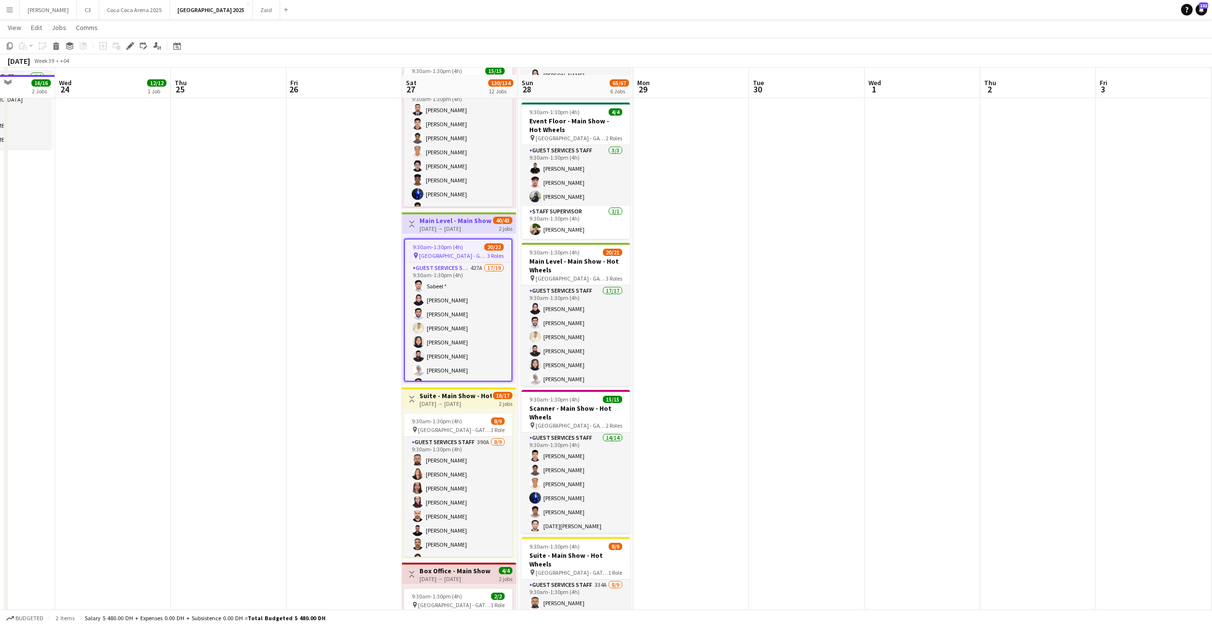
scroll to position [229, 0]
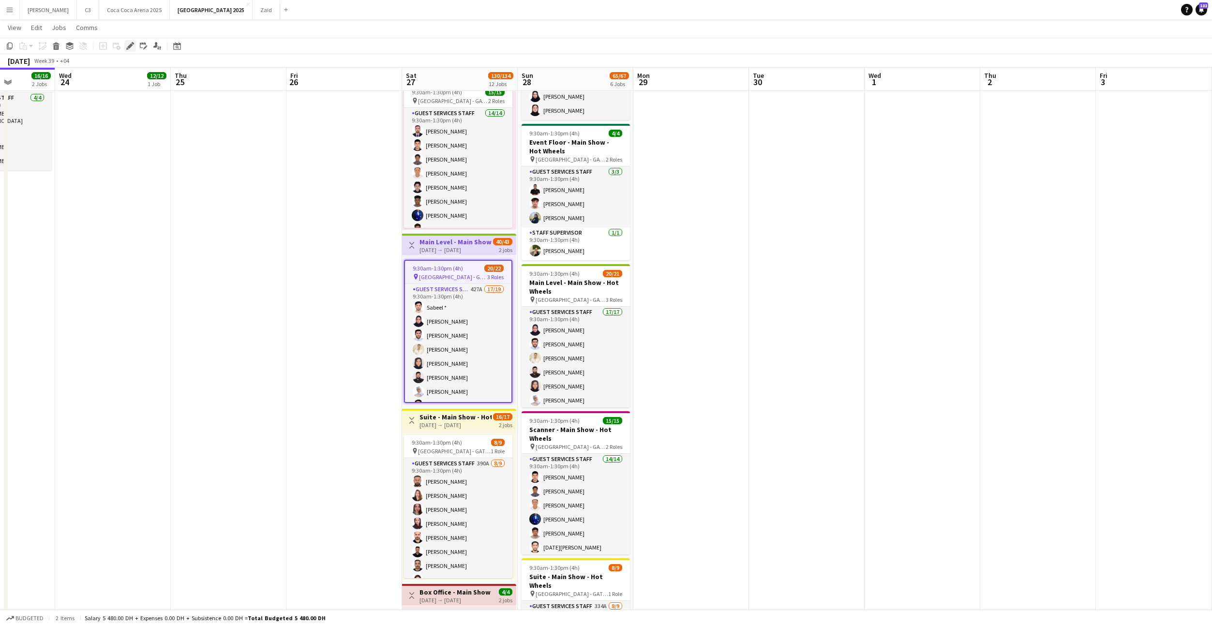
click at [132, 45] on icon at bounding box center [129, 46] width 5 height 5
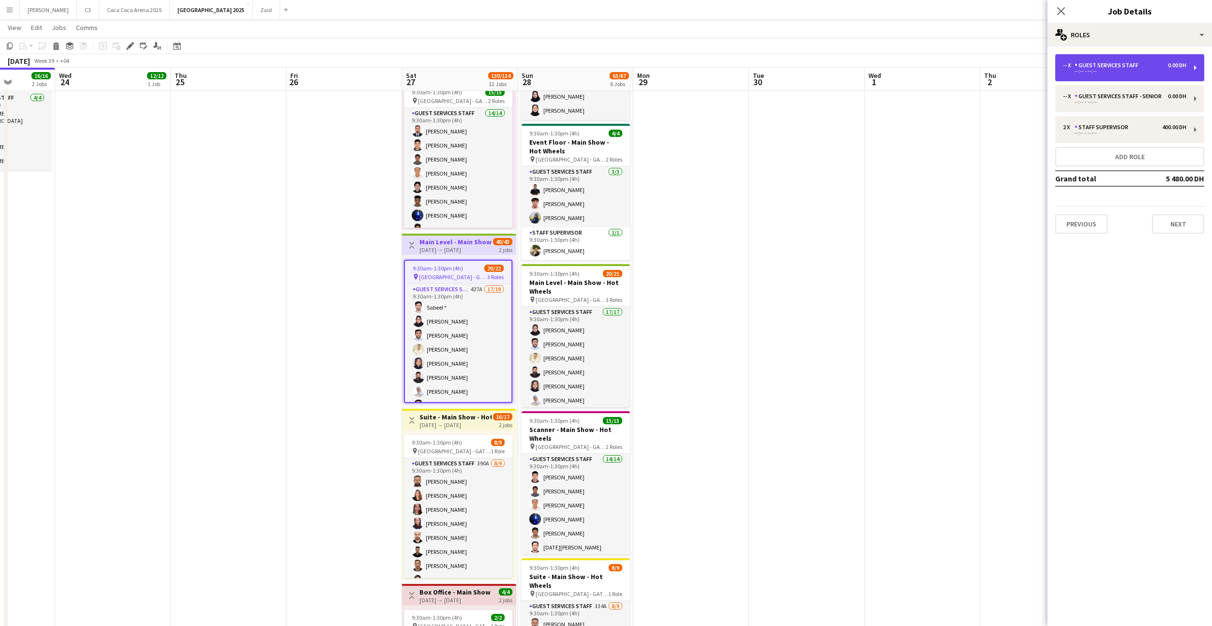
click at [1115, 70] on div "--:-- - --:--" at bounding box center [1124, 71] width 123 height 5
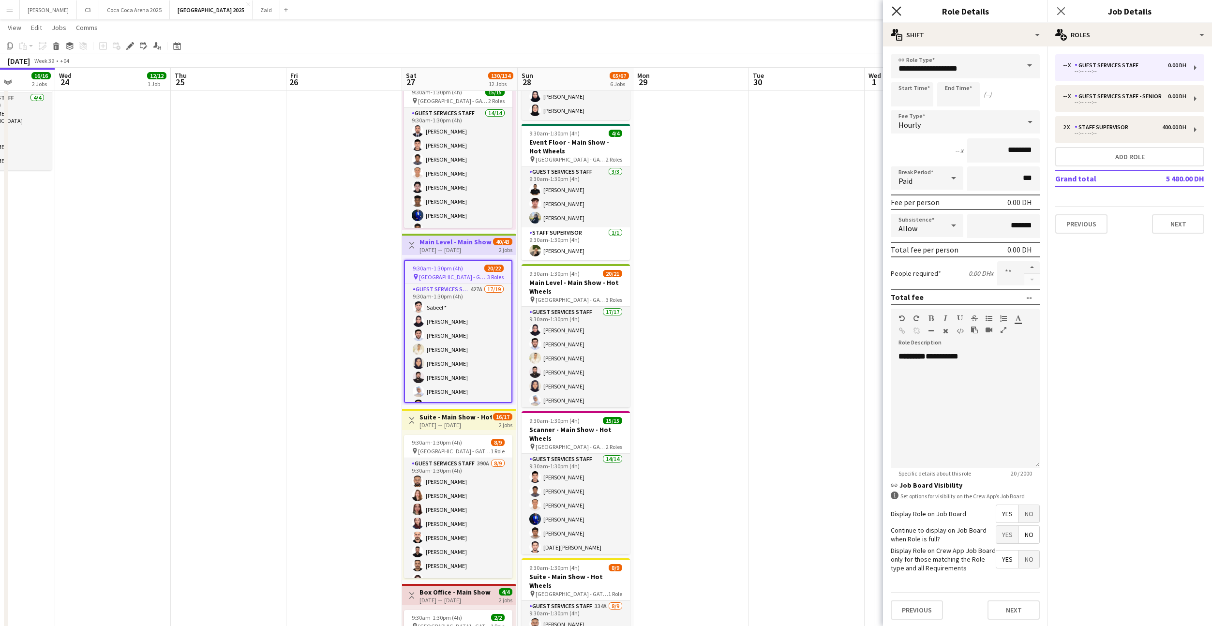
click at [894, 10] on icon "Close pop-in" at bounding box center [896, 10] width 9 height 9
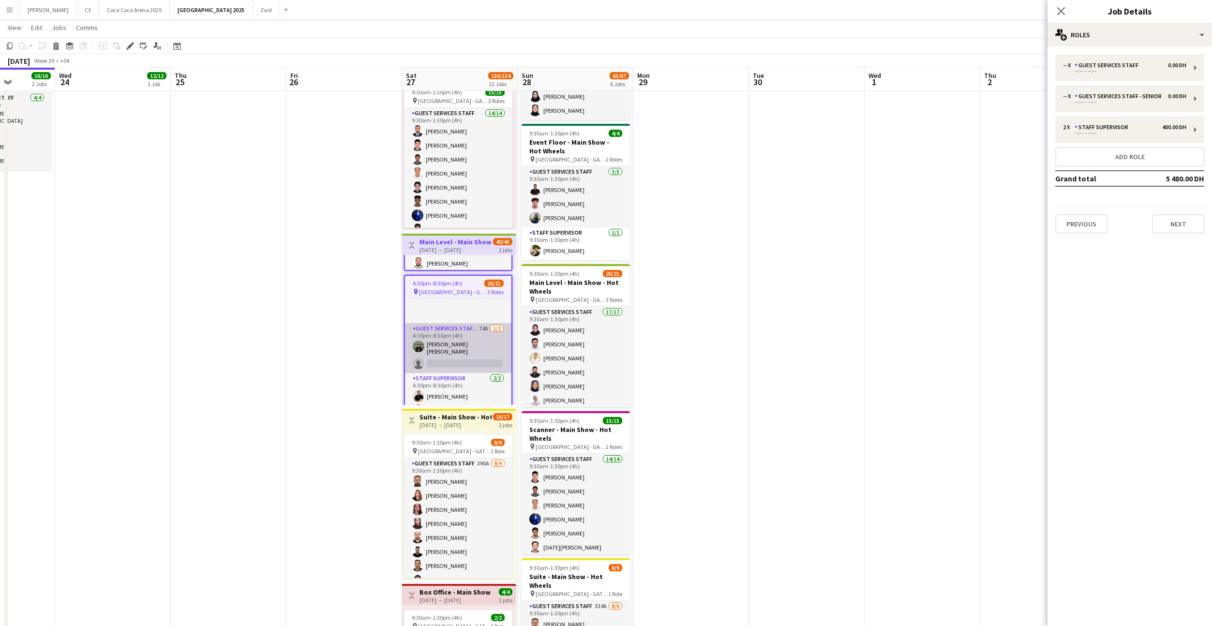
scroll to position [0, 0]
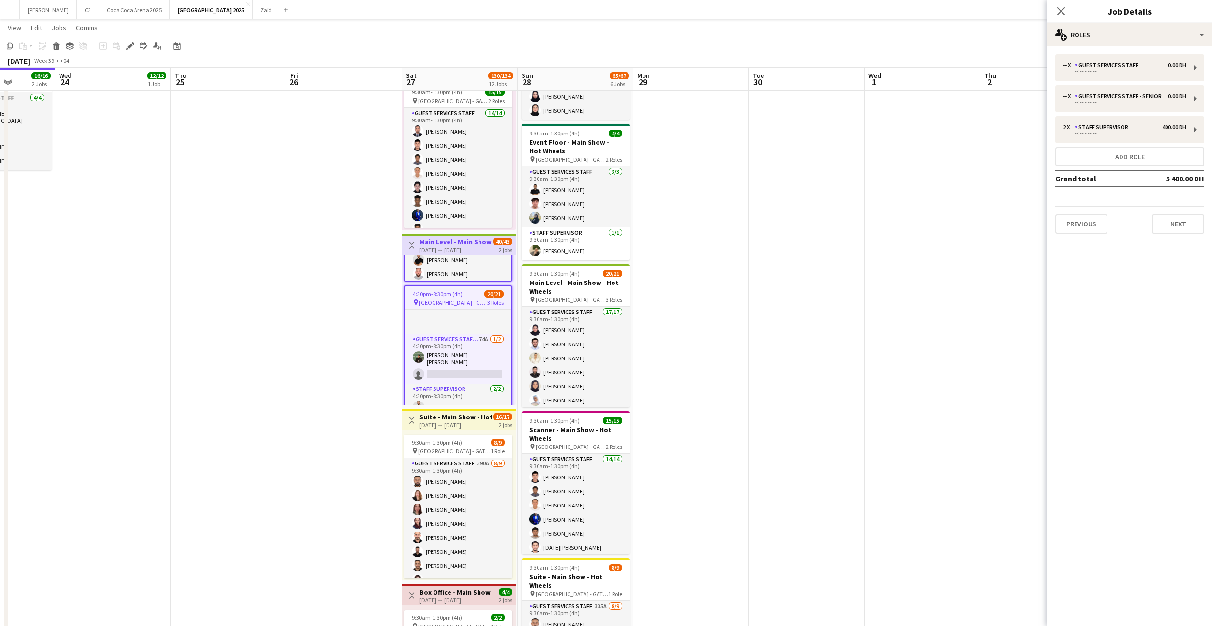
click at [462, 299] on span "[GEOGRAPHIC_DATA] - GATE 7" at bounding box center [453, 302] width 68 height 7
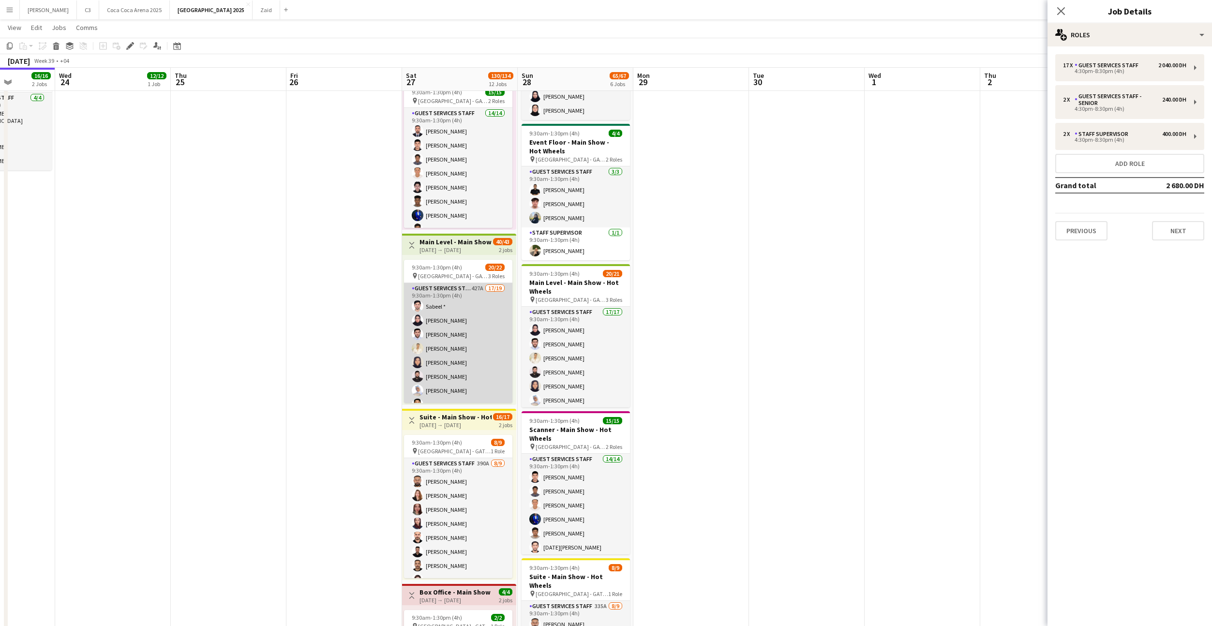
click at [460, 294] on app-card-role "Guest Services Staff 427A 17/19 9:30am-1:30pm (4h) Sabeel * Ahed Adil Mohammad …" at bounding box center [458, 427] width 108 height 288
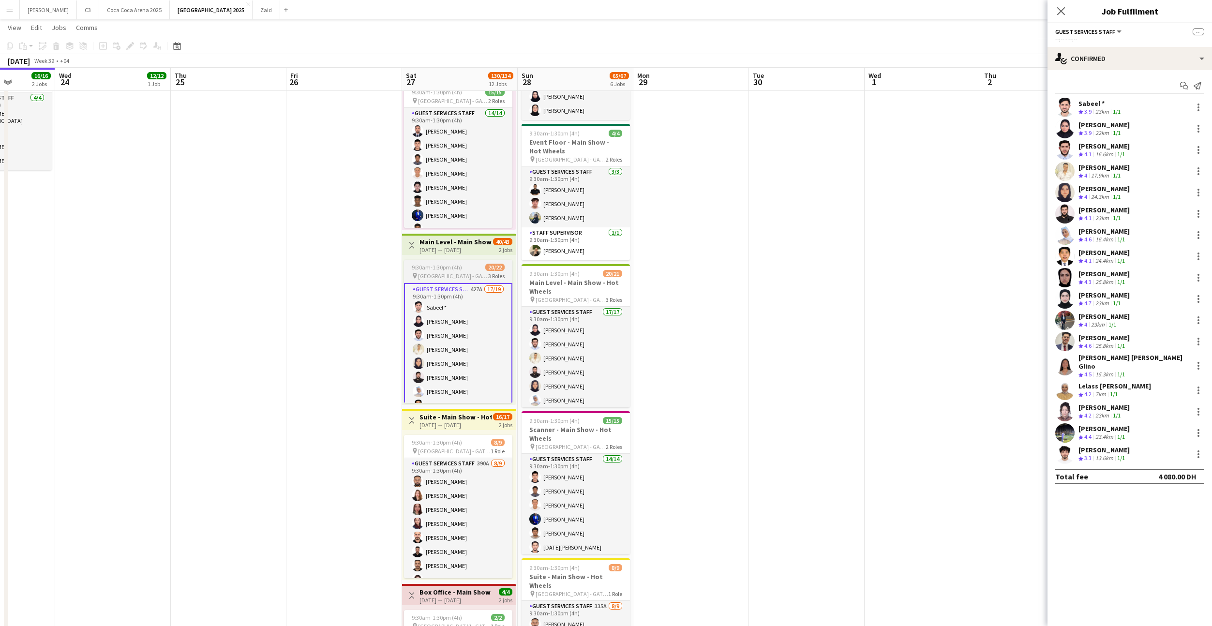
click at [453, 283] on div "Guest Services Staff 427A 17/19 9:30am-1:30pm (4h) Sabeel * Ahed Adil Mohammad …" at bounding box center [458, 343] width 108 height 121
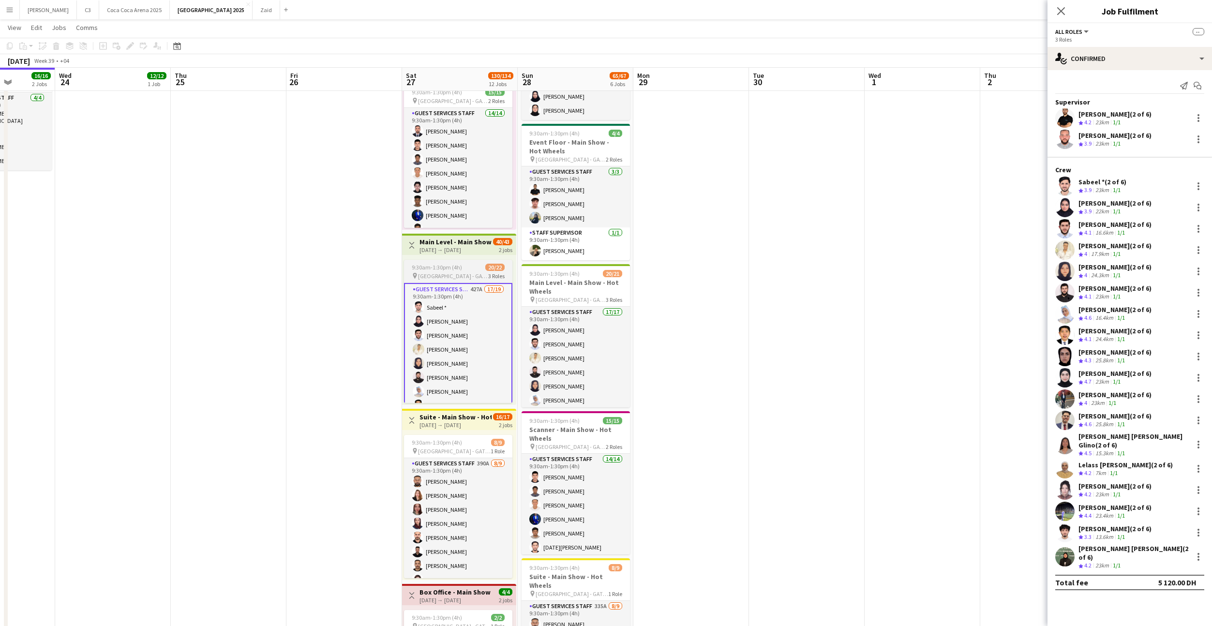
click at [453, 283] on div "Guest Services Staff 427A 17/19 9:30am-1:30pm (4h) Sabeel * Ahed Adil Mohammad …" at bounding box center [458, 343] width 108 height 121
click at [1060, 9] on icon at bounding box center [1061, 10] width 9 height 9
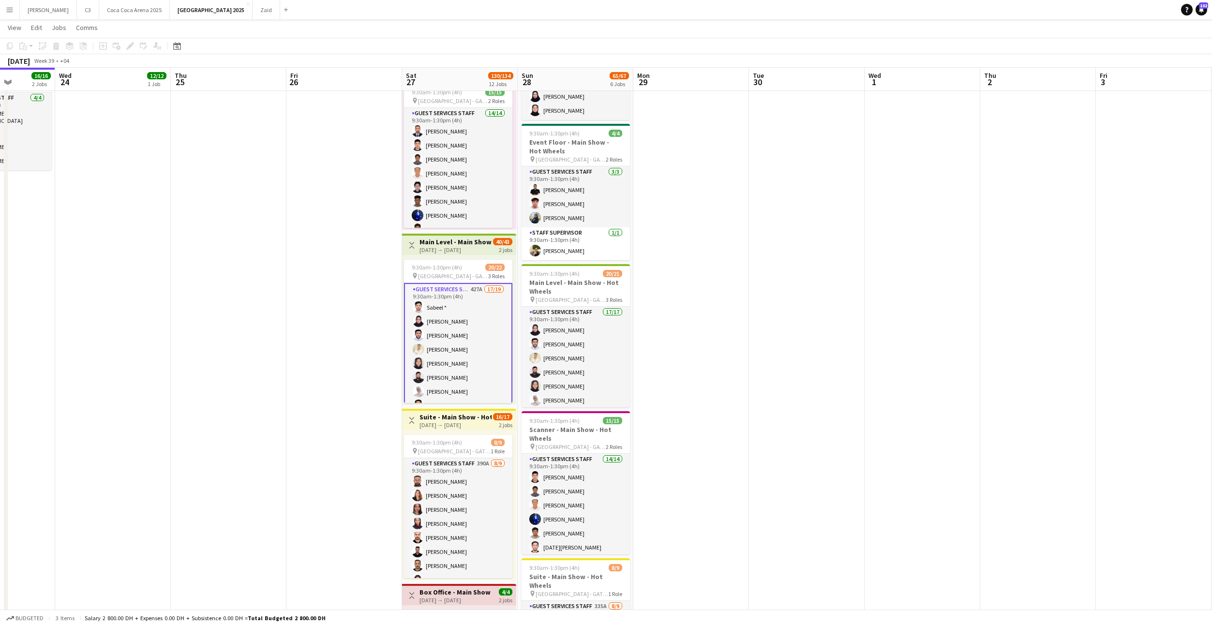
click at [440, 297] on app-card-role "Guest Services Staff 427A 17/19 9:30am-1:30pm (4h) Sabeel * Ahed Adil Mohammad …" at bounding box center [458, 428] width 108 height 290
click at [442, 273] on span "[GEOGRAPHIC_DATA] - GATE 7" at bounding box center [453, 275] width 70 height 7
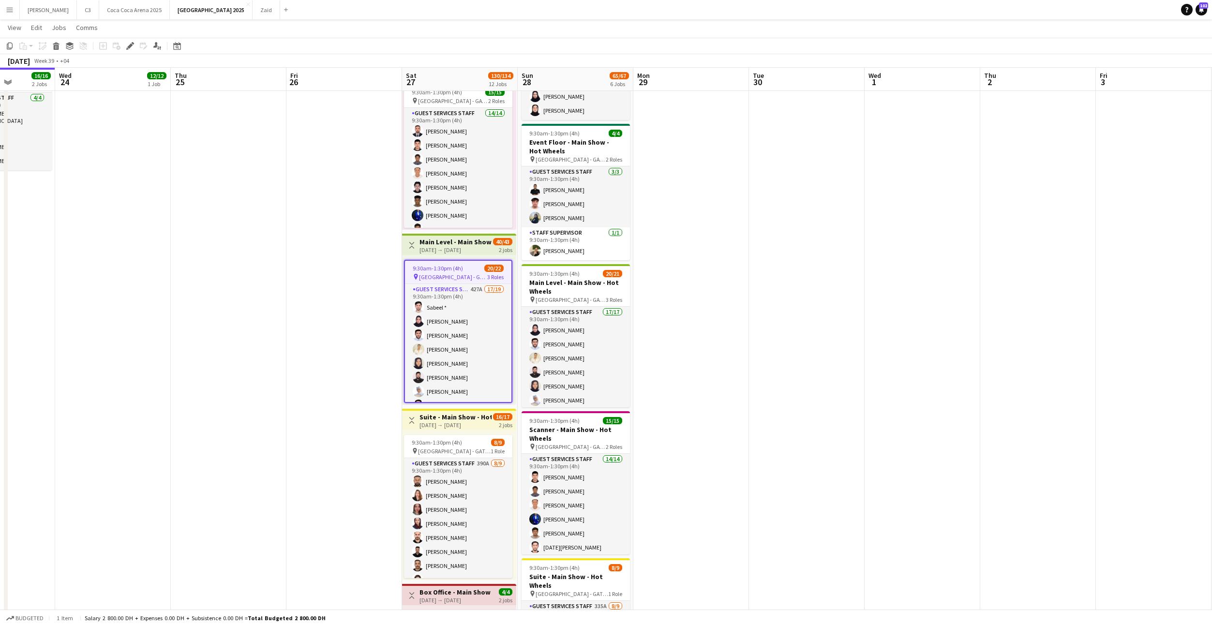
click at [442, 273] on span "[GEOGRAPHIC_DATA] - GATE 7" at bounding box center [453, 276] width 68 height 7
click at [442, 273] on span "[GEOGRAPHIC_DATA] - GATE 7" at bounding box center [453, 275] width 70 height 7
click at [130, 47] on icon at bounding box center [129, 46] width 5 height 5
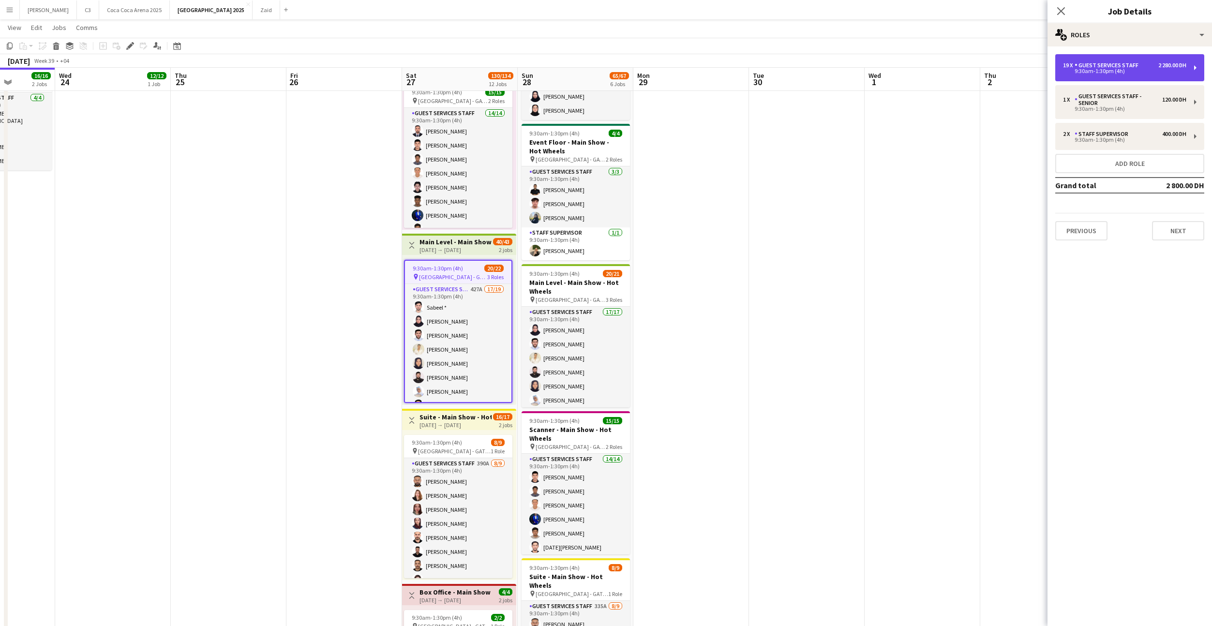
click at [1109, 69] on div "9:30am-1:30pm (4h)" at bounding box center [1124, 71] width 123 height 5
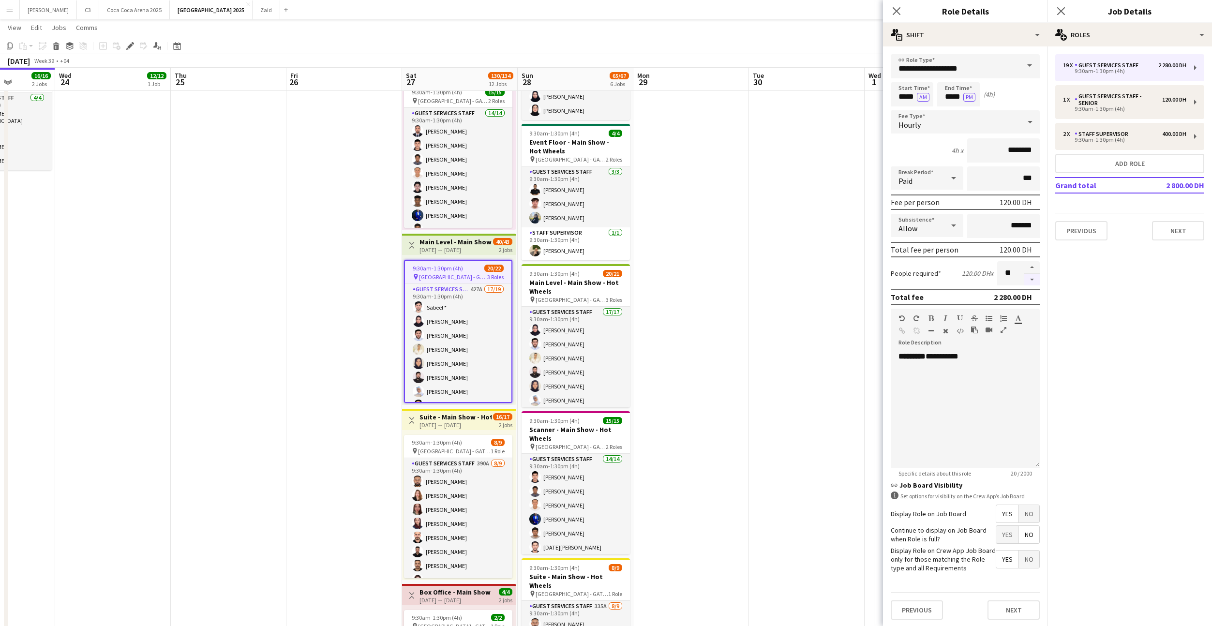
click at [1034, 280] on button "button" at bounding box center [1032, 280] width 15 height 12
type input "**"
click at [1013, 618] on button "Next" at bounding box center [1014, 610] width 52 height 19
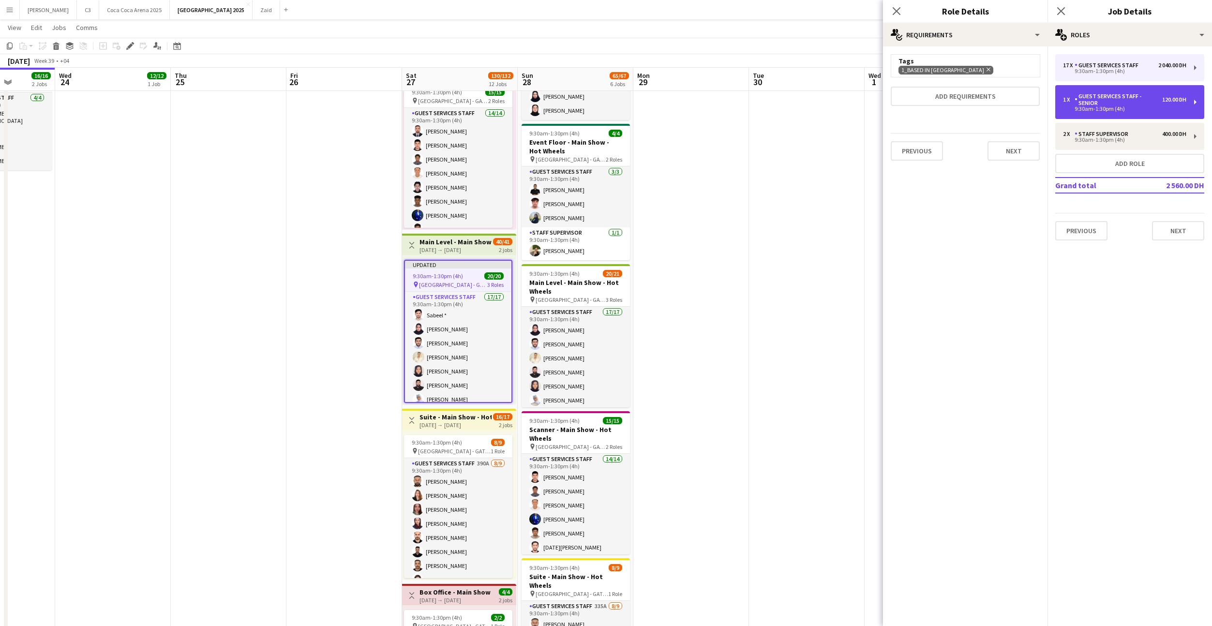
click at [1118, 109] on div "9:30am-1:30pm (4h)" at bounding box center [1124, 108] width 123 height 5
type input "**********"
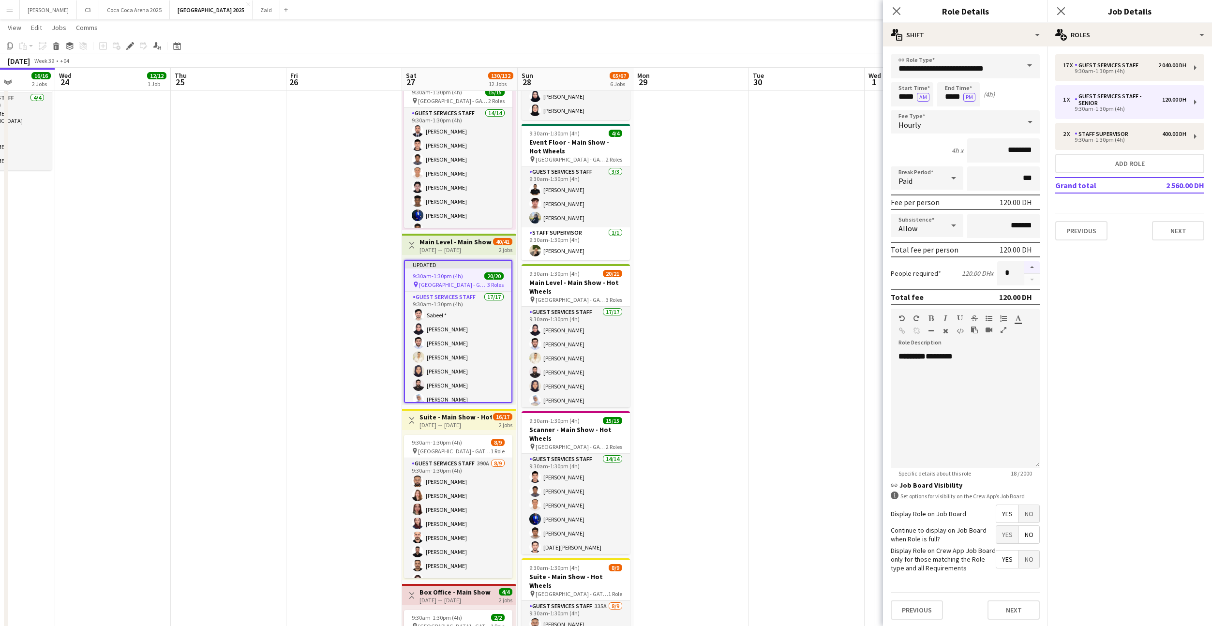
click at [1034, 265] on button "button" at bounding box center [1032, 267] width 15 height 13
type input "*"
click at [1021, 614] on button "Next" at bounding box center [1014, 610] width 52 height 19
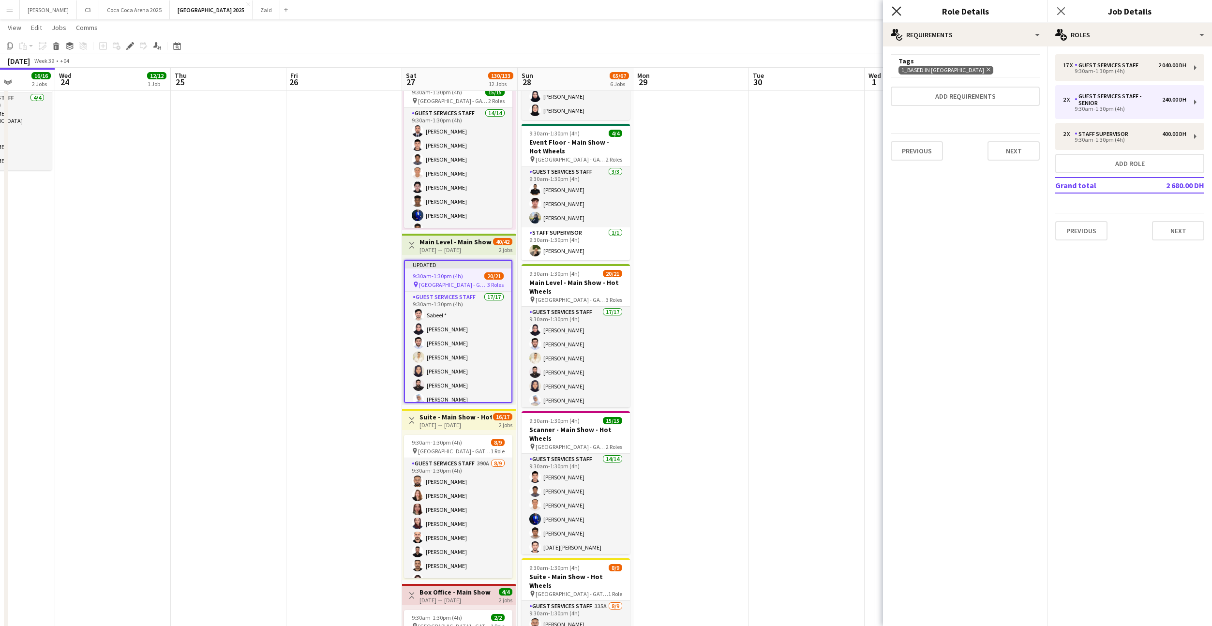
click at [898, 8] on icon "Close pop-in" at bounding box center [896, 10] width 9 height 9
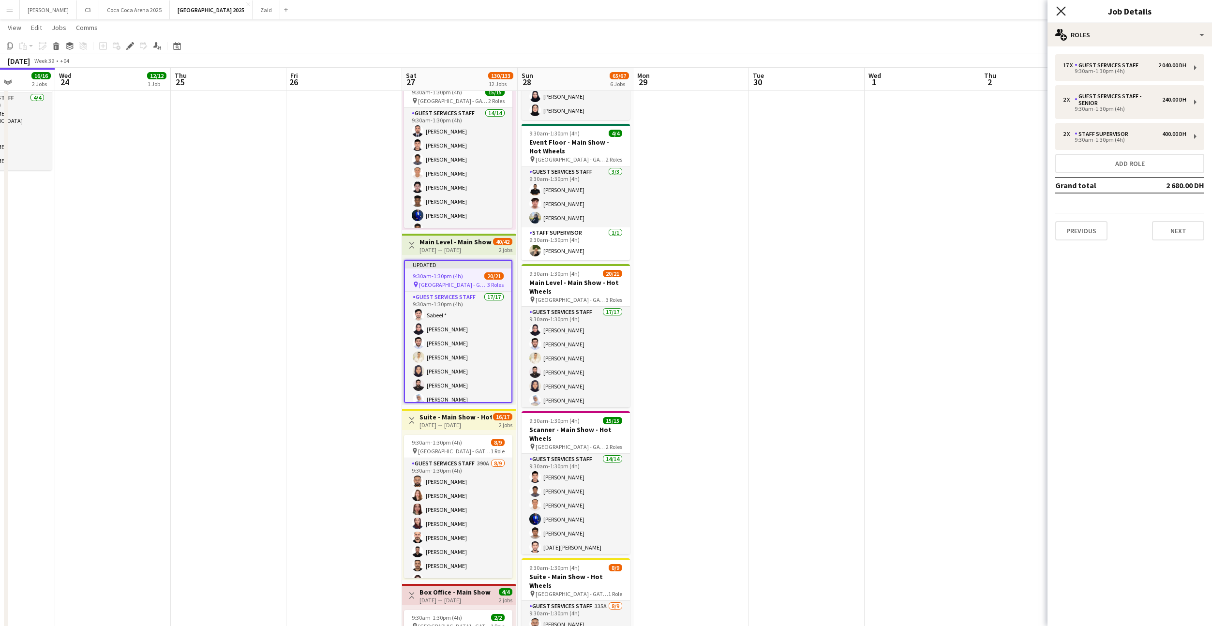
click at [1063, 10] on icon at bounding box center [1061, 10] width 9 height 9
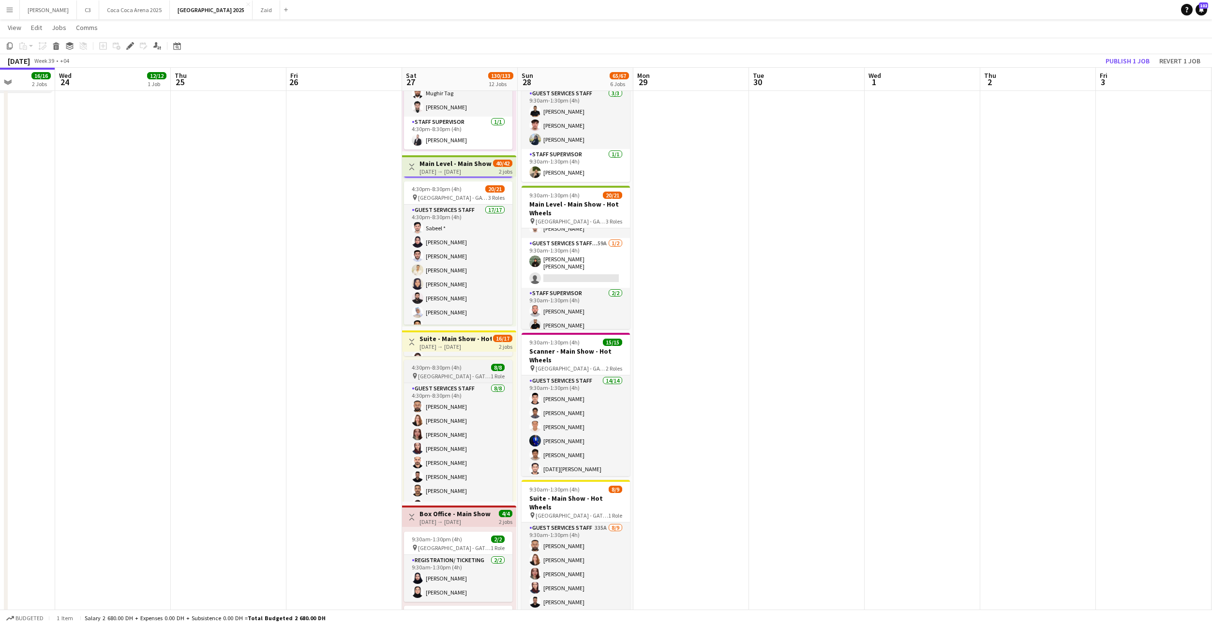
click at [457, 374] on span "[GEOGRAPHIC_DATA] - GATE 7" at bounding box center [454, 376] width 73 height 7
click at [130, 46] on icon at bounding box center [129, 46] width 5 height 5
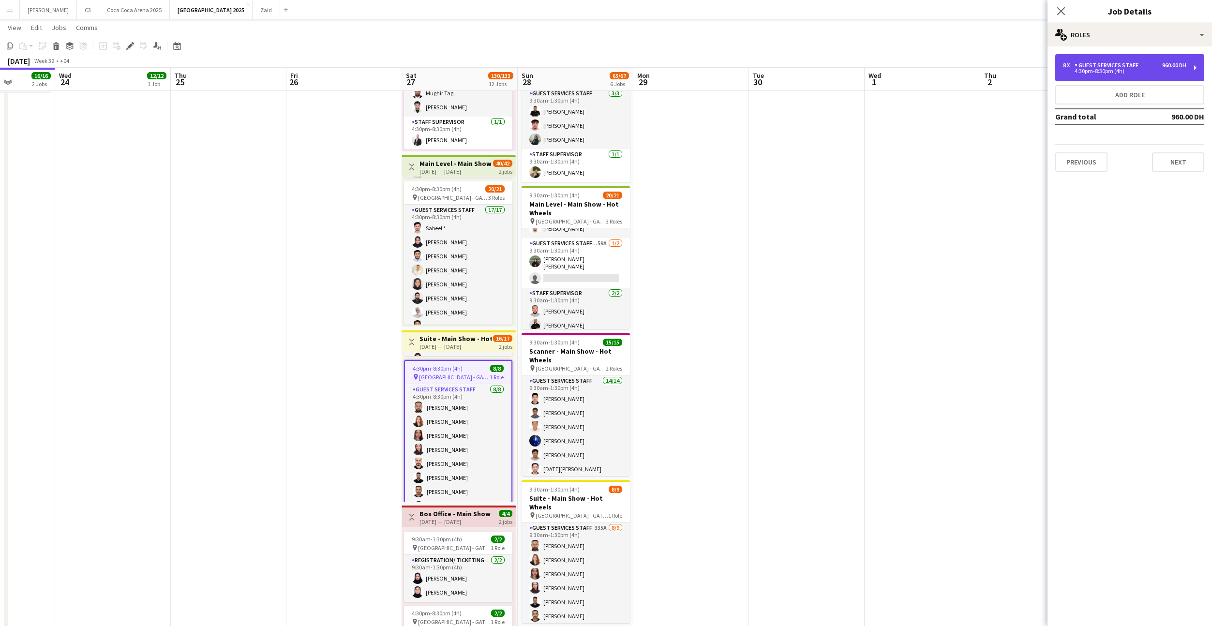
click at [1079, 68] on div "Guest Services Staff" at bounding box center [1109, 65] width 68 height 7
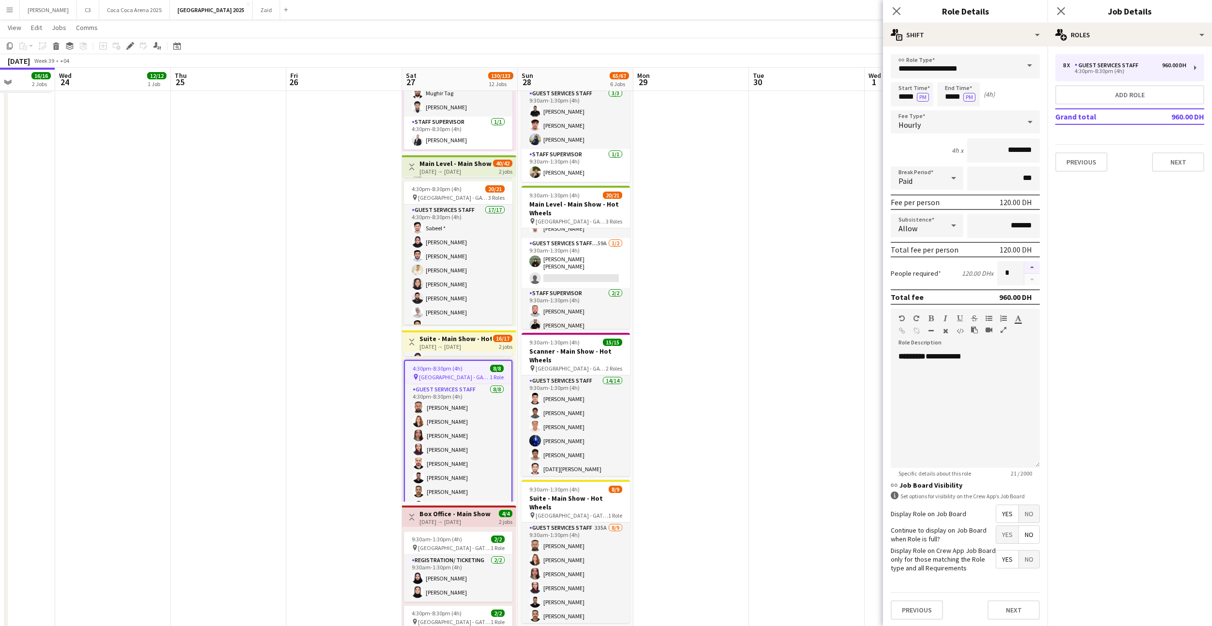
click at [1030, 270] on button "button" at bounding box center [1032, 267] width 15 height 13
type input "*"
click at [1025, 605] on button "Next" at bounding box center [1014, 610] width 52 height 19
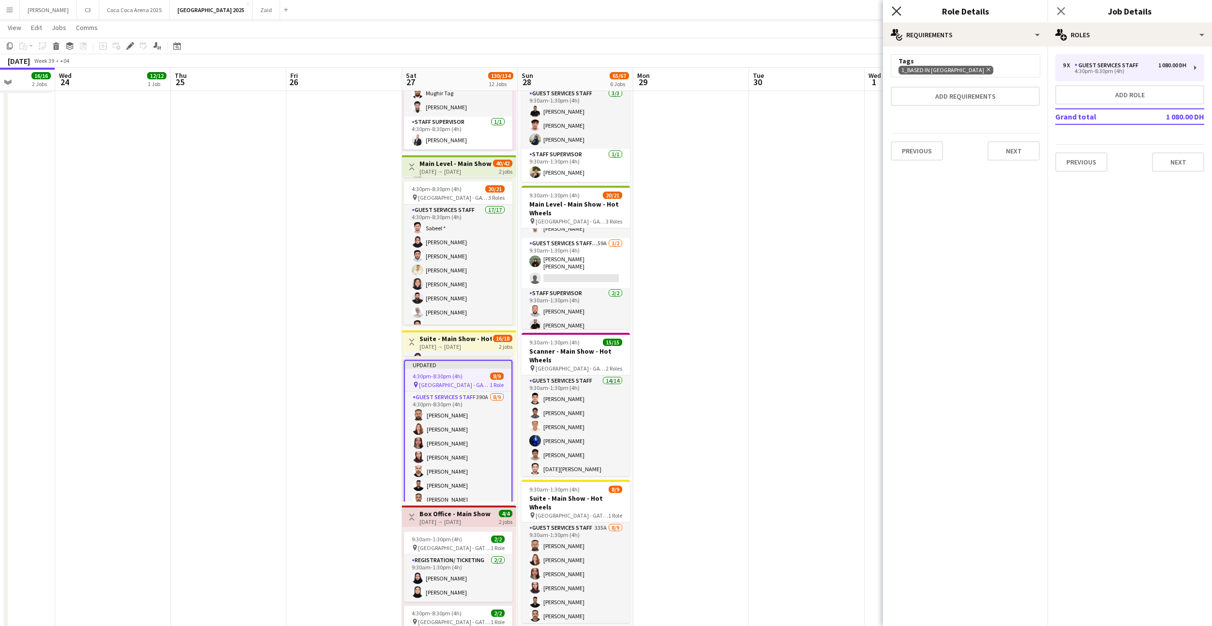
click at [897, 11] on icon at bounding box center [896, 10] width 9 height 9
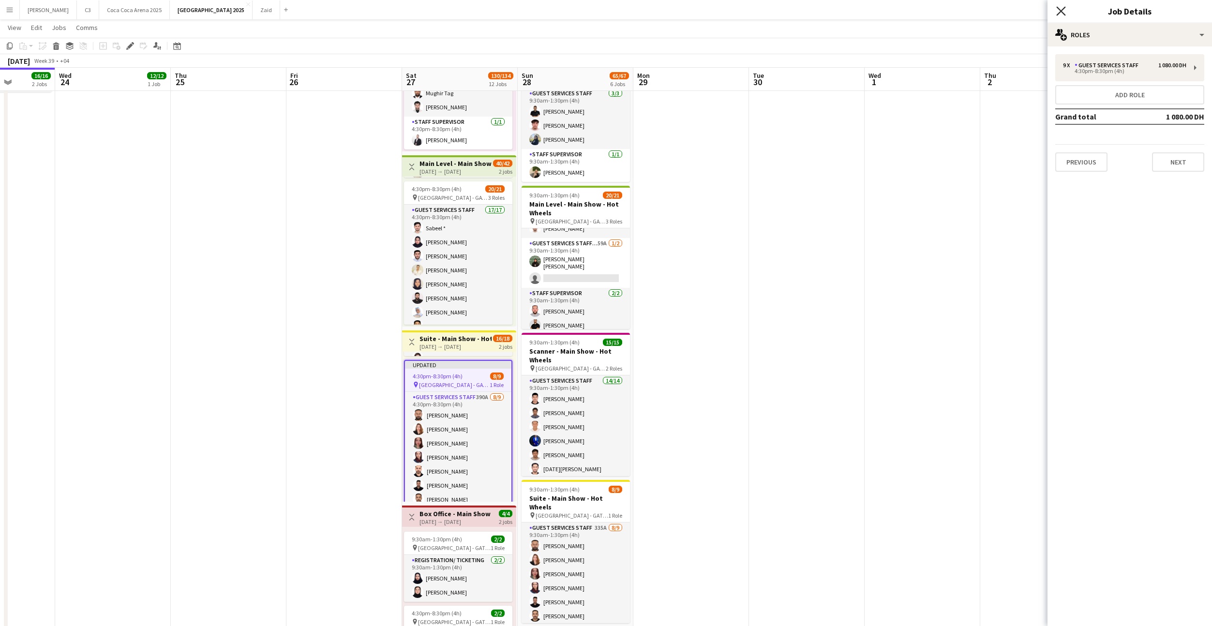
click at [1057, 13] on icon "Close pop-in" at bounding box center [1061, 10] width 9 height 9
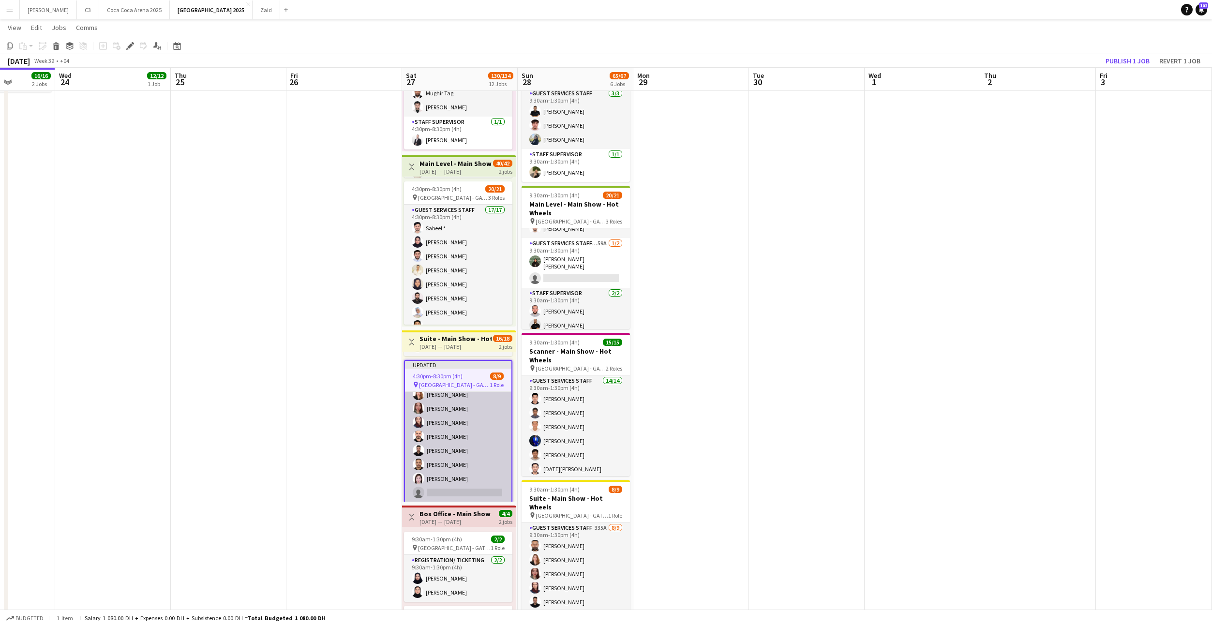
click at [455, 481] on app-card-role "Guest Services Staff 390A 8/9 4:30pm-8:30pm (4h) Ahmad Iqbal mayflor torres Mar…" at bounding box center [458, 429] width 106 height 145
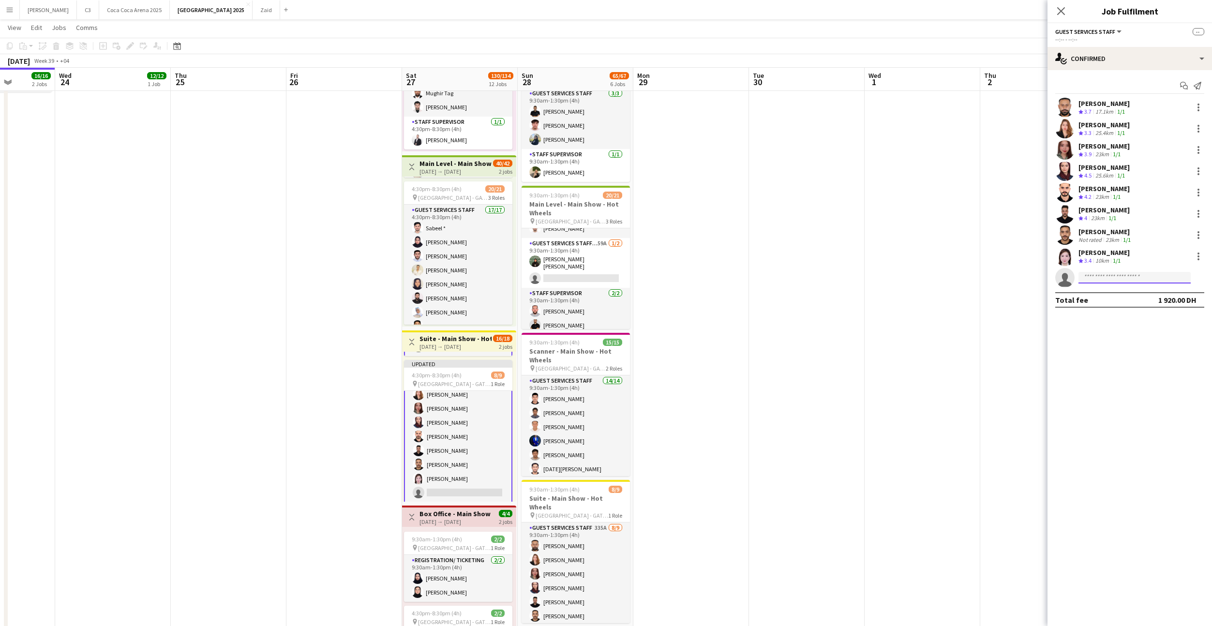
click at [1106, 280] on input at bounding box center [1135, 278] width 112 height 12
type input "*******"
click at [1119, 299] on span "albertodelacruz7066@gmail.com" at bounding box center [1135, 300] width 97 height 8
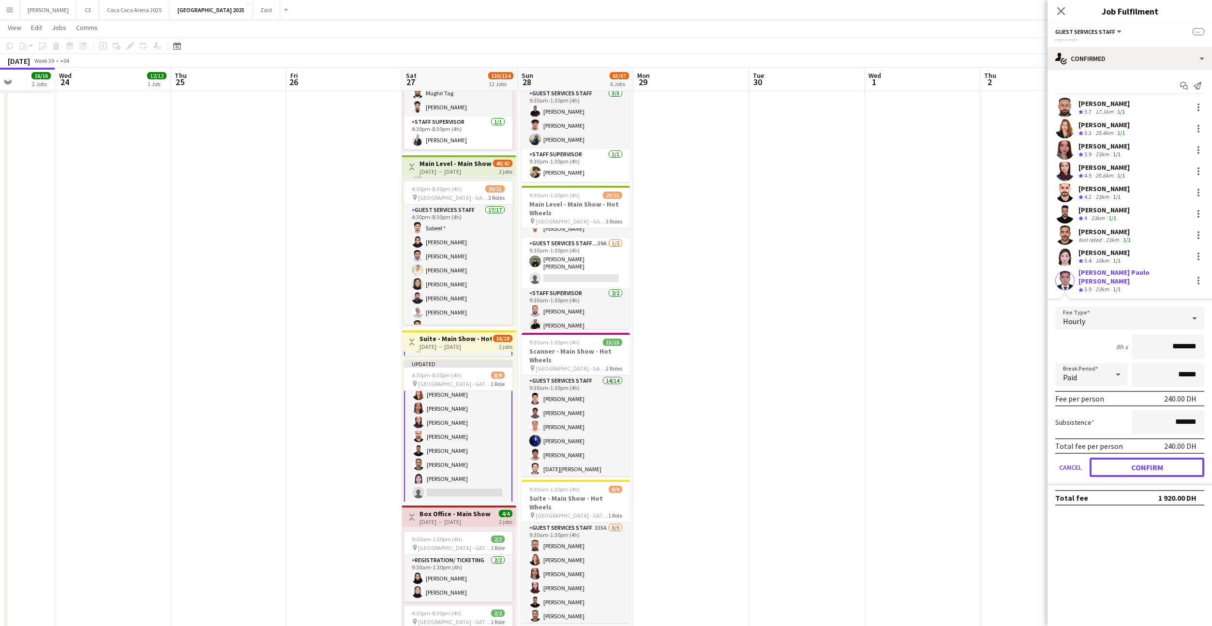
click at [1124, 458] on button "Confirm" at bounding box center [1147, 467] width 115 height 19
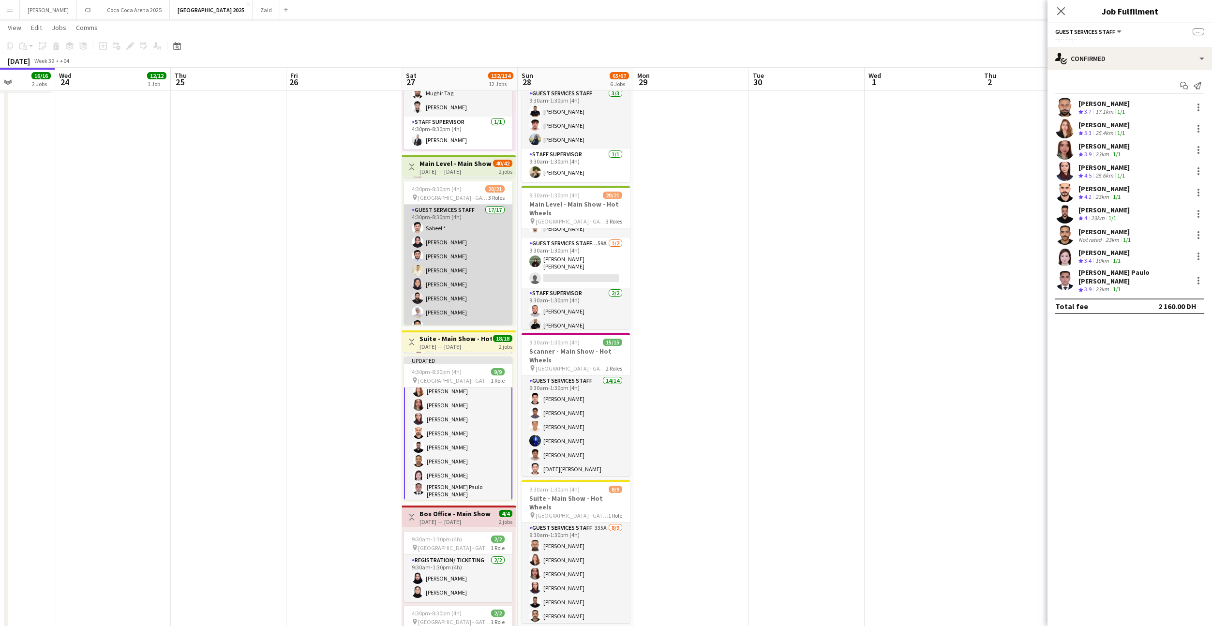
click at [500, 273] on app-card-role "Guest Services Staff 17/17 4:30pm-8:30pm (4h) Sabeel * [PERSON_NAME] [PERSON_NA…" at bounding box center [458, 335] width 108 height 260
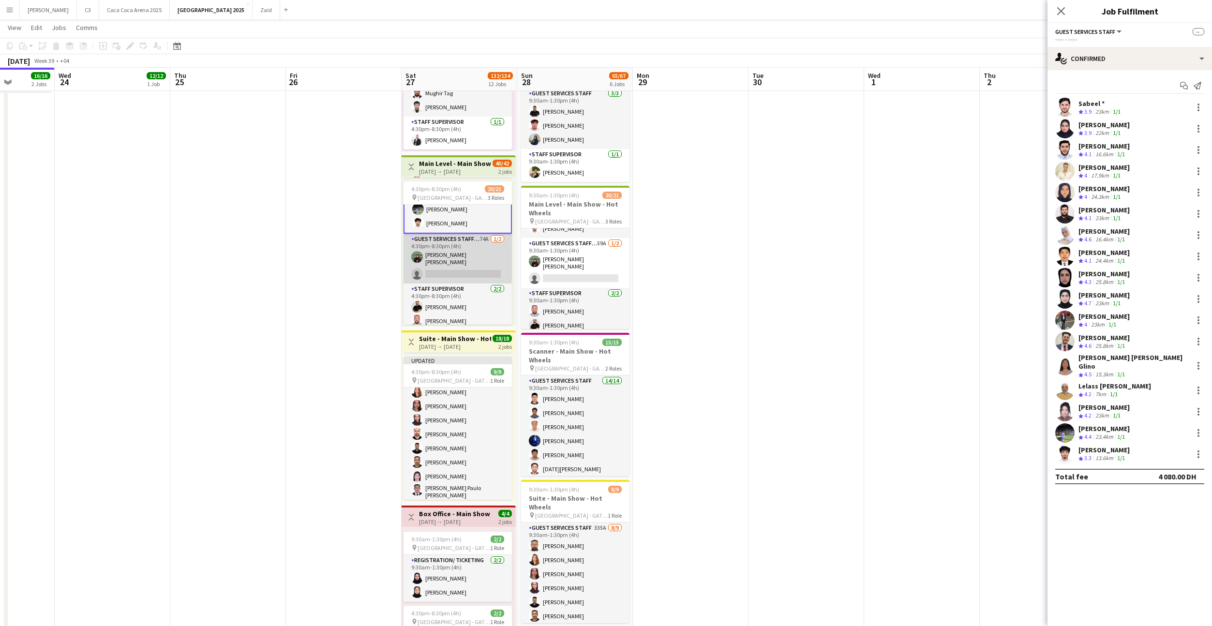
click at [481, 257] on app-card-role "Guest Services Staff - Senior 74A [DATE] 4:30pm-8:30pm (4h) [PERSON_NAME] [PERS…" at bounding box center [458, 259] width 108 height 50
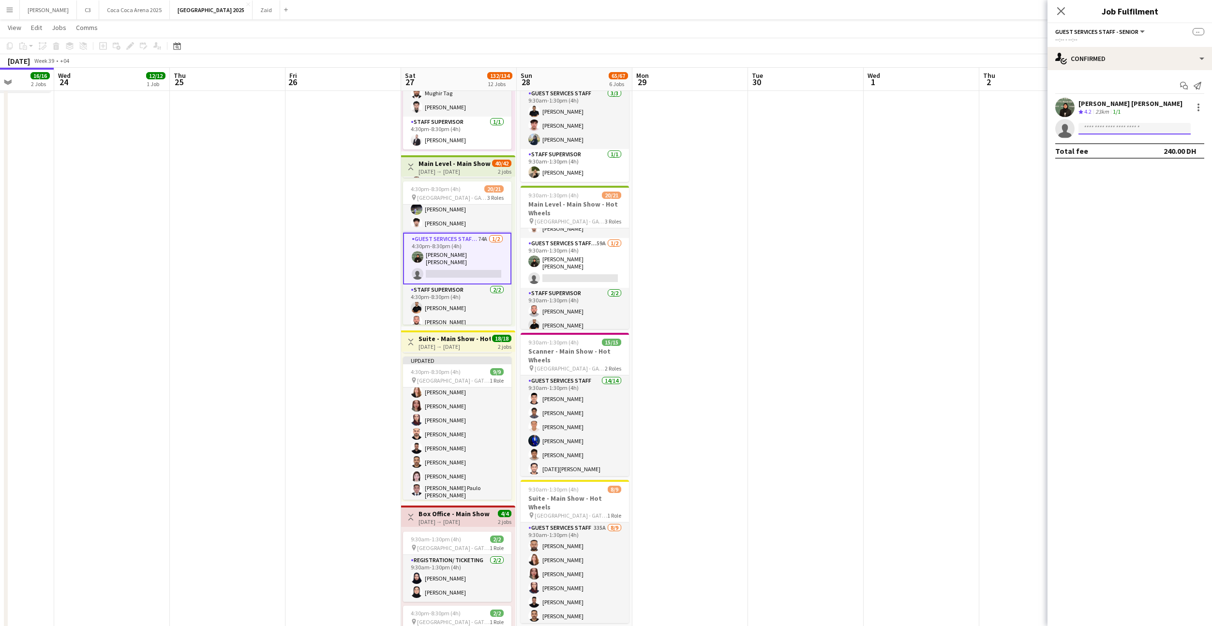
click at [1111, 126] on input at bounding box center [1135, 129] width 112 height 12
type input "********"
click at [1113, 186] on span "[EMAIL_ADDRESS][DOMAIN_NAME]" at bounding box center [1135, 190] width 97 height 8
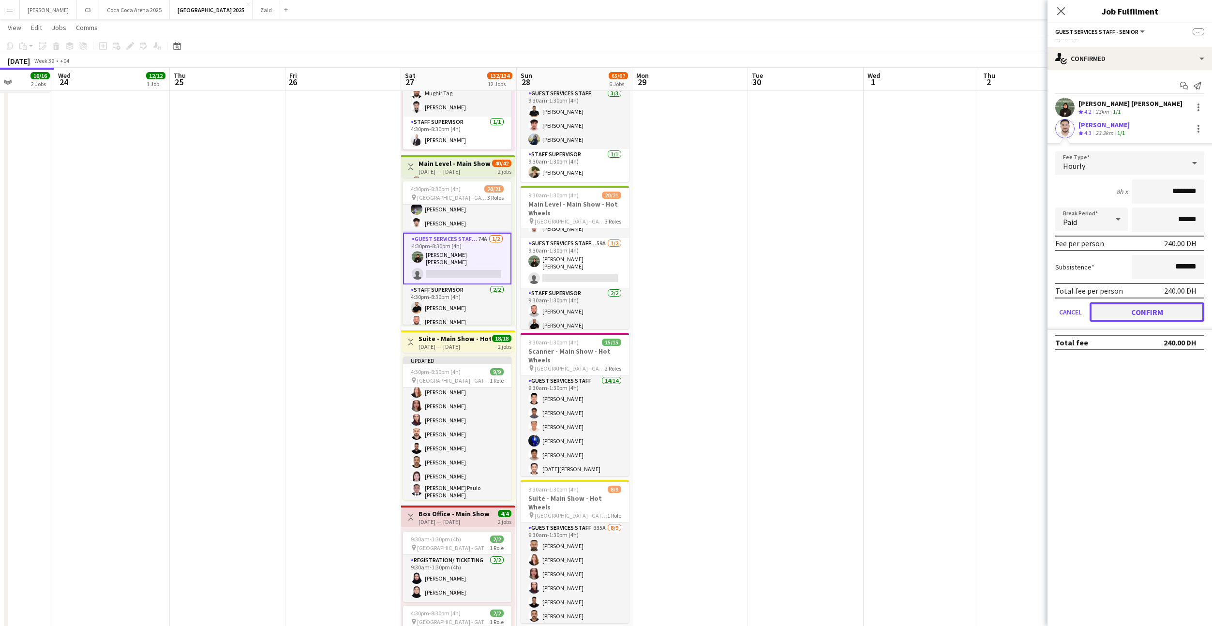
click at [1130, 311] on button "Confirm" at bounding box center [1147, 312] width 115 height 19
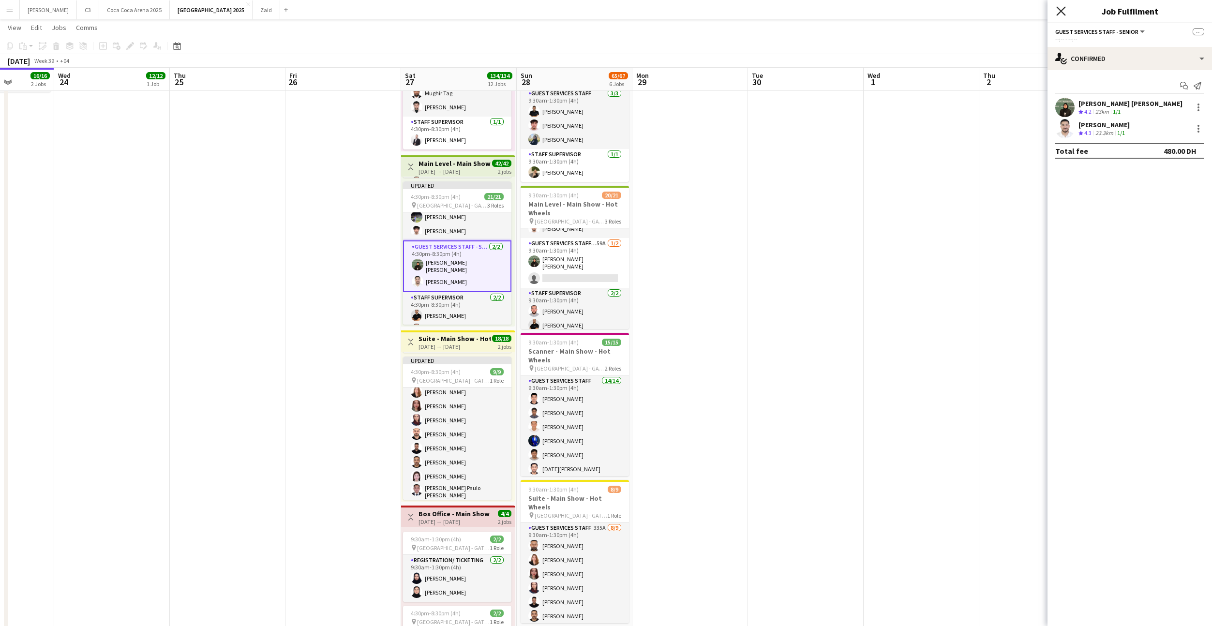
click at [1058, 9] on icon "Close pop-in" at bounding box center [1061, 10] width 9 height 9
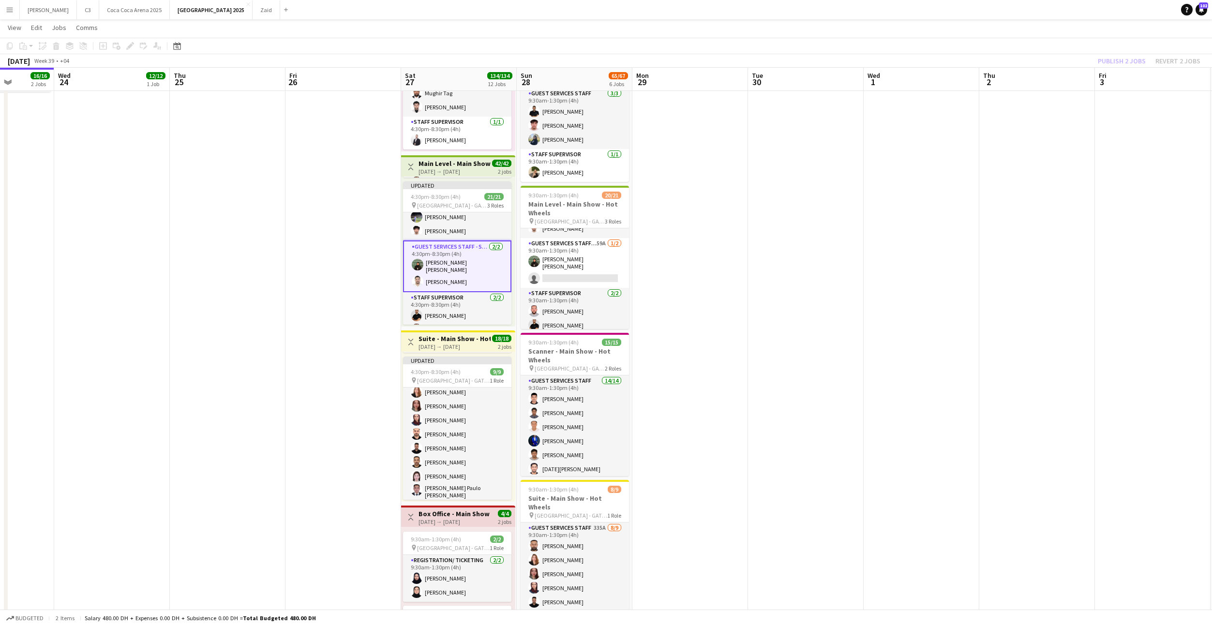
click at [1120, 64] on div "Publish 2 jobs Revert 2 jobs" at bounding box center [1150, 61] width 126 height 13
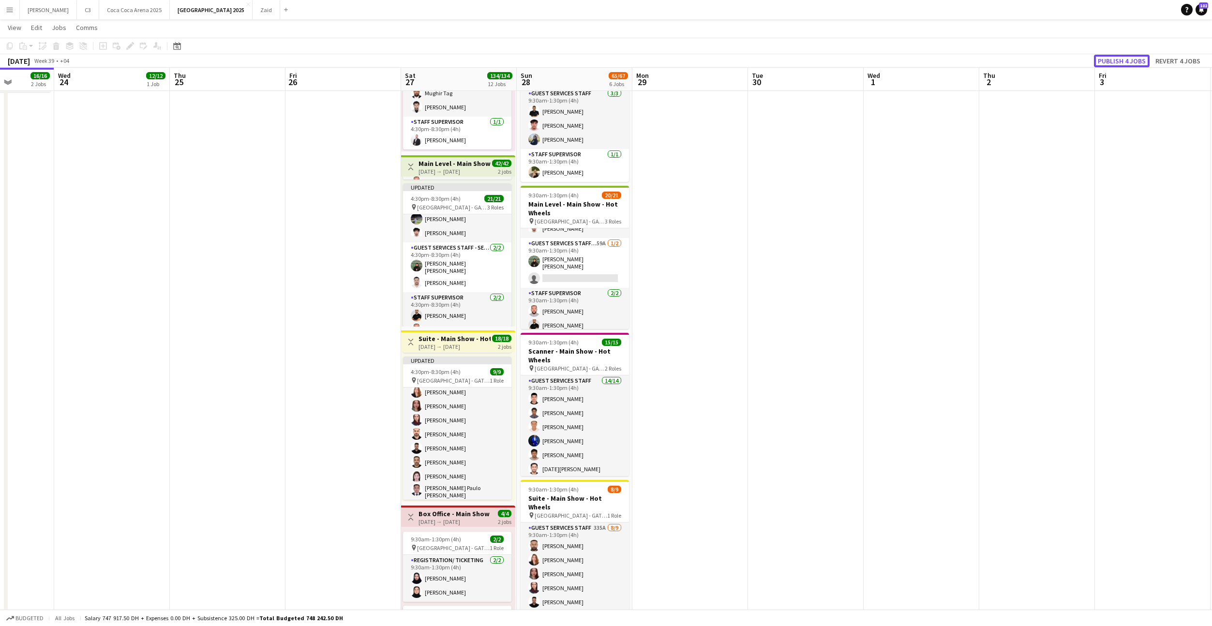
click at [1120, 64] on button "Publish 4 jobs" at bounding box center [1122, 61] width 56 height 13
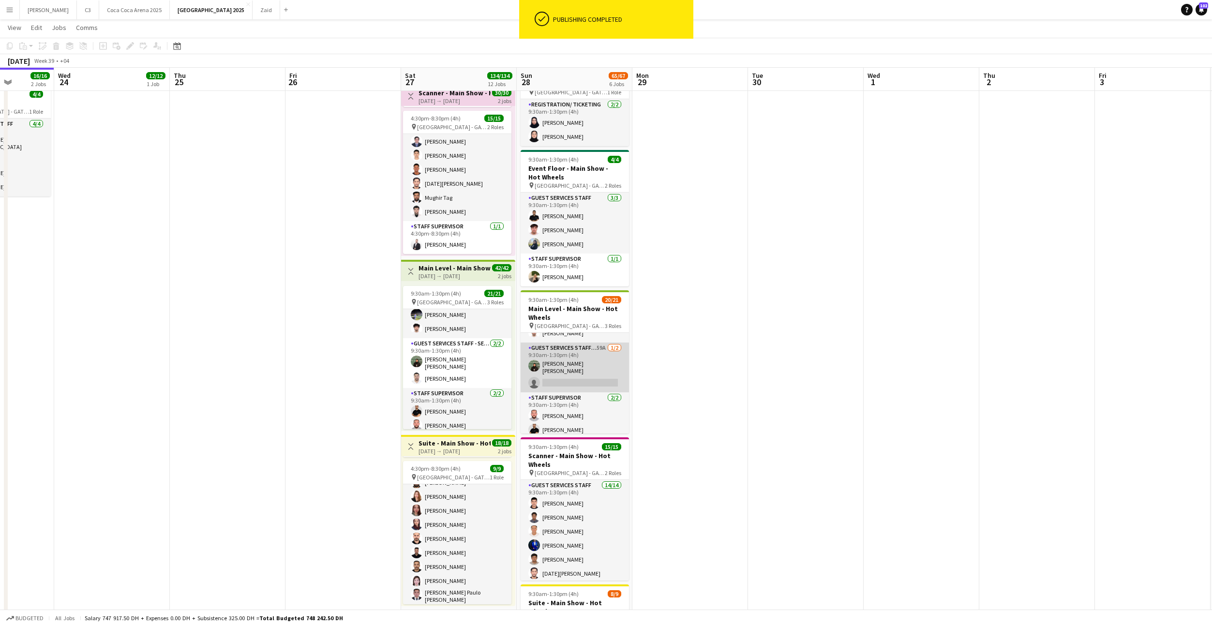
click at [574, 371] on app-card-role "Guest Services Staff - Senior 59A 1/2 9:30am-1:30pm (4h) Afia Anjum Sharin sing…" at bounding box center [575, 368] width 108 height 50
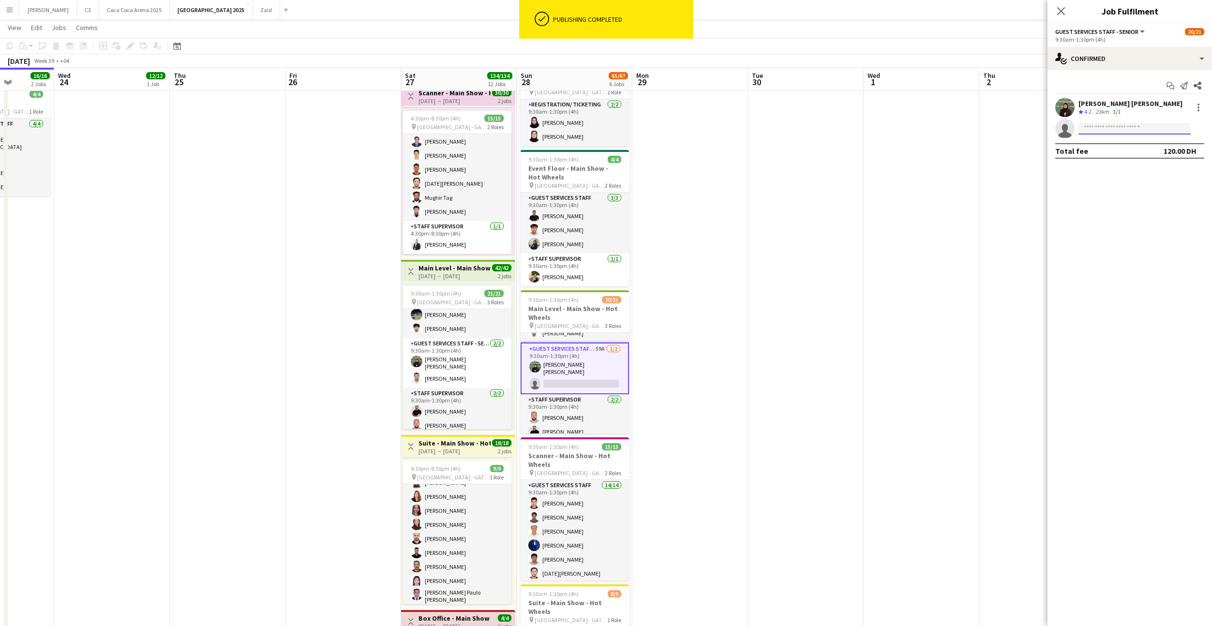
click at [1112, 129] on input at bounding box center [1135, 129] width 112 height 12
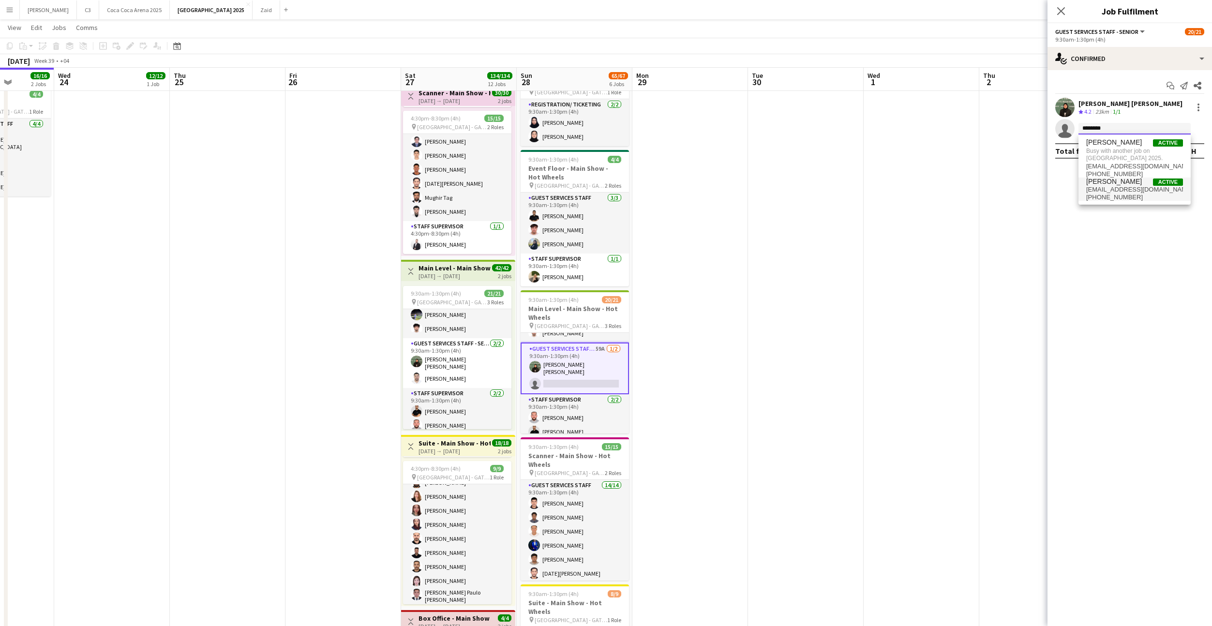
type input "********"
click at [1114, 182] on span "[PERSON_NAME]" at bounding box center [1115, 182] width 56 height 8
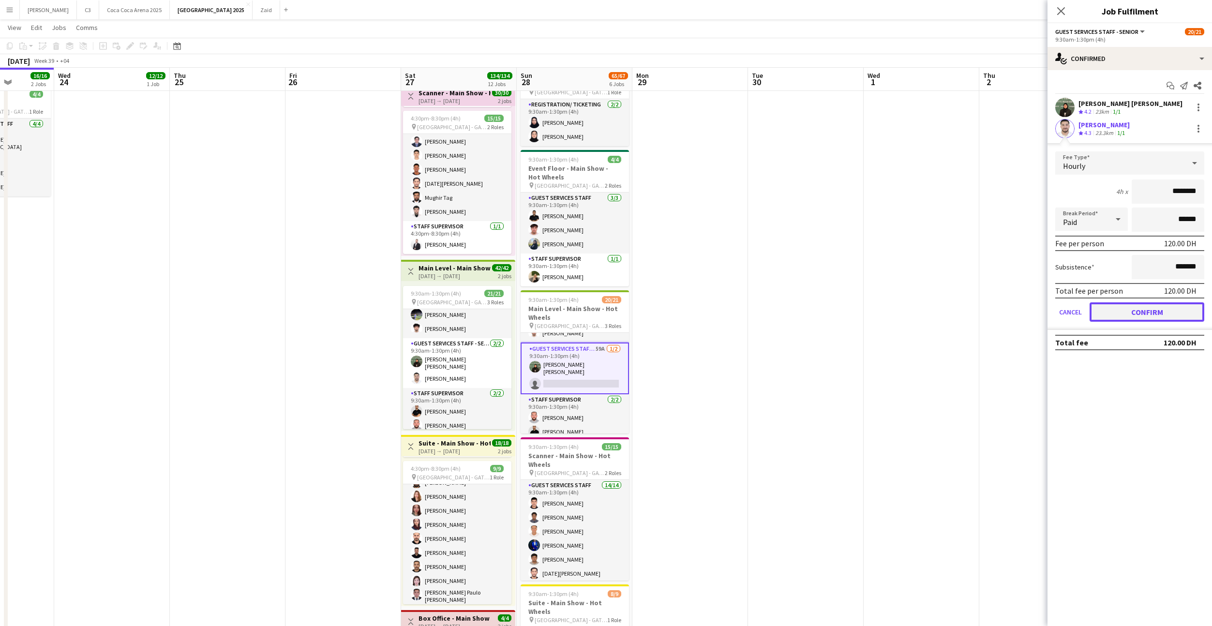
click at [1142, 310] on button "Confirm" at bounding box center [1147, 312] width 115 height 19
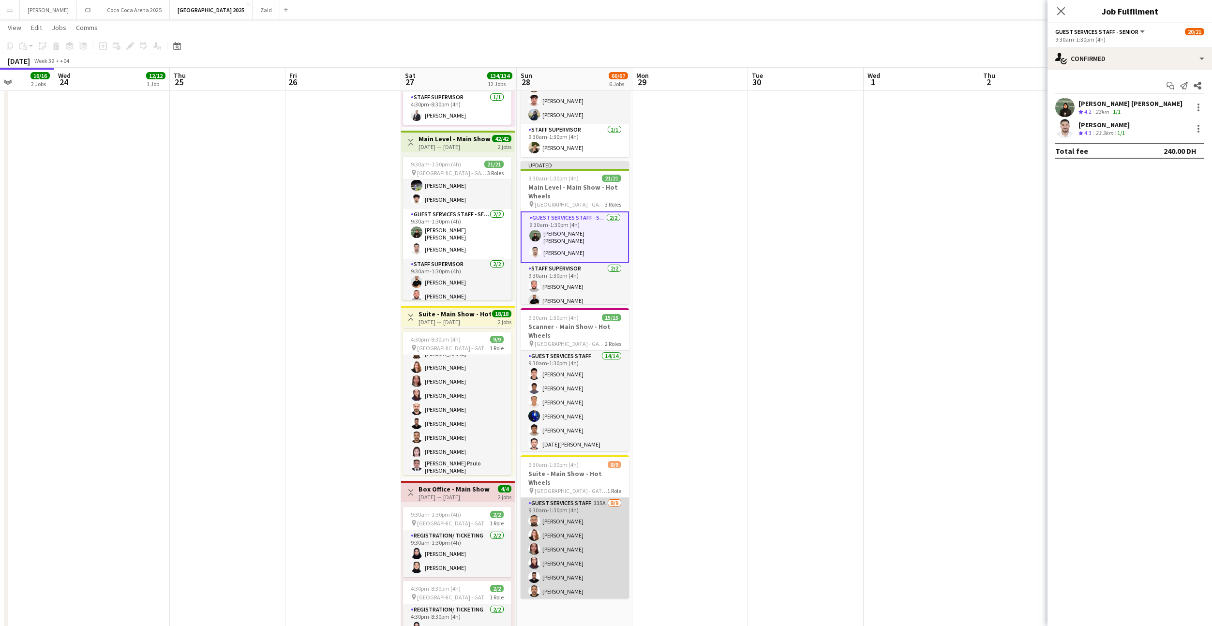
click at [588, 536] on app-card-role "Guest Services Staff 335A 8/9 9:30am-1:30pm (4h) Ahmad Iqbal mayflor torres Mar…" at bounding box center [575, 570] width 108 height 145
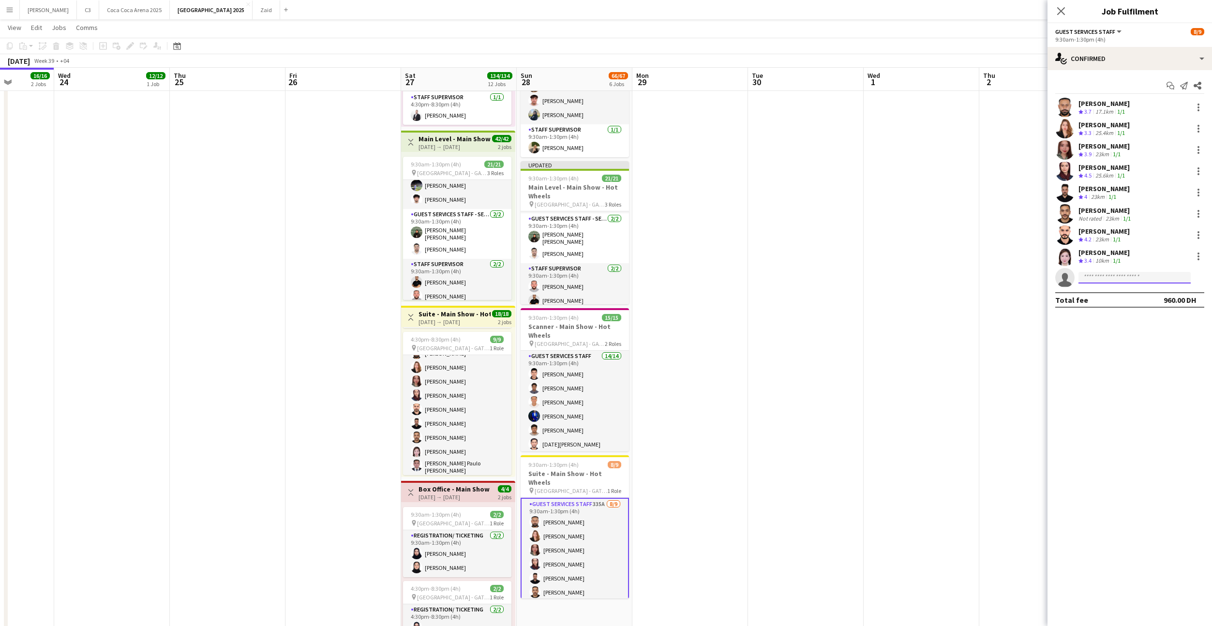
click at [1114, 275] on input at bounding box center [1135, 278] width 112 height 12
type input "*******"
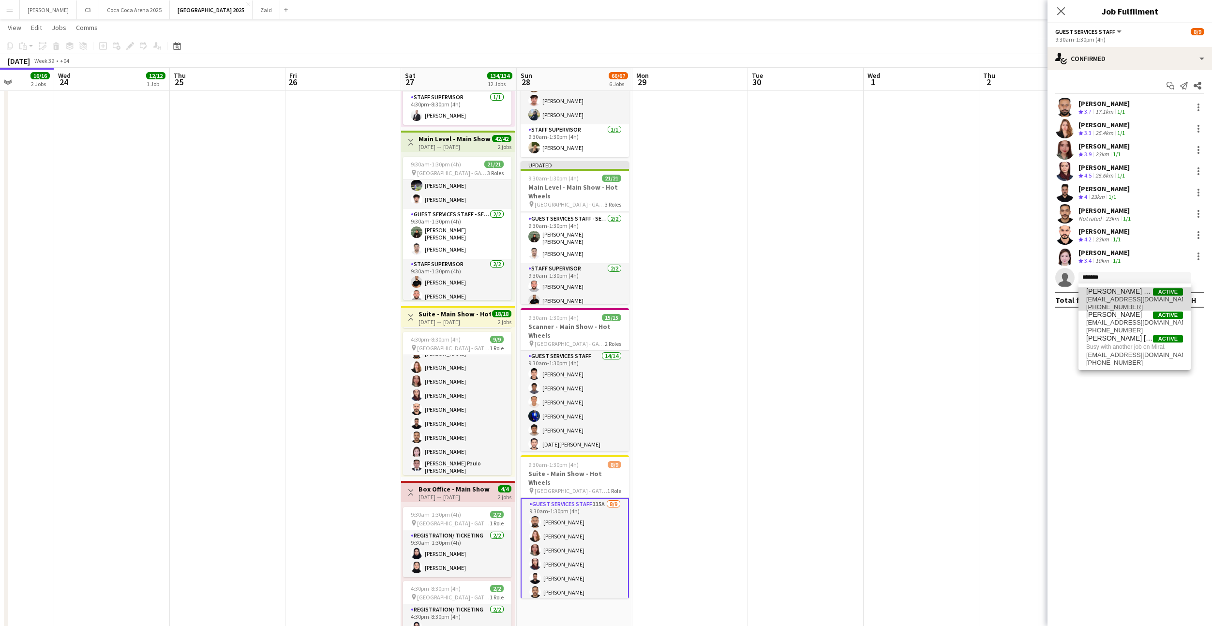
click at [1113, 296] on span "albertodelacruz7066@gmail.com" at bounding box center [1135, 300] width 97 height 8
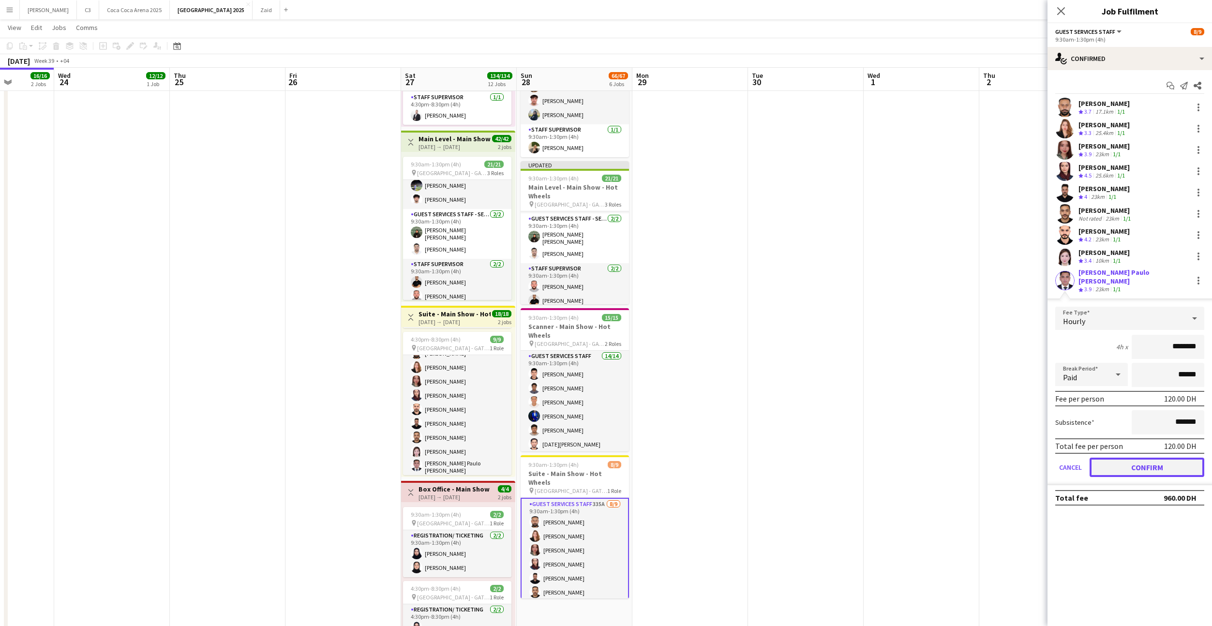
click at [1131, 458] on button "Confirm" at bounding box center [1147, 467] width 115 height 19
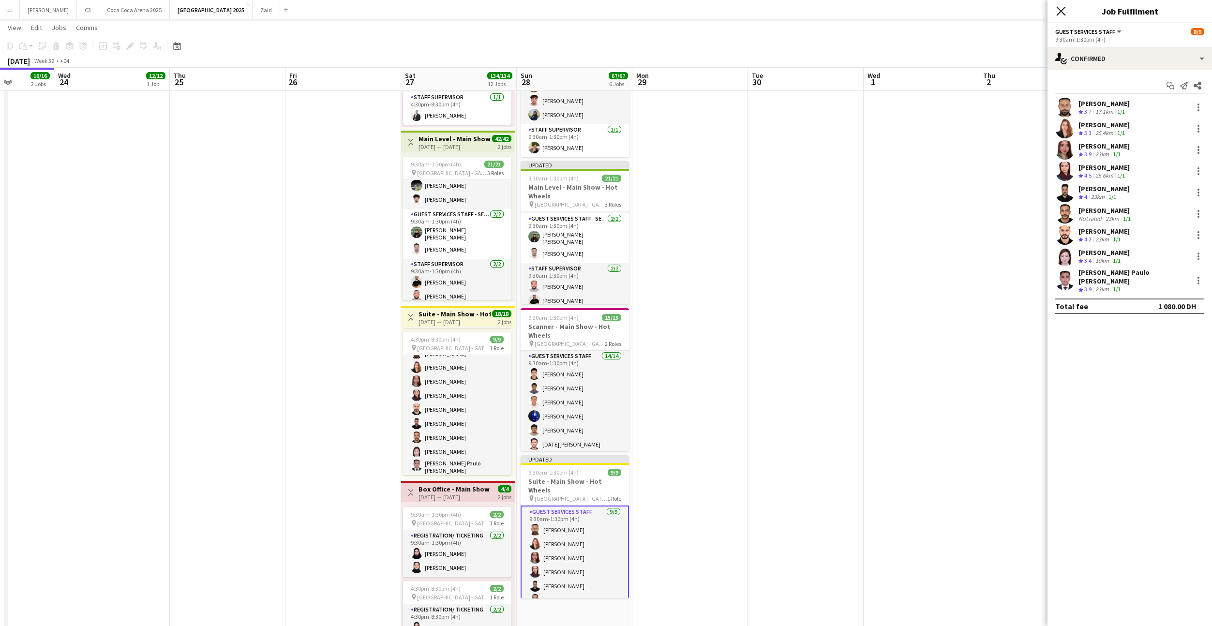
click at [1060, 9] on icon "Close pop-in" at bounding box center [1061, 10] width 9 height 9
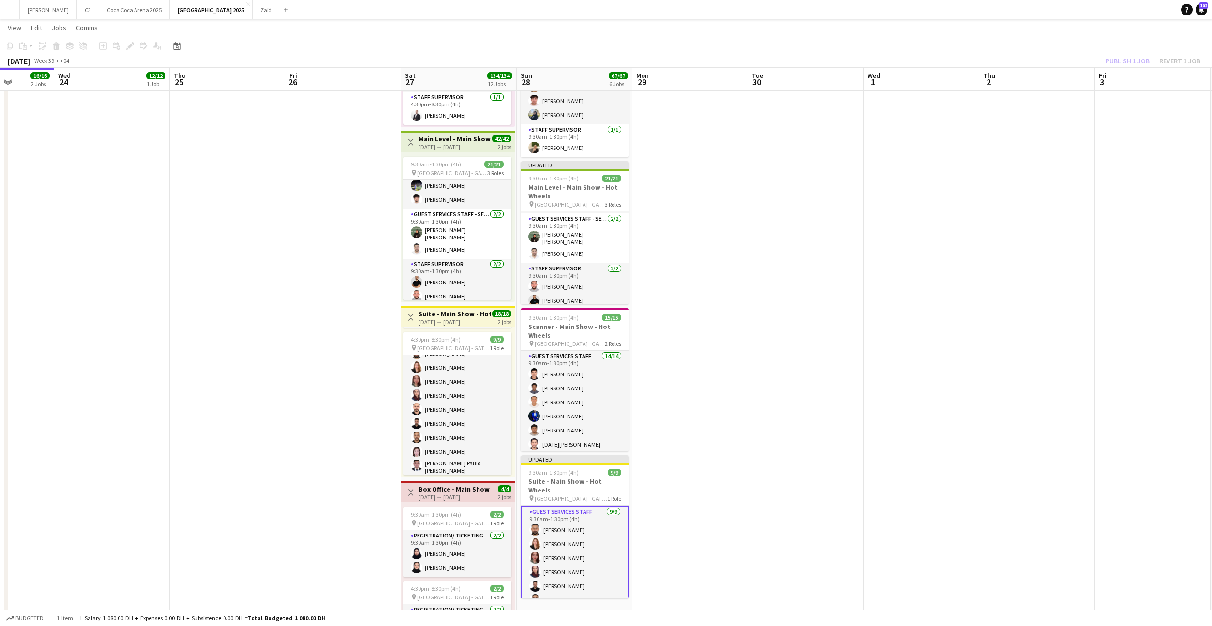
click at [1133, 58] on div "Publish 1 job Revert 1 job" at bounding box center [1153, 61] width 118 height 13
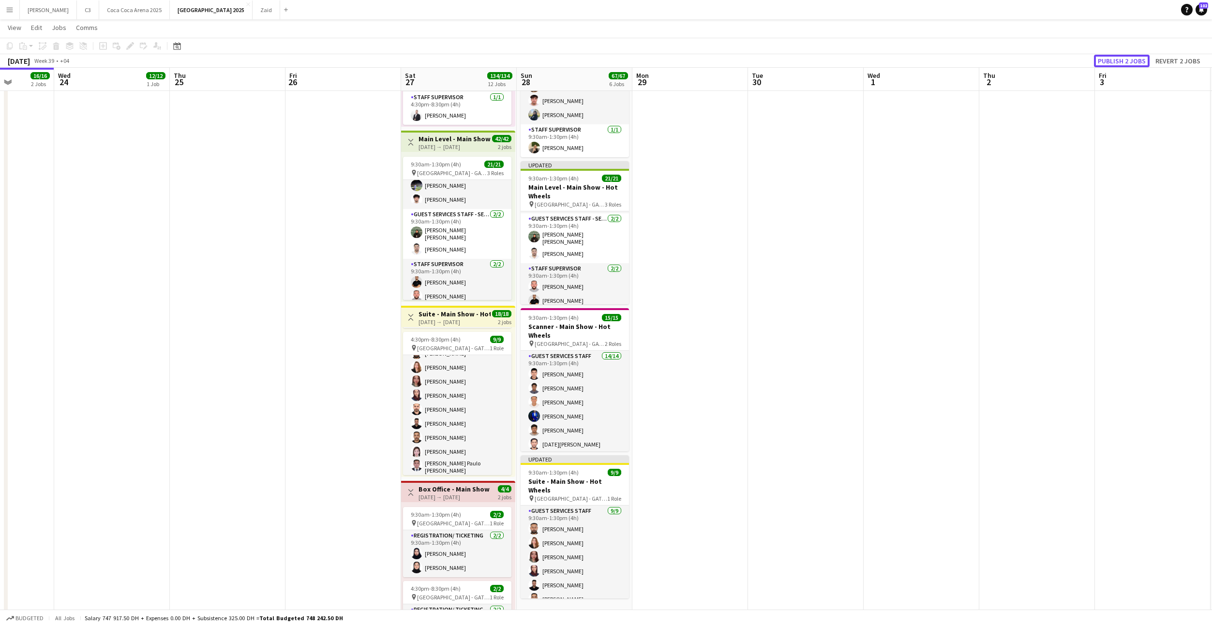
click at [1133, 58] on button "Publish 2 jobs" at bounding box center [1122, 61] width 56 height 13
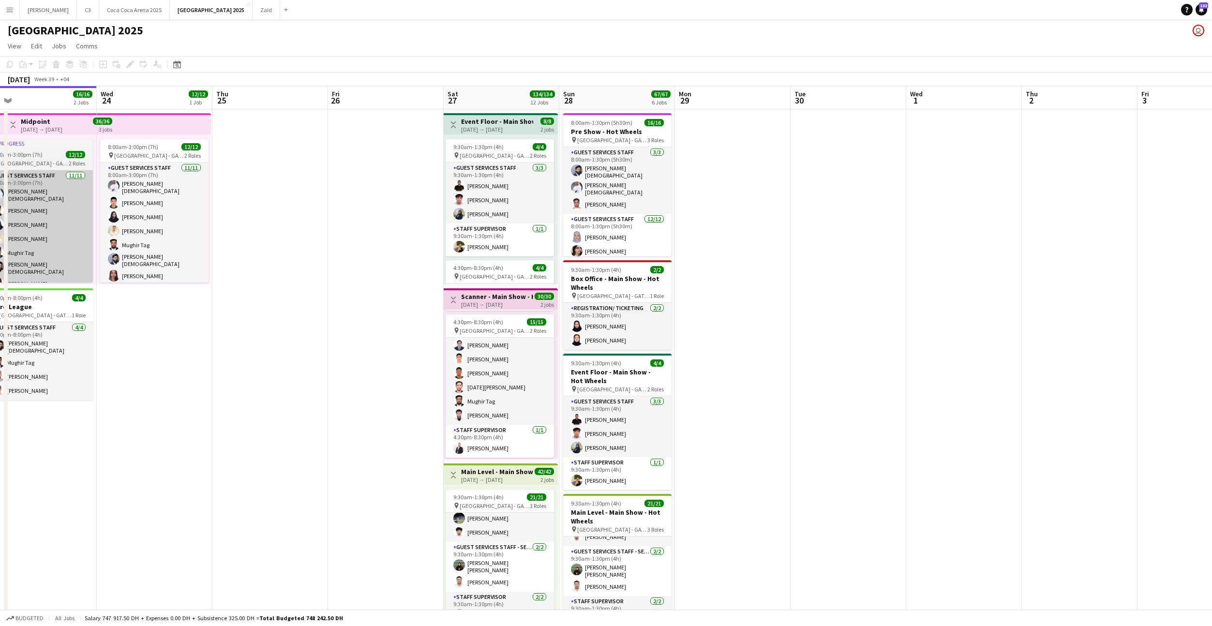
scroll to position [97, 0]
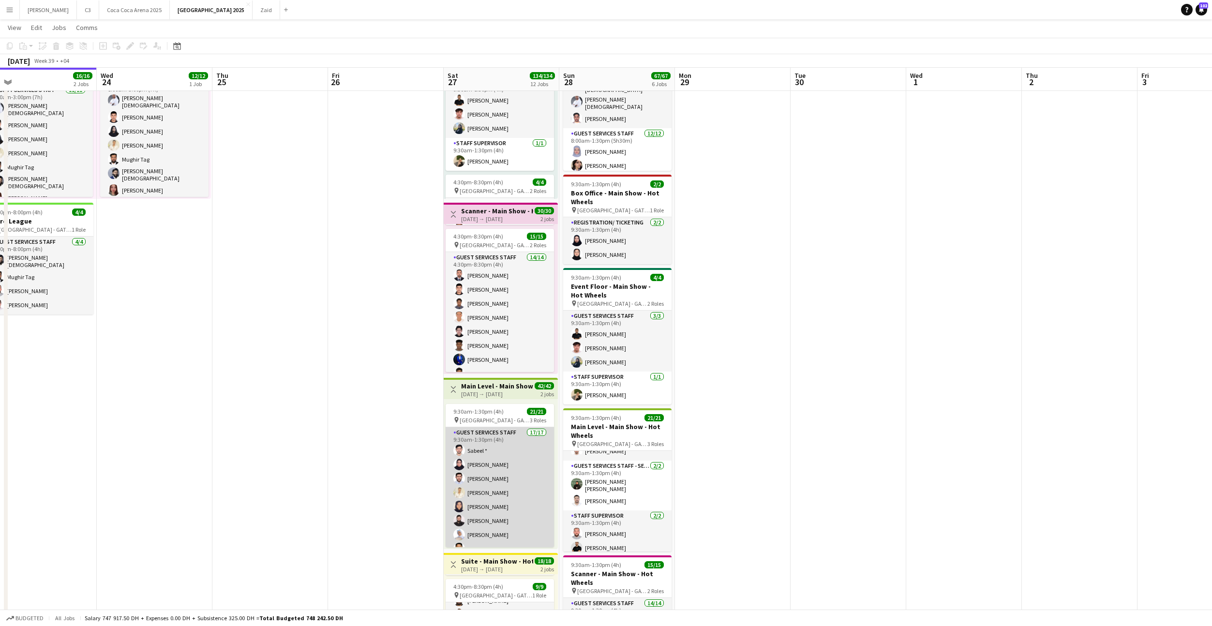
click at [523, 477] on app-card-role "Guest Services Staff 17/17 9:30am-1:30pm (4h) Sabeel * Ahed Adil Mohammad Mazin…" at bounding box center [500, 557] width 108 height 260
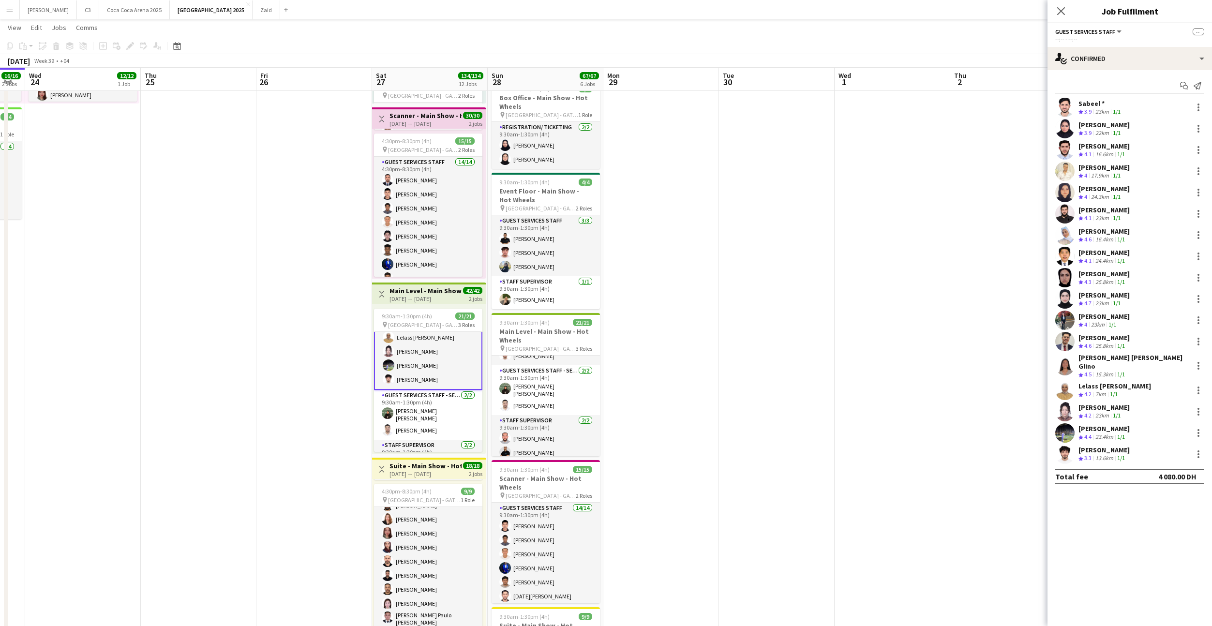
click at [435, 376] on app-card-role "Guest Services Staff 17/17 9:30am-1:30pm (4h) Sabeel * Ahed Adil Mohammad Mazin…" at bounding box center [428, 259] width 108 height 262
click at [444, 368] on app-card-role "Guest Services Staff 17/17 9:30am-1:30pm (4h) Sabeel * Ahed Adil Mohammad Mazin…" at bounding box center [428, 260] width 108 height 262
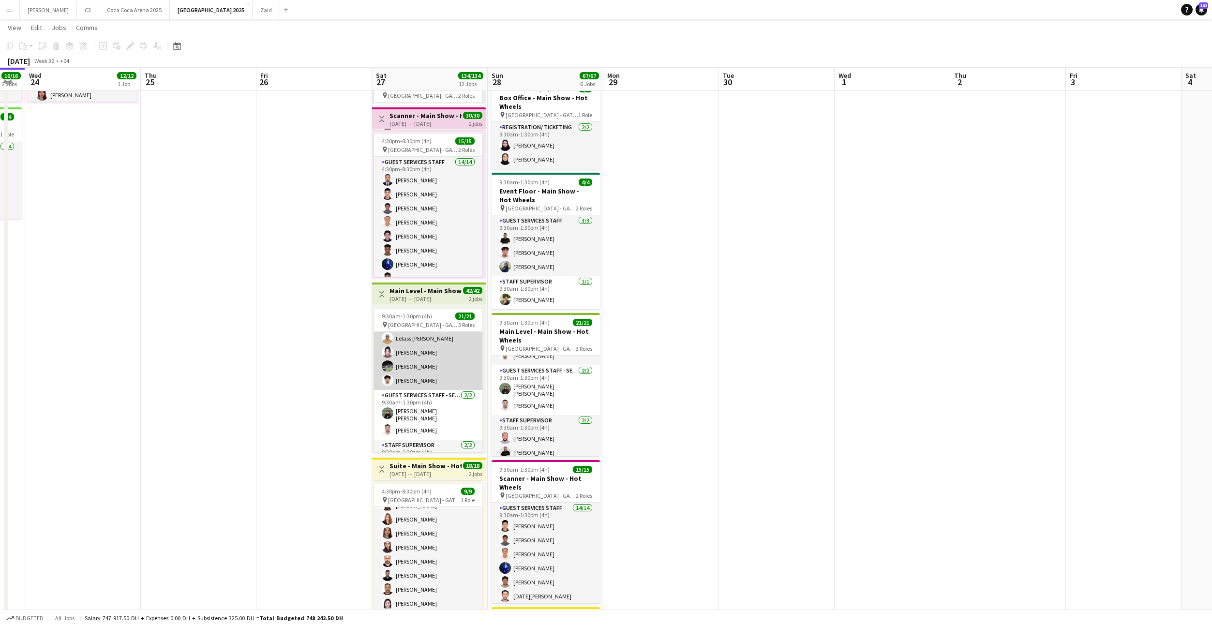
click at [444, 368] on app-card-role "Guest Services Staff 17/17 9:30am-1:30pm (4h) Sabeel * Ahed Adil Mohammad Mazin…" at bounding box center [428, 260] width 108 height 260
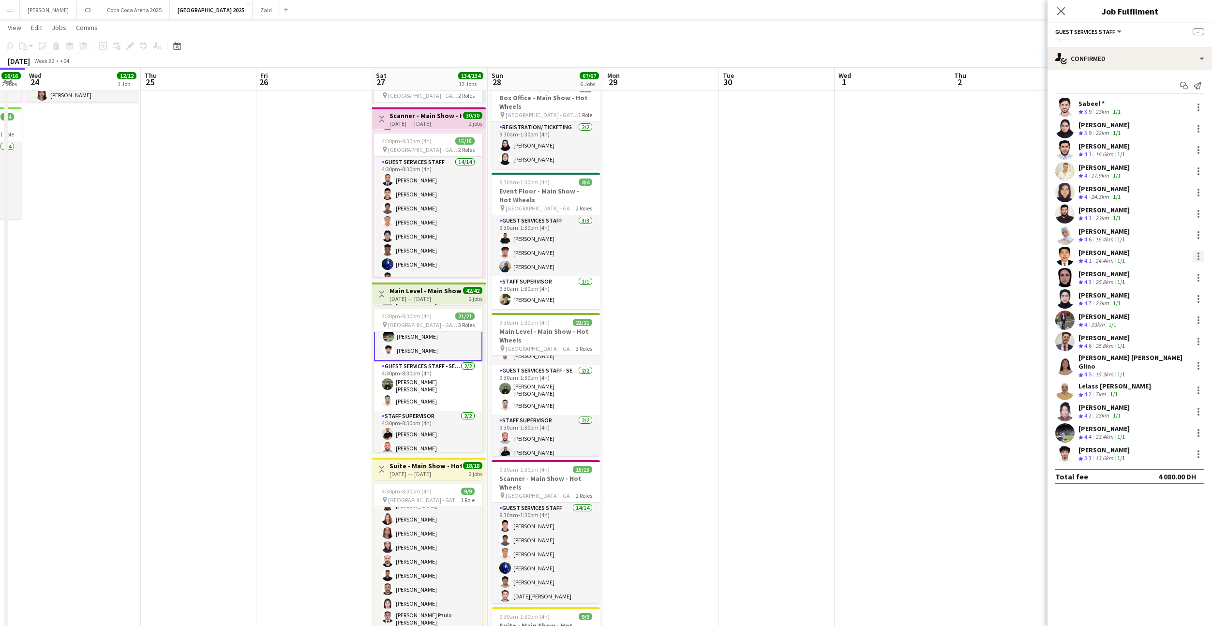
click at [1200, 254] on div at bounding box center [1199, 257] width 12 height 12
click at [1147, 343] on span "Remove" at bounding box center [1151, 344] width 29 height 8
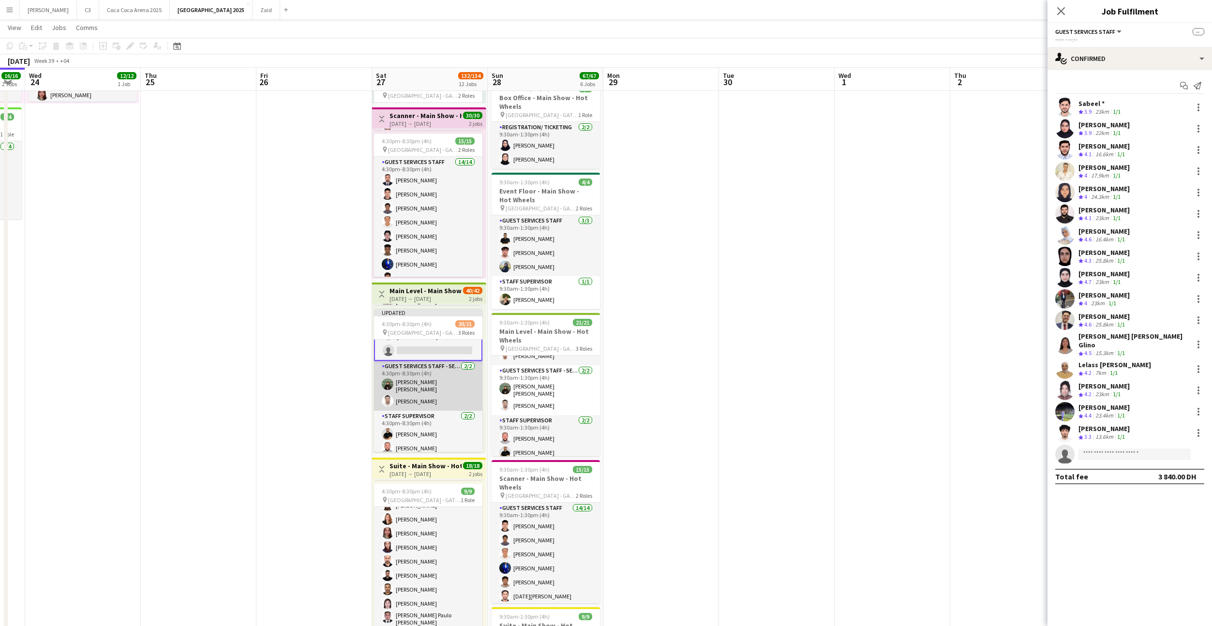
click at [432, 399] on app-card-role "Guest Services Staff - Senior 2/2 4:30pm-8:30pm (4h) Afia Anjum Sharin Mohanad …" at bounding box center [428, 386] width 108 height 50
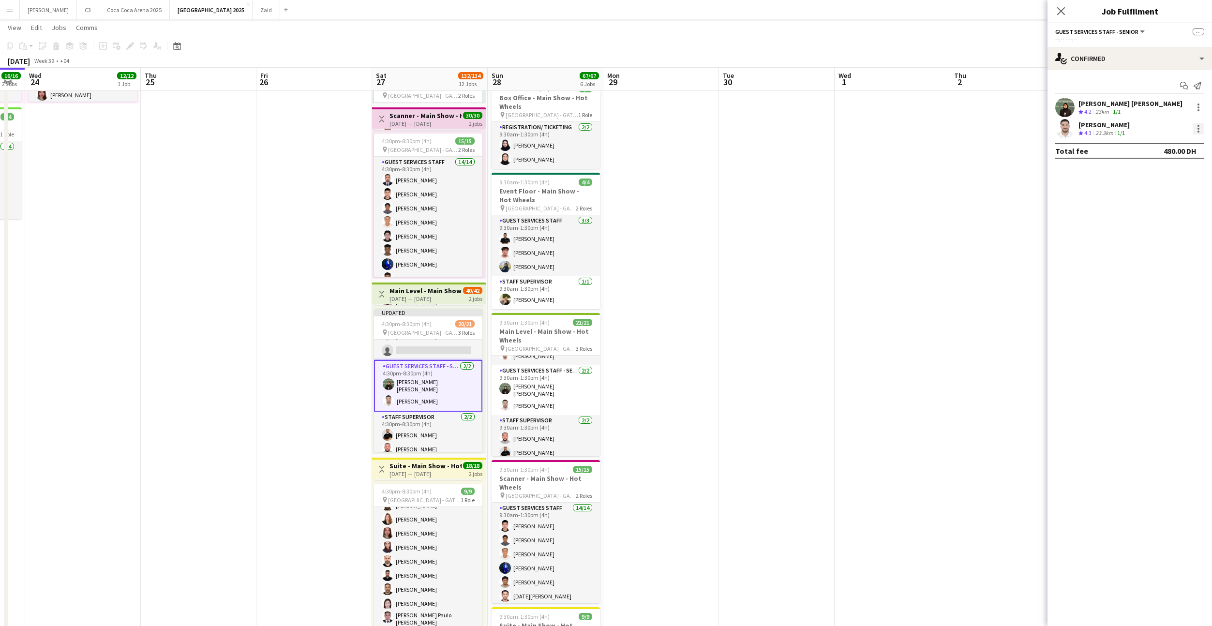
click at [1199, 128] on div at bounding box center [1199, 129] width 2 height 2
click at [1160, 219] on span "Remove" at bounding box center [1151, 216] width 29 height 8
click at [1060, 10] on icon at bounding box center [1061, 10] width 9 height 9
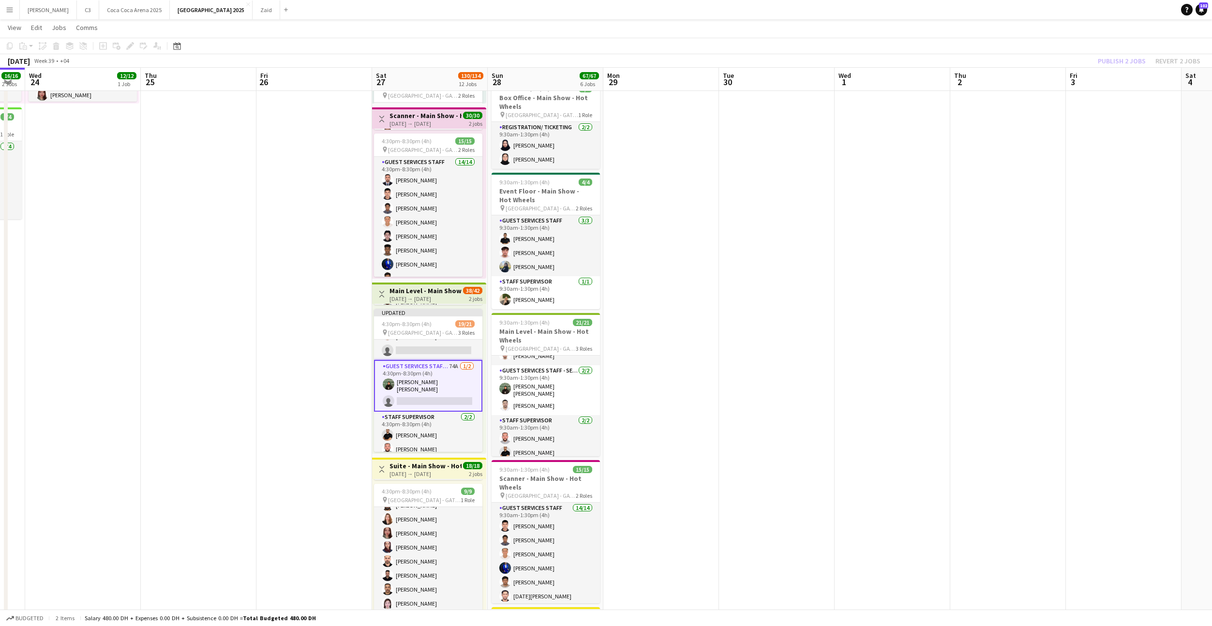
click at [1125, 63] on div "Publish 2 jobs Revert 2 jobs" at bounding box center [1150, 61] width 126 height 13
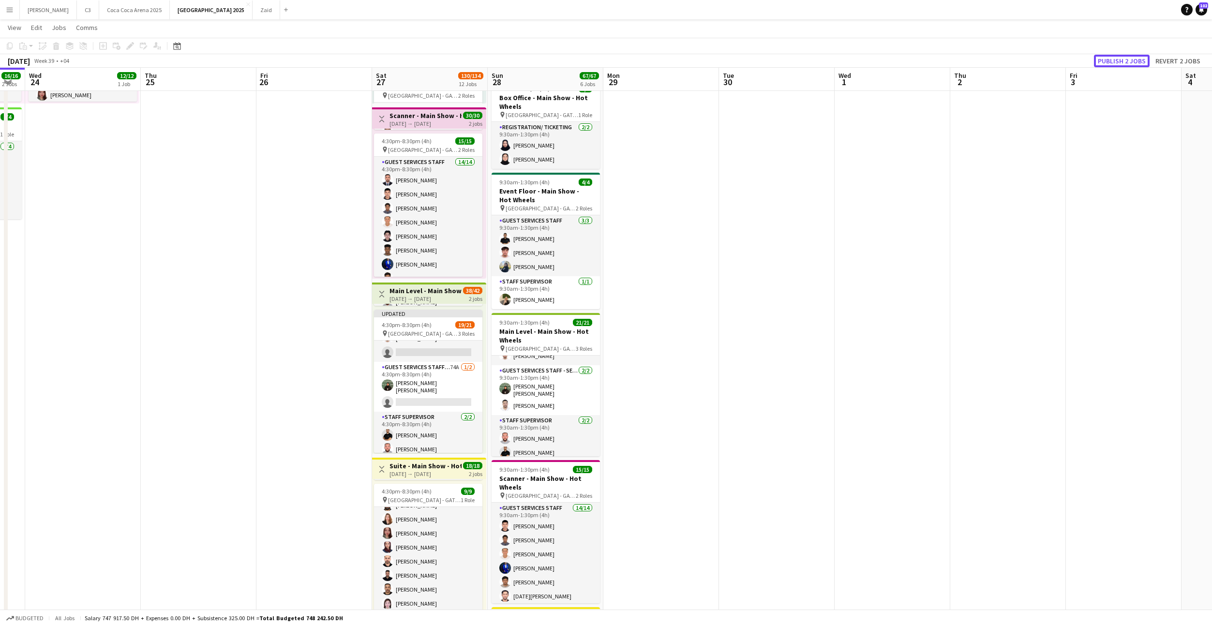
click at [1125, 63] on button "Publish 2 jobs" at bounding box center [1122, 61] width 56 height 13
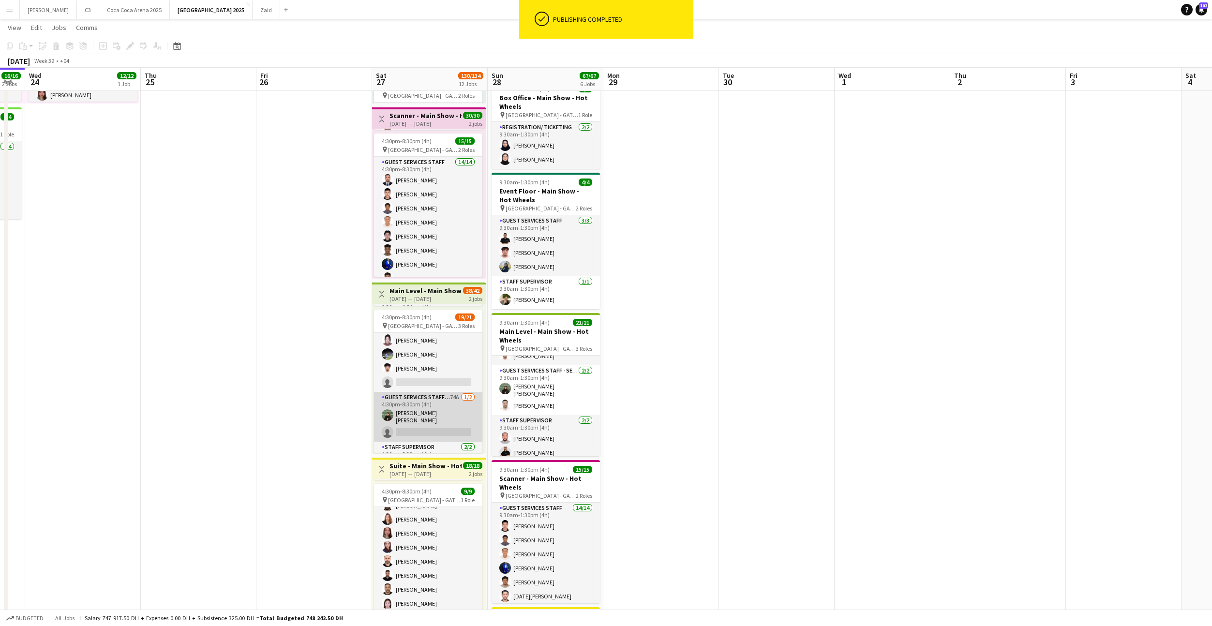
click at [424, 424] on app-card-role "Guest Services Staff - Senior 74A [DATE] 4:30pm-8:30pm (4h) [PERSON_NAME] [PERS…" at bounding box center [428, 417] width 108 height 50
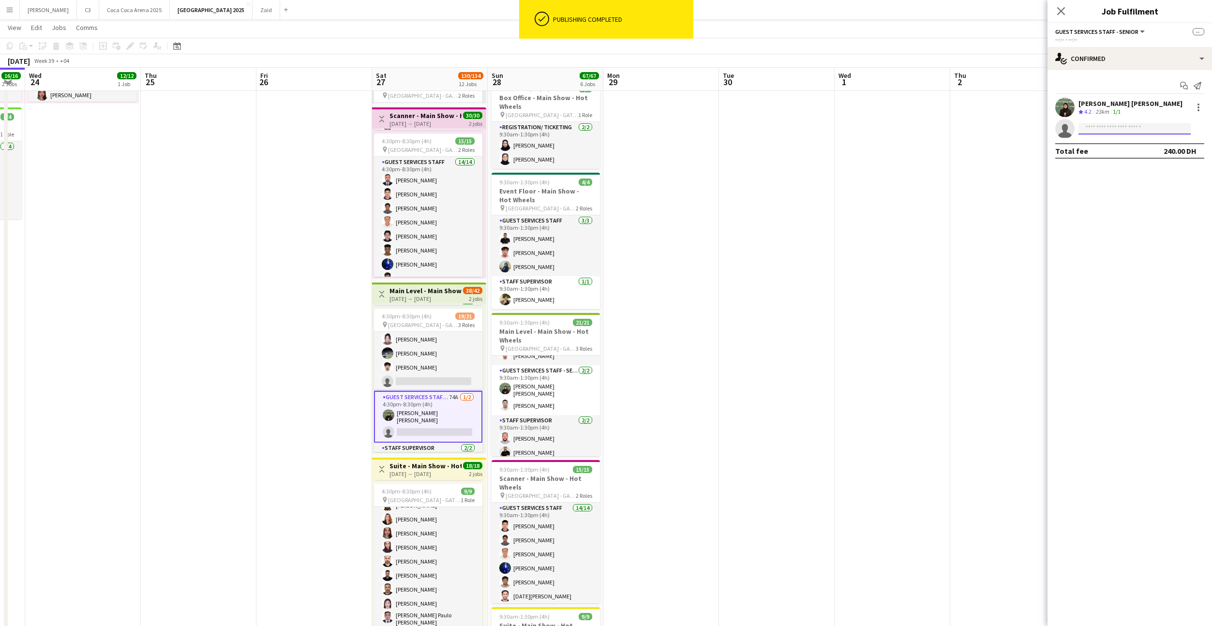
click at [1100, 130] on input at bounding box center [1135, 129] width 112 height 12
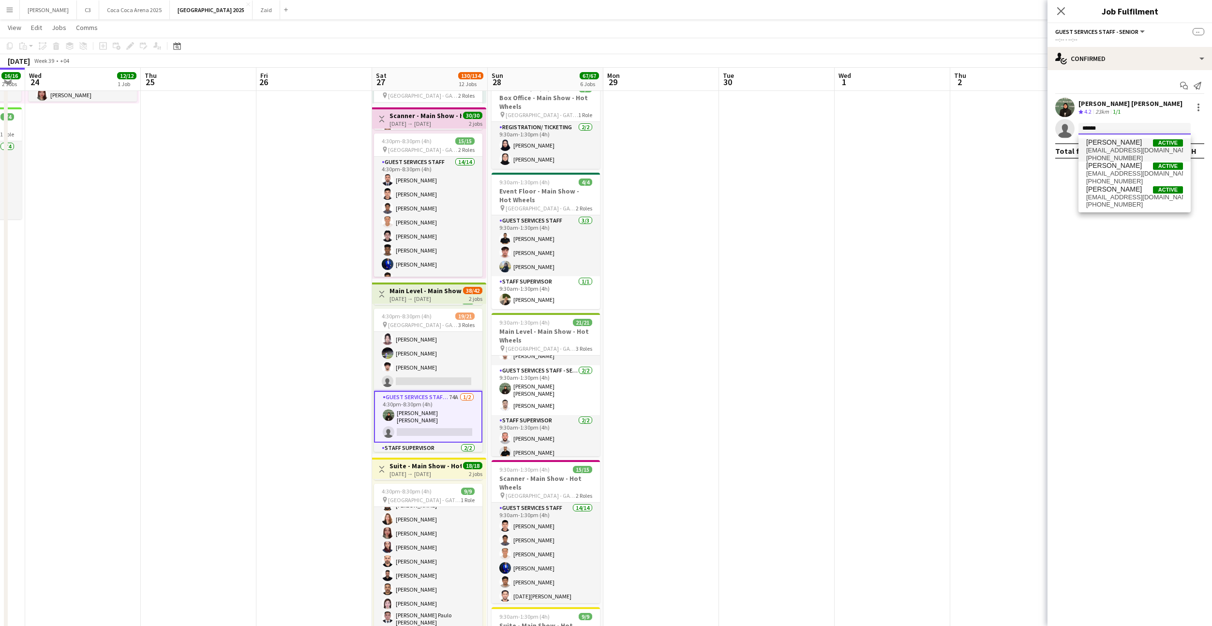
type input "******"
click at [1119, 150] on span "bluesver19@yahoo.com" at bounding box center [1135, 151] width 97 height 8
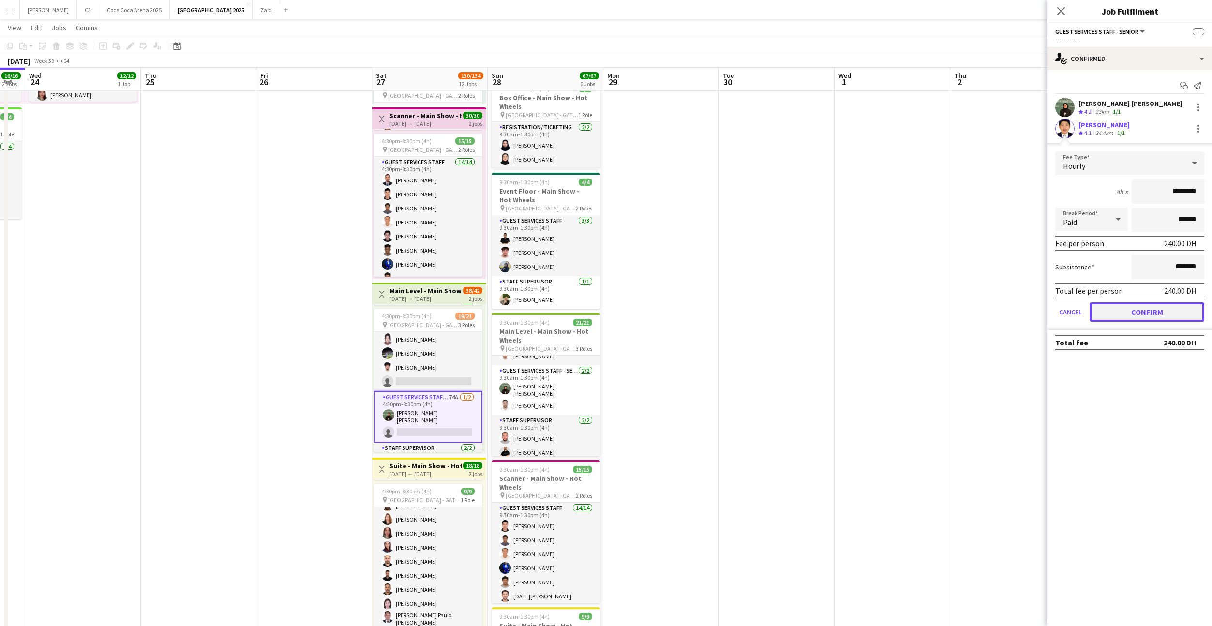
click at [1123, 312] on button "Confirm" at bounding box center [1147, 312] width 115 height 19
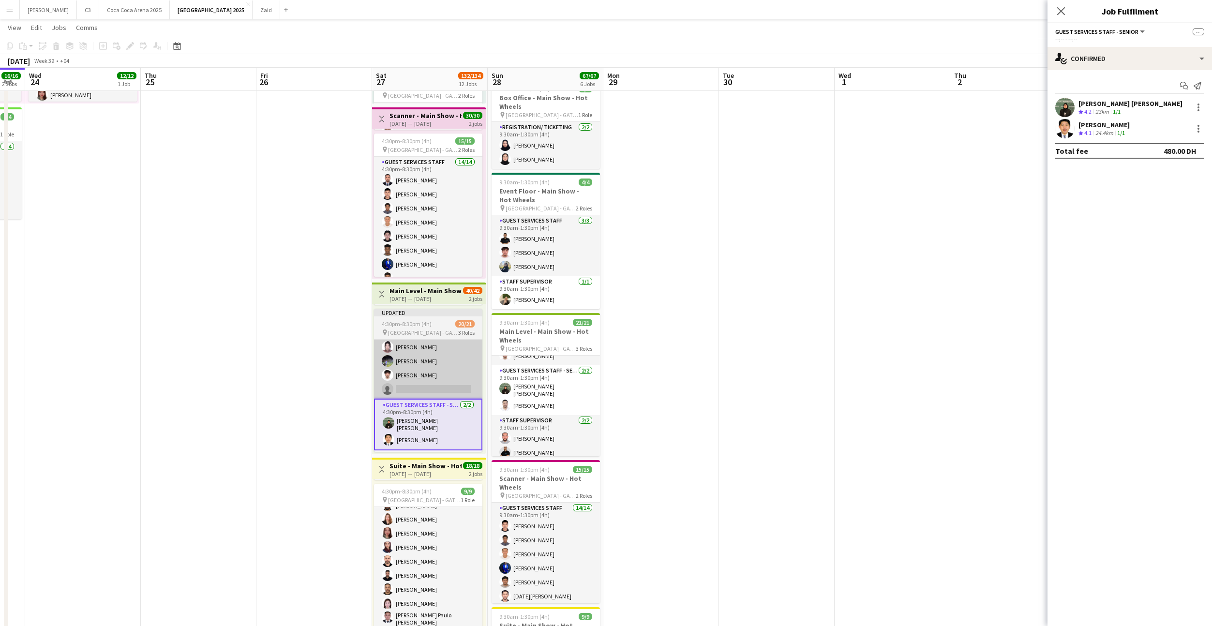
click at [449, 370] on app-card-role "Guest Services Staff 427A 16/17 4:30pm-8:30pm (4h) Sabeel * Ahed Adil Mohammad …" at bounding box center [428, 268] width 108 height 260
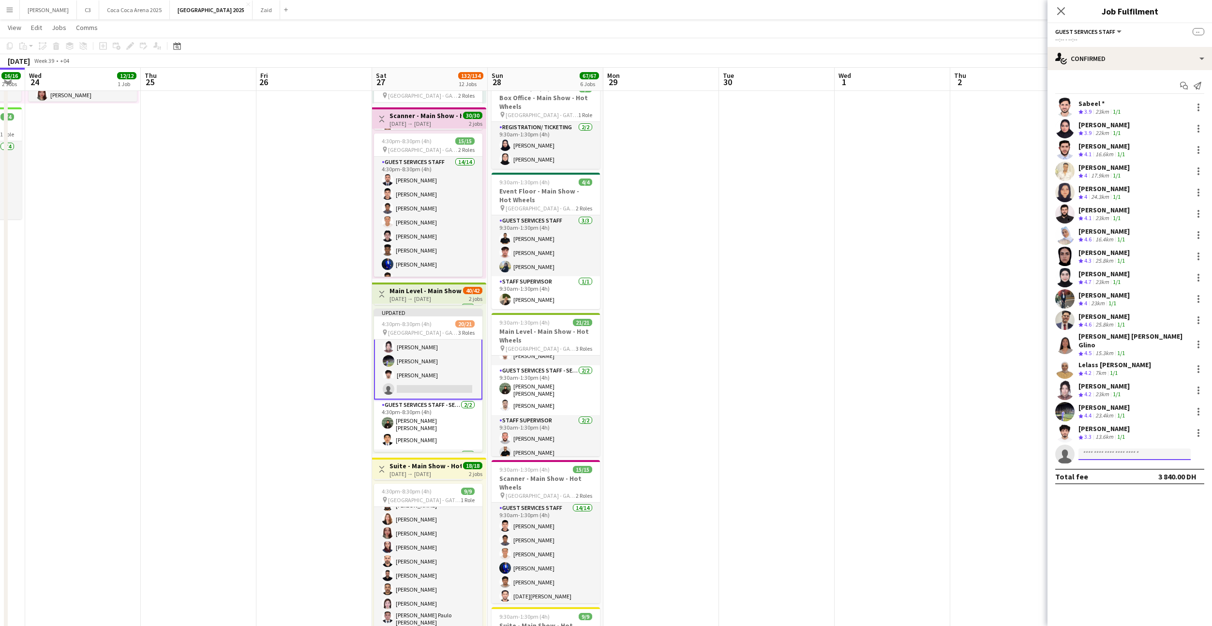
click at [1124, 450] on input at bounding box center [1135, 455] width 112 height 12
type input "********"
click at [1106, 504] on span "[PERSON_NAME]" at bounding box center [1115, 501] width 56 height 8
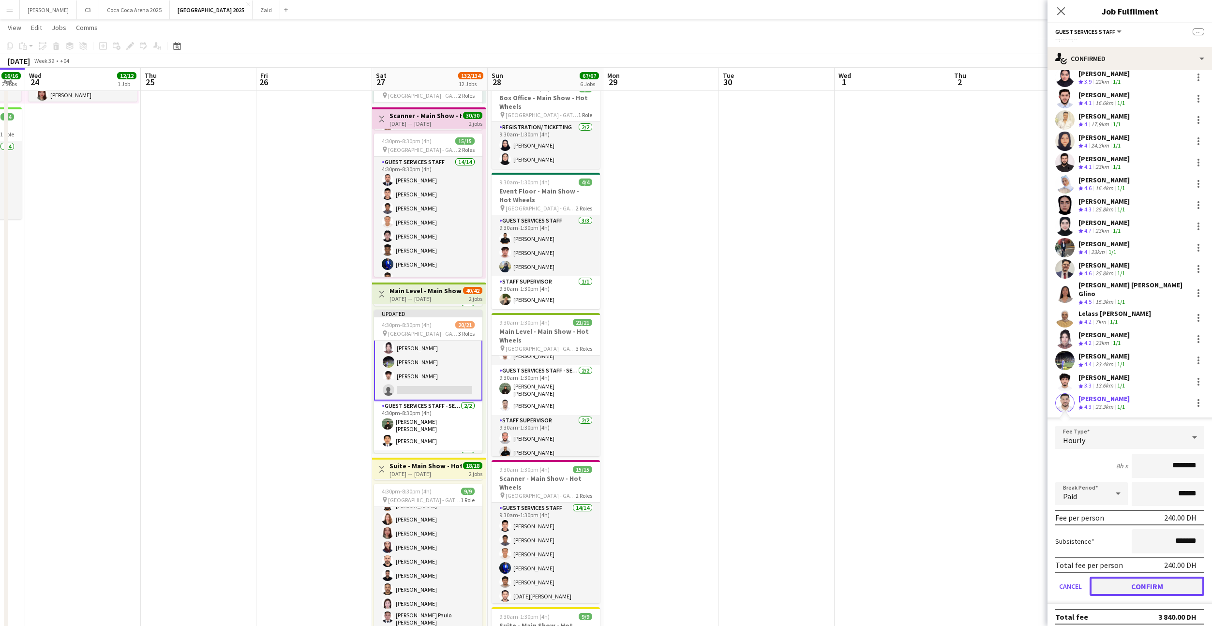
click at [1115, 581] on button "Confirm" at bounding box center [1147, 586] width 115 height 19
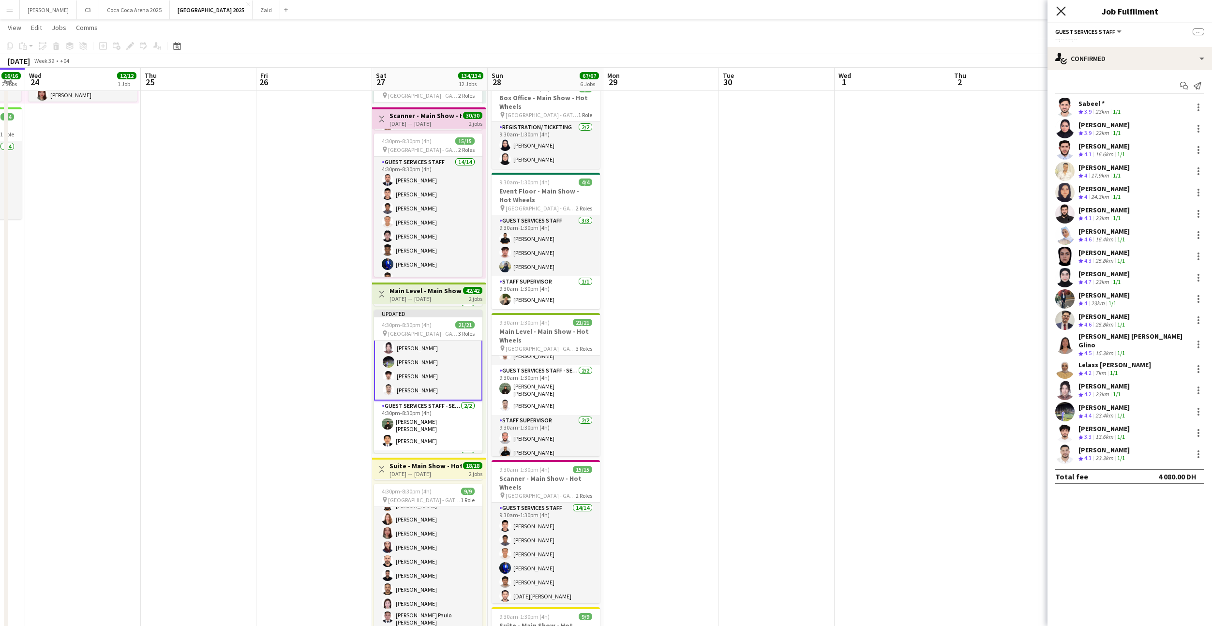
click at [1060, 10] on icon at bounding box center [1061, 10] width 9 height 9
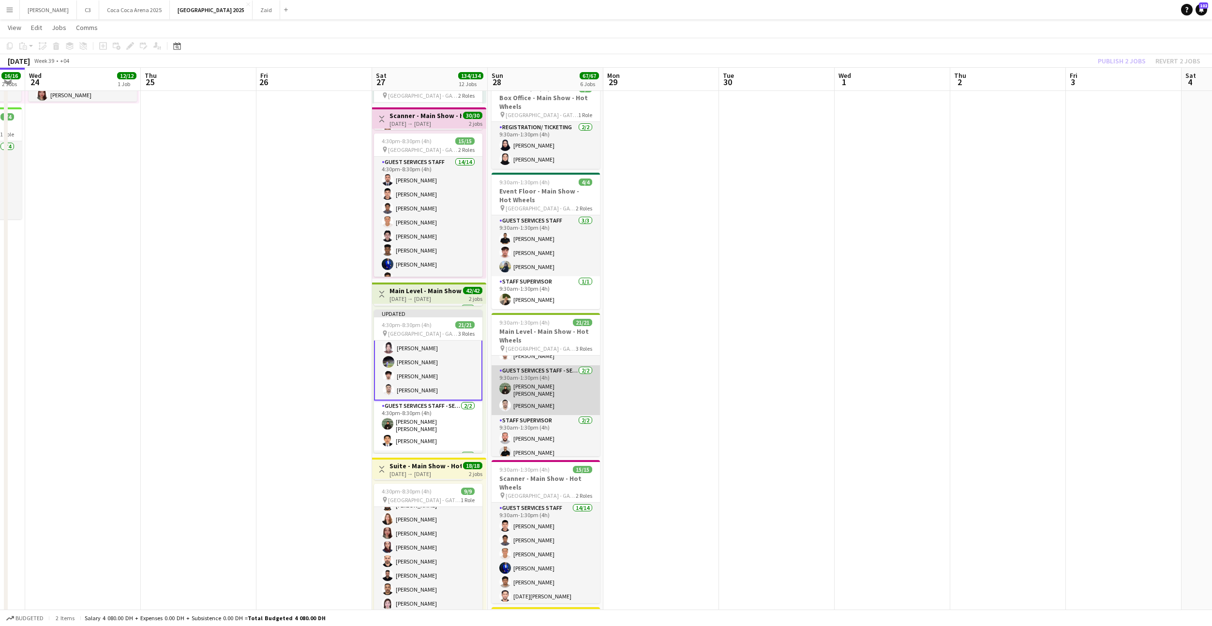
click at [550, 395] on app-card-role "Guest Services Staff - Senior 2/2 9:30am-1:30pm (4h) Afia Anjum Sharin Mohanad …" at bounding box center [546, 390] width 108 height 50
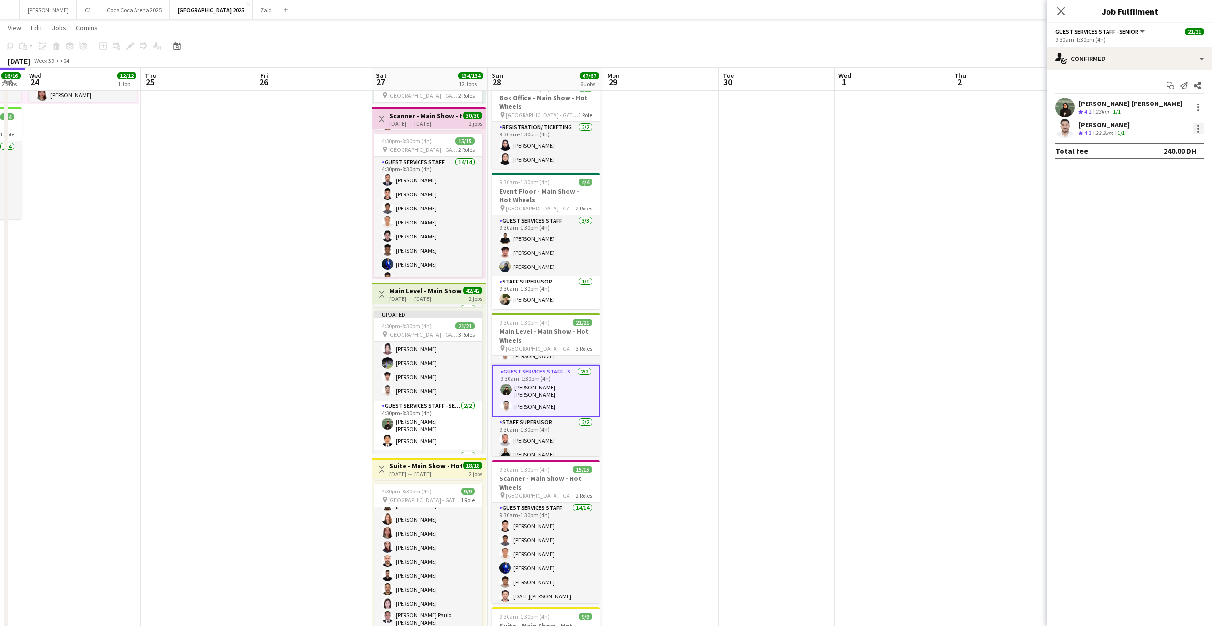
click at [1198, 131] on div at bounding box center [1199, 132] width 2 height 2
click at [1165, 167] on span "Switch crew" at bounding box center [1157, 170] width 41 height 8
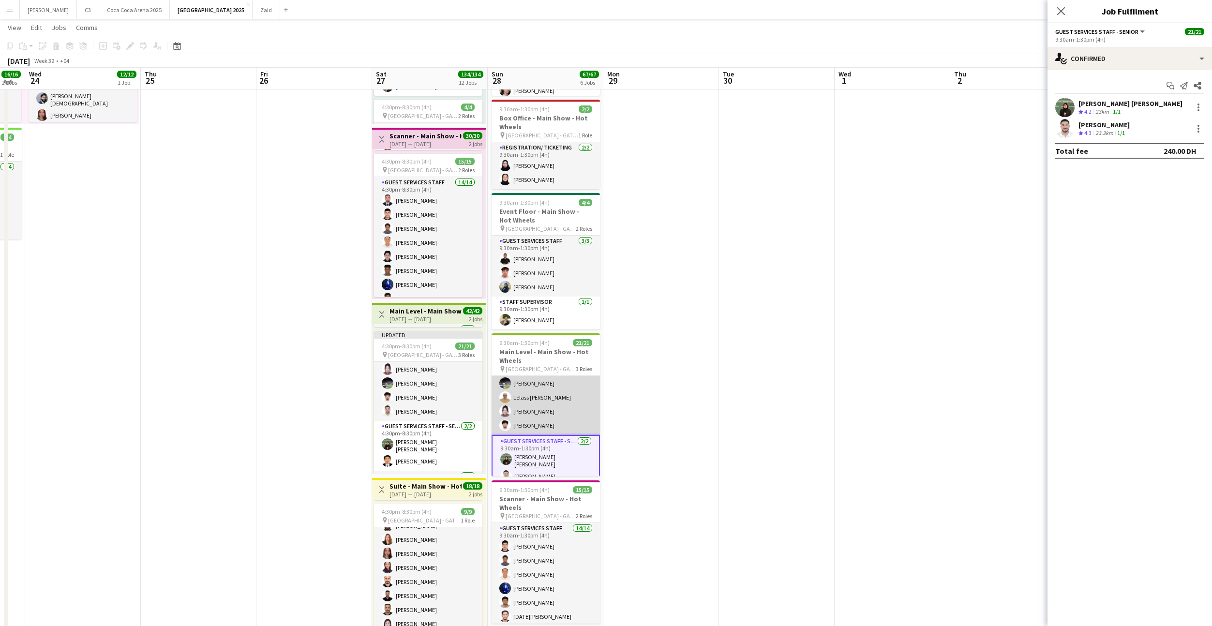
click at [535, 405] on app-card-role "Guest Services Staff 17/17 9:30am-1:30pm (4h) Ahed Adil Mohammad Mazin Sakib Sa…" at bounding box center [546, 305] width 108 height 260
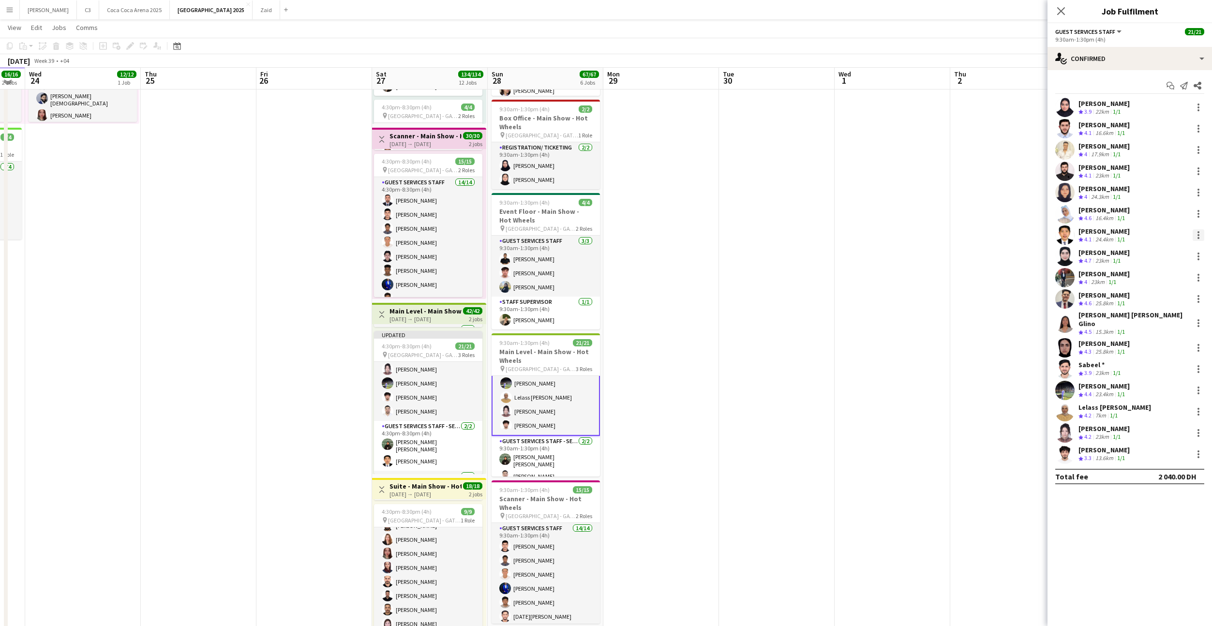
click at [1197, 236] on div at bounding box center [1199, 235] width 12 height 12
click at [1161, 276] on span "Switch with" at bounding box center [1156, 276] width 39 height 8
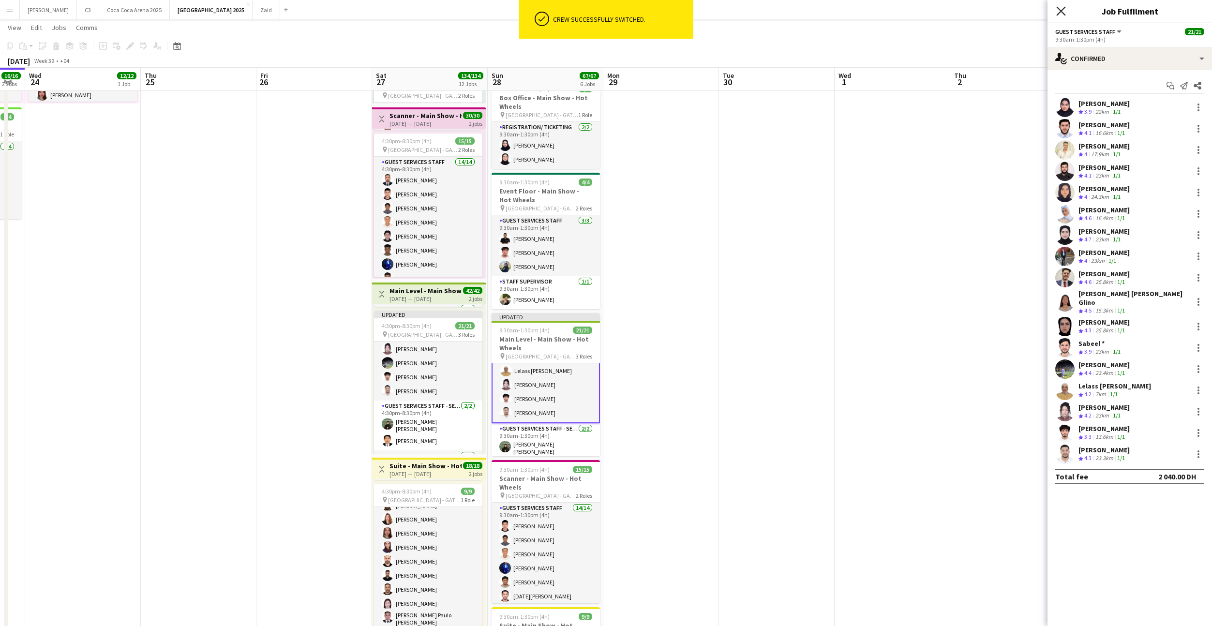
click at [1060, 12] on icon at bounding box center [1061, 10] width 9 height 9
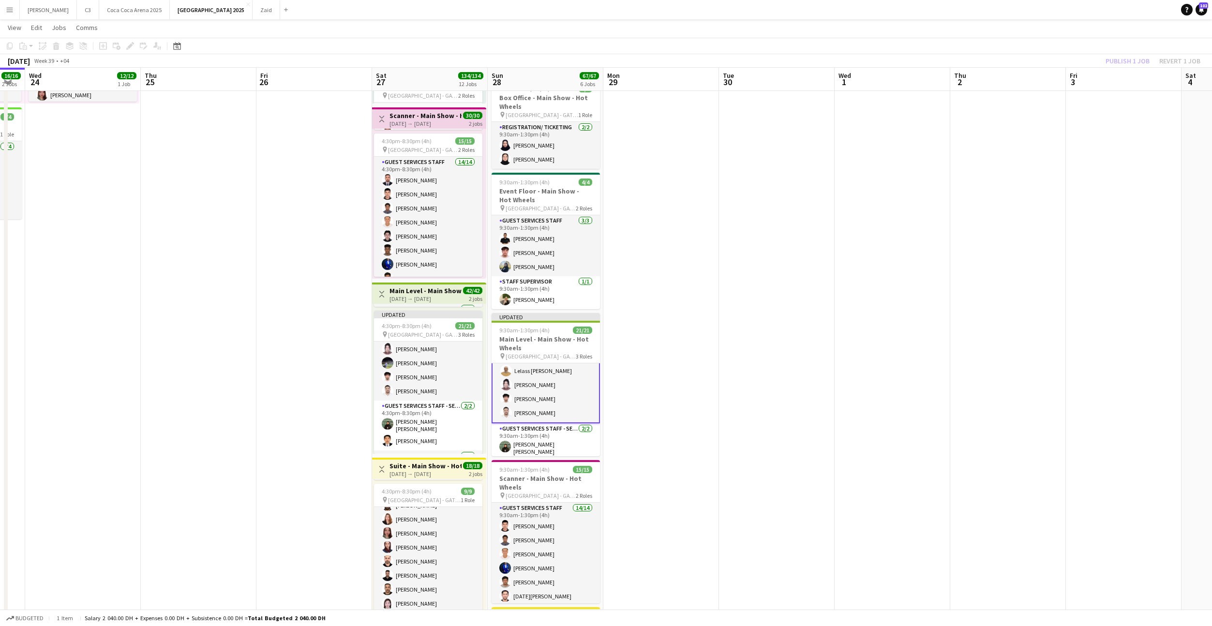
click at [1125, 62] on div "Publish 1 job Revert 1 job" at bounding box center [1153, 61] width 118 height 13
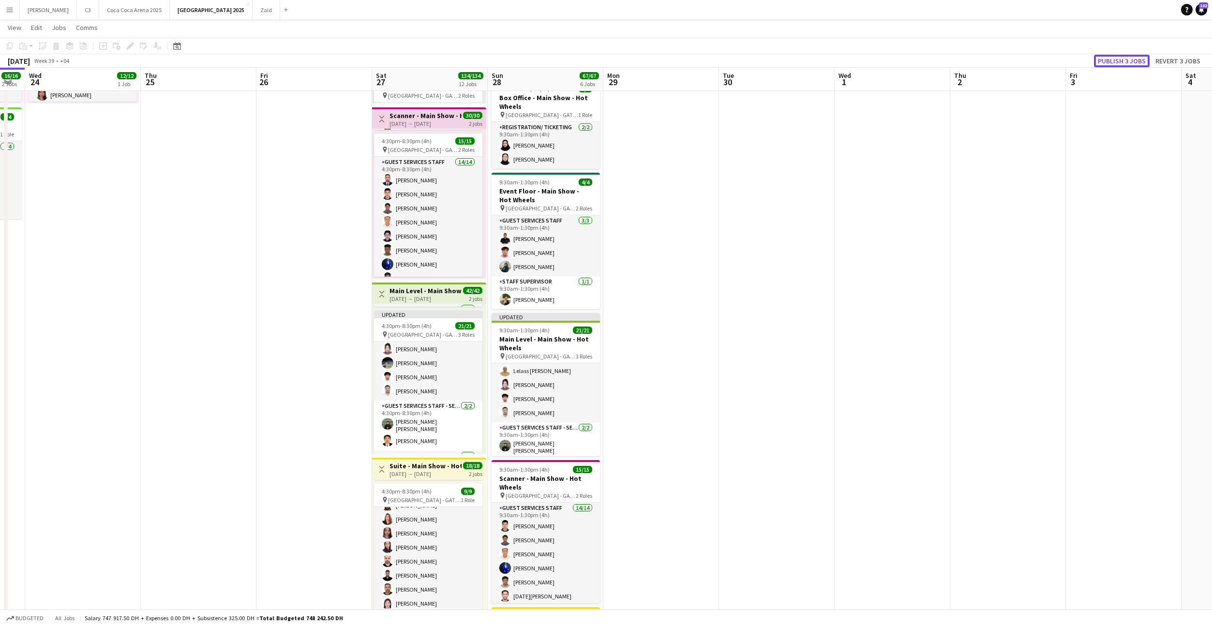
click at [1125, 62] on button "Publish 3 jobs" at bounding box center [1122, 61] width 56 height 13
